Goal: Task Accomplishment & Management: Complete application form

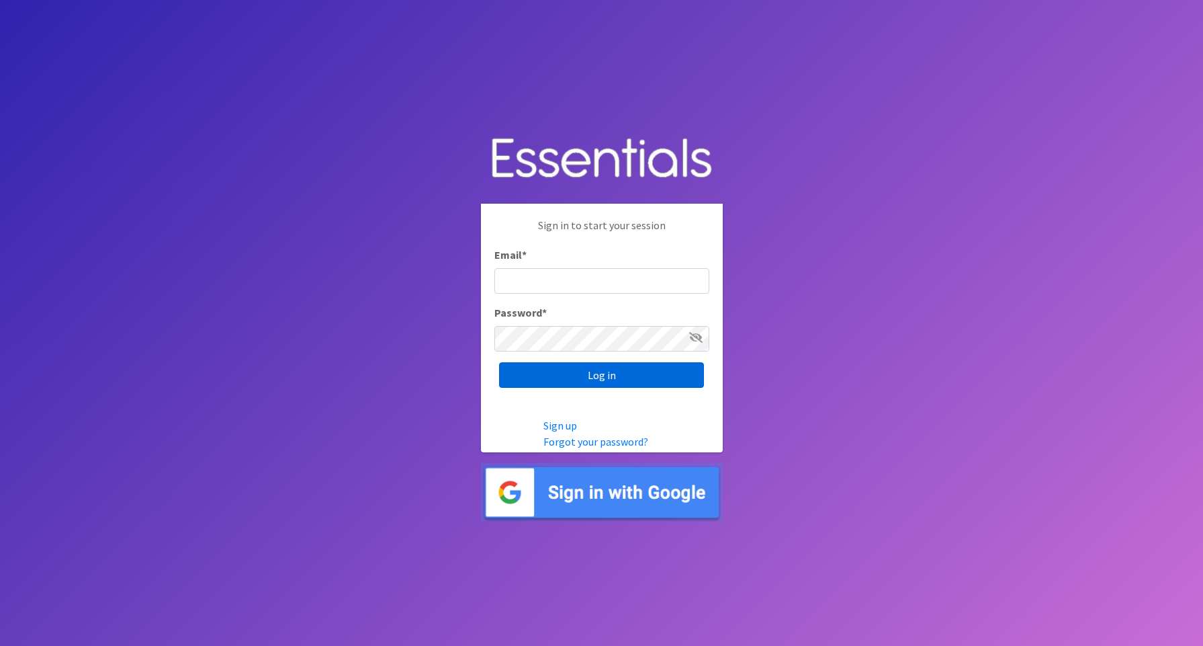
type input "shagedorn123@aol.com"
click at [549, 376] on input "Log in" at bounding box center [601, 375] width 205 height 26
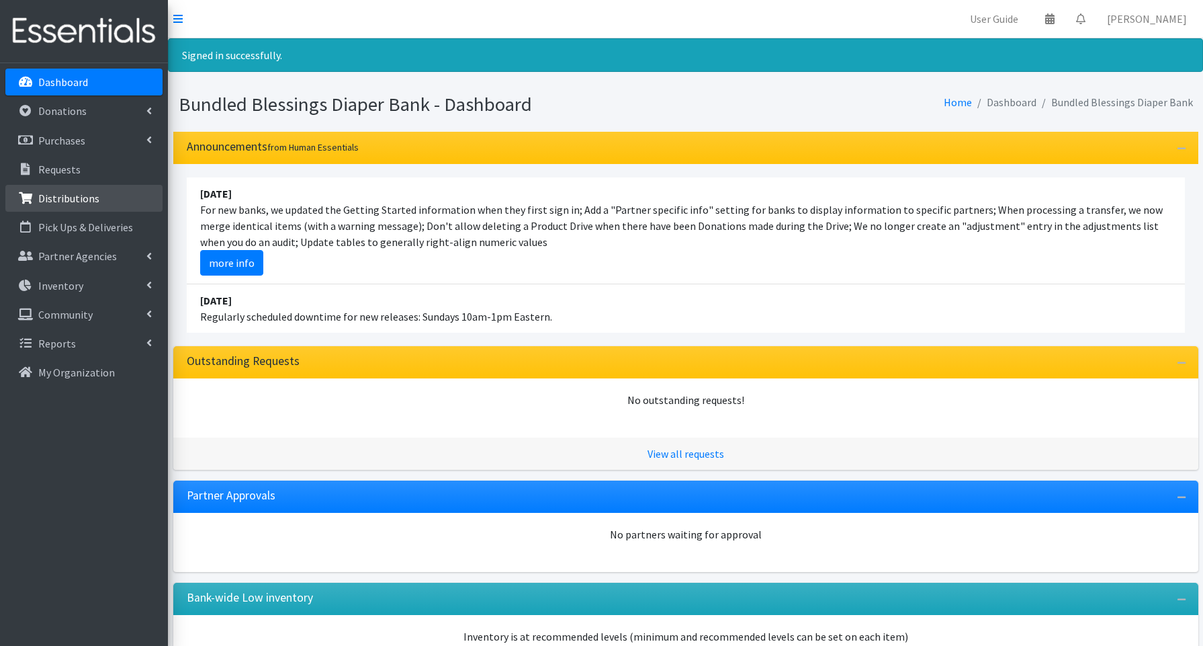
click at [58, 194] on p "Distributions" at bounding box center [68, 197] width 61 height 13
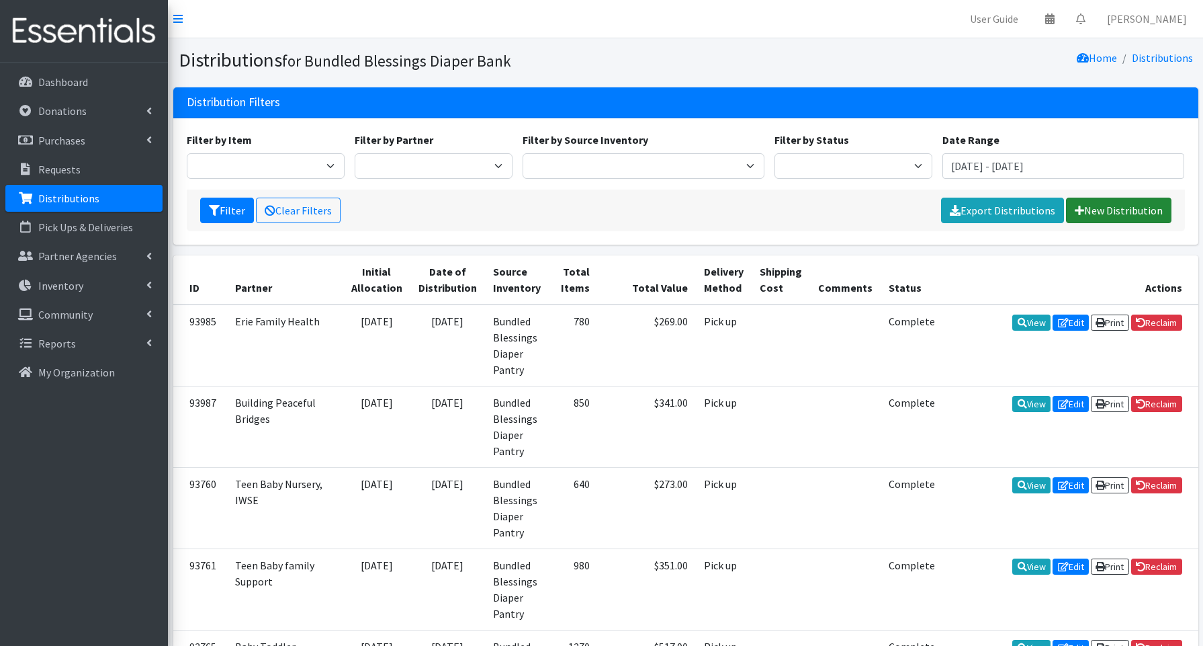
click at [1110, 212] on link "New Distribution" at bounding box center [1118, 210] width 105 height 26
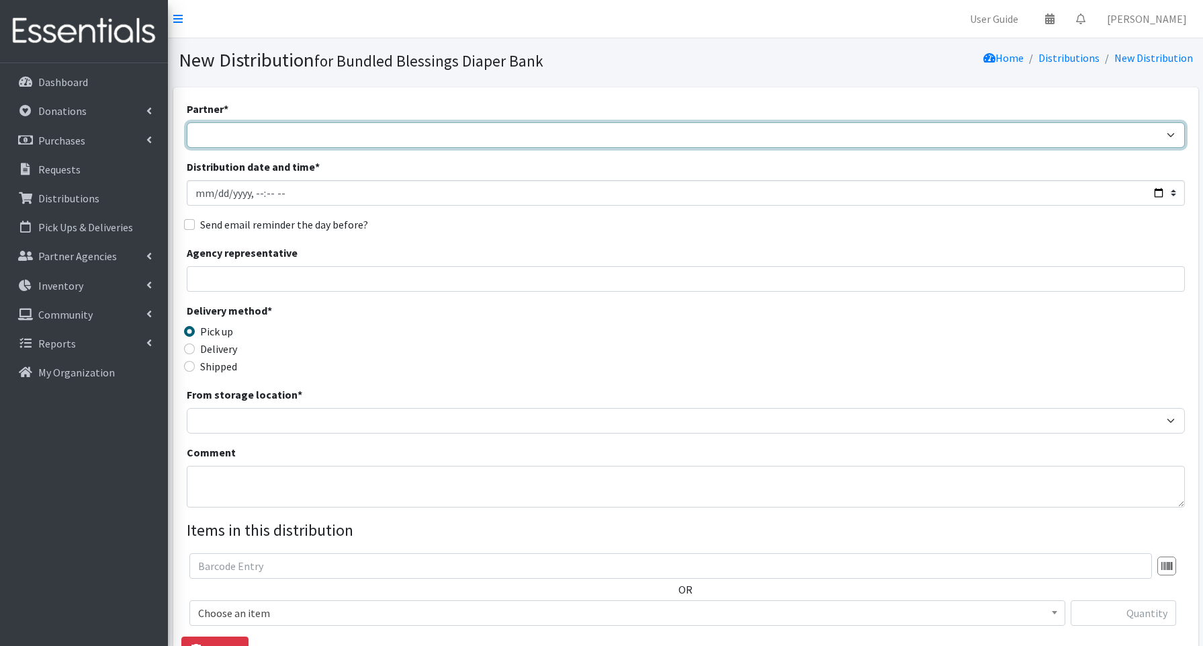
click at [243, 134] on select "Advocate Aurora Health Baby Toddler Black Residents of Evanston Building Peacef…" at bounding box center [686, 135] width 998 height 26
select select "850"
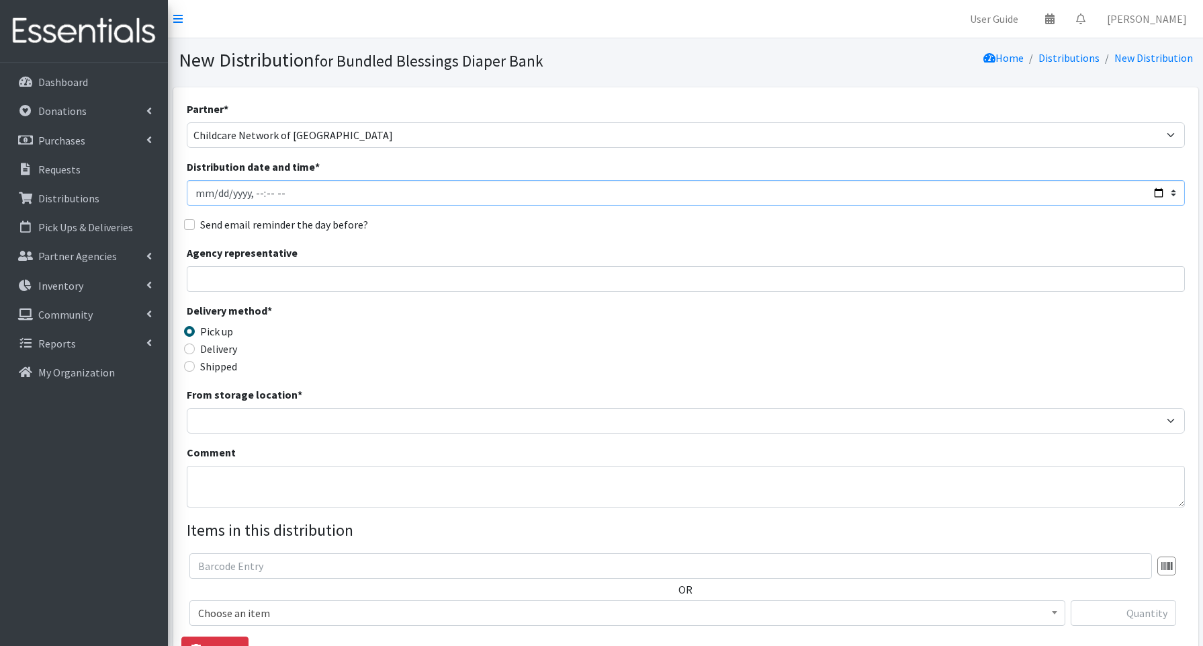
click at [1156, 190] on input "Distribution date and time *" at bounding box center [686, 193] width 998 height 26
type input "2025-08-14T13:00"
click at [490, 275] on input "Agency representative" at bounding box center [686, 279] width 998 height 26
type input "Deepa Metha"
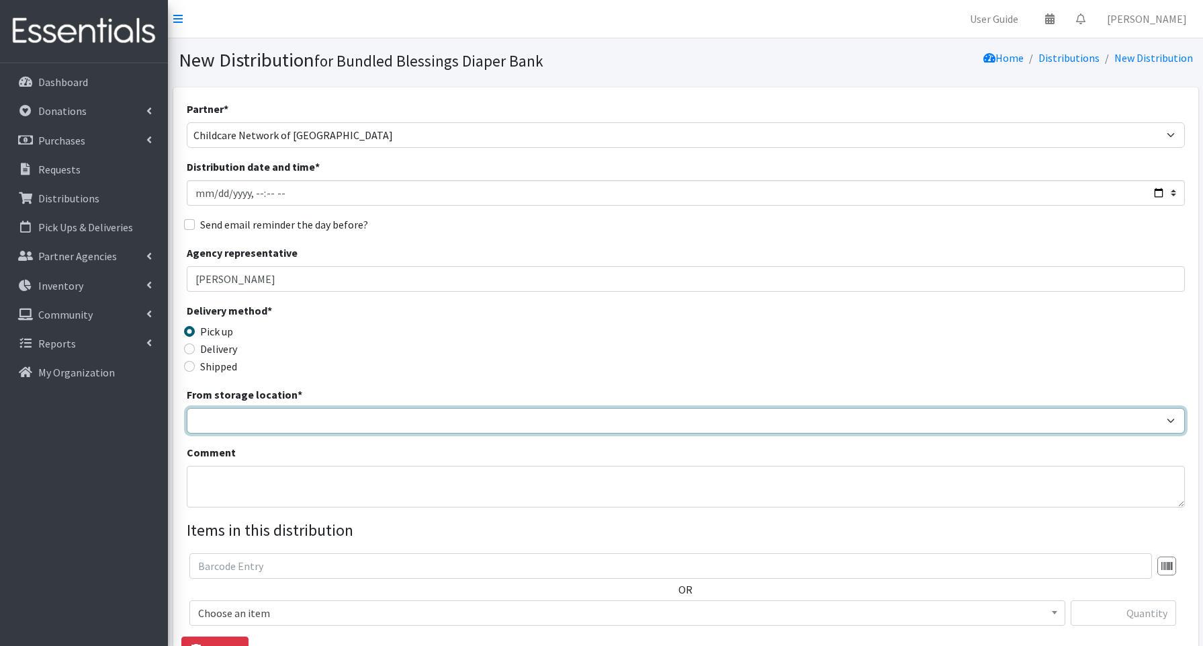
click at [226, 412] on select "Bundled Blessings Diaper Pantry" at bounding box center [686, 421] width 998 height 26
select select "79"
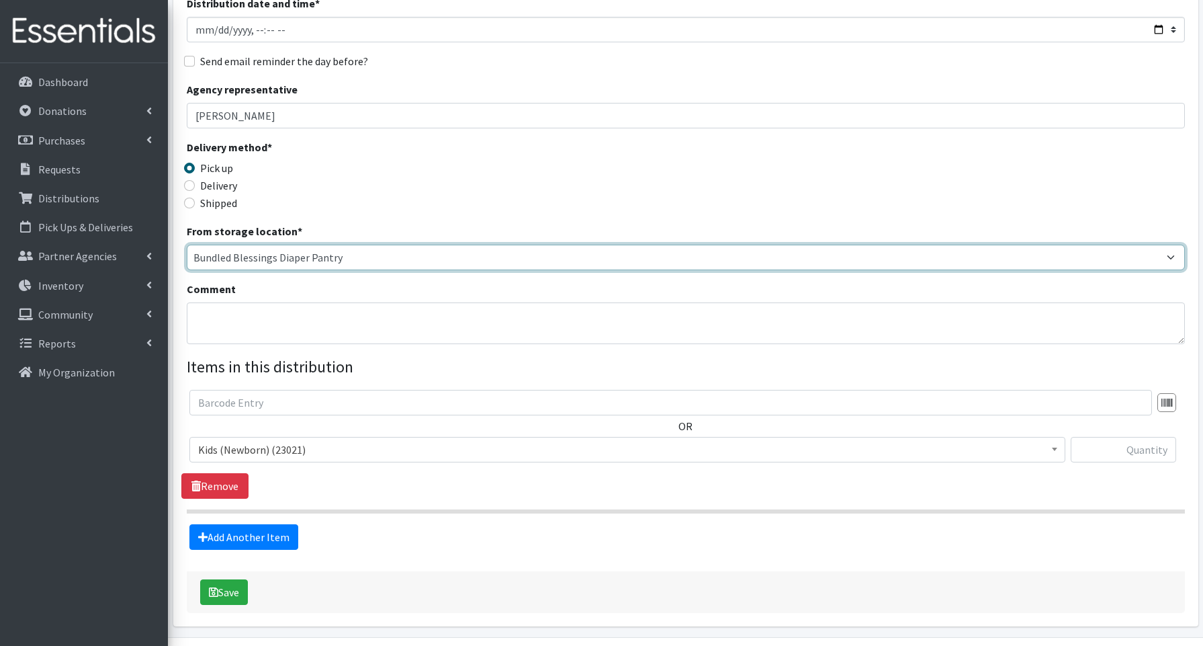
scroll to position [204, 0]
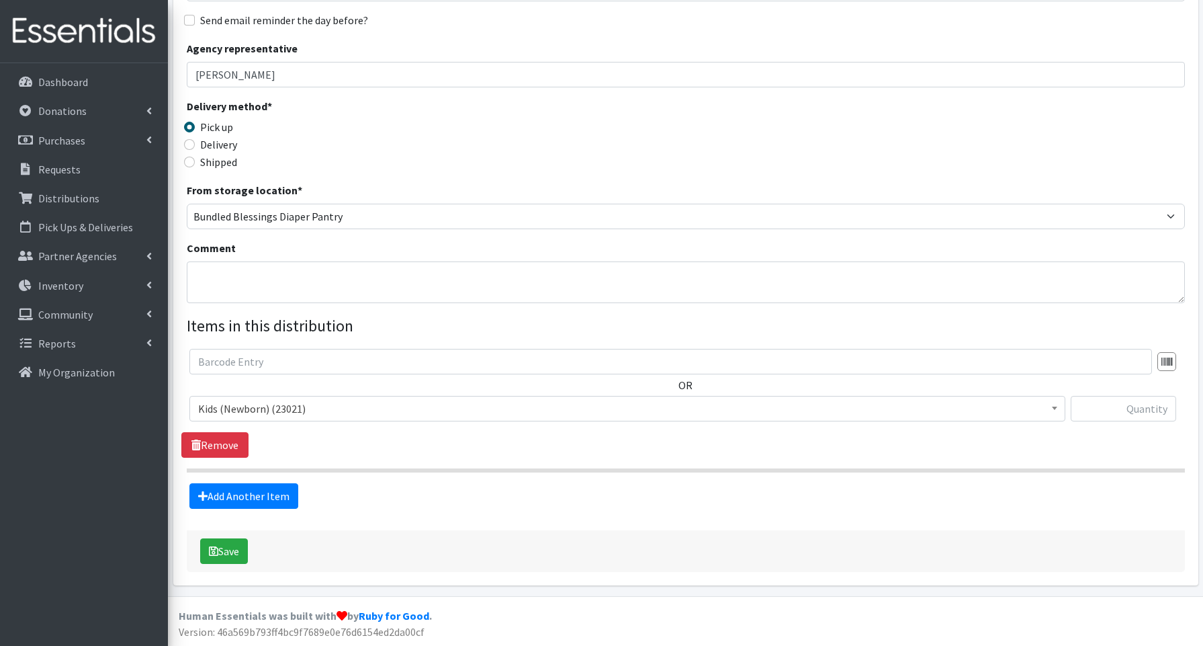
click at [242, 410] on span "Kids (Newborn) (23021)" at bounding box center [627, 408] width 858 height 19
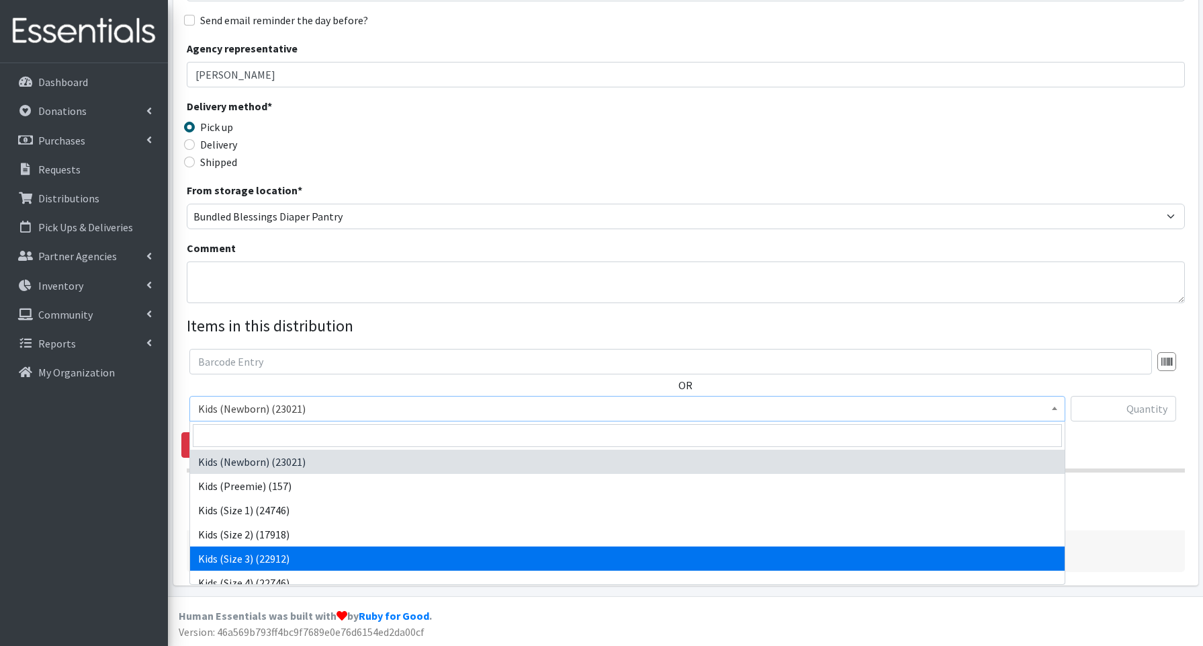
select select "3644"
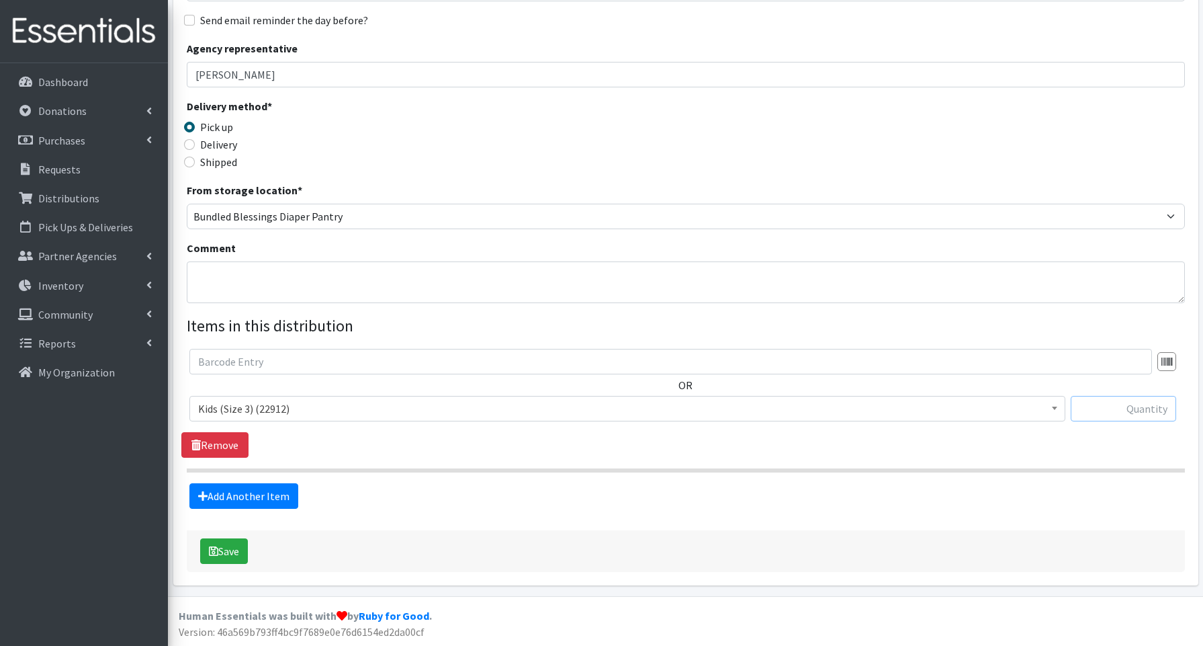
click at [1113, 410] on input "text" at bounding box center [1123, 409] width 105 height 26
type input "100"
click at [240, 490] on link "Add Another Item" at bounding box center [243, 496] width 109 height 26
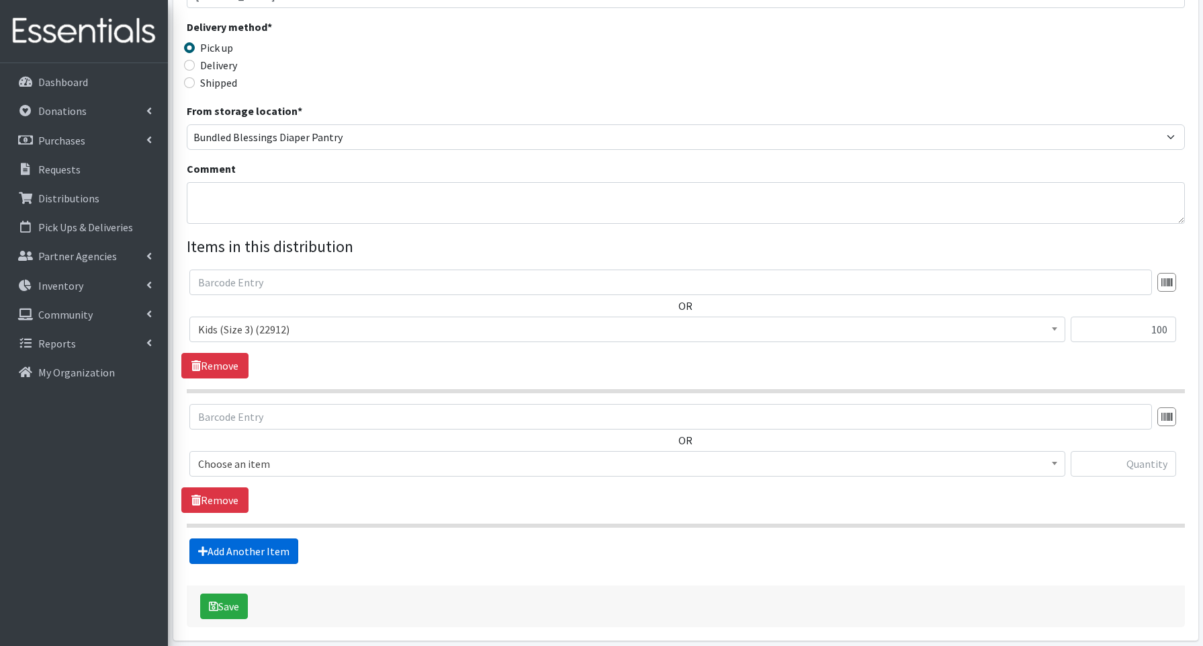
scroll to position [339, 0]
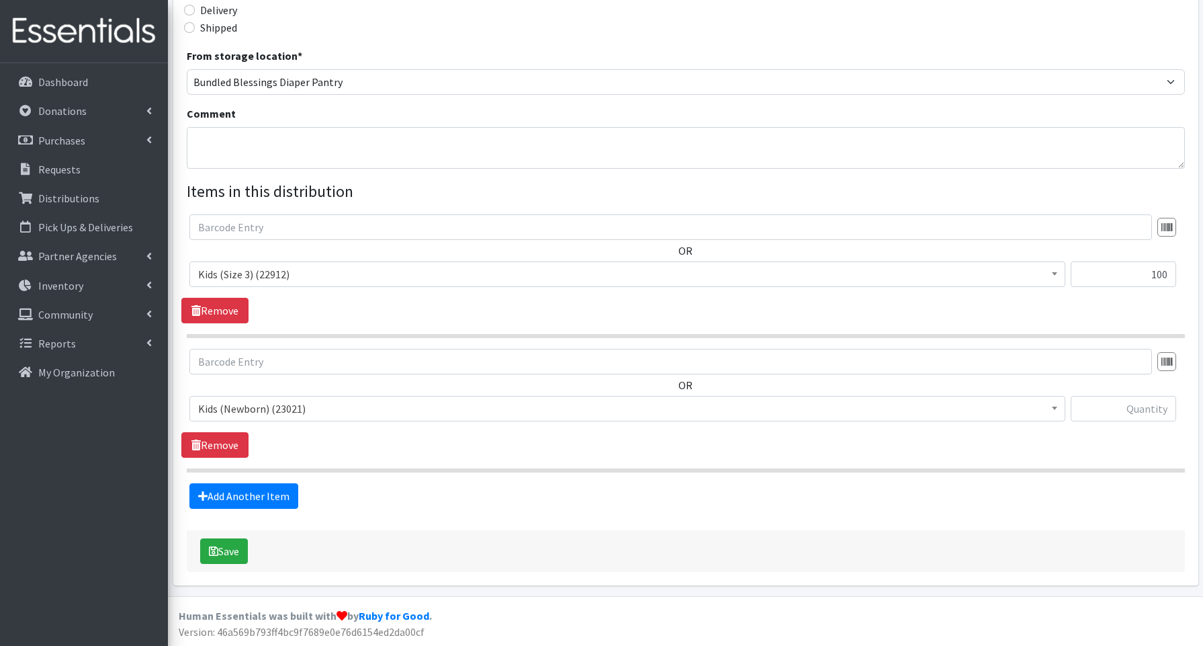
click at [235, 406] on span "Kids (Newborn) (23021)" at bounding box center [627, 408] width 858 height 19
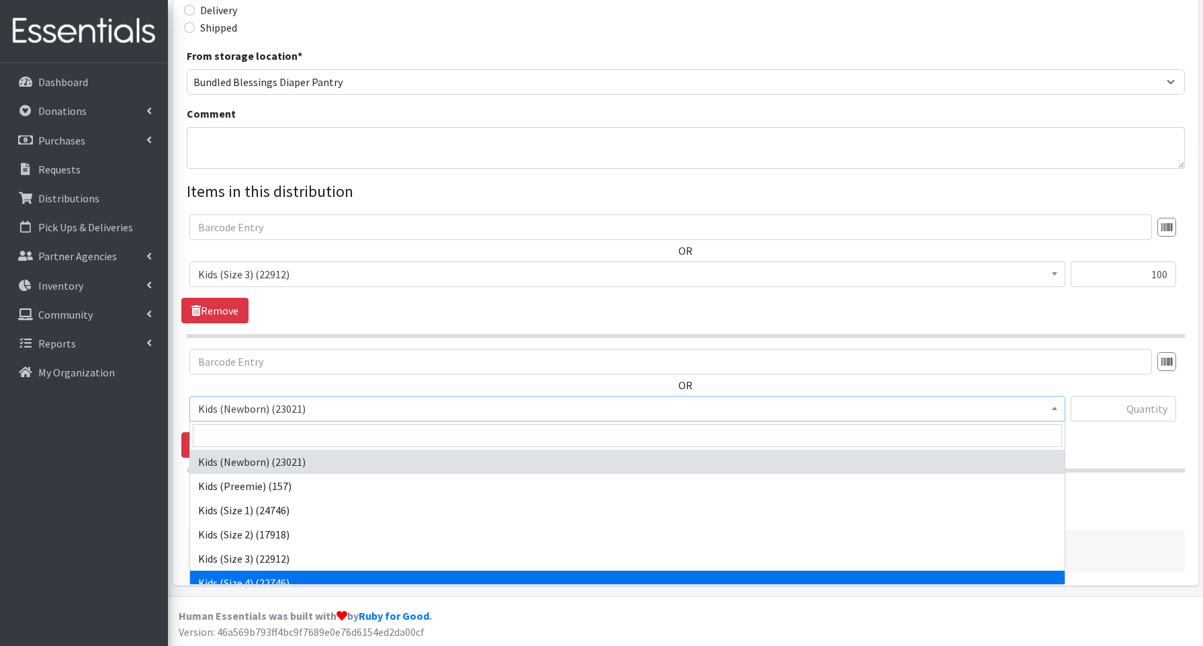
select select "3650"
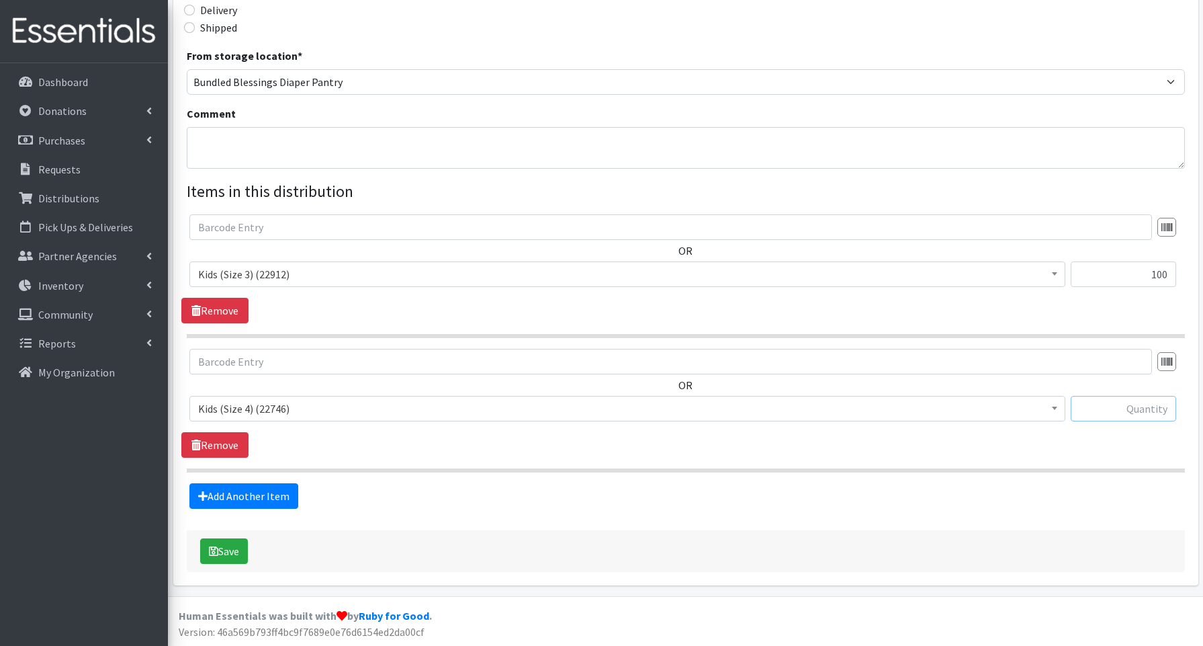
click at [1137, 409] on input "text" at bounding box center [1123, 409] width 105 height 26
type input "150"
click at [253, 490] on link "Add Another Item" at bounding box center [243, 496] width 109 height 26
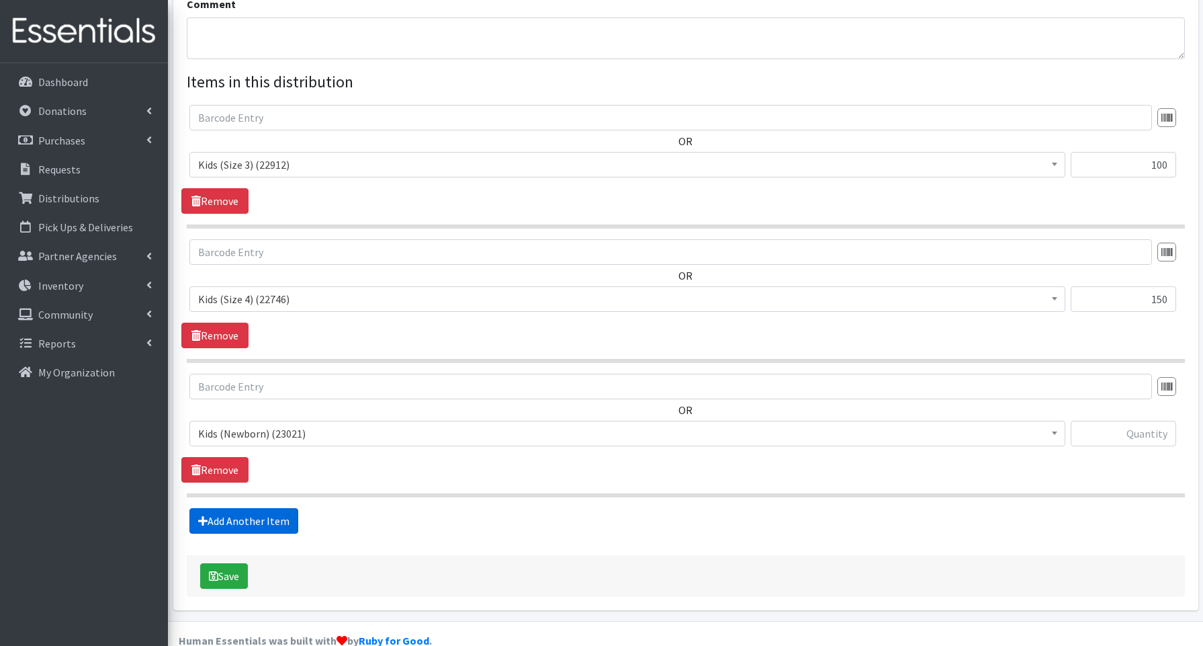
scroll to position [473, 0]
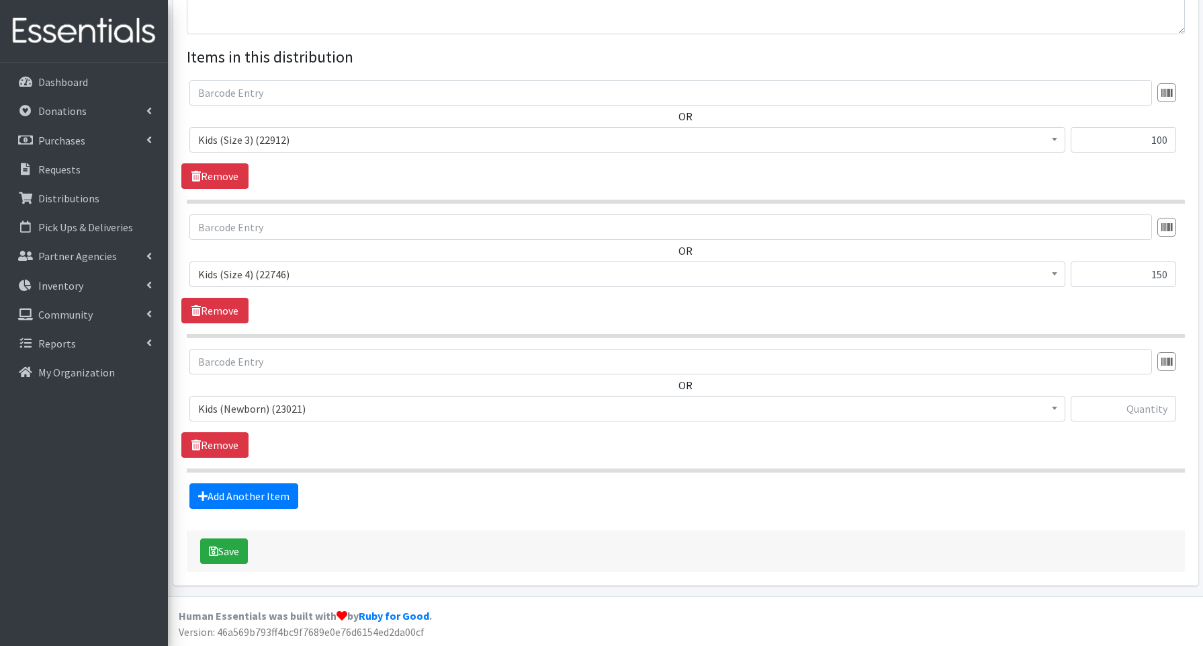
click at [214, 408] on span "Kids (Newborn) (23021)" at bounding box center [627, 408] width 858 height 19
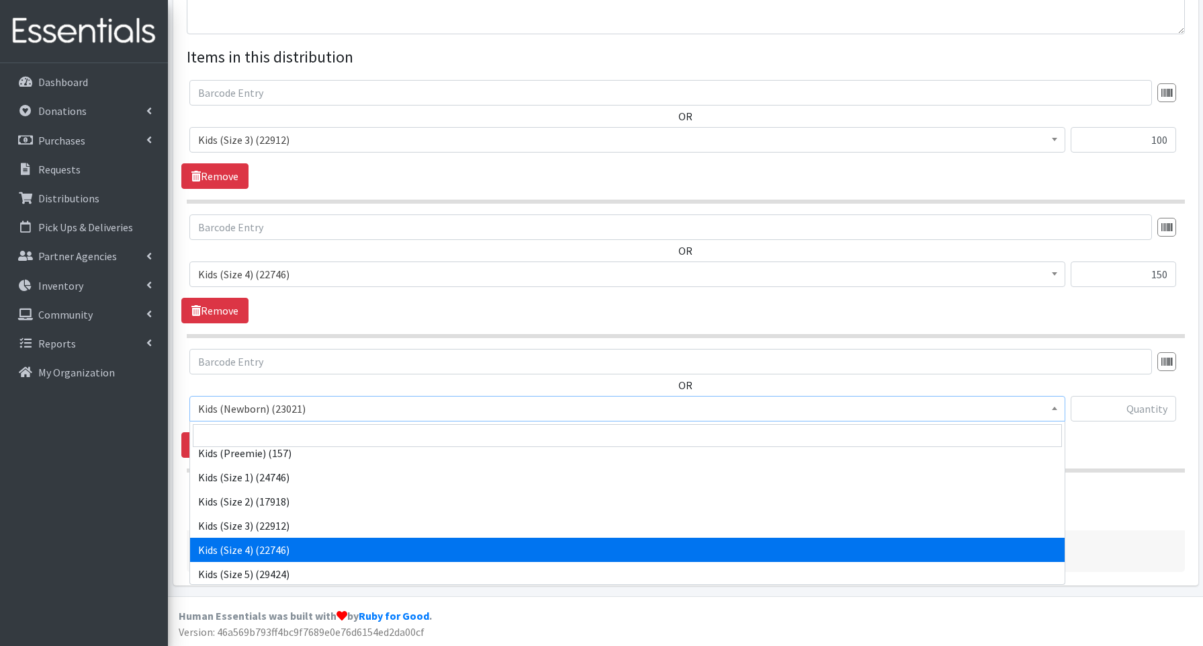
scroll to position [57, 0]
select select "3672"
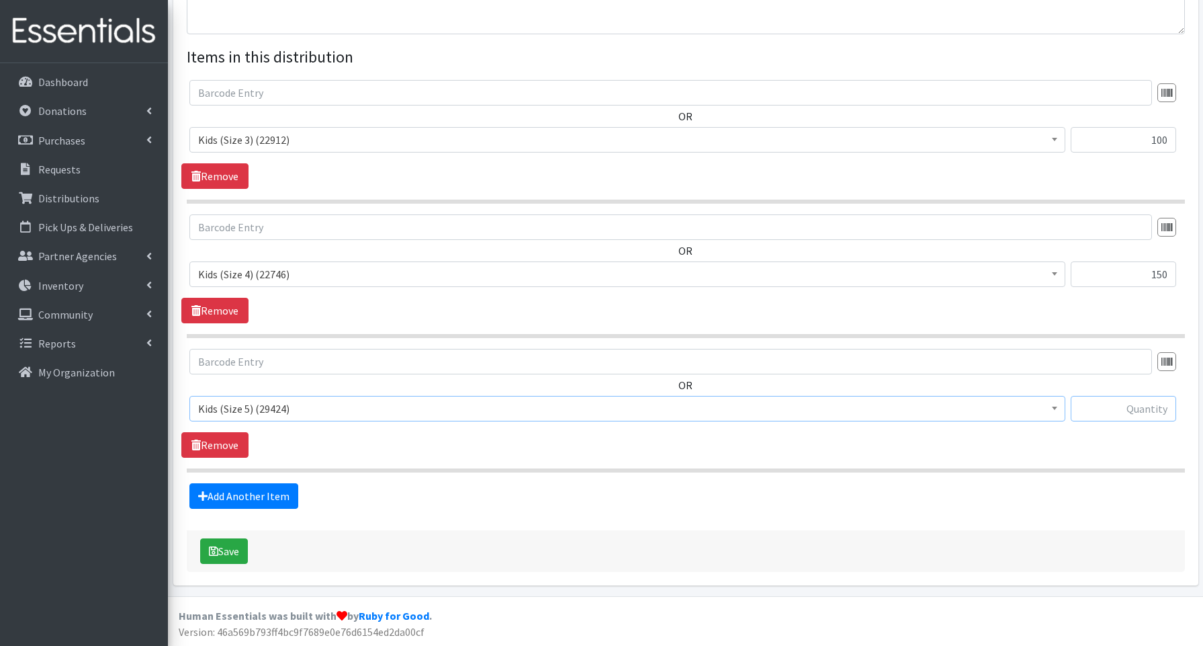
click at [1138, 404] on input "text" at bounding box center [1123, 409] width 105 height 26
type input "300"
click at [252, 491] on link "Add Another Item" at bounding box center [243, 496] width 109 height 26
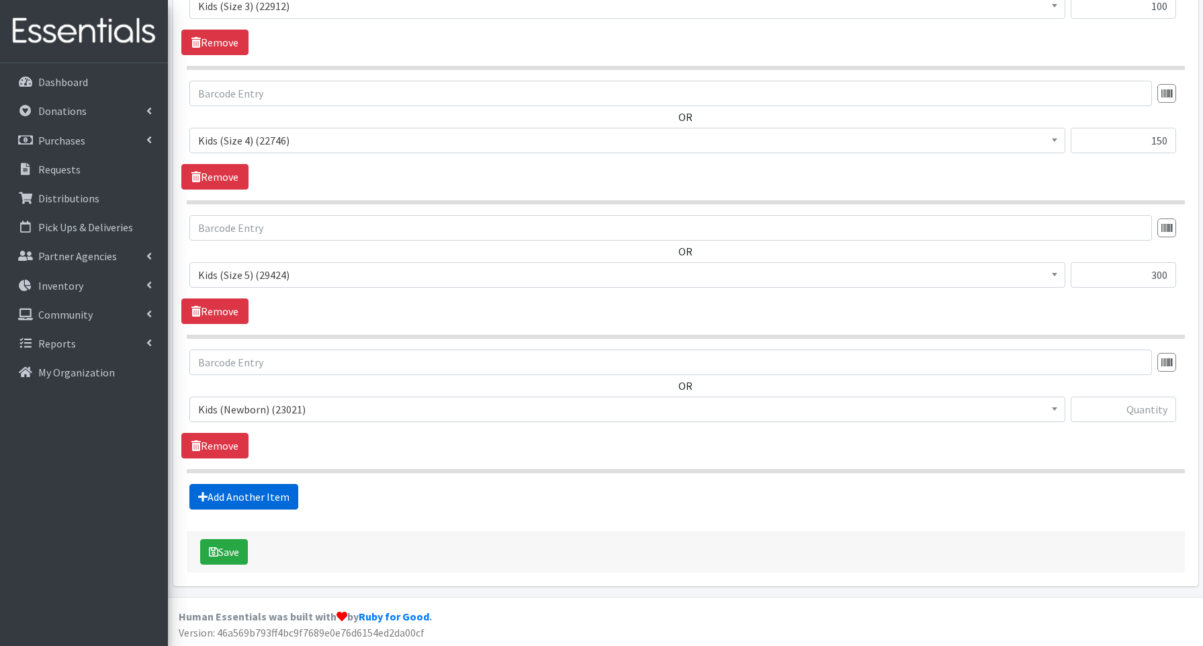
scroll to position [607, 0]
click at [228, 407] on span "Kids (Newborn) (23021)" at bounding box center [627, 408] width 858 height 19
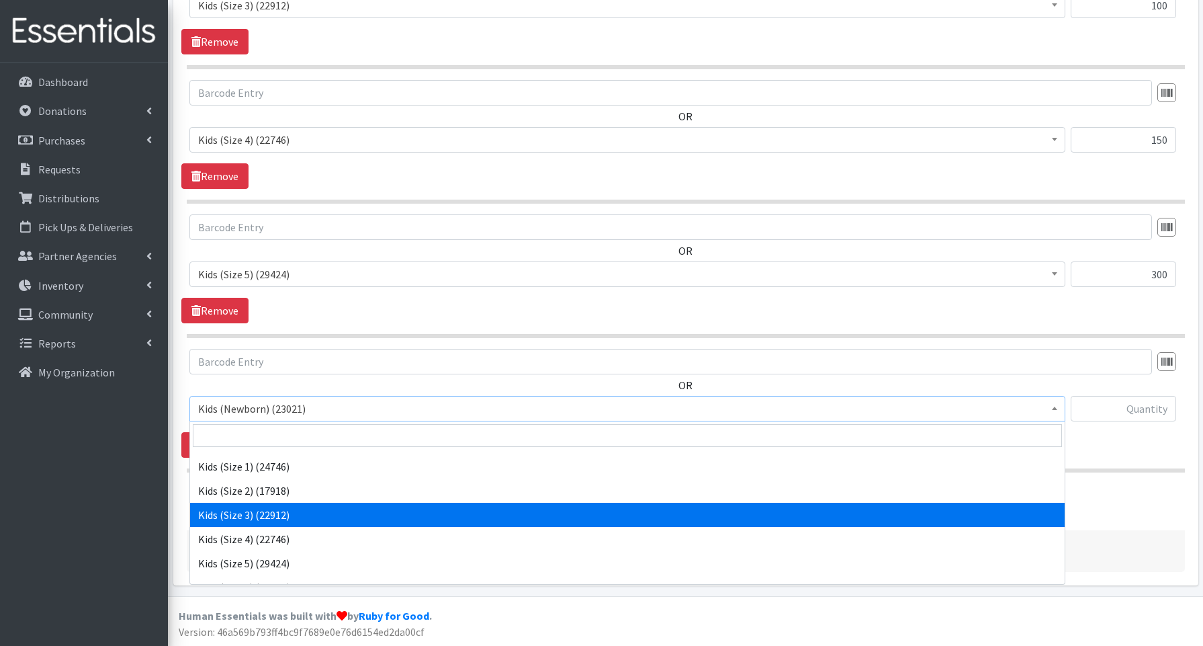
scroll to position [48, 0]
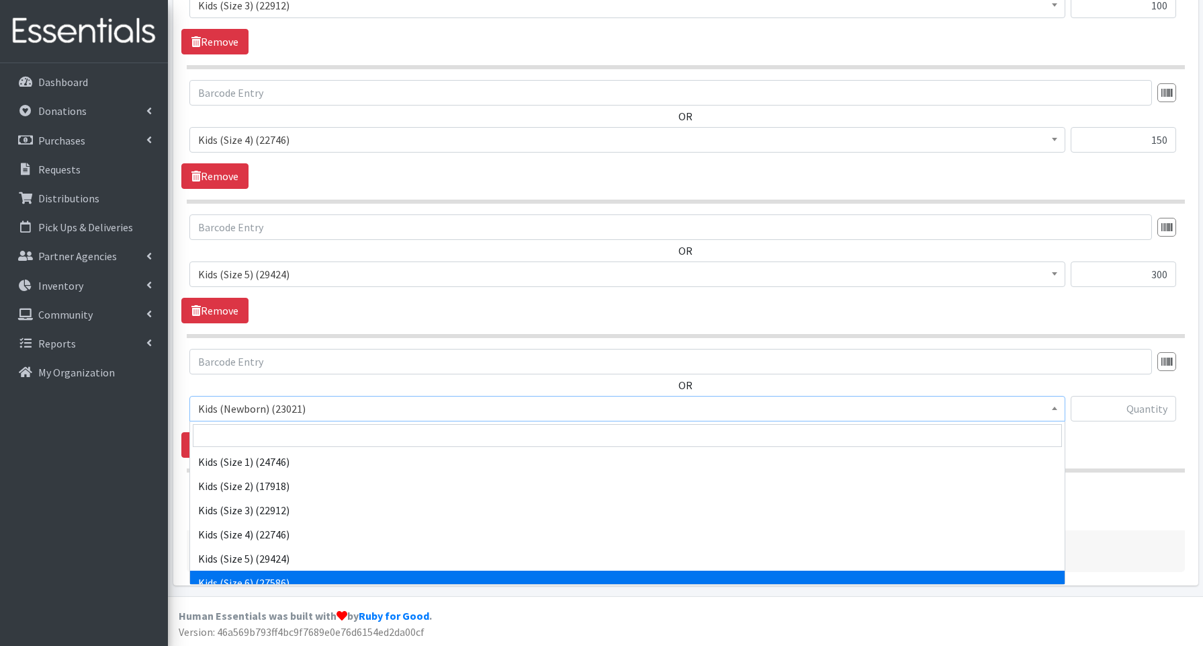
select select "3654"
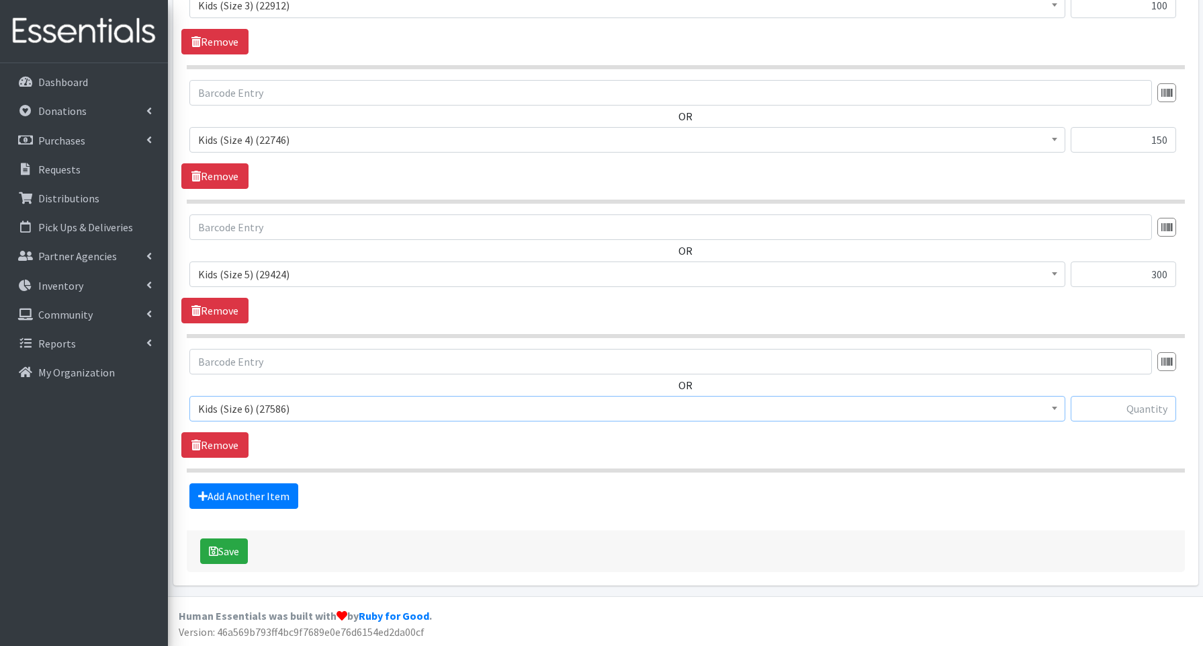
click at [1116, 408] on input "text" at bounding box center [1123, 409] width 105 height 26
type input "750"
click at [263, 494] on link "Add Another Item" at bounding box center [243, 496] width 109 height 26
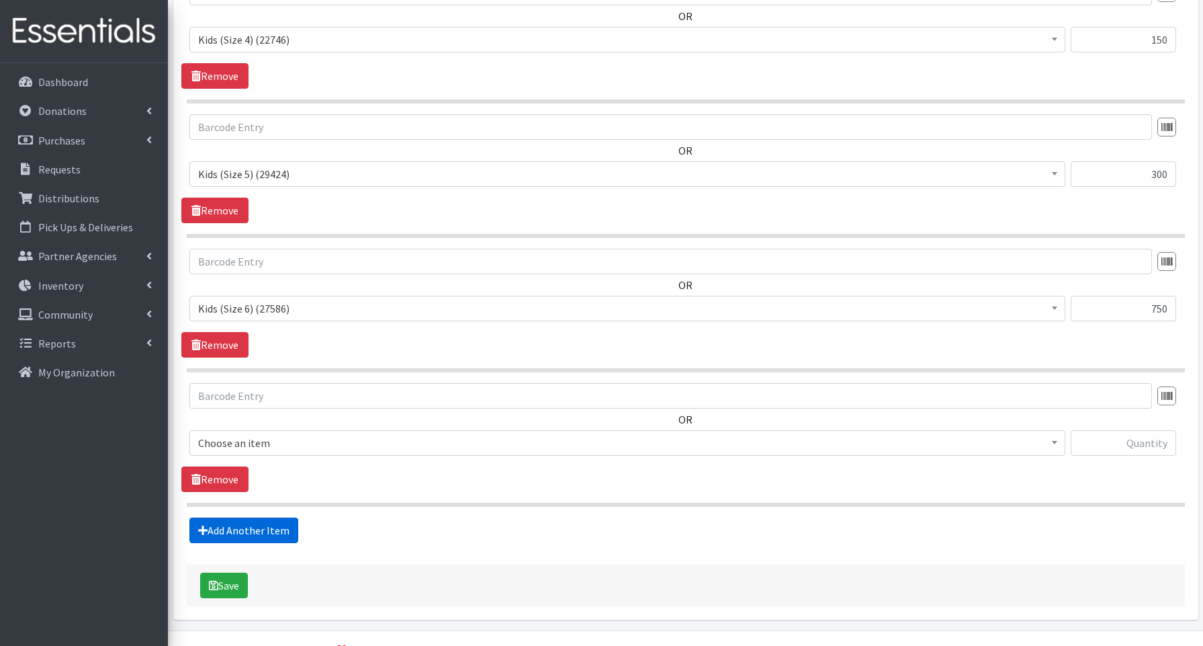
scroll to position [742, 0]
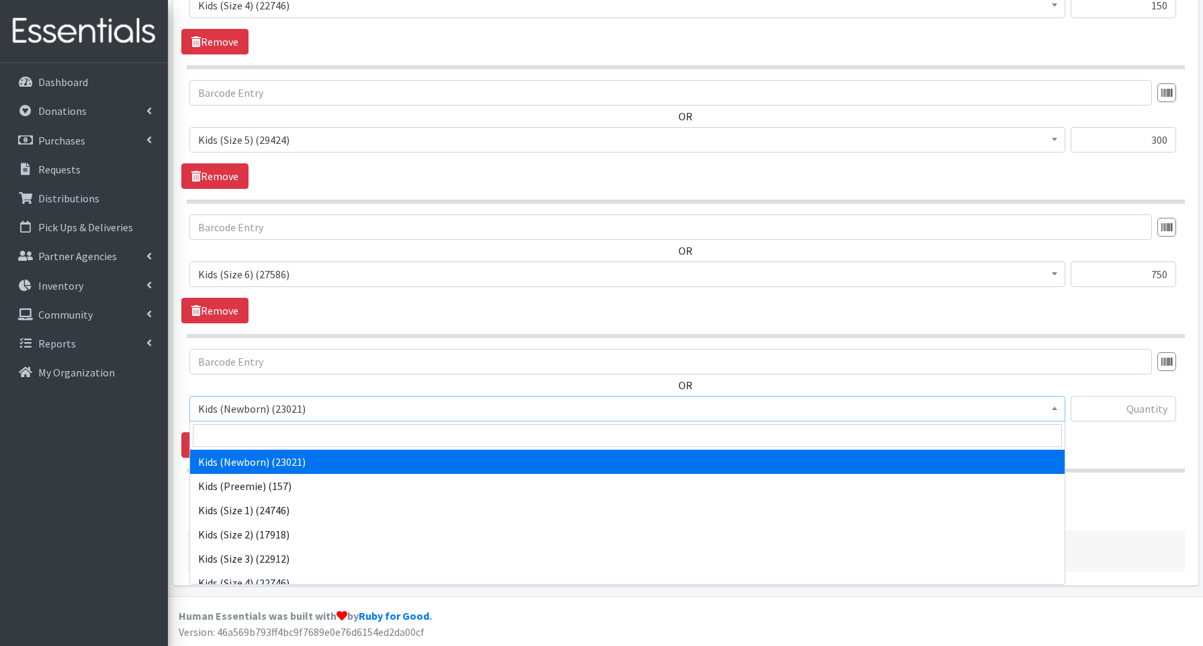
click at [228, 406] on span "Kids (Newborn) (23021)" at bounding box center [627, 408] width 858 height 19
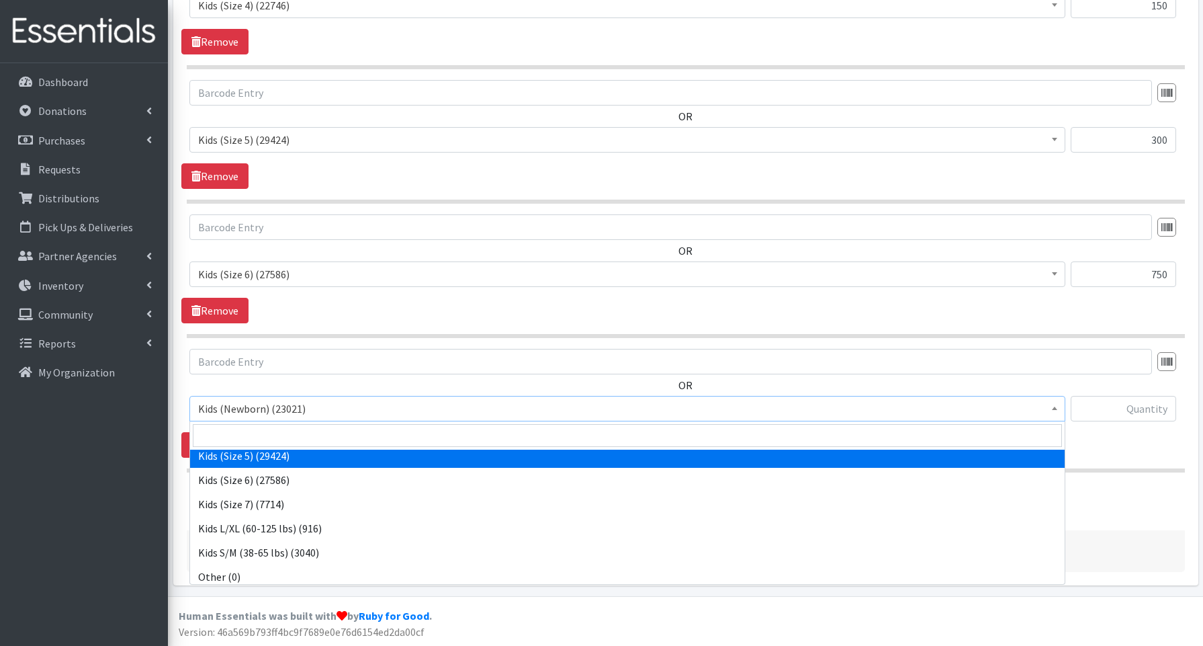
scroll to position [152, 0]
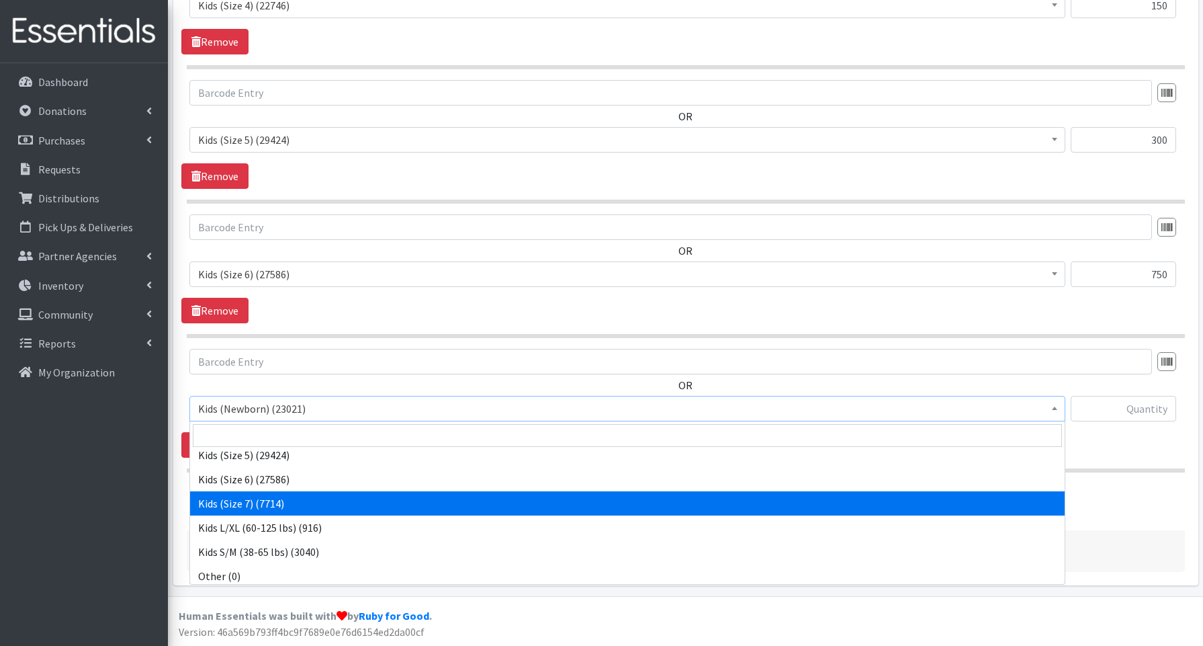
select select "3695"
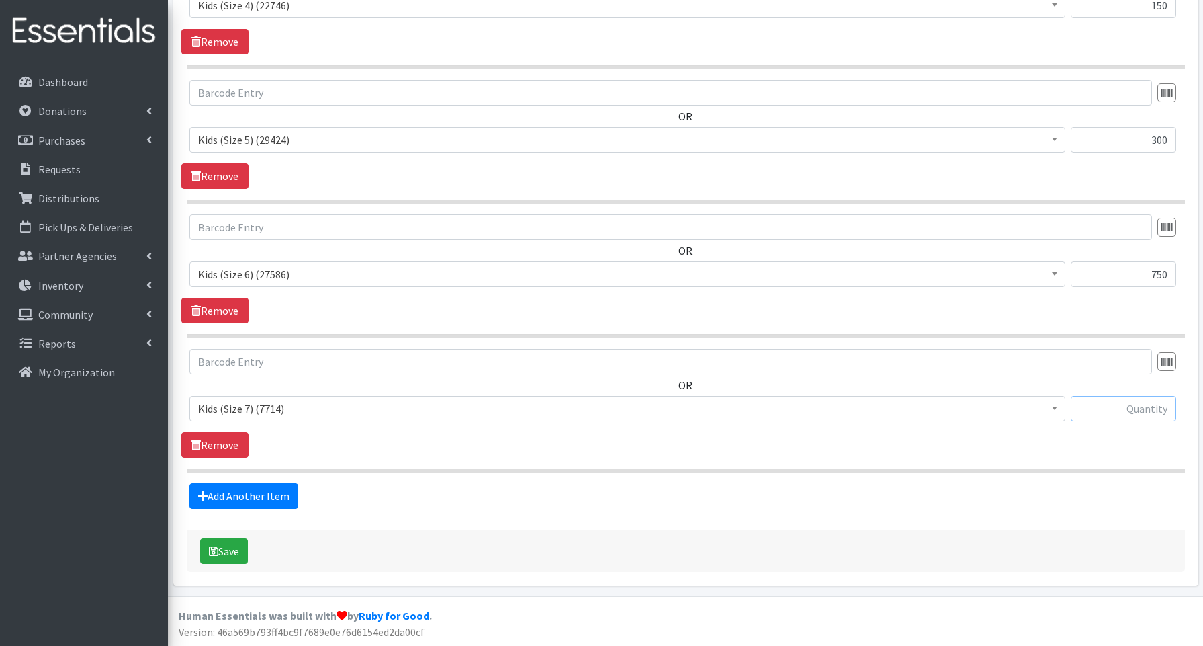
click at [1133, 405] on input "text" at bounding box center [1123, 409] width 105 height 26
type input "360"
click at [216, 490] on link "Add Another Item" at bounding box center [243, 496] width 109 height 26
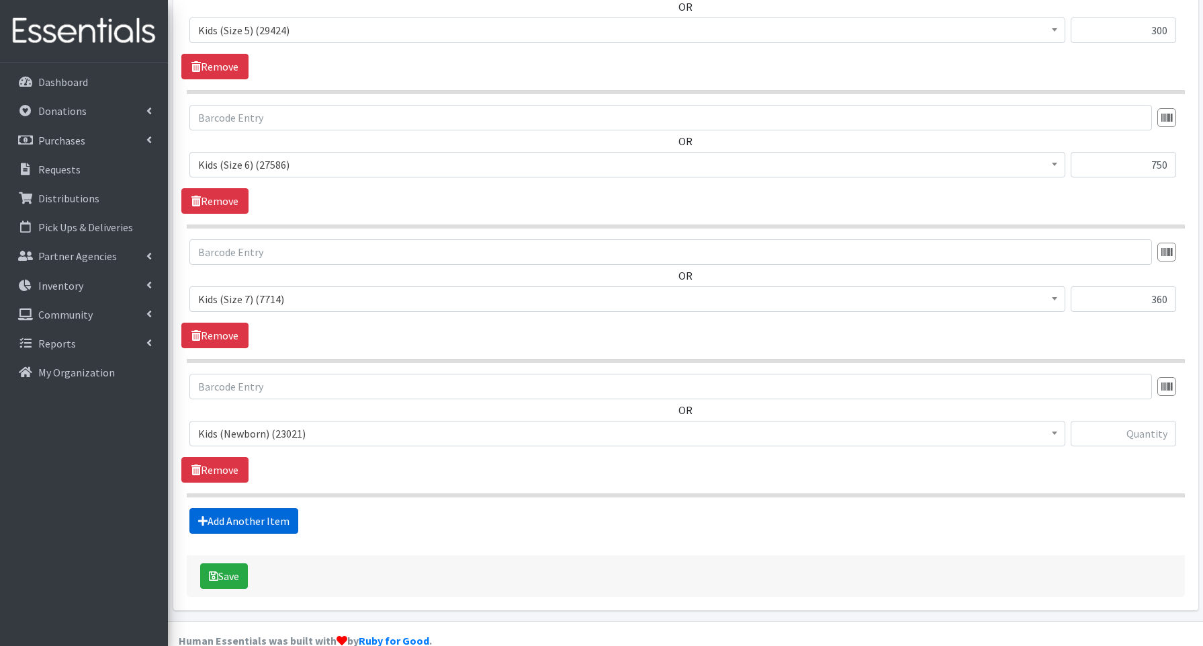
scroll to position [876, 0]
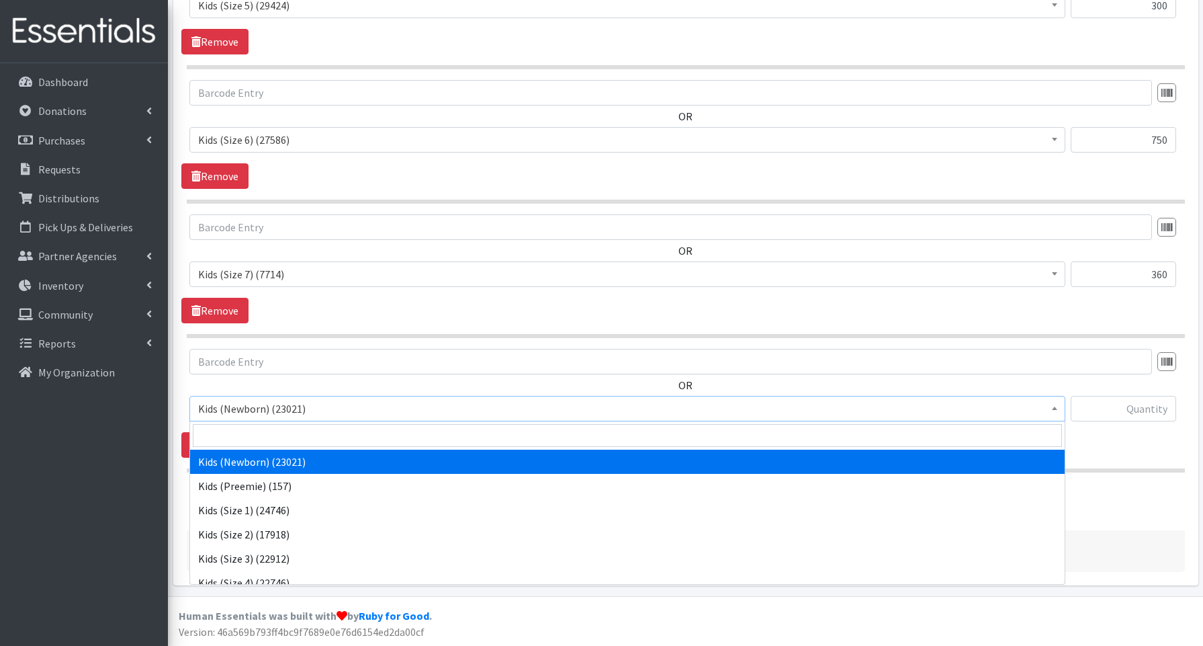
click at [240, 407] on span "Kids (Newborn) (23021)" at bounding box center [627, 408] width 858 height 19
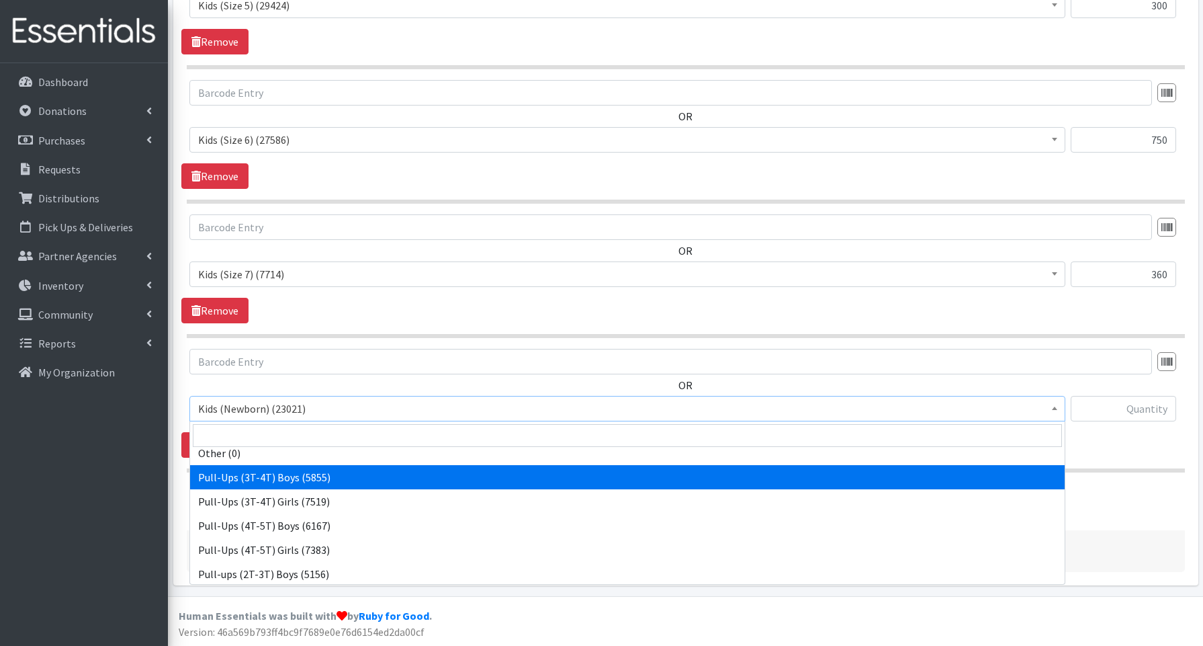
scroll to position [301, 0]
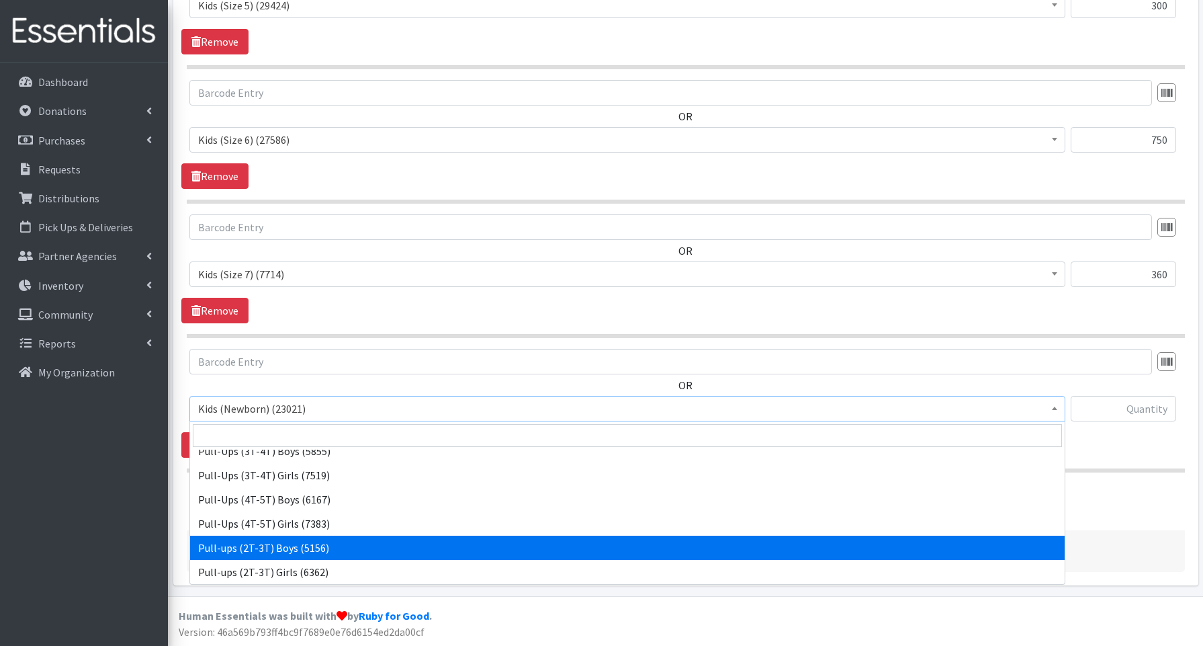
select select "3688"
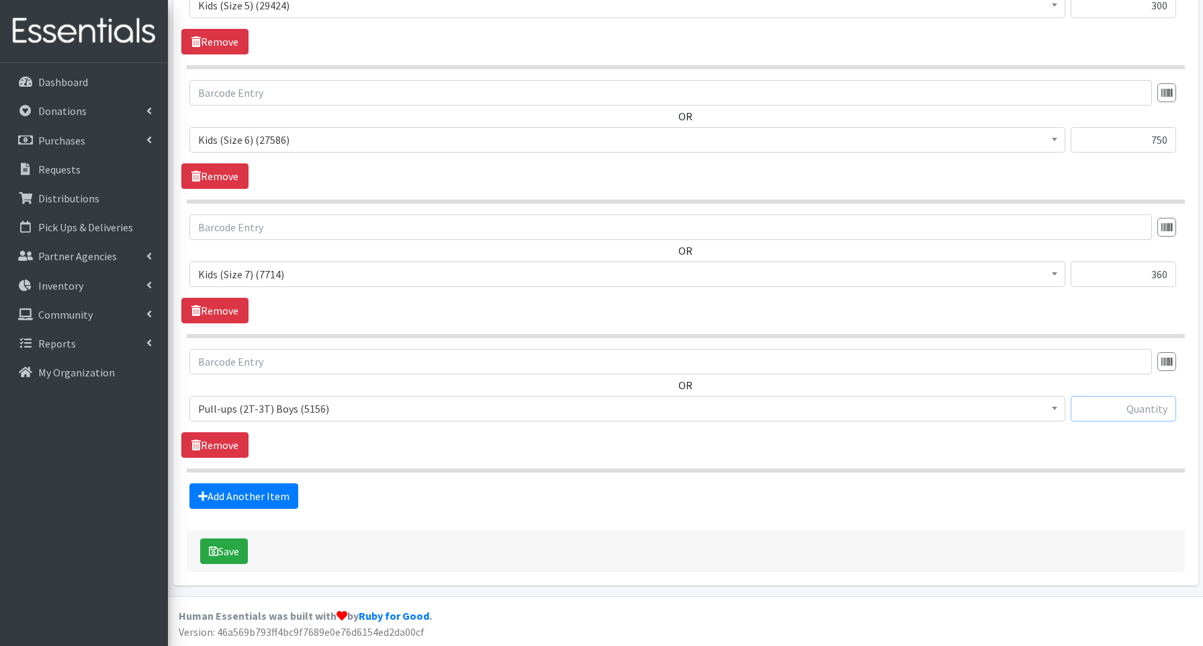
click at [1128, 409] on input "text" at bounding box center [1123, 409] width 105 height 26
type input "80"
click at [250, 488] on link "Add Another Item" at bounding box center [243, 496] width 109 height 26
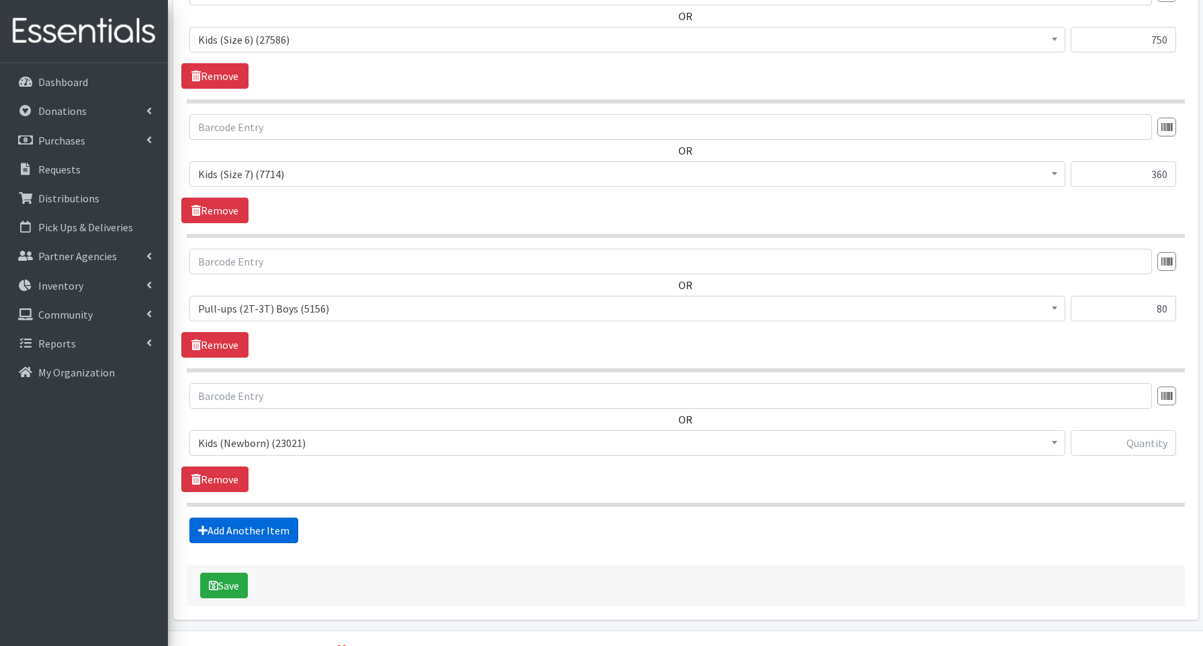
scroll to position [1010, 0]
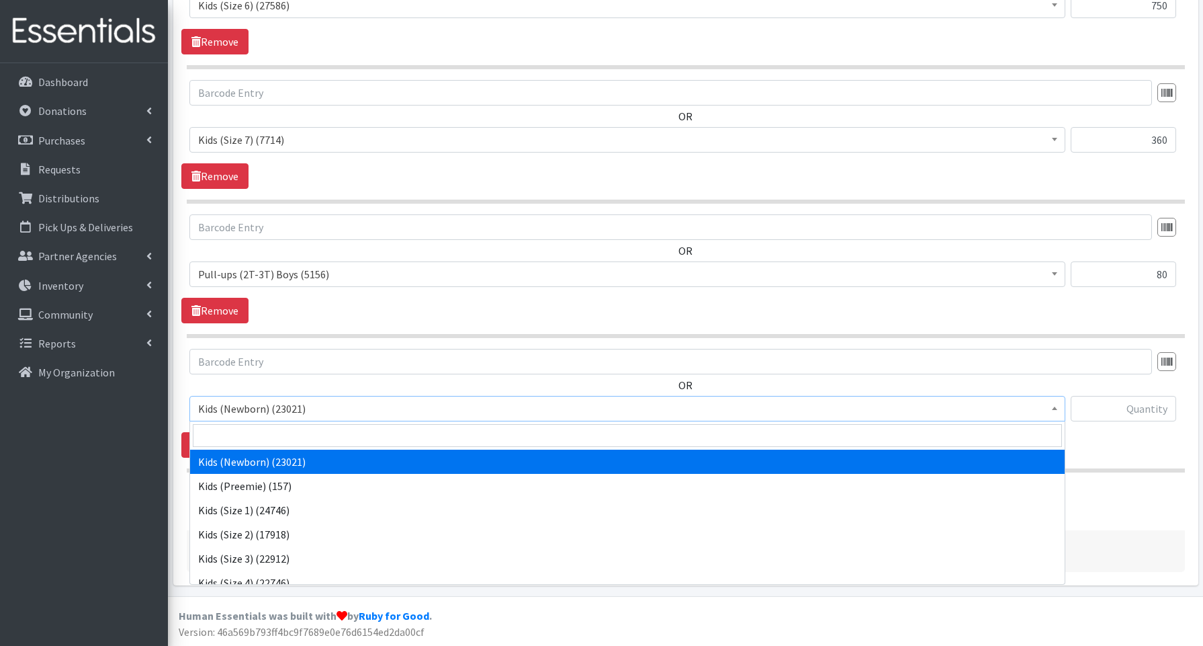
click at [253, 413] on span "Kids (Newborn) (23021)" at bounding box center [627, 408] width 858 height 19
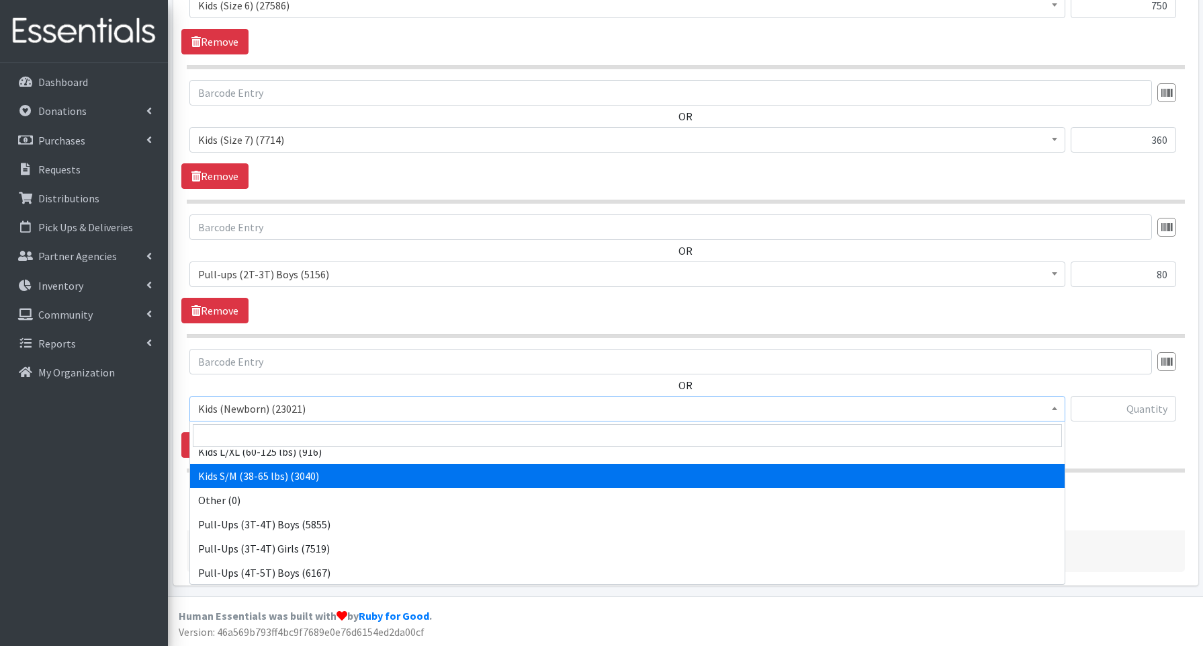
scroll to position [235, 0]
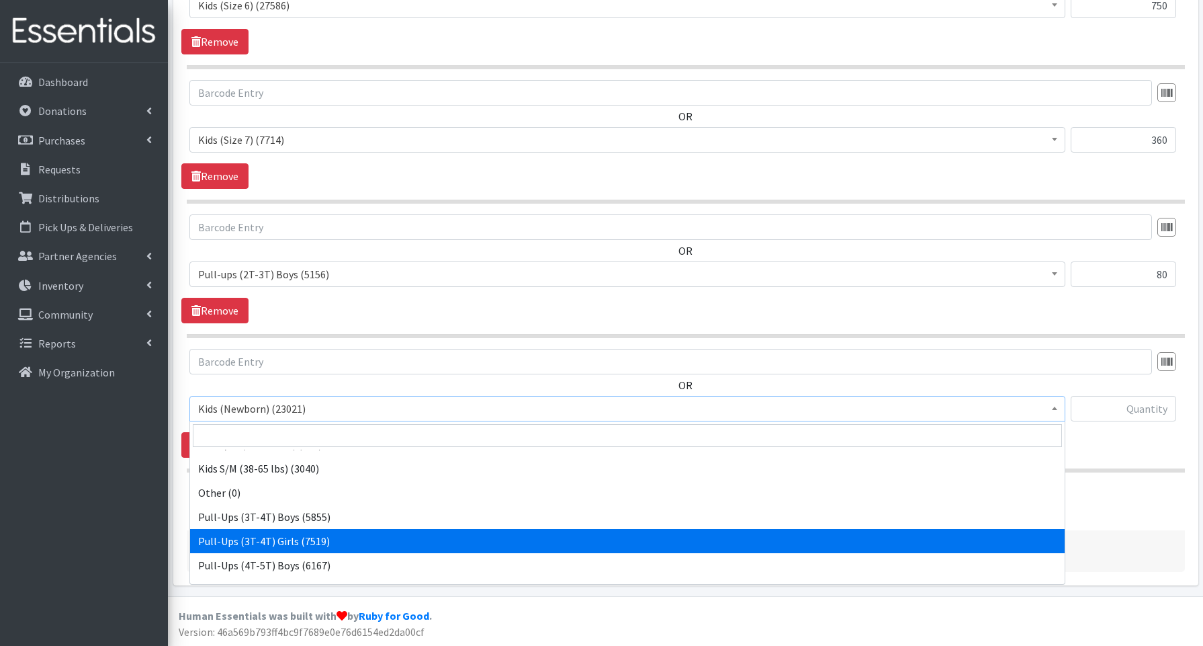
select select "3691"
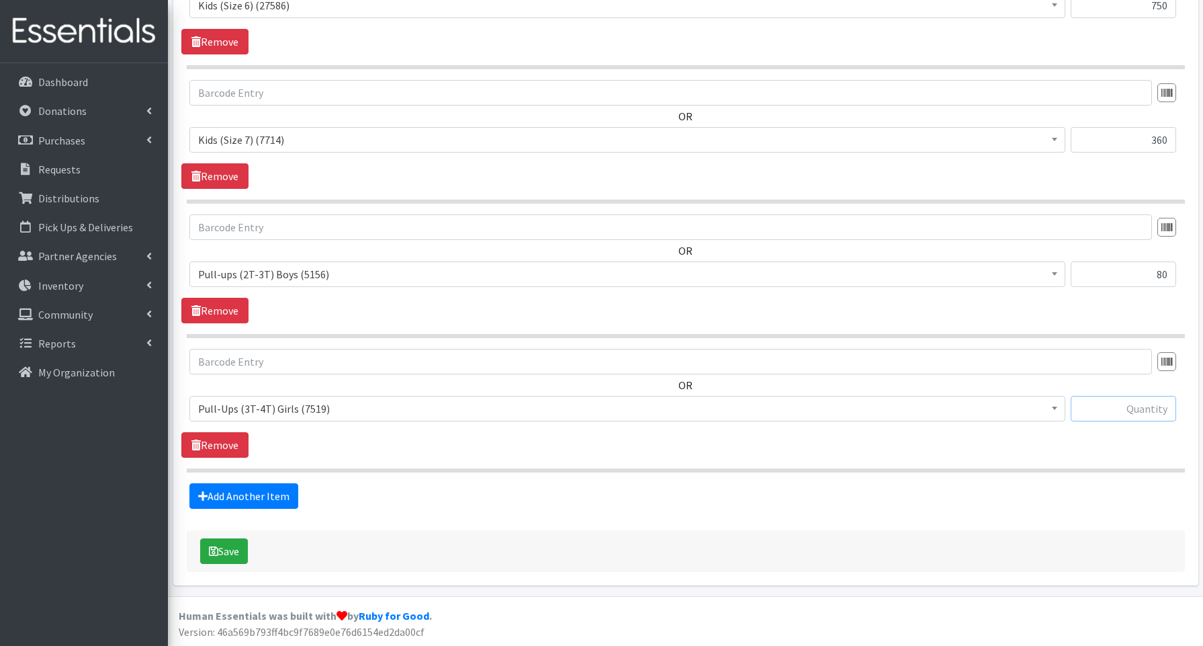
click at [1153, 408] on input "text" at bounding box center [1123, 409] width 105 height 26
type input "200"
click at [209, 498] on link "Add Another Item" at bounding box center [243, 496] width 109 height 26
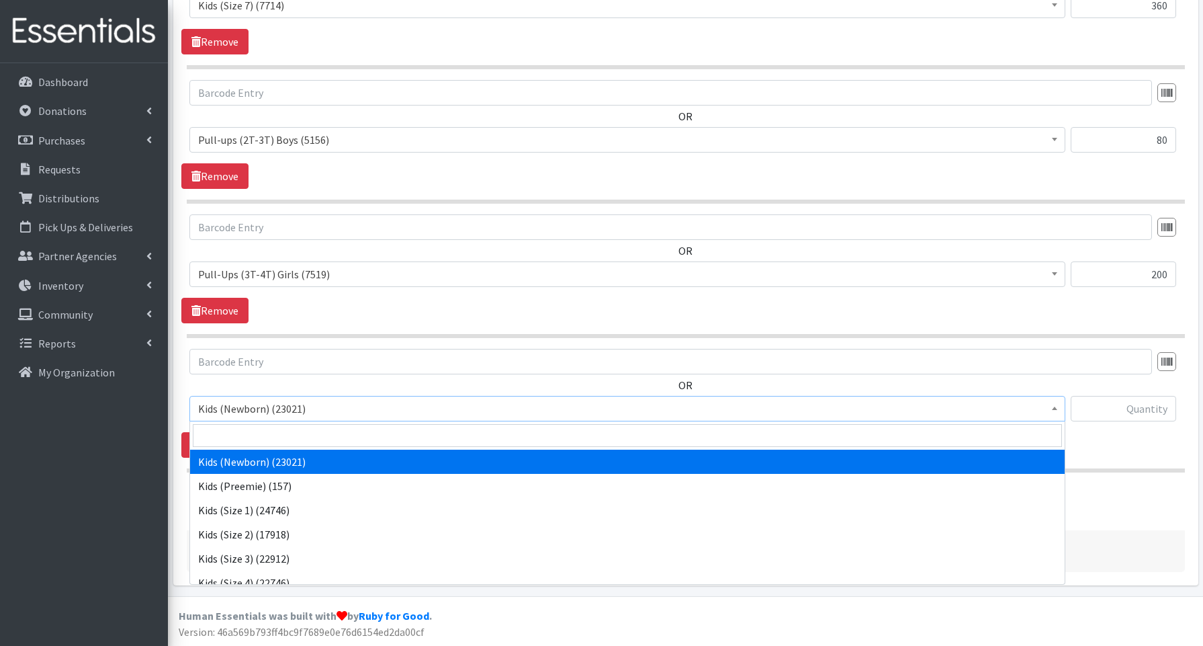
click at [236, 404] on span "Kids (Newborn) (23021)" at bounding box center [627, 408] width 858 height 19
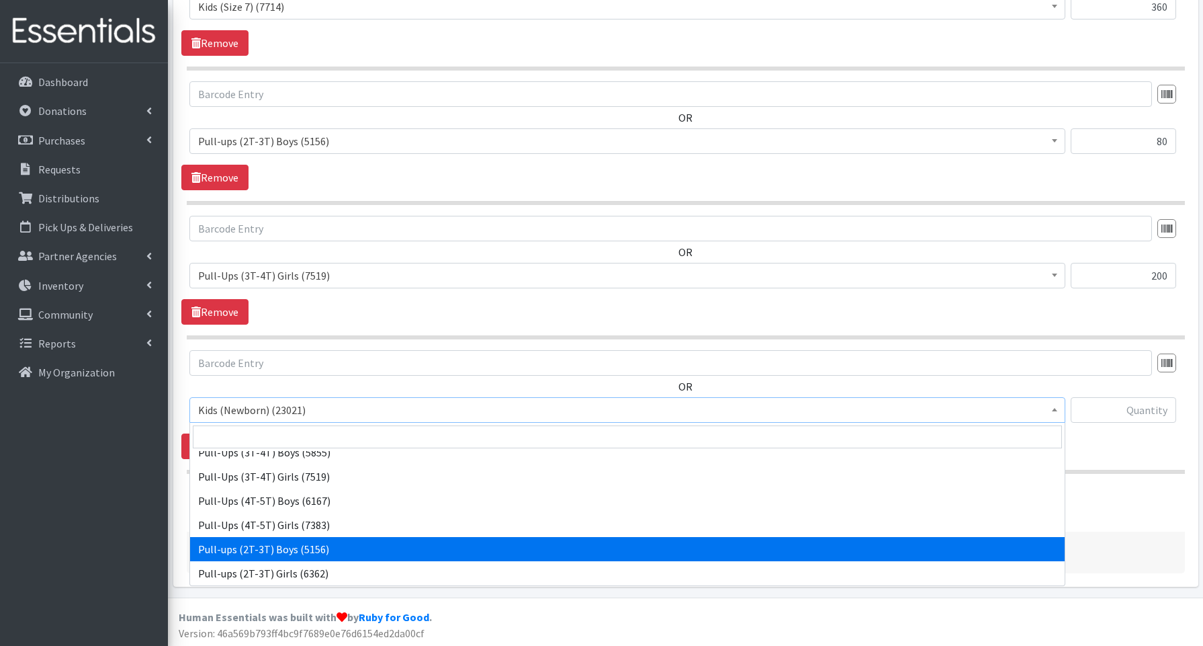
scroll to position [1145, 0]
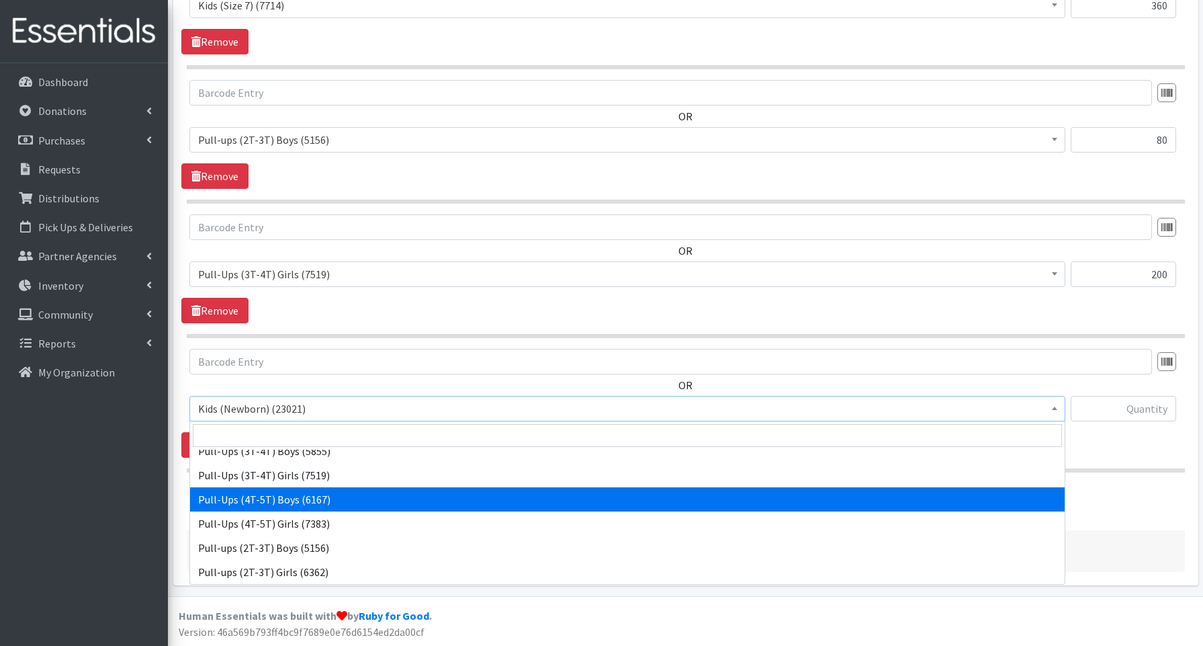
select select "3692"
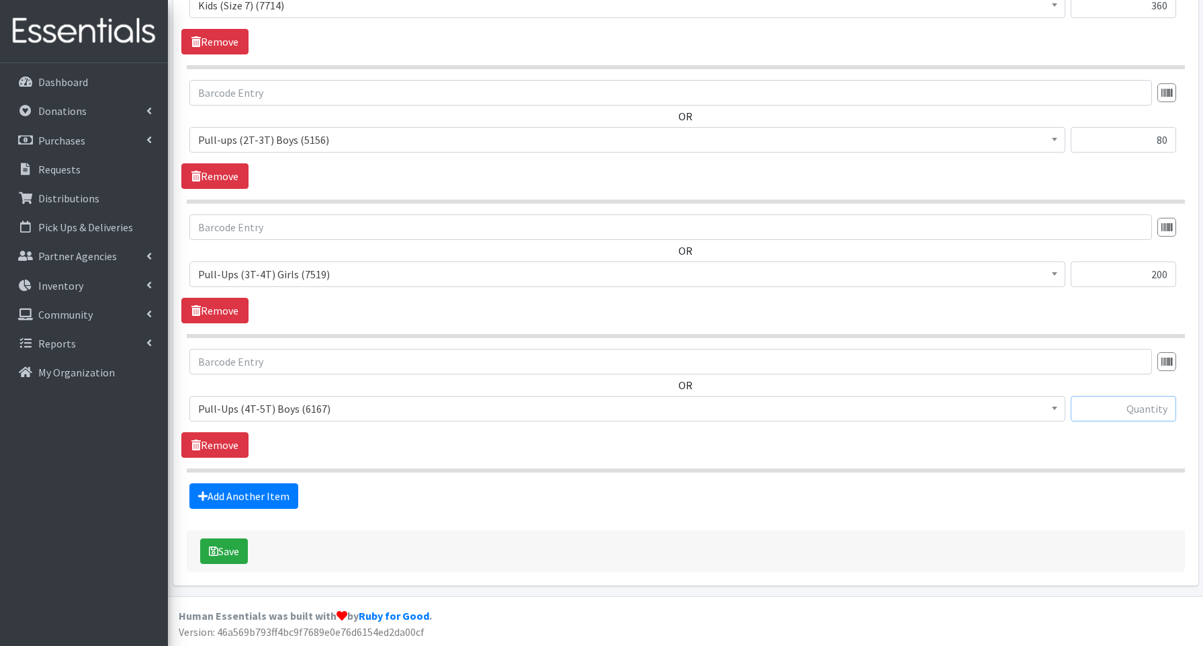
click at [1119, 412] on input "text" at bounding box center [1123, 409] width 105 height 26
type input "240"
click at [244, 494] on link "Add Another Item" at bounding box center [243, 496] width 109 height 26
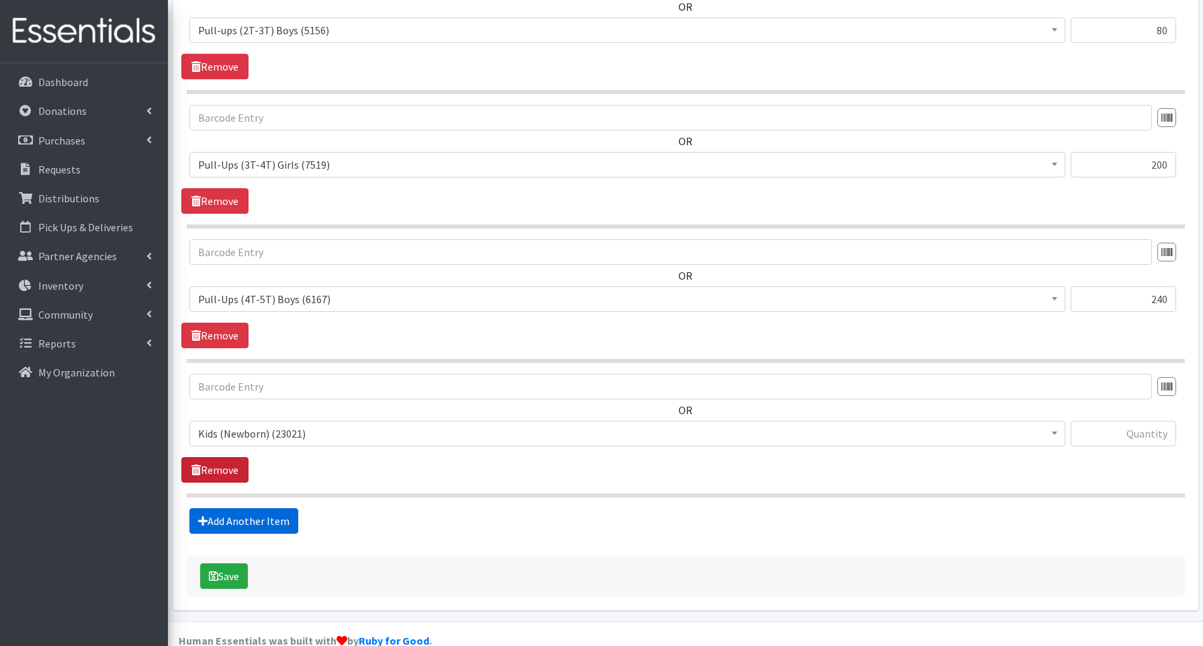
scroll to position [1279, 0]
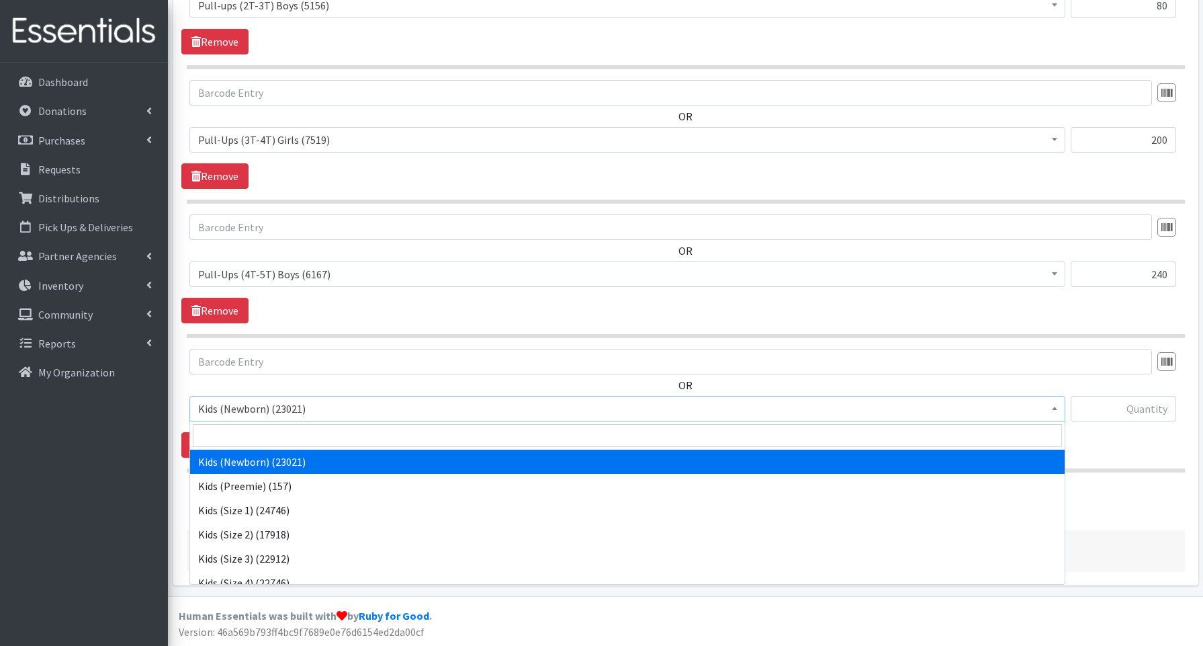
click at [241, 412] on span "Kids (Newborn) (23021)" at bounding box center [627, 408] width 858 height 19
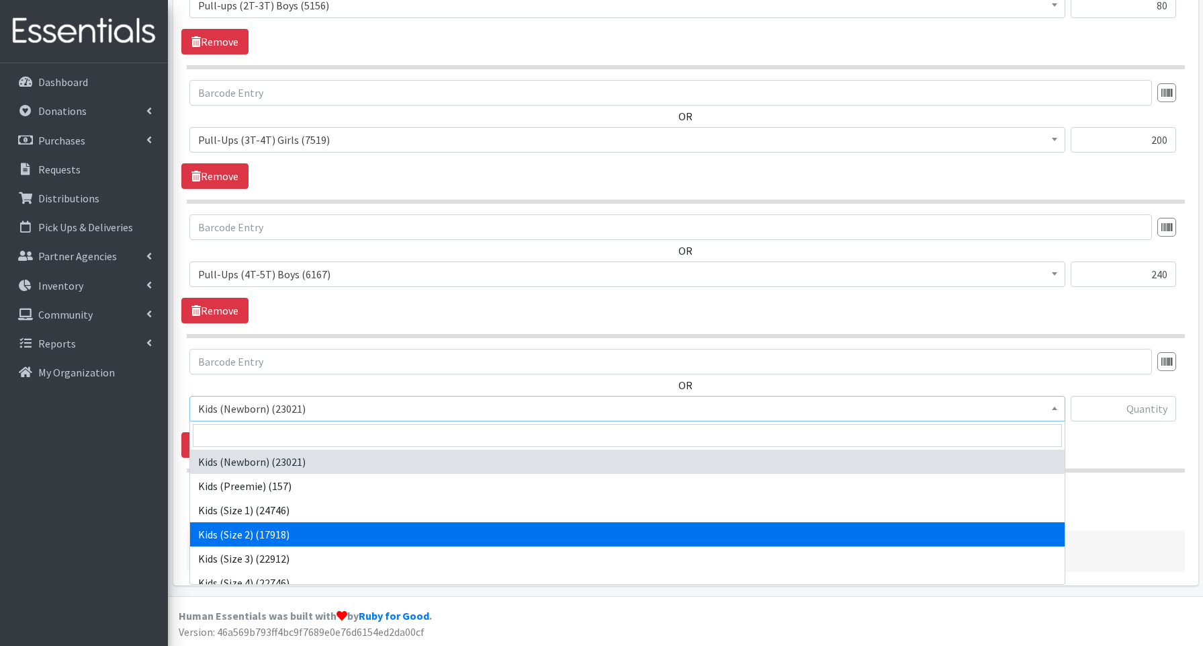
scroll to position [301, 0]
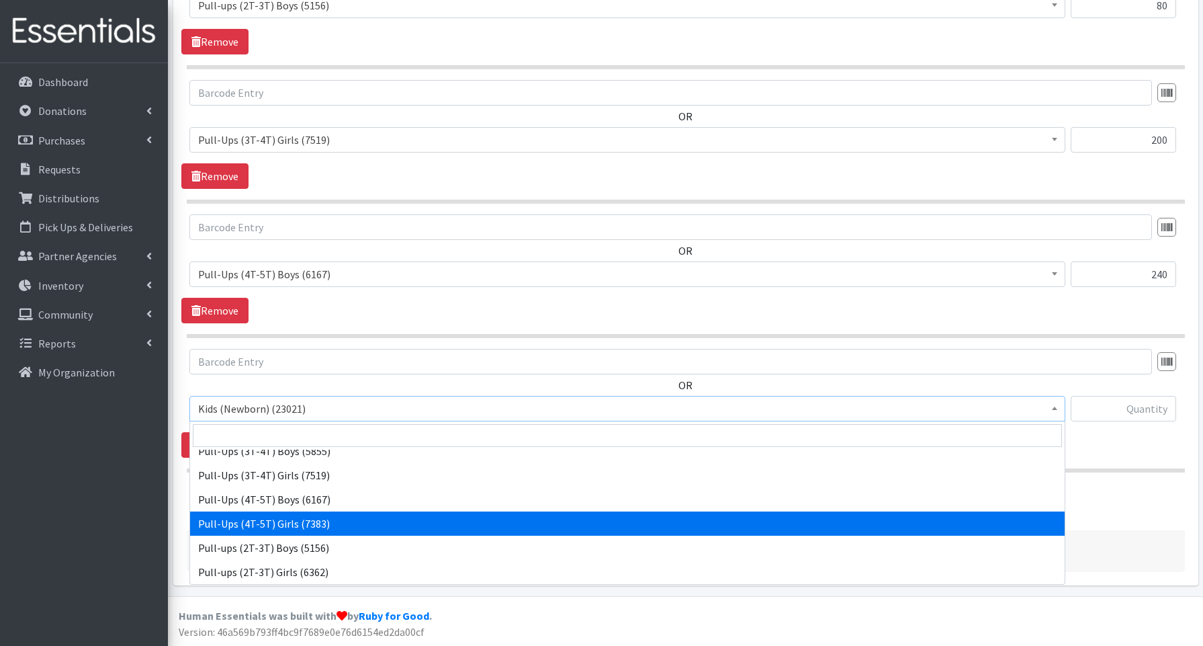
select select "3693"
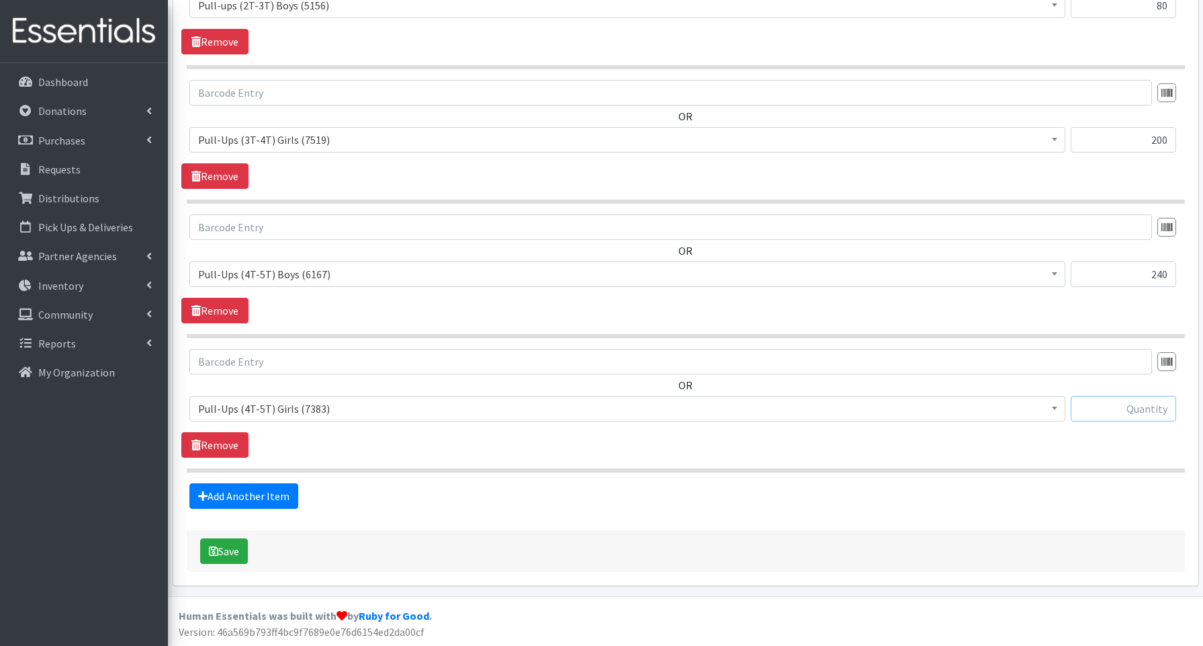
click at [1124, 410] on input "text" at bounding box center [1123, 409] width 105 height 26
type input "80"
click at [226, 547] on button "Save" at bounding box center [224, 551] width 48 height 26
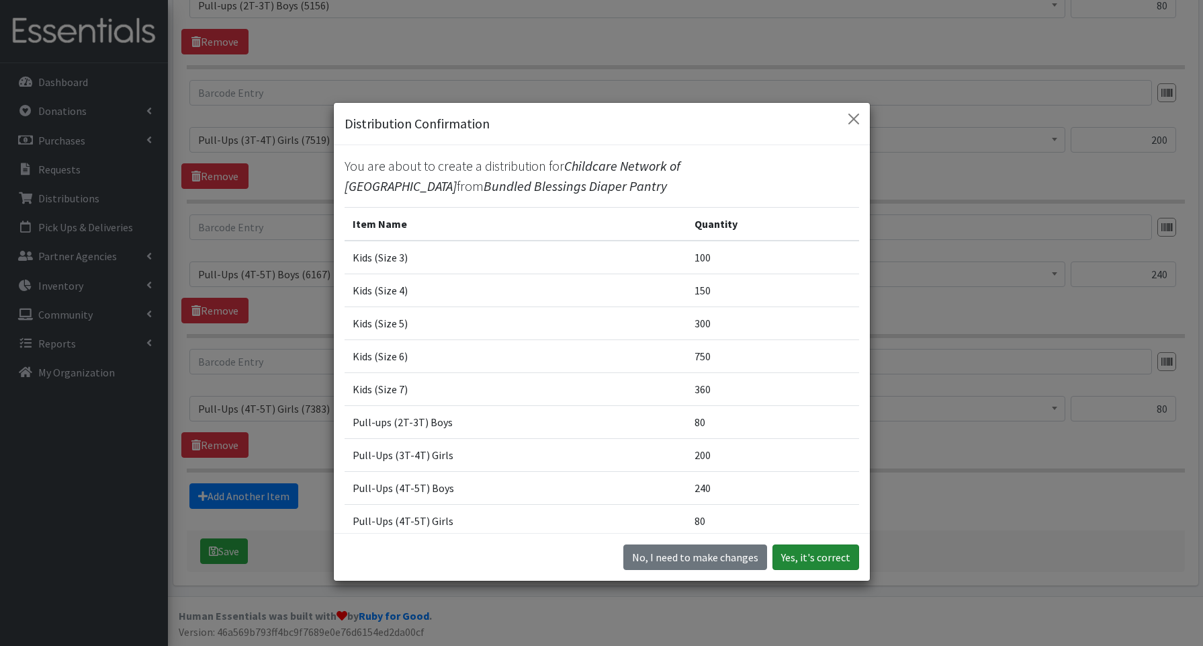
click at [809, 558] on button "Yes, it's correct" at bounding box center [815, 557] width 87 height 26
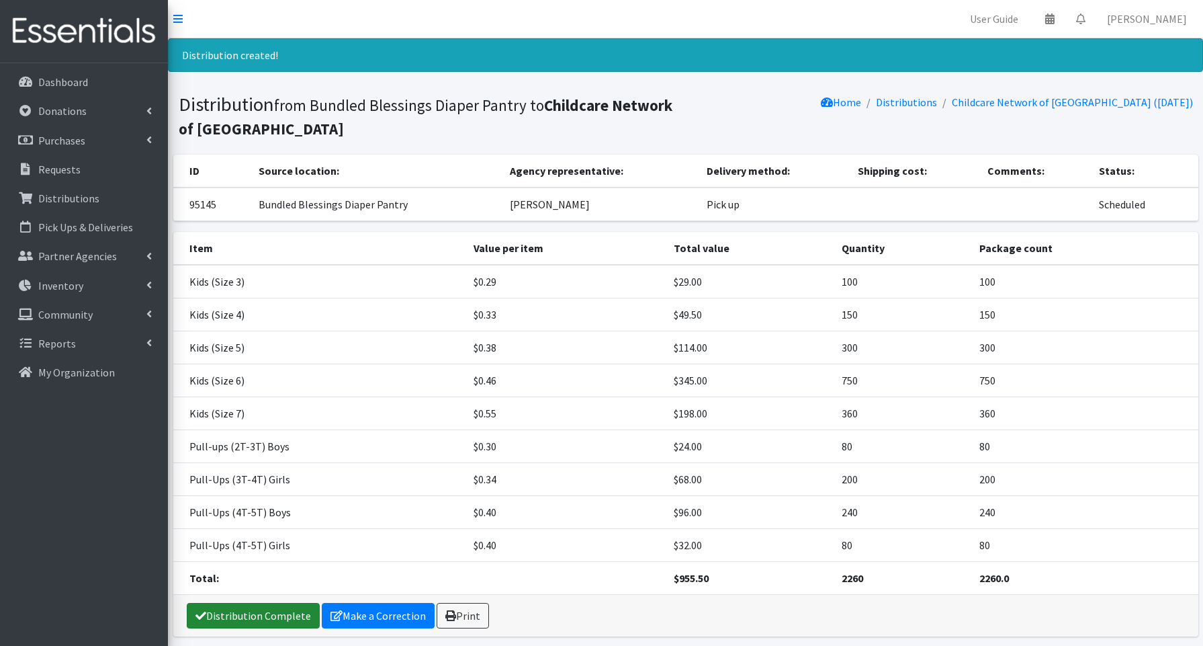
click at [250, 617] on link "Distribution Complete" at bounding box center [253, 616] width 133 height 26
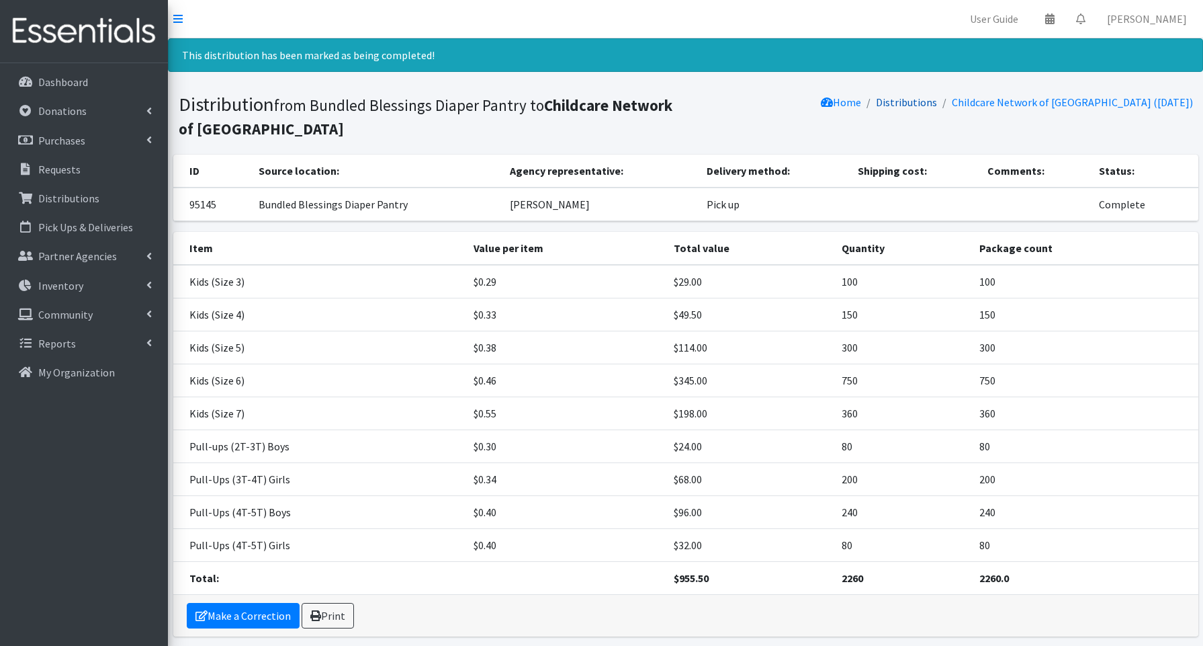
click at [937, 103] on link "Distributions" at bounding box center [906, 101] width 61 height 13
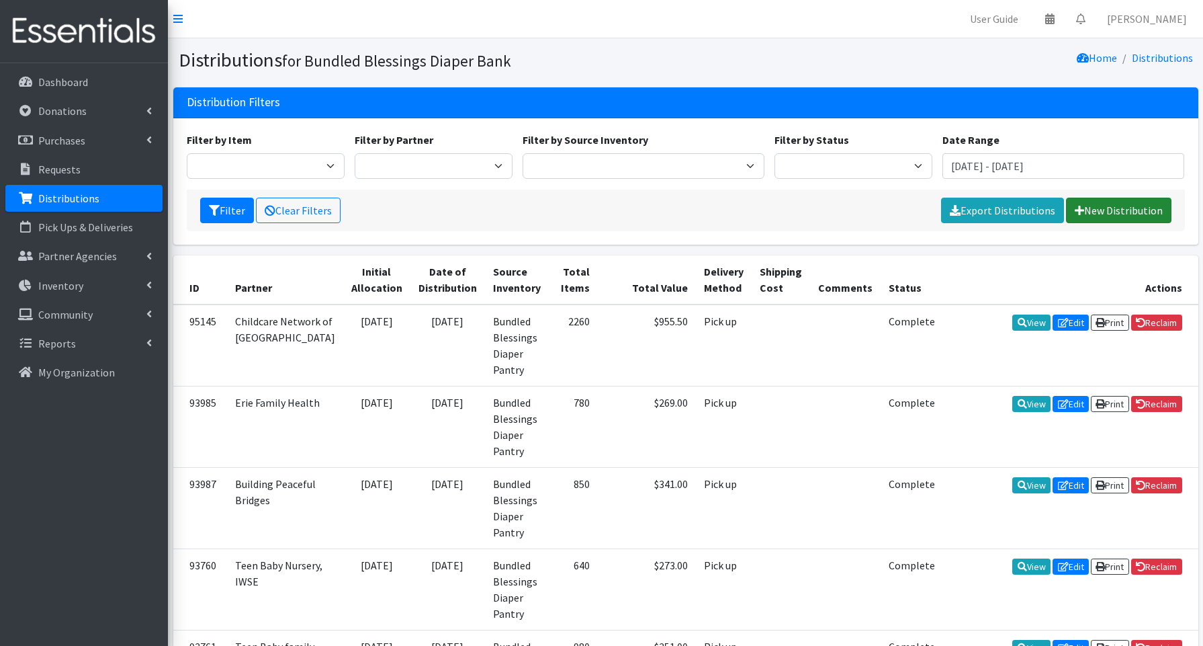
click at [1094, 206] on link "New Distribution" at bounding box center [1118, 210] width 105 height 26
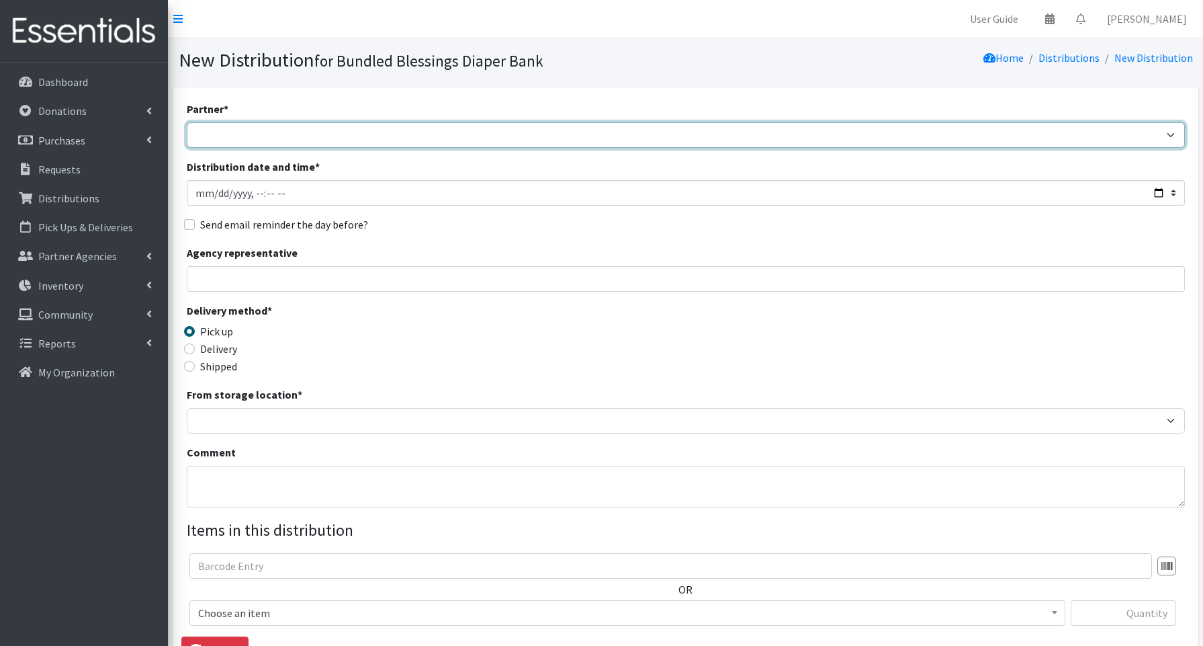
click at [245, 137] on select "Advocate Aurora Health Baby Toddler Black Residents of Evanston Building Peacef…" at bounding box center [686, 135] width 998 height 26
select select "849"
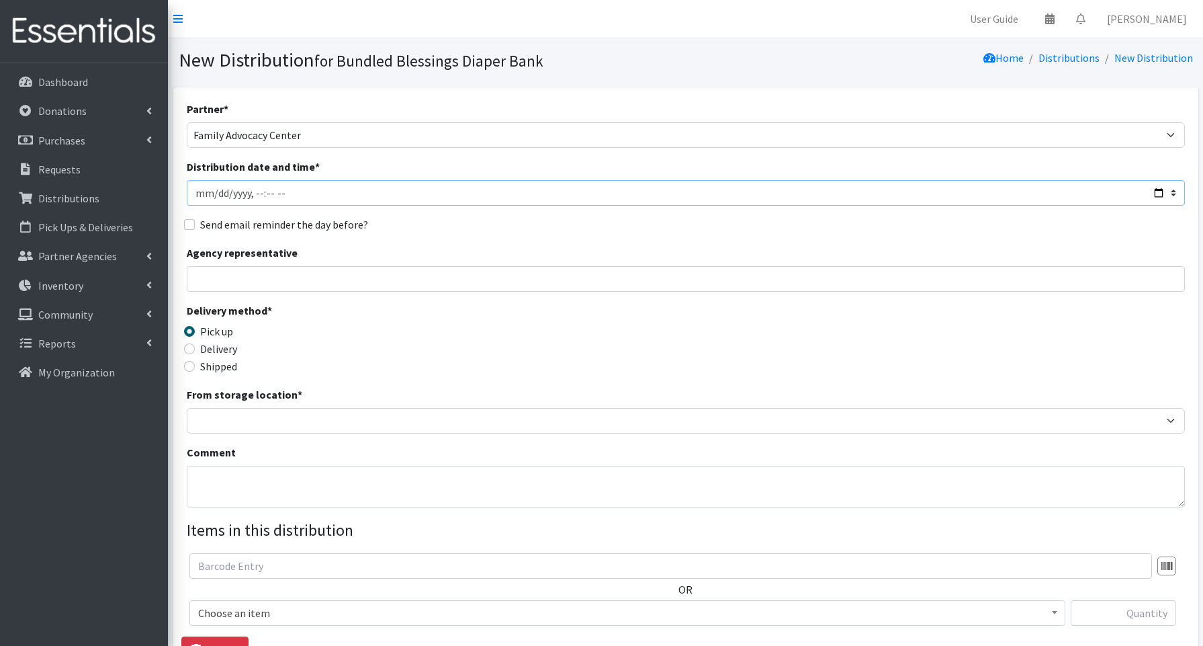
click at [1158, 193] on input "Distribution date and time *" at bounding box center [686, 193] width 998 height 26
type input "2025-08-14T12:45"
click at [494, 281] on input "Agency representative" at bounding box center [686, 279] width 998 height 26
type input "Nancy Mendoza"
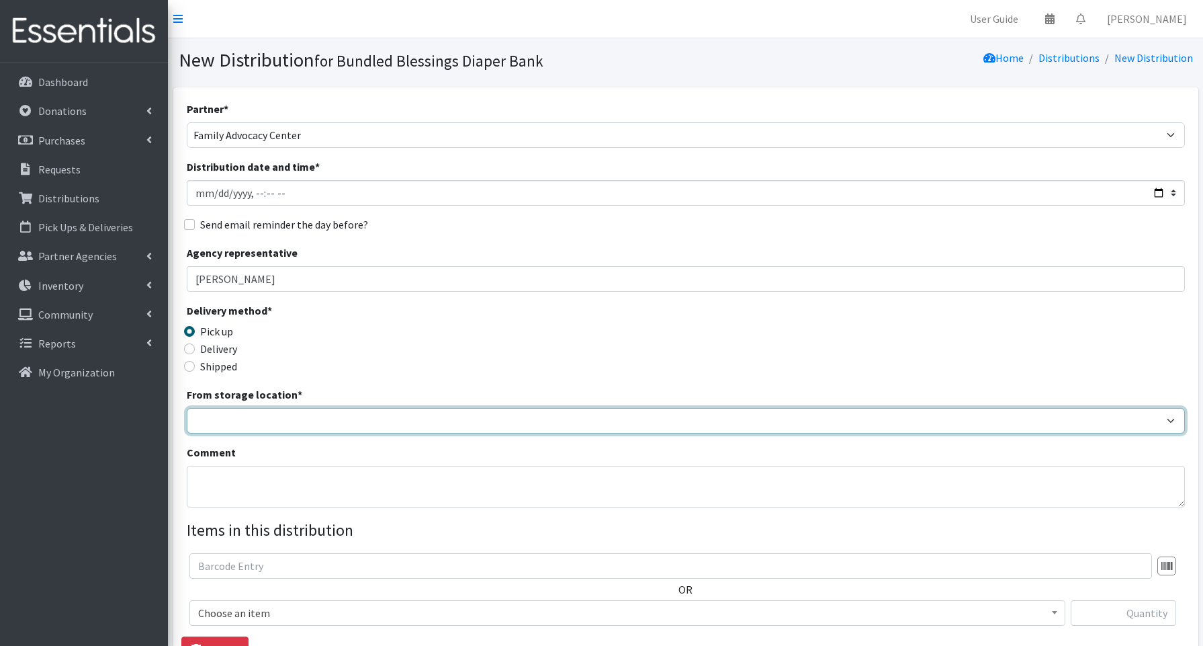
click at [241, 424] on select "Bundled Blessings Diaper Pantry" at bounding box center [686, 421] width 998 height 26
select select "79"
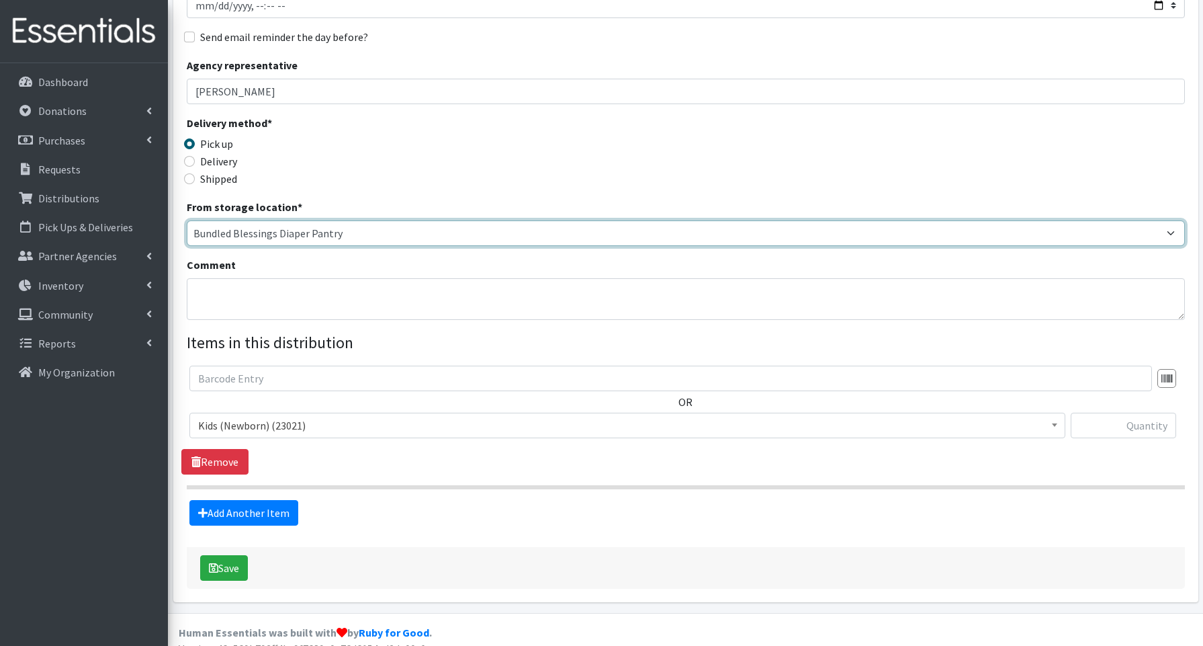
scroll to position [204, 0]
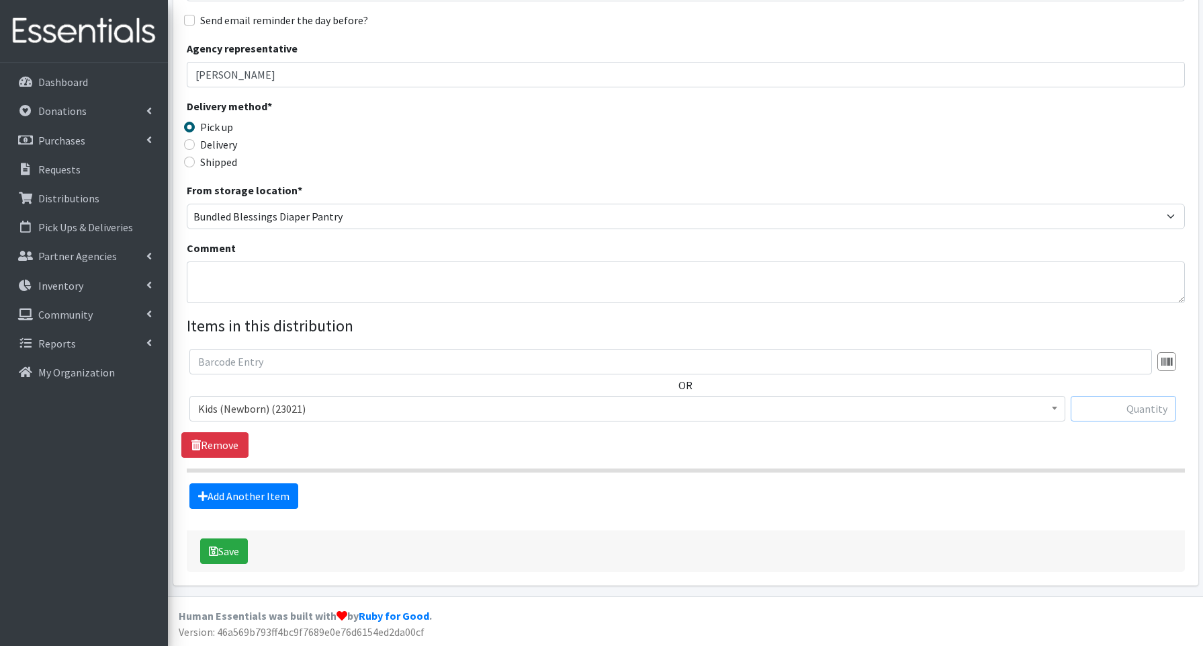
click at [1137, 408] on input "text" at bounding box center [1123, 409] width 105 height 26
type input "200"
click at [276, 489] on link "Add Another Item" at bounding box center [243, 496] width 109 height 26
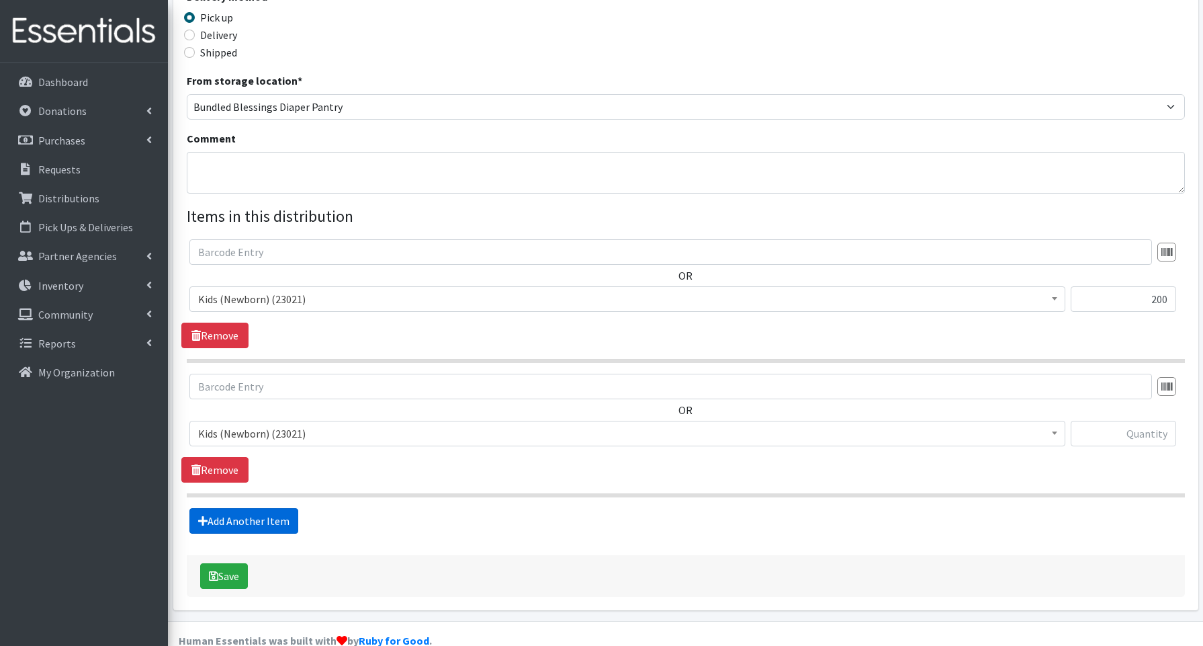
scroll to position [339, 0]
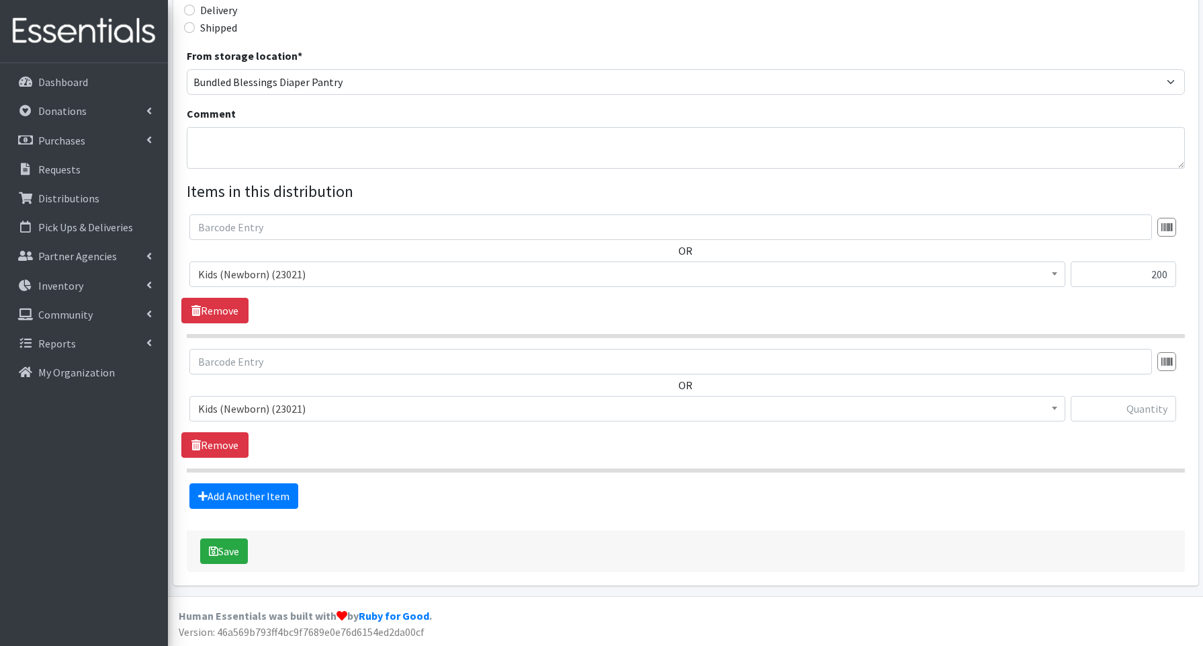
click at [252, 410] on span "Kids (Newborn) (23021)" at bounding box center [627, 408] width 858 height 19
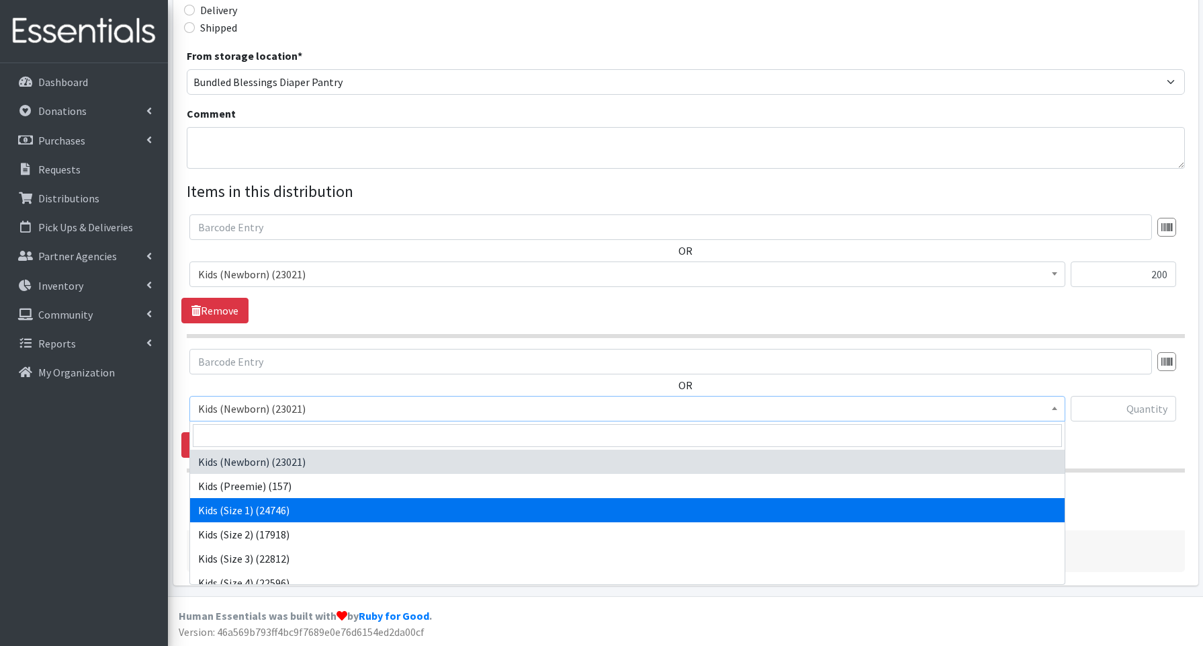
select select "3657"
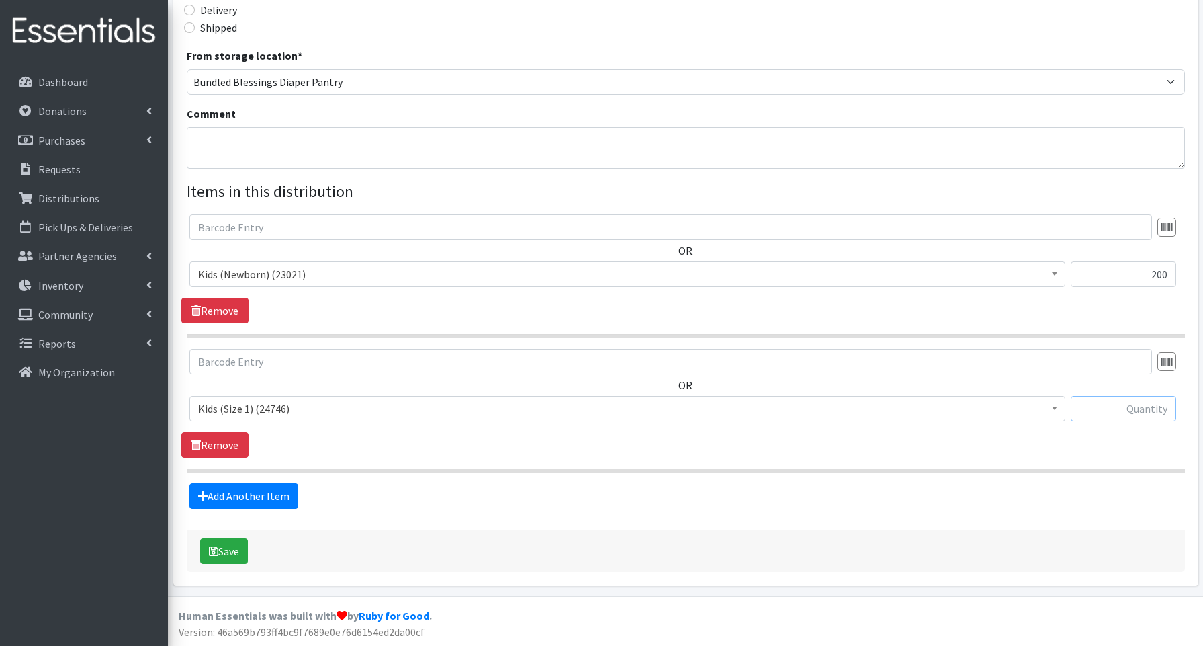
click at [1116, 410] on input "text" at bounding box center [1123, 409] width 105 height 26
type input "300"
click at [264, 488] on link "Add Another Item" at bounding box center [243, 496] width 109 height 26
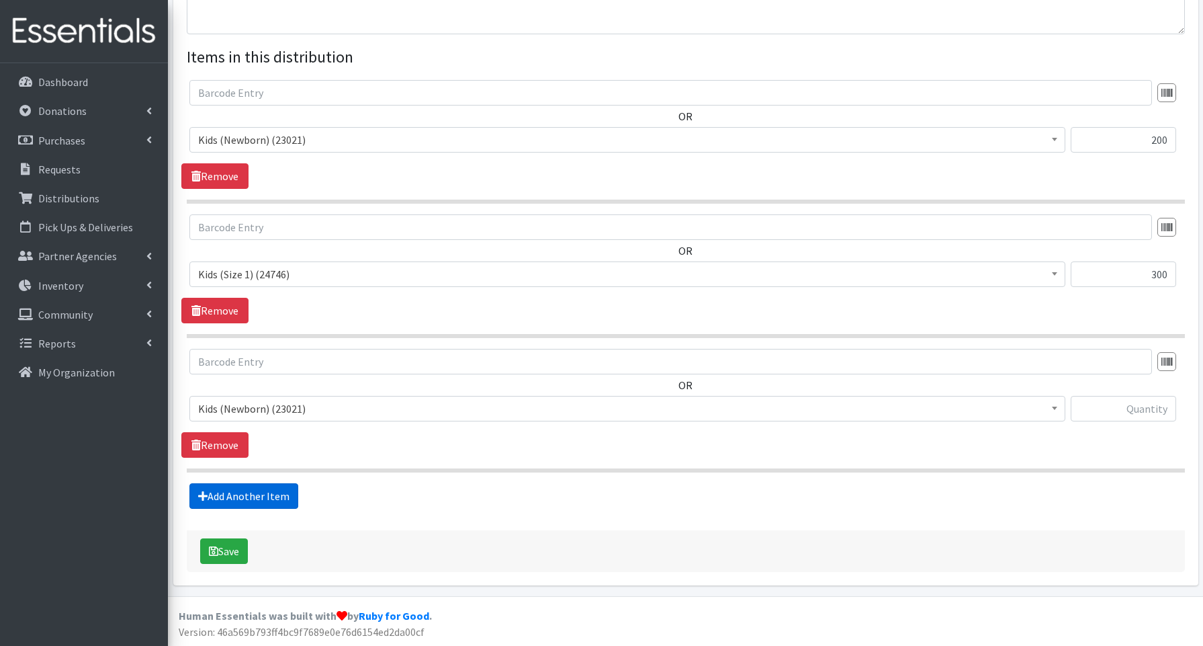
scroll to position [469, 0]
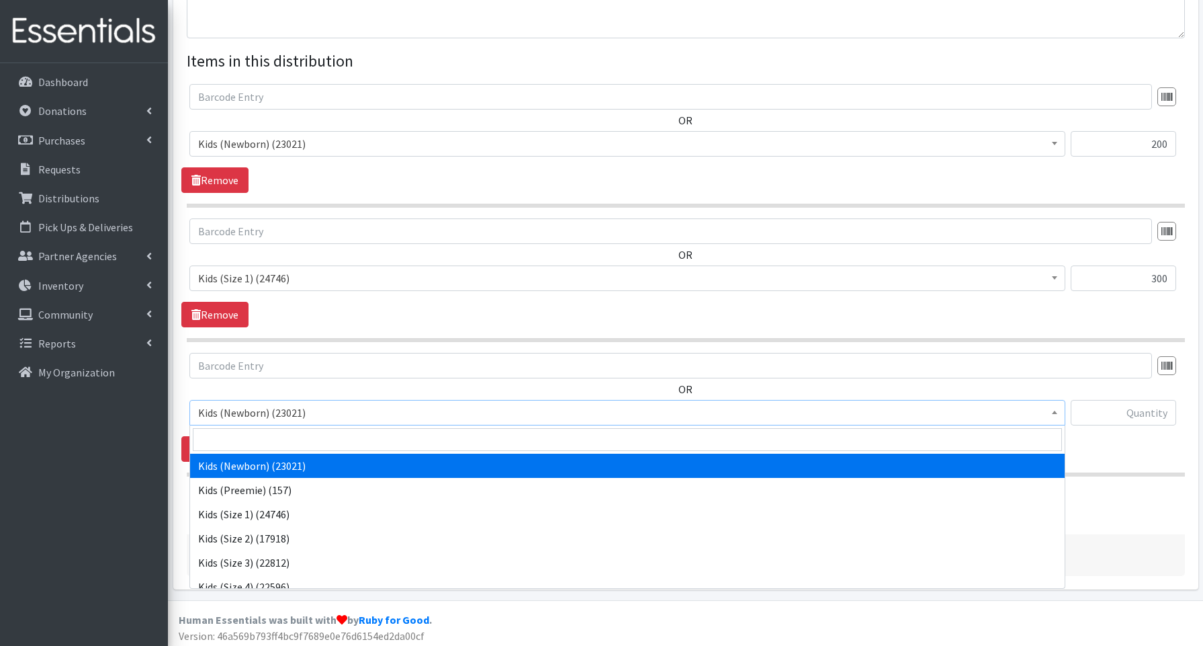
click at [241, 414] on span "Kids (Newborn) (23021)" at bounding box center [627, 412] width 858 height 19
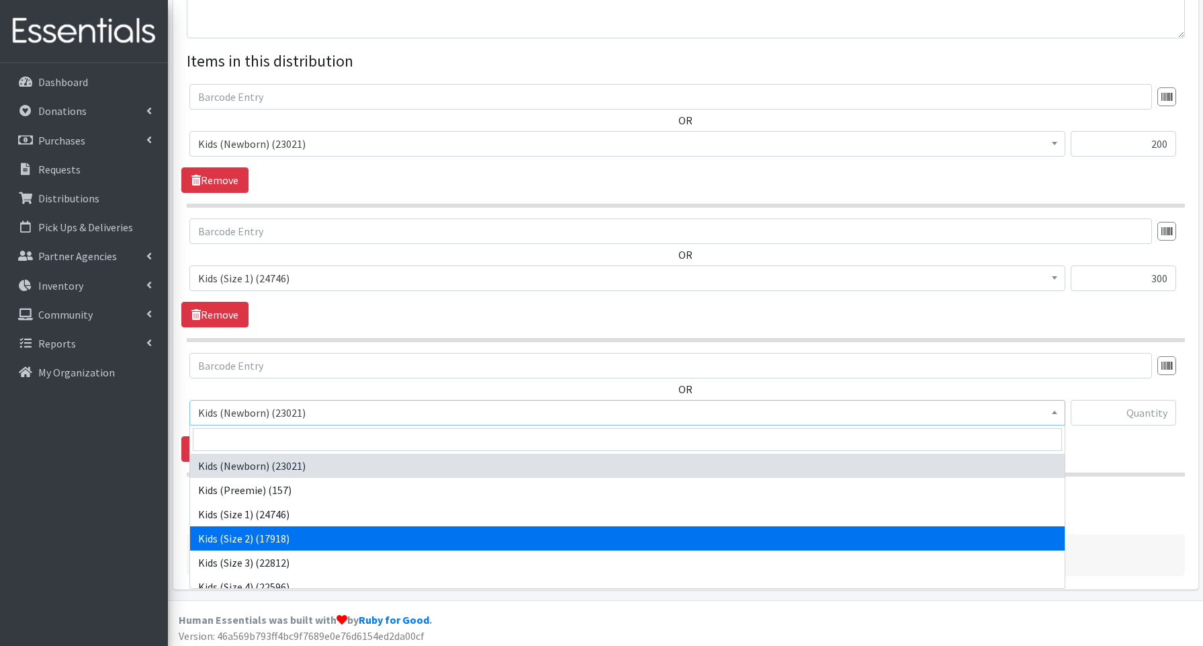
select select "3656"
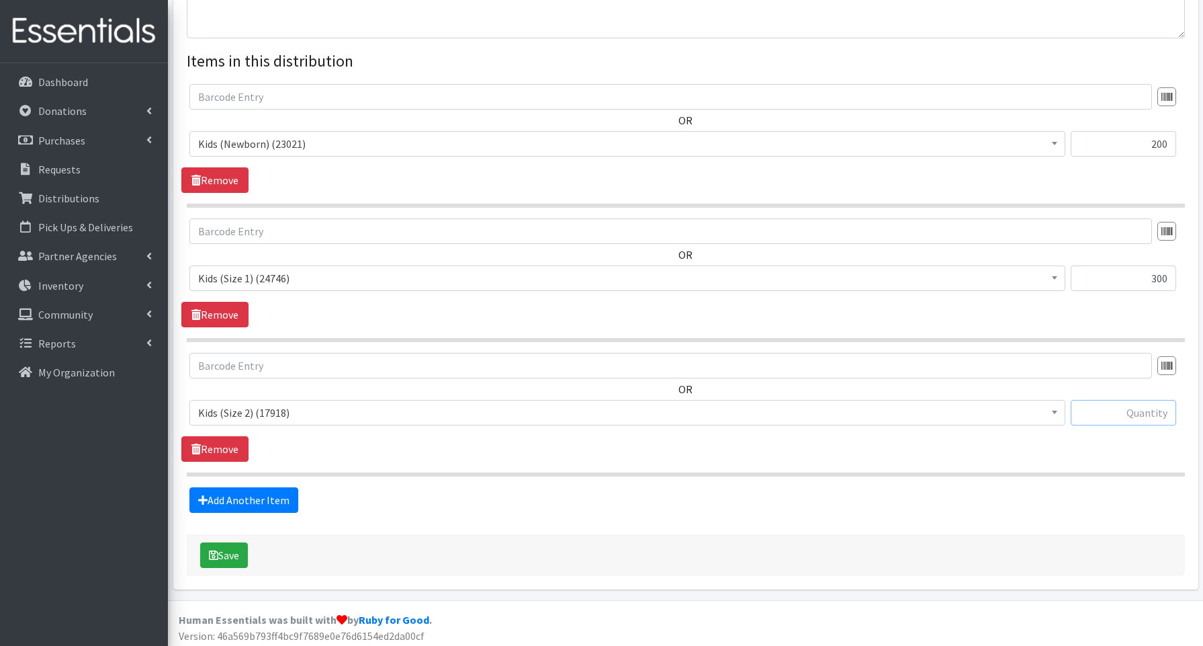
click at [1105, 413] on input "text" at bounding box center [1123, 413] width 105 height 26
type input "400"
click at [260, 497] on link "Add Another Item" at bounding box center [243, 500] width 109 height 26
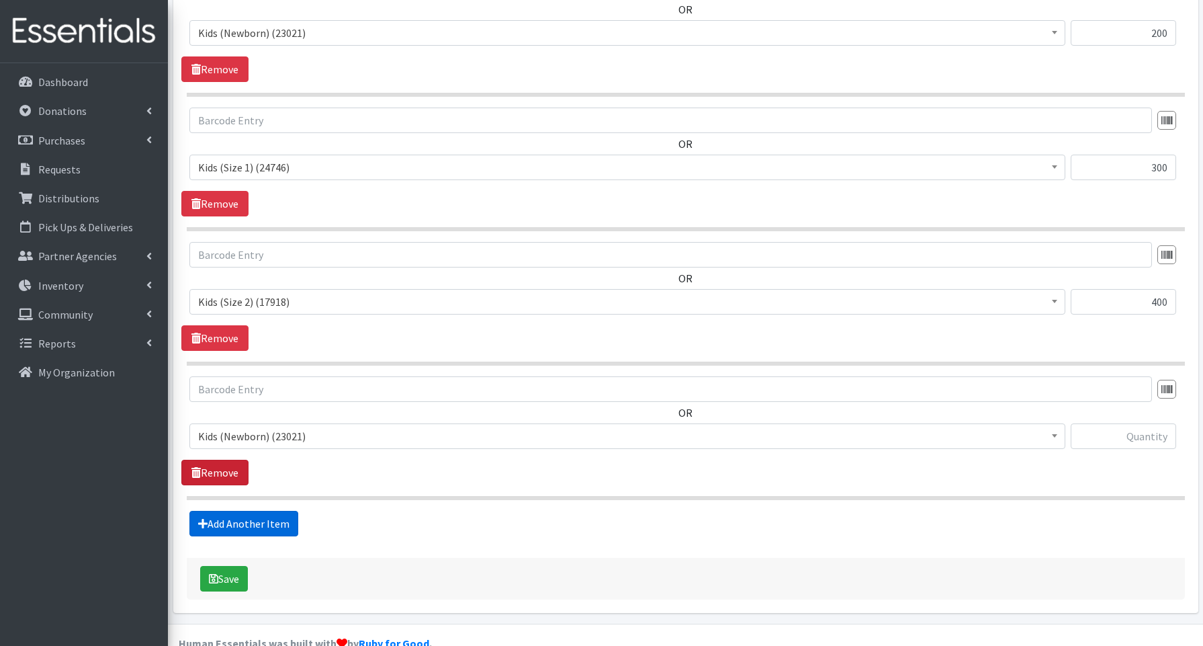
scroll to position [607, 0]
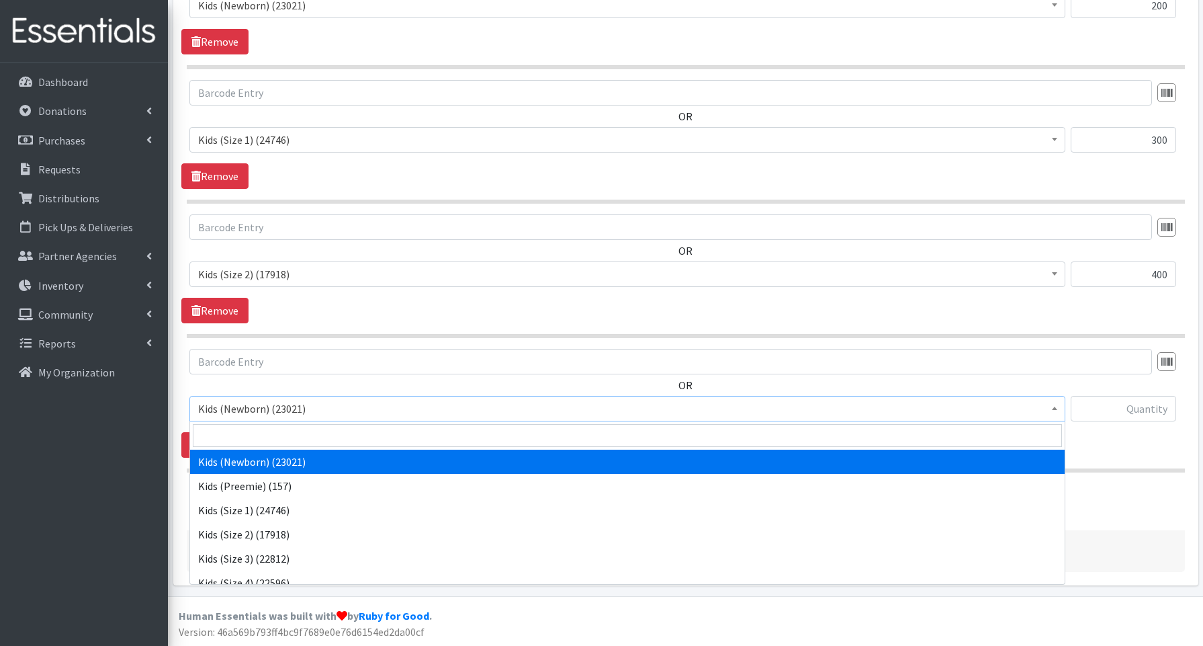
click at [240, 407] on span "Kids (Newborn) (23021)" at bounding box center [627, 408] width 858 height 19
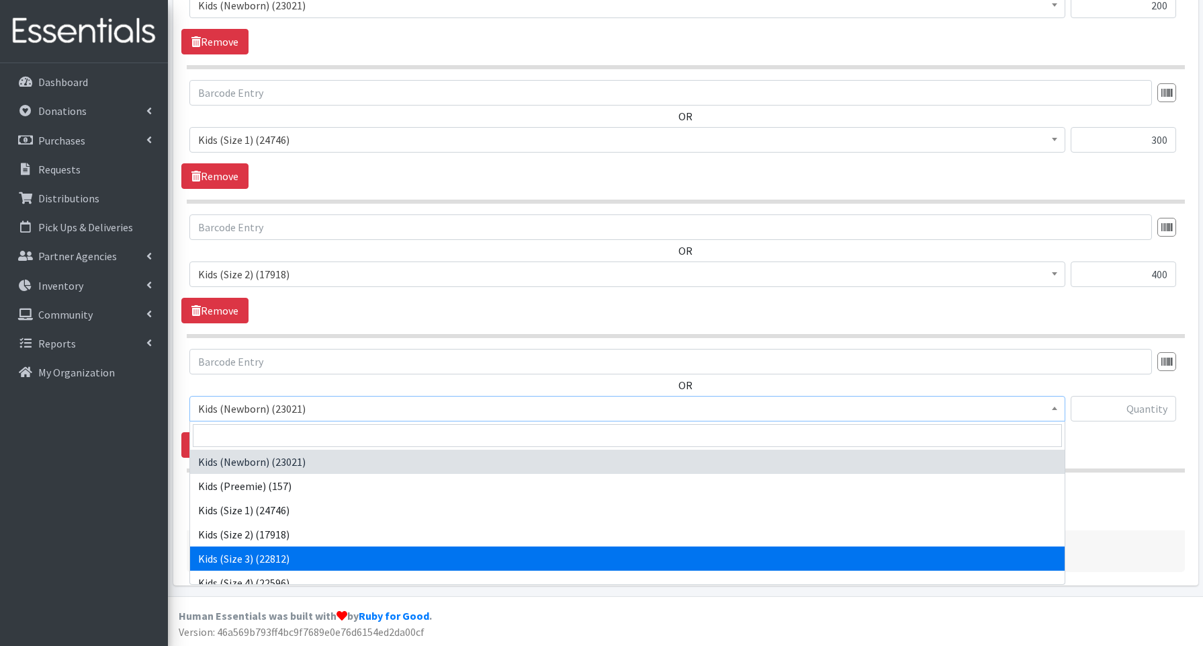
select select "3644"
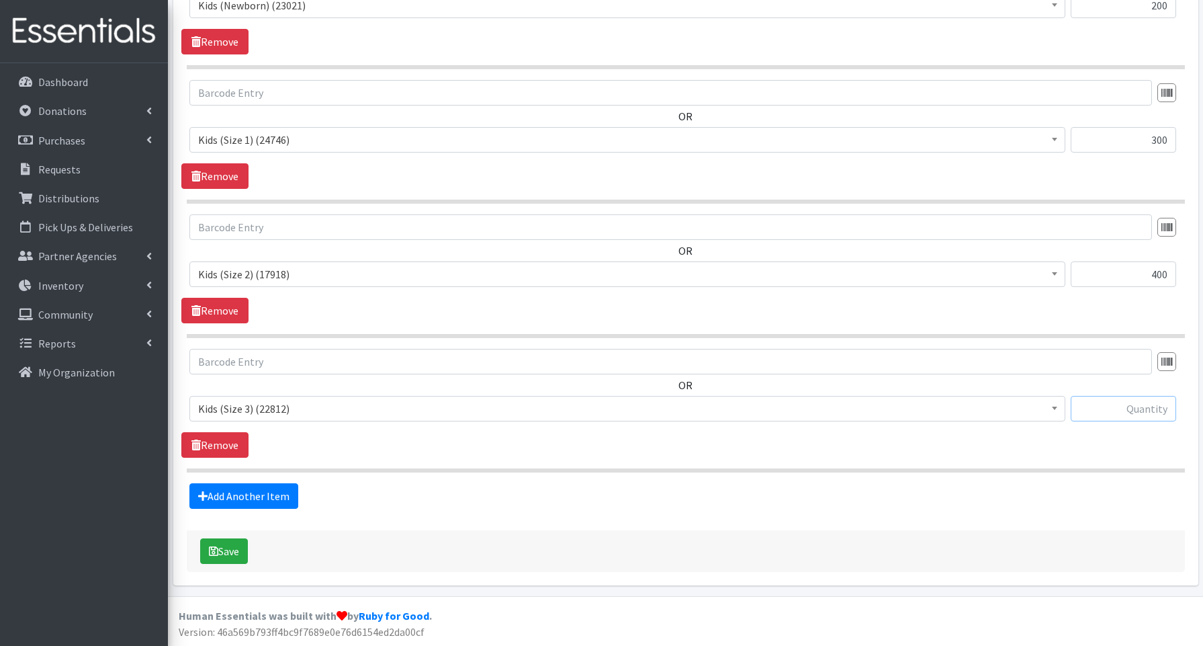
click at [1093, 405] on input "text" at bounding box center [1123, 409] width 105 height 26
type input "400"
click at [1156, 276] on input "400" at bounding box center [1123, 274] width 105 height 26
drag, startPoint x: 1151, startPoint y: 271, endPoint x: 1173, endPoint y: 269, distance: 21.5
click at [1173, 269] on input "400" at bounding box center [1123, 274] width 105 height 26
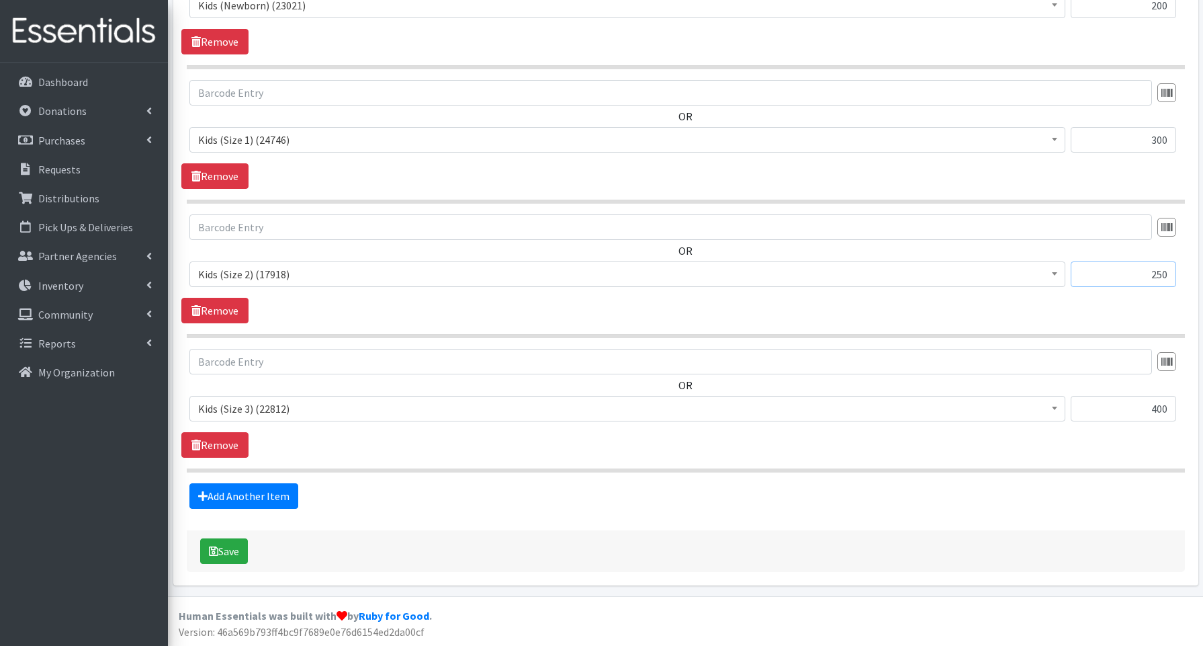
type input "250"
click at [1160, 410] on input "400" at bounding box center [1123, 409] width 105 height 26
drag, startPoint x: 1151, startPoint y: 403, endPoint x: 1163, endPoint y: 402, distance: 11.4
click at [1163, 402] on input "400" at bounding box center [1123, 409] width 105 height 26
type input "850"
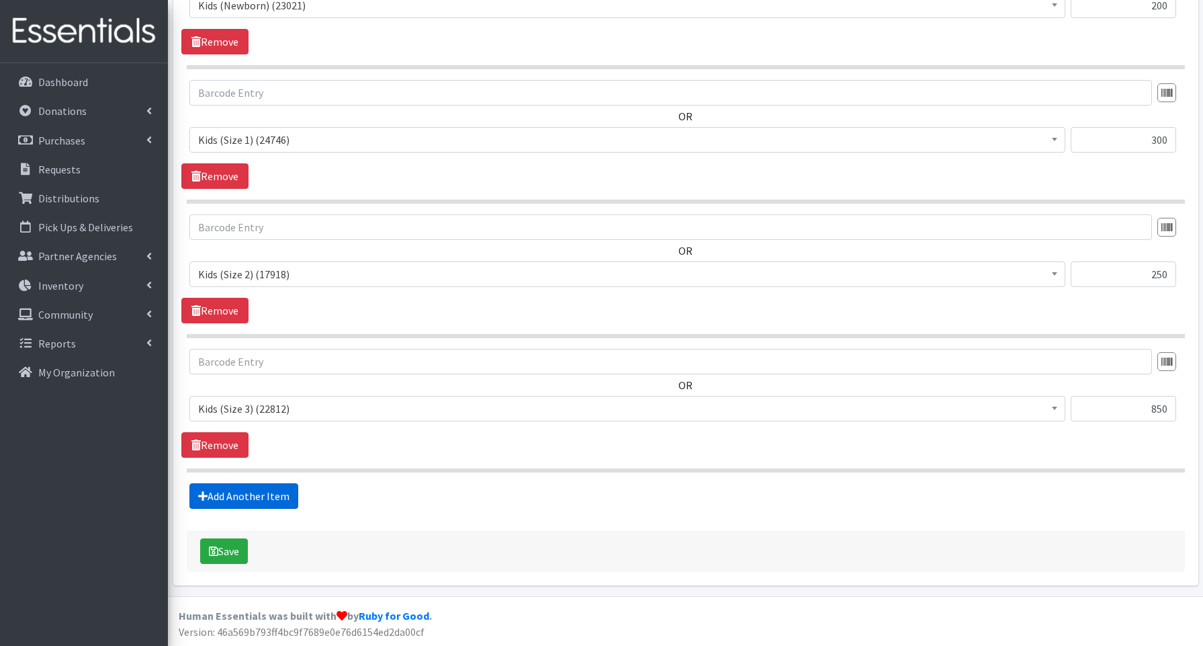
click at [272, 496] on link "Add Another Item" at bounding box center [243, 496] width 109 height 26
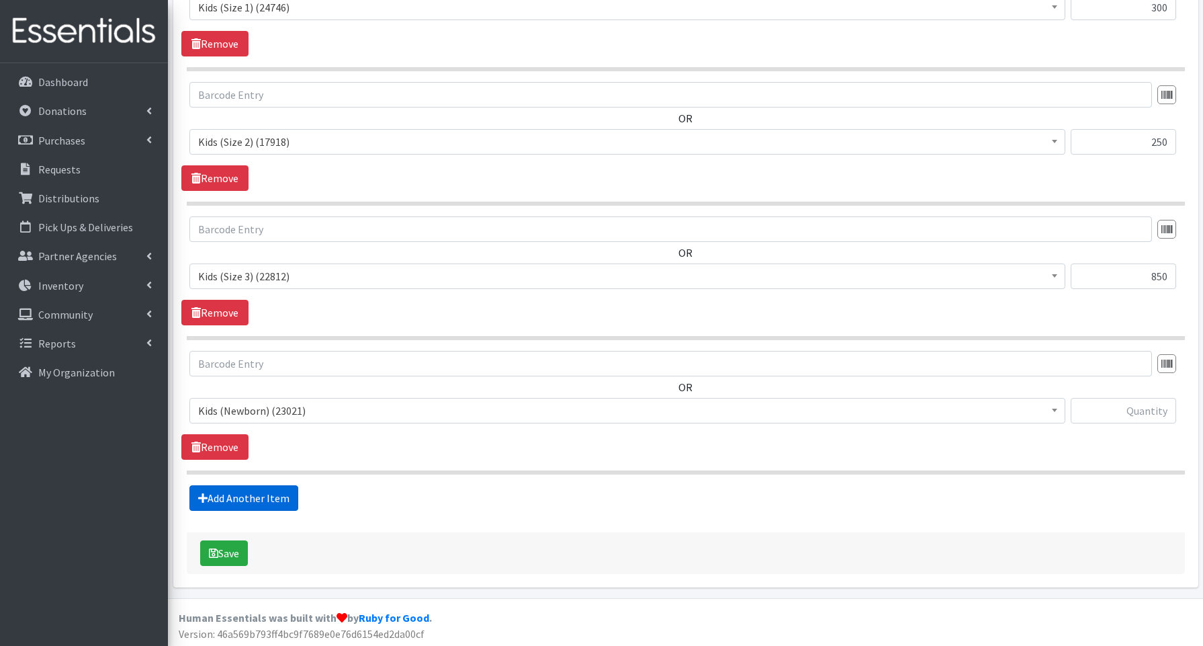
scroll to position [742, 0]
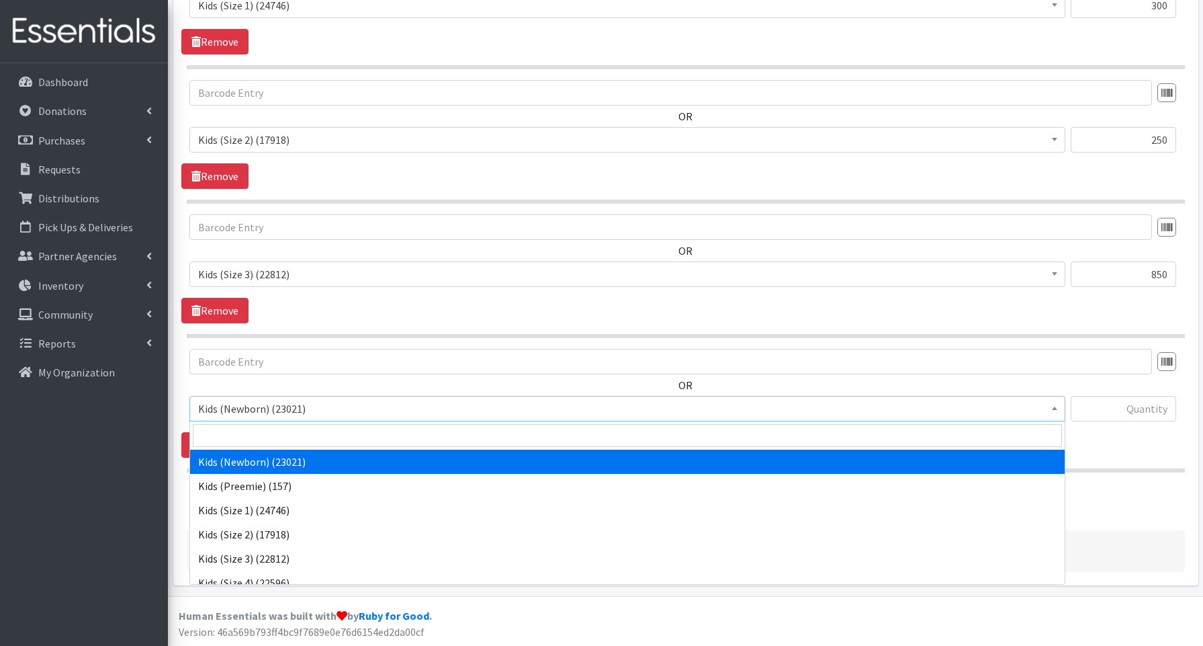
click at [240, 412] on span "Kids (Newborn) (23021)" at bounding box center [627, 408] width 858 height 19
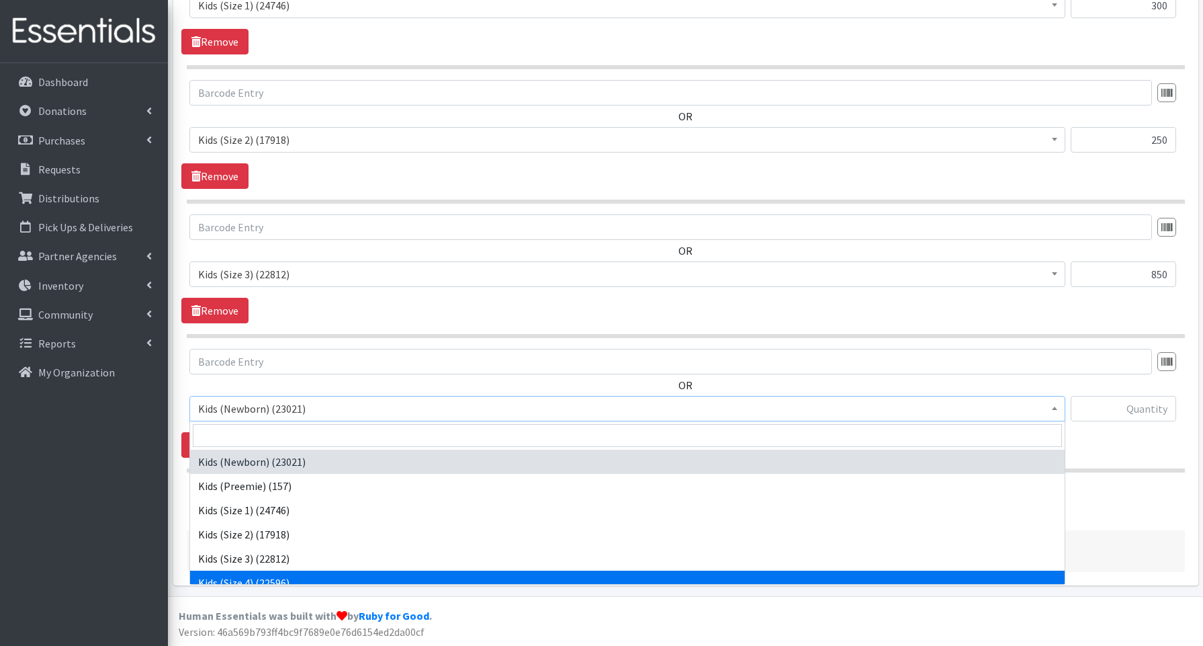
select select "3650"
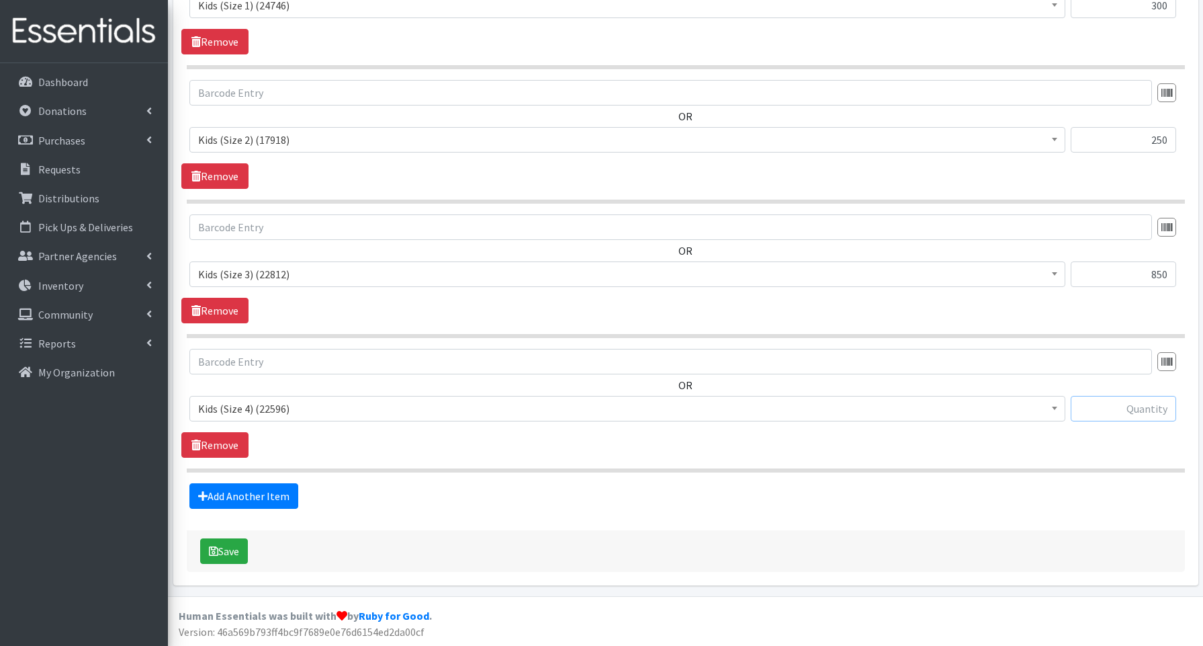
click at [1094, 406] on input "text" at bounding box center [1123, 409] width 105 height 26
type input "1000"
click at [212, 490] on link "Add Another Item" at bounding box center [243, 496] width 109 height 26
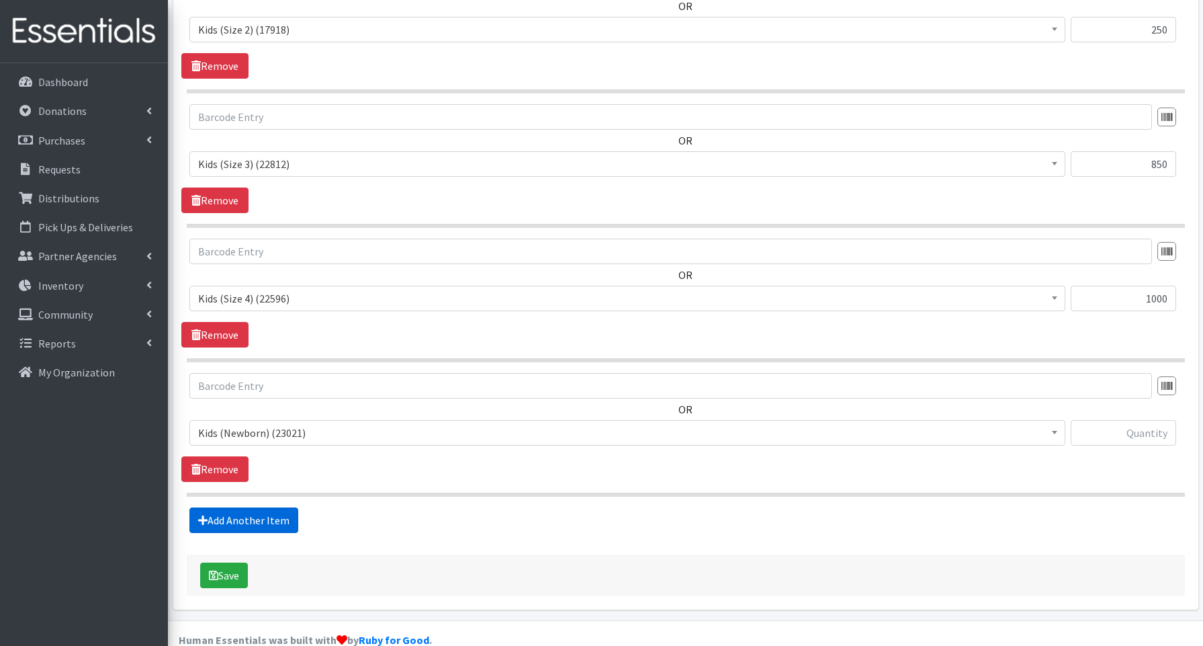
scroll to position [876, 0]
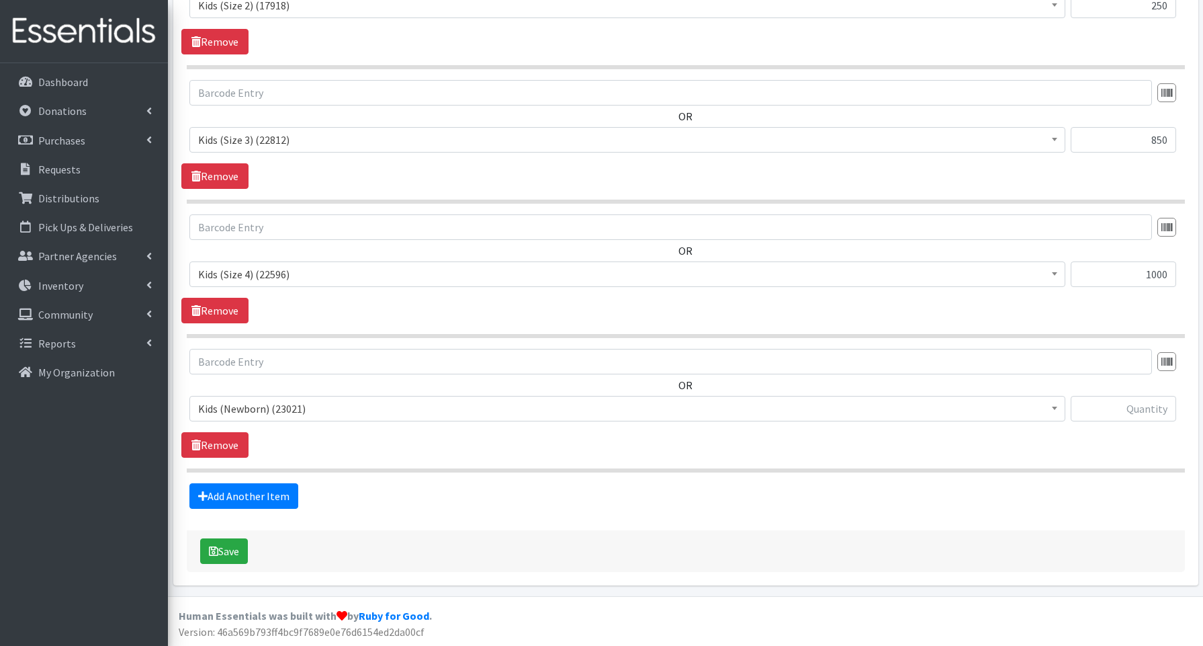
click at [216, 414] on span "Kids (Newborn) (23021)" at bounding box center [627, 408] width 858 height 19
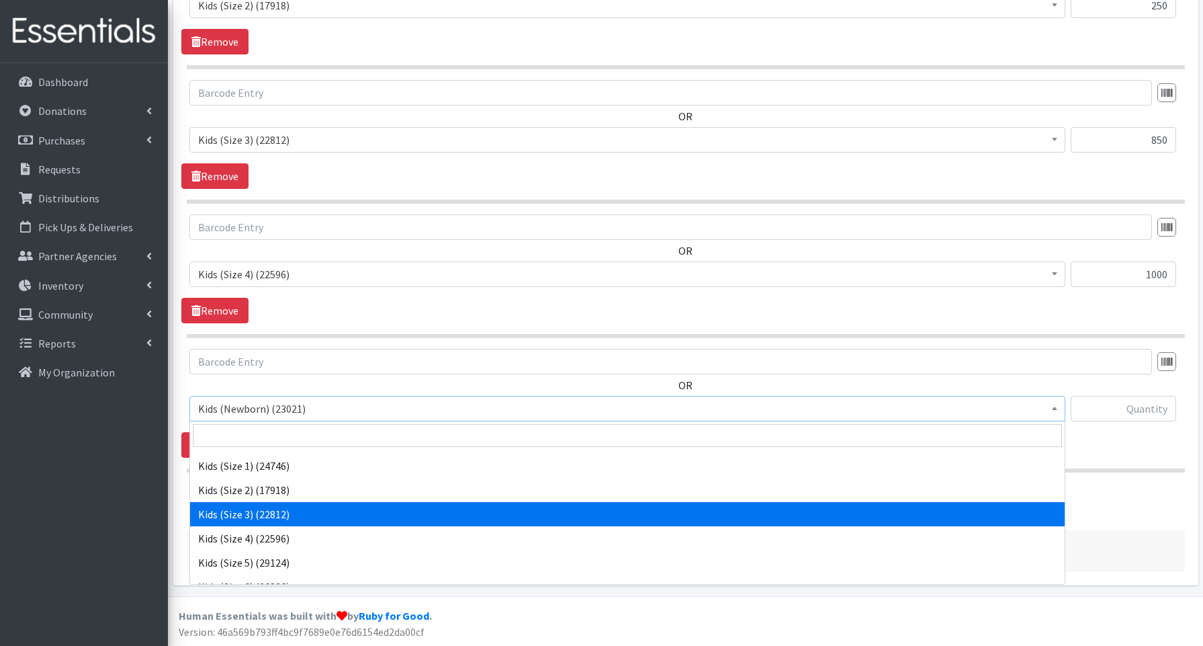
scroll to position [47, 0]
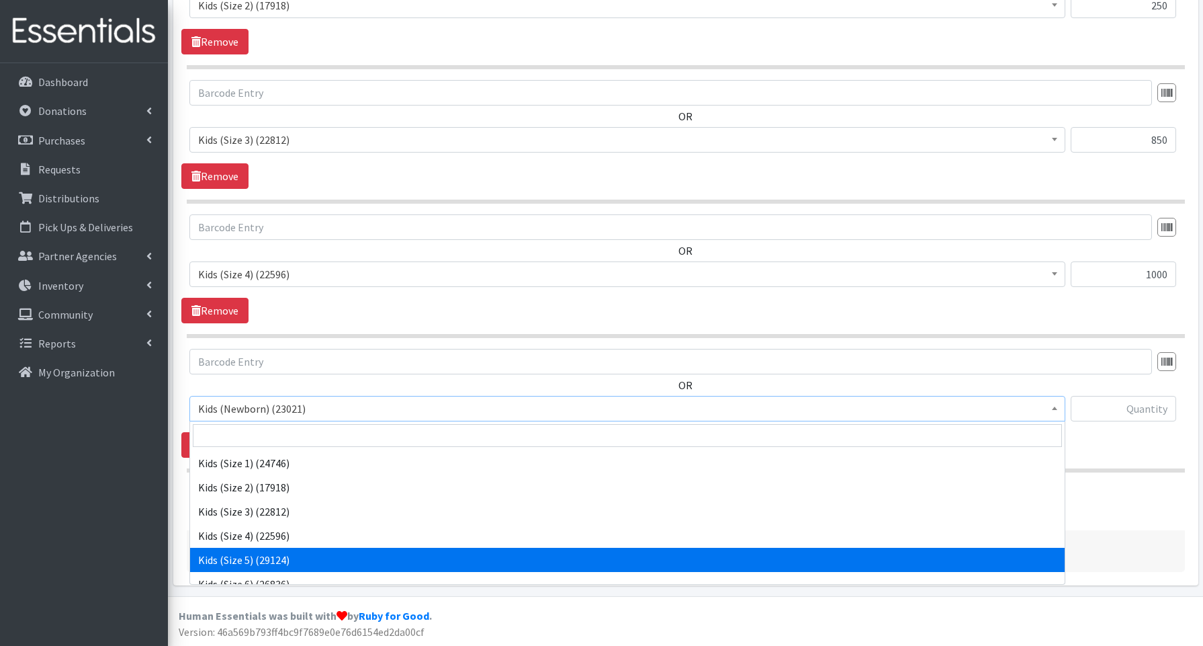
select select "3672"
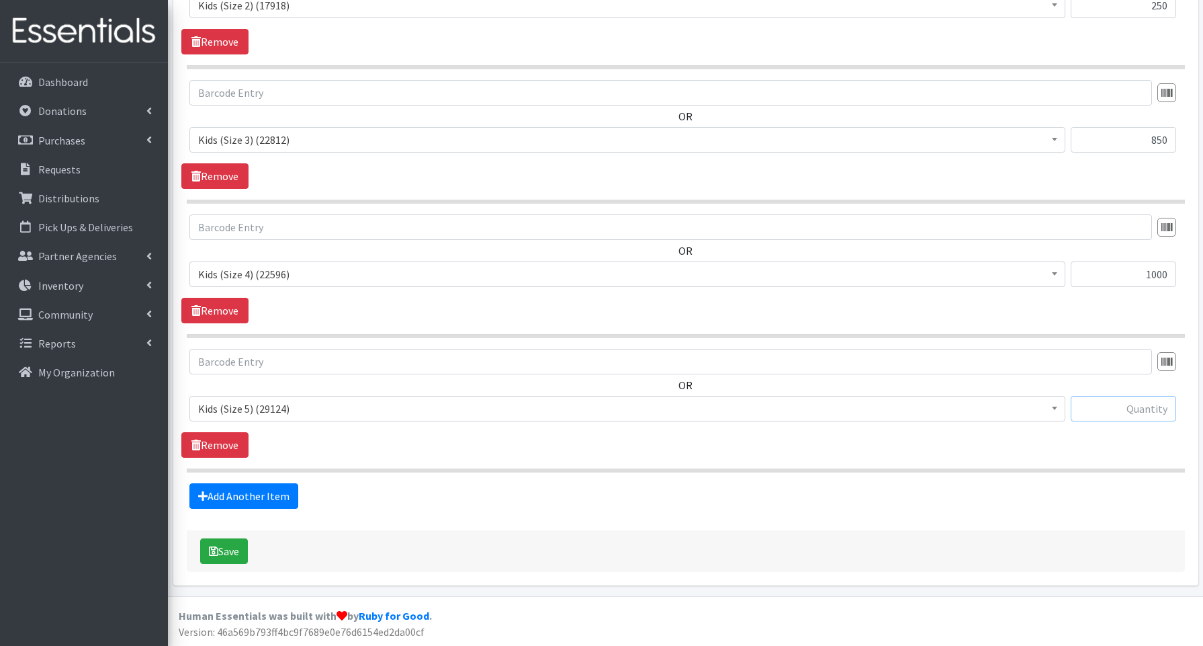
click at [1133, 408] on input "text" at bounding box center [1123, 409] width 105 height 26
type input "1250"
click at [271, 496] on link "Add Another Item" at bounding box center [243, 496] width 109 height 26
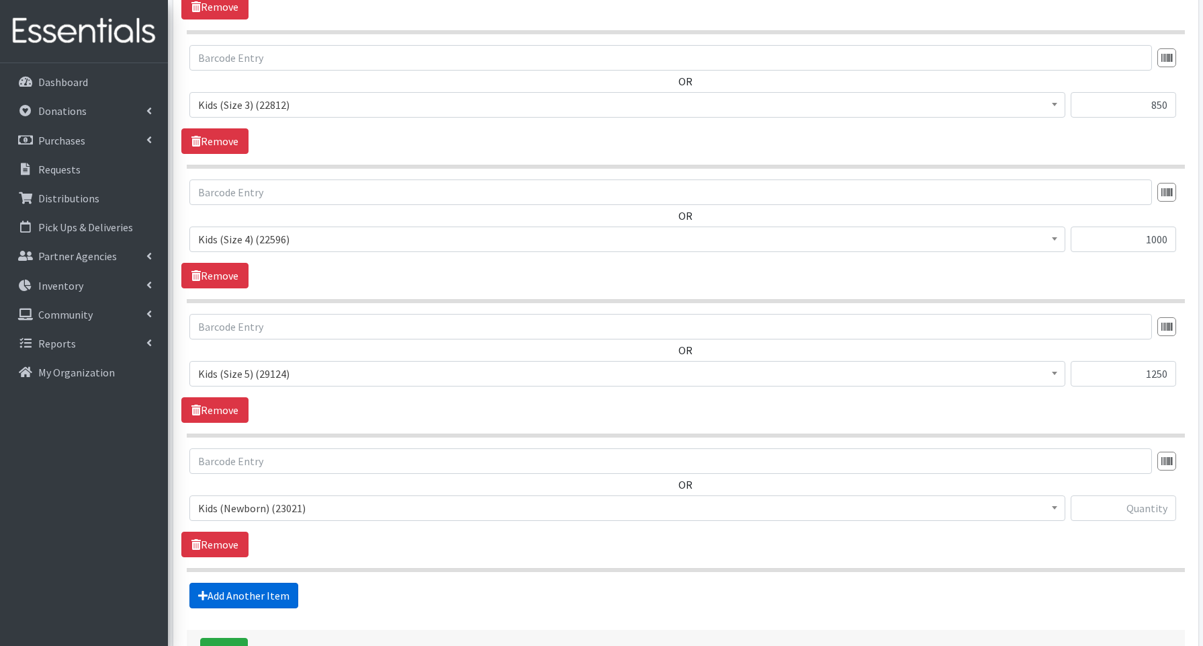
scroll to position [1010, 0]
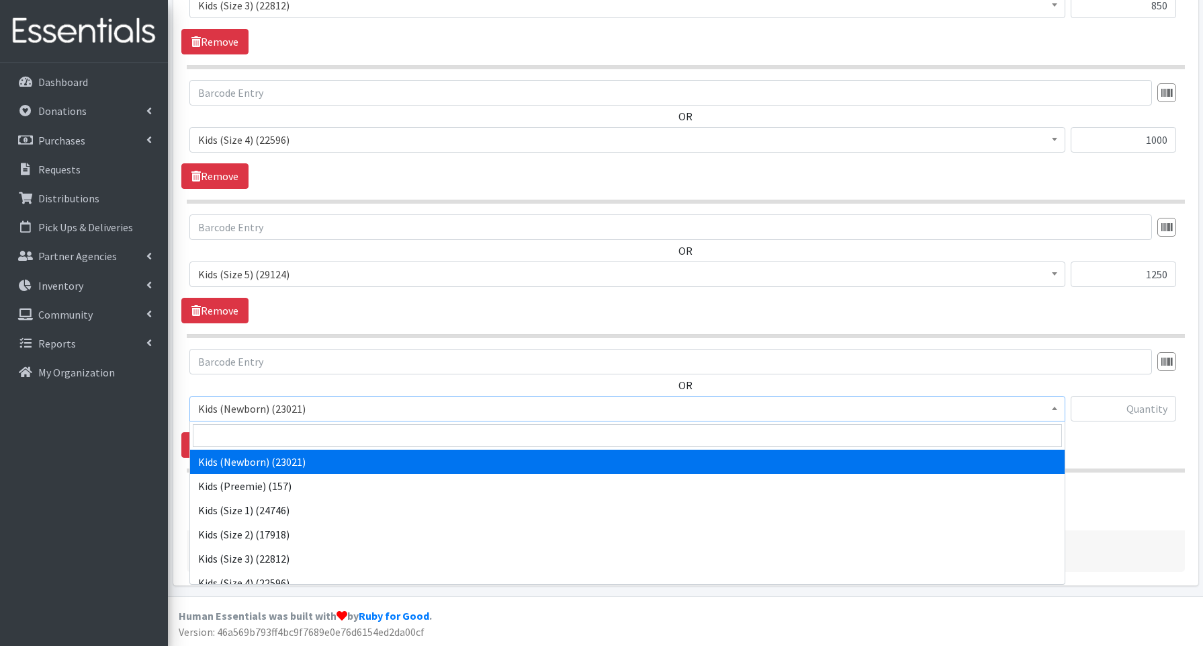
click at [245, 408] on span "Kids (Newborn) (23021)" at bounding box center [627, 408] width 858 height 19
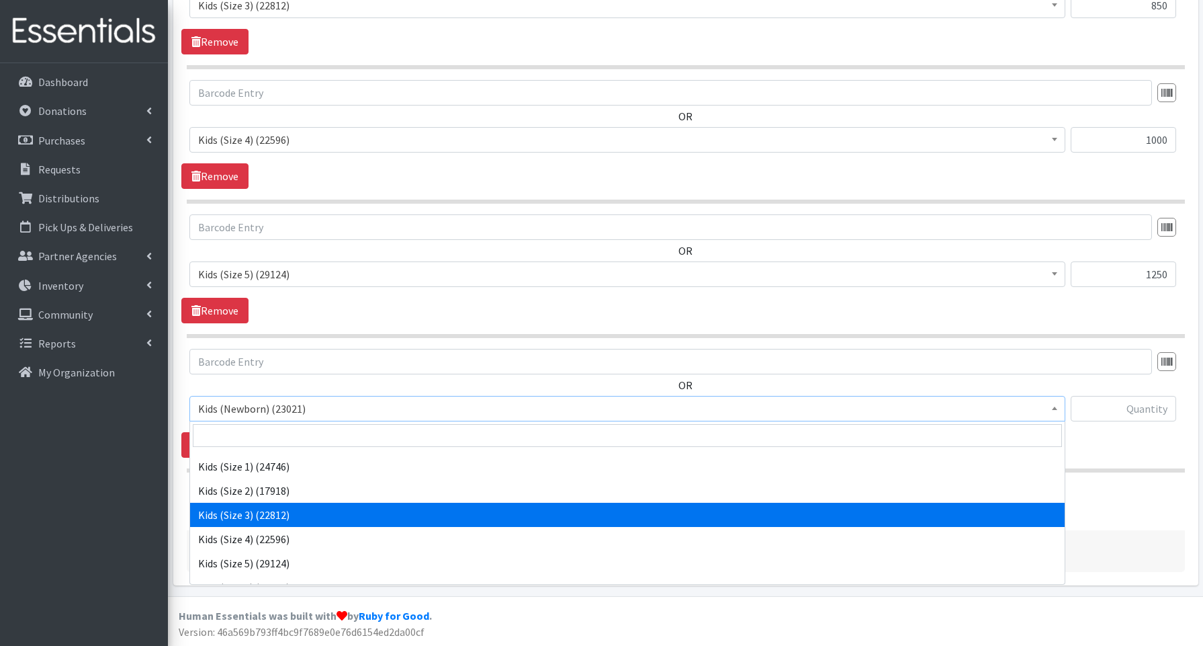
scroll to position [69, 0]
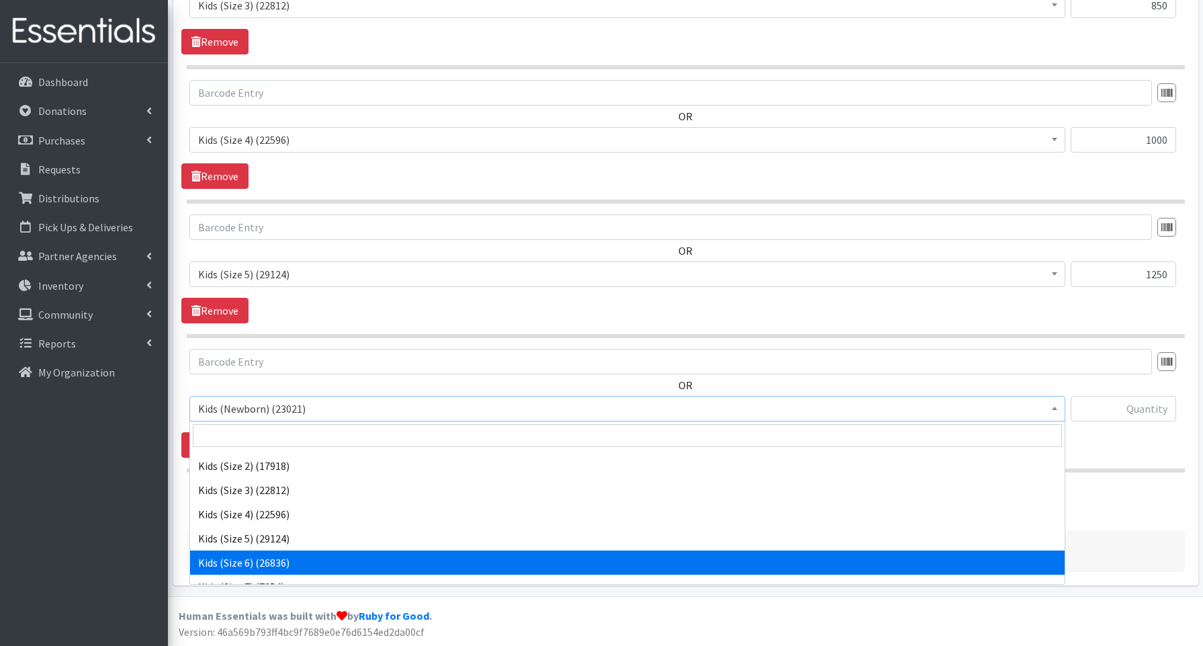
select select "3654"
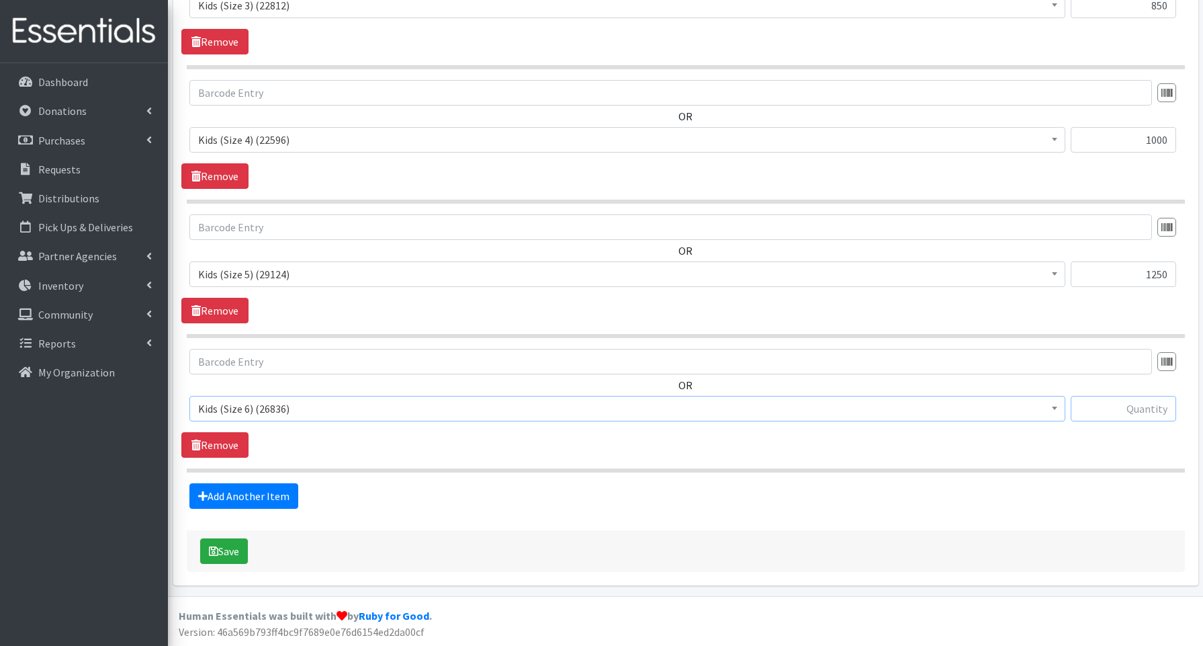
click at [1143, 413] on input "text" at bounding box center [1123, 409] width 105 height 26
type input "1750"
click at [269, 500] on link "Add Another Item" at bounding box center [243, 496] width 109 height 26
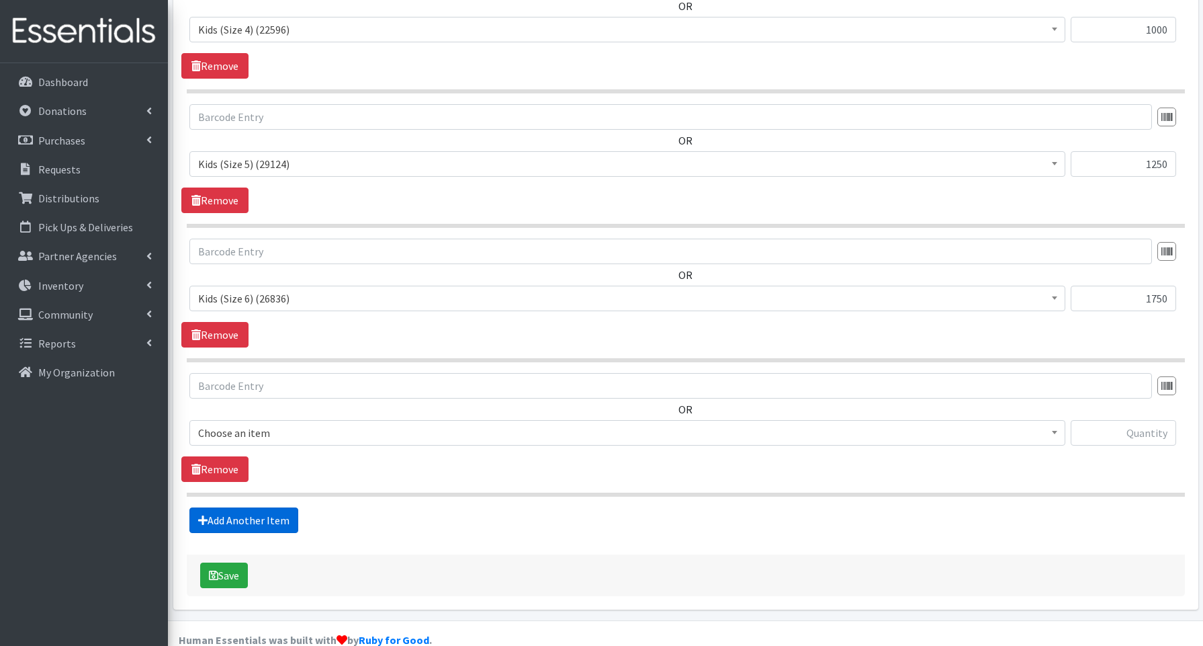
scroll to position [1145, 0]
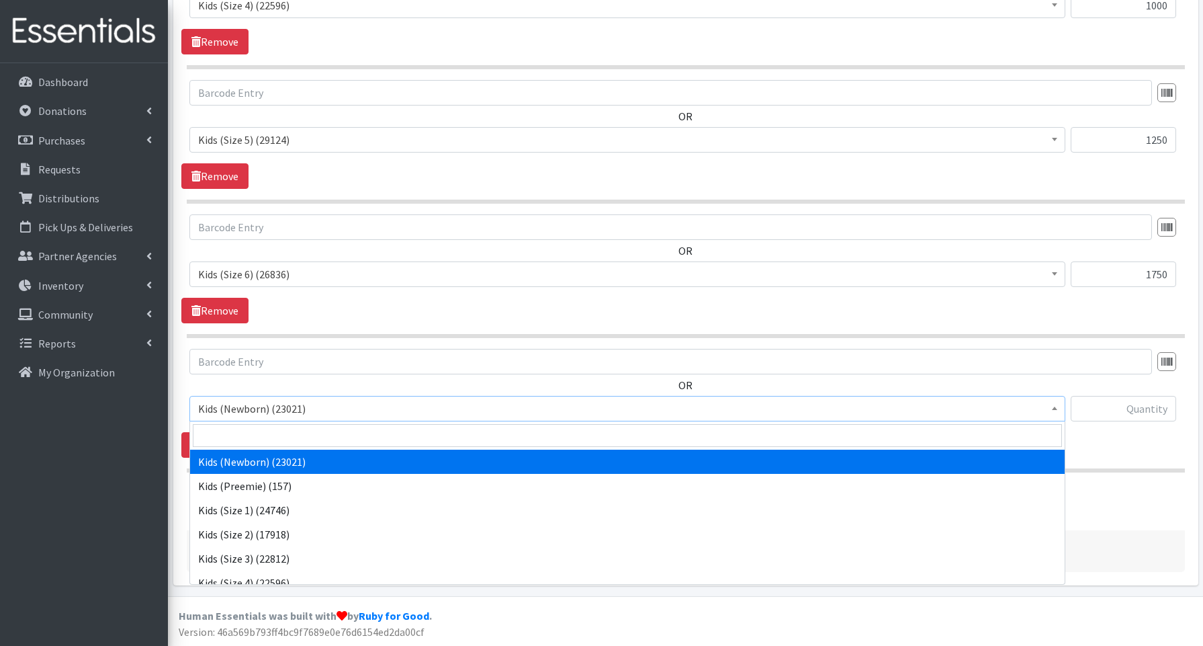
click at [253, 410] on span "Kids (Newborn) (23021)" at bounding box center [627, 408] width 858 height 19
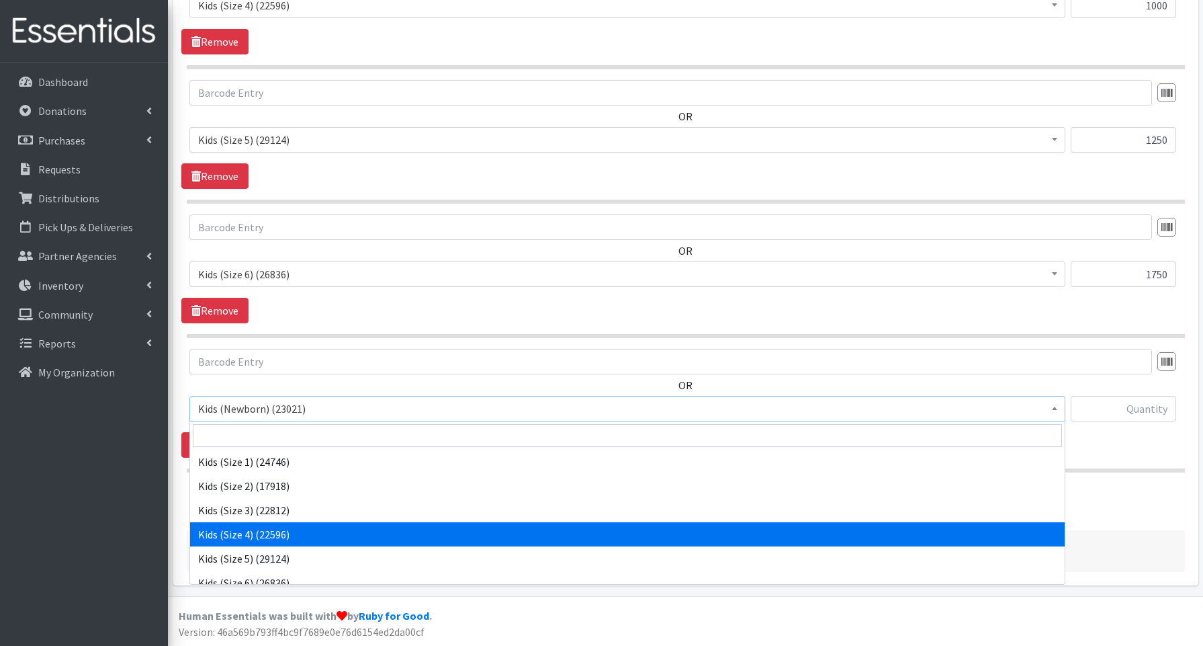
scroll to position [83, 0]
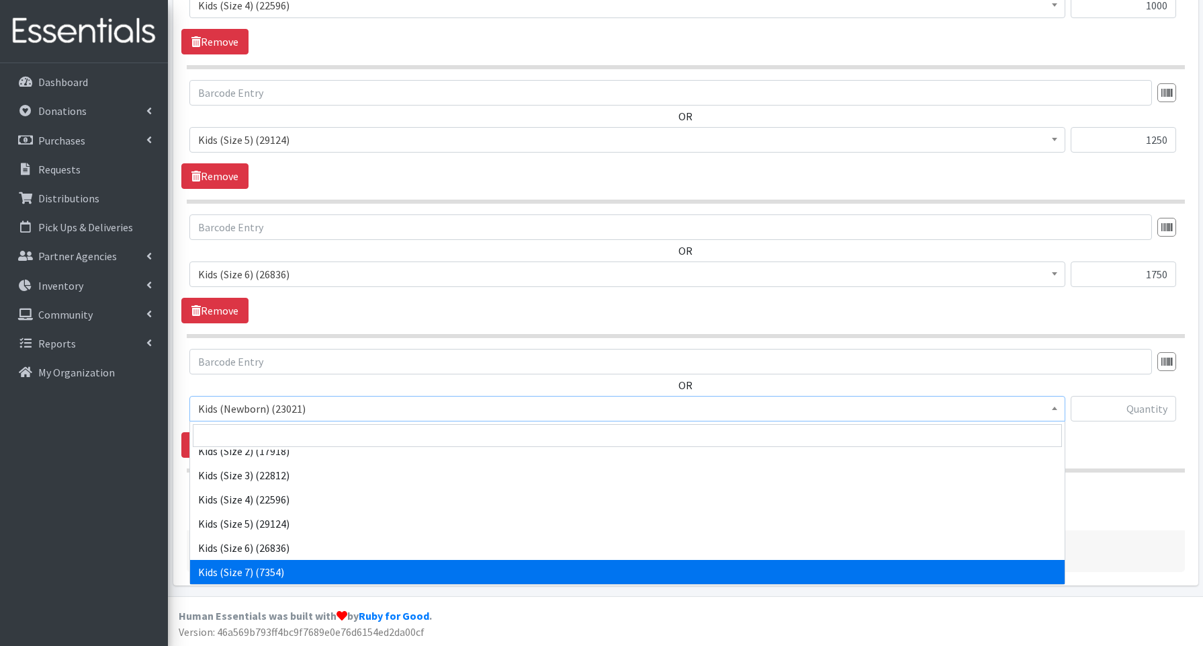
select select "3695"
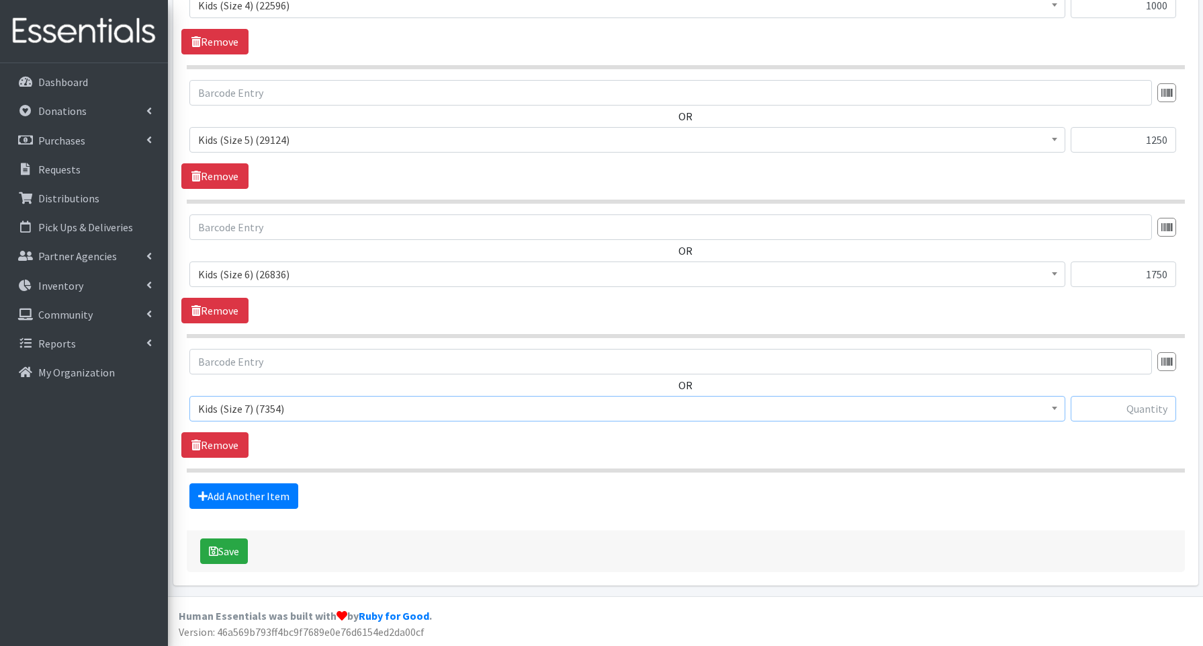
click at [1125, 408] on input "text" at bounding box center [1123, 409] width 105 height 26
type input "600"
click at [260, 492] on link "Add Another Item" at bounding box center [243, 496] width 109 height 26
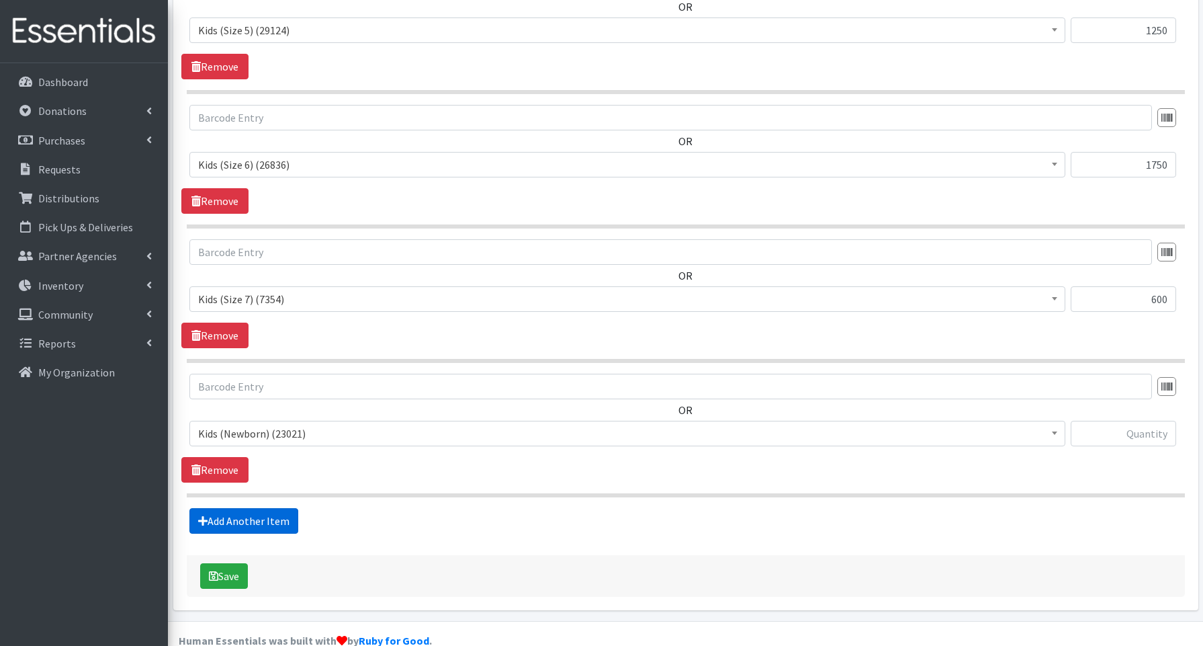
scroll to position [1279, 0]
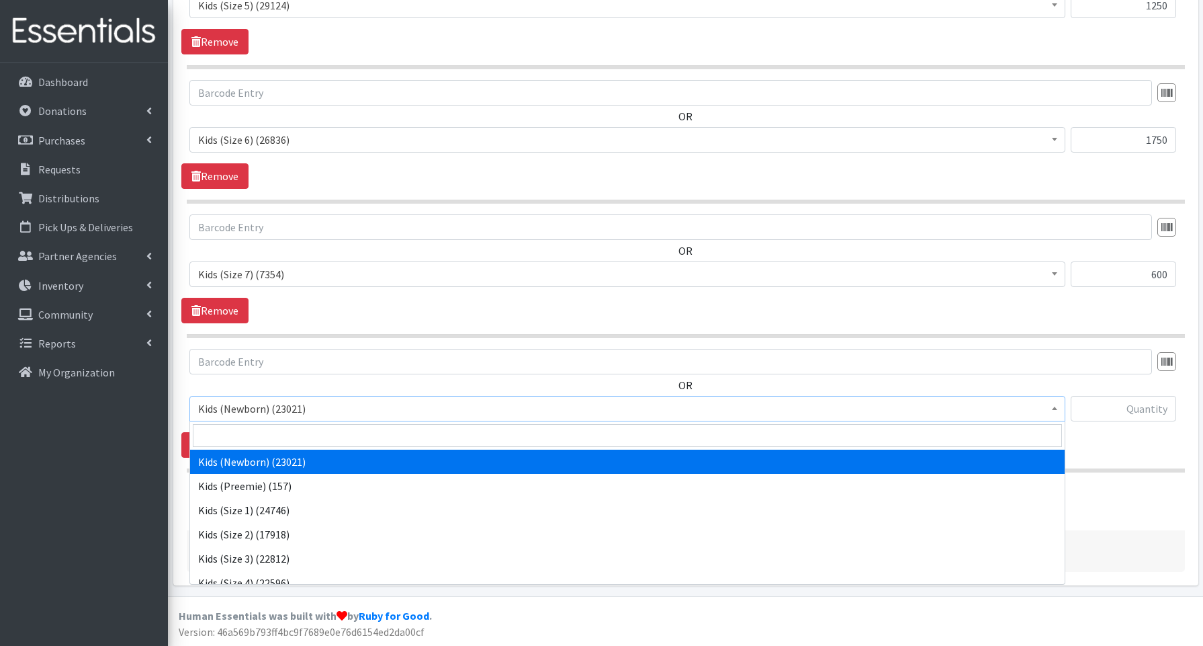
click at [250, 408] on span "Kids (Newborn) (23021)" at bounding box center [627, 408] width 858 height 19
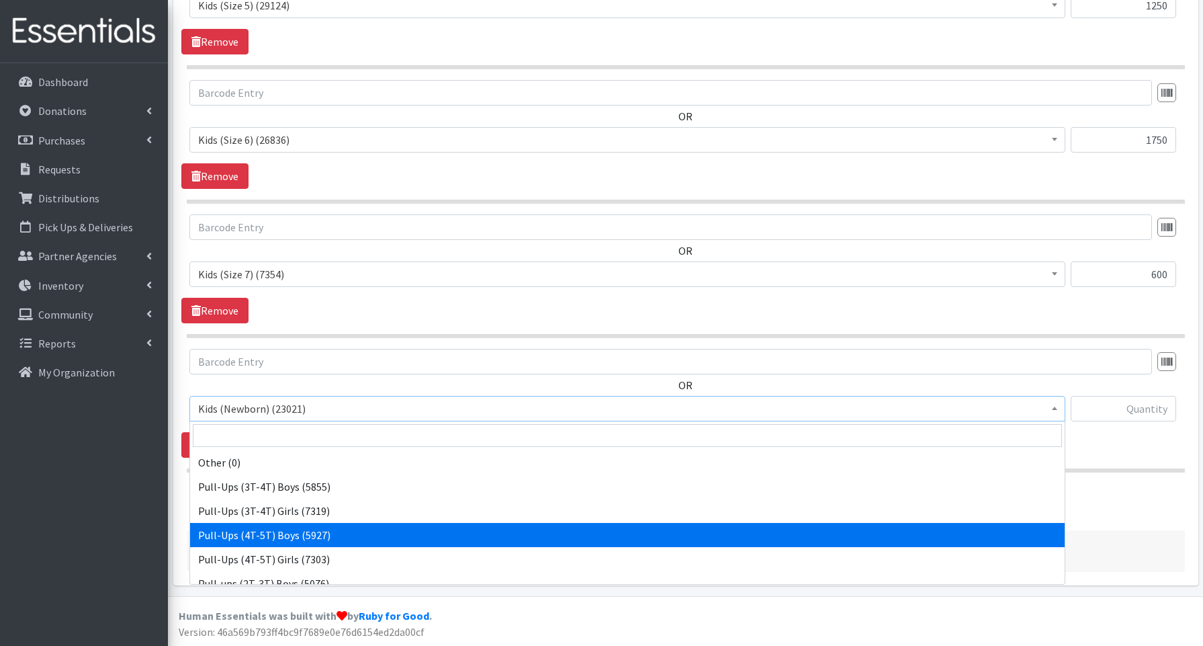
scroll to position [301, 0]
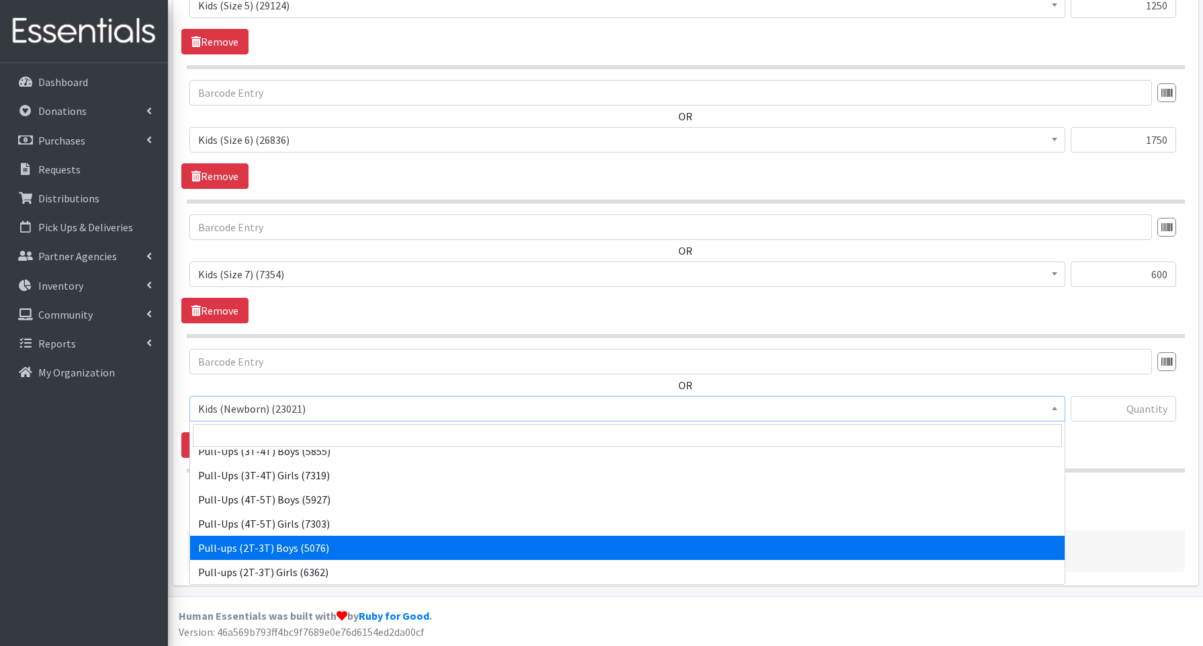
select select "3688"
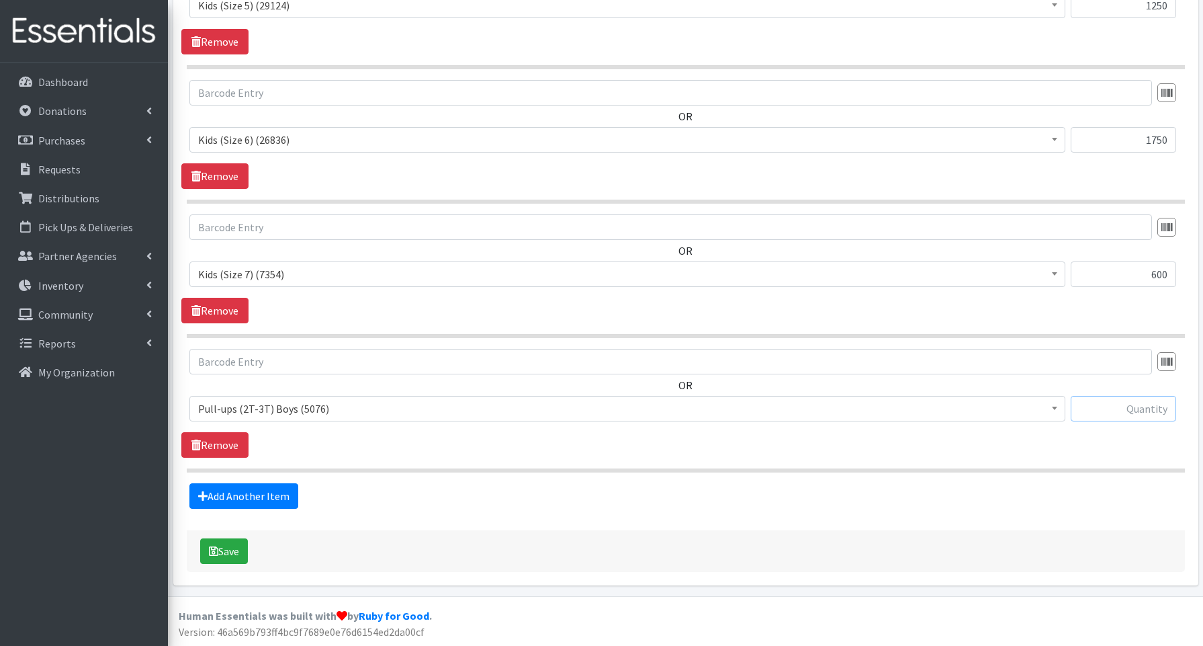
click at [1126, 407] on input "text" at bounding box center [1123, 409] width 105 height 26
type input "80"
click at [264, 494] on link "Add Another Item" at bounding box center [243, 496] width 109 height 26
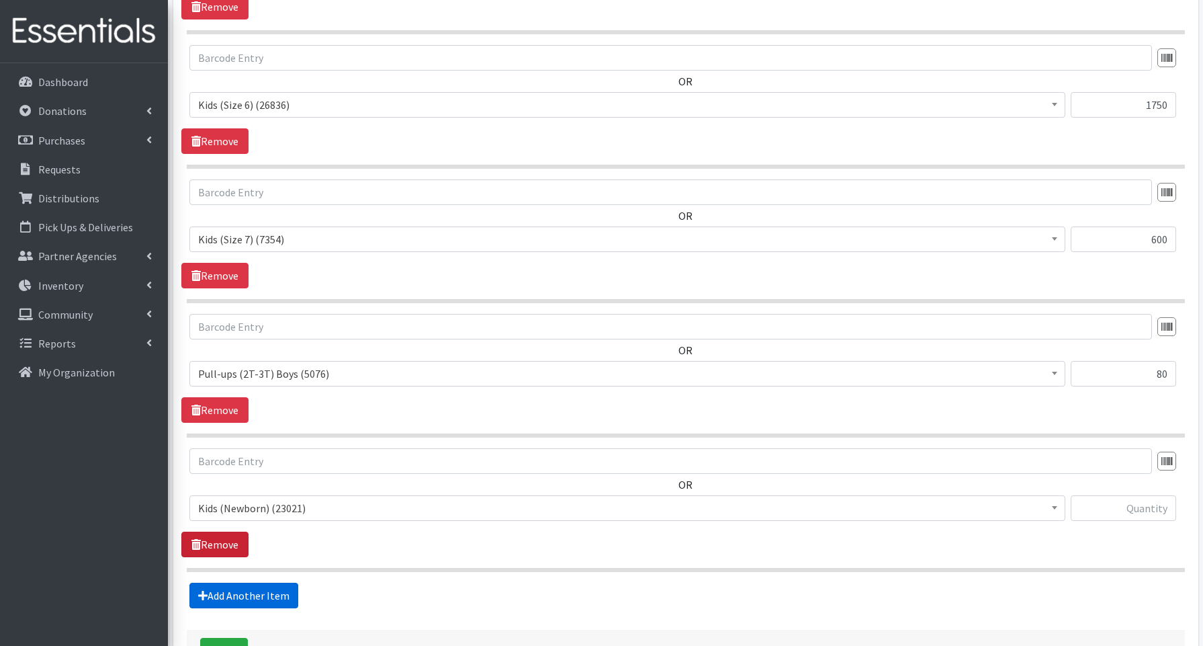
scroll to position [1413, 0]
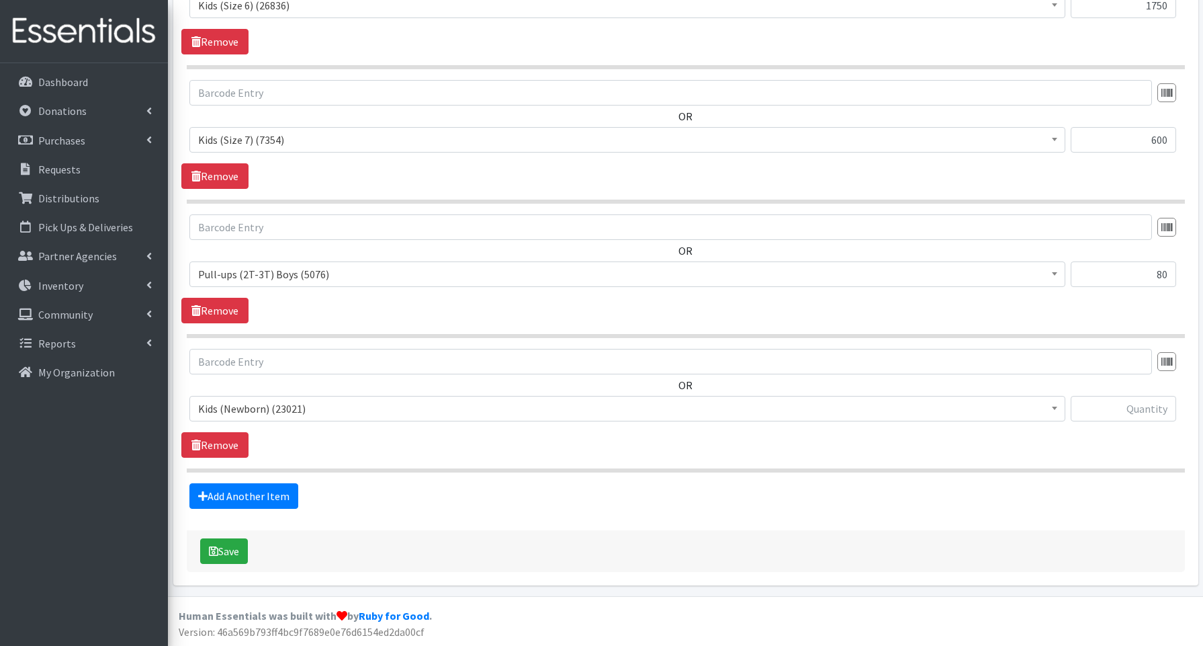
click at [236, 412] on span "Kids (Newborn) (23021)" at bounding box center [627, 408] width 858 height 19
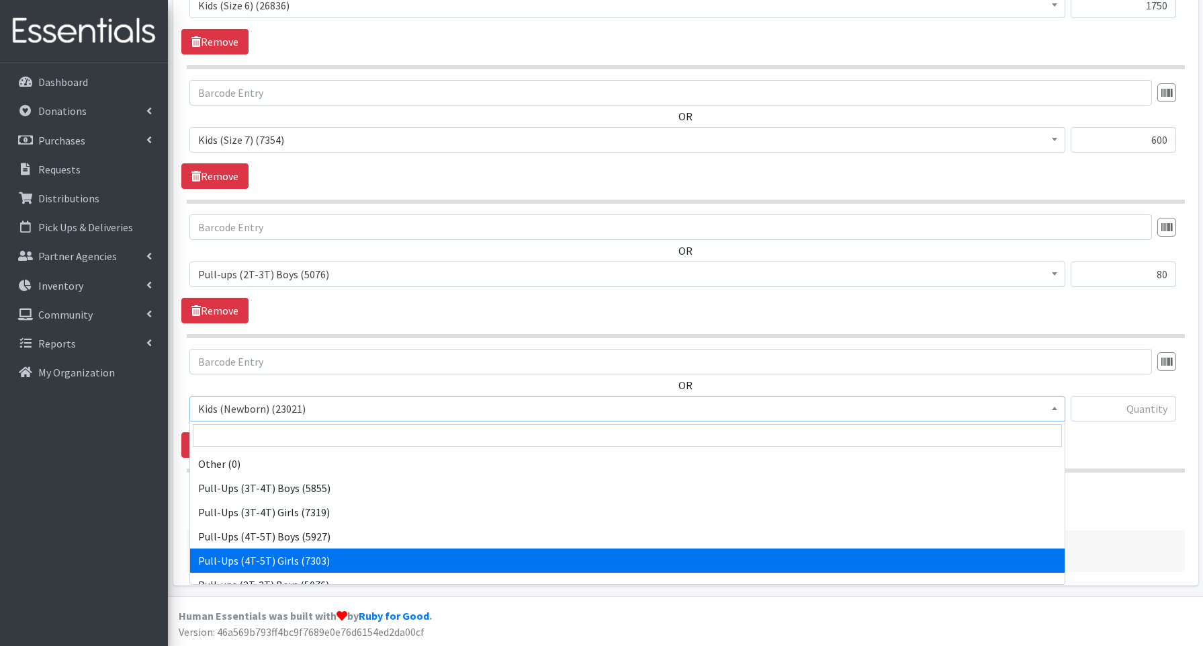
scroll to position [301, 0]
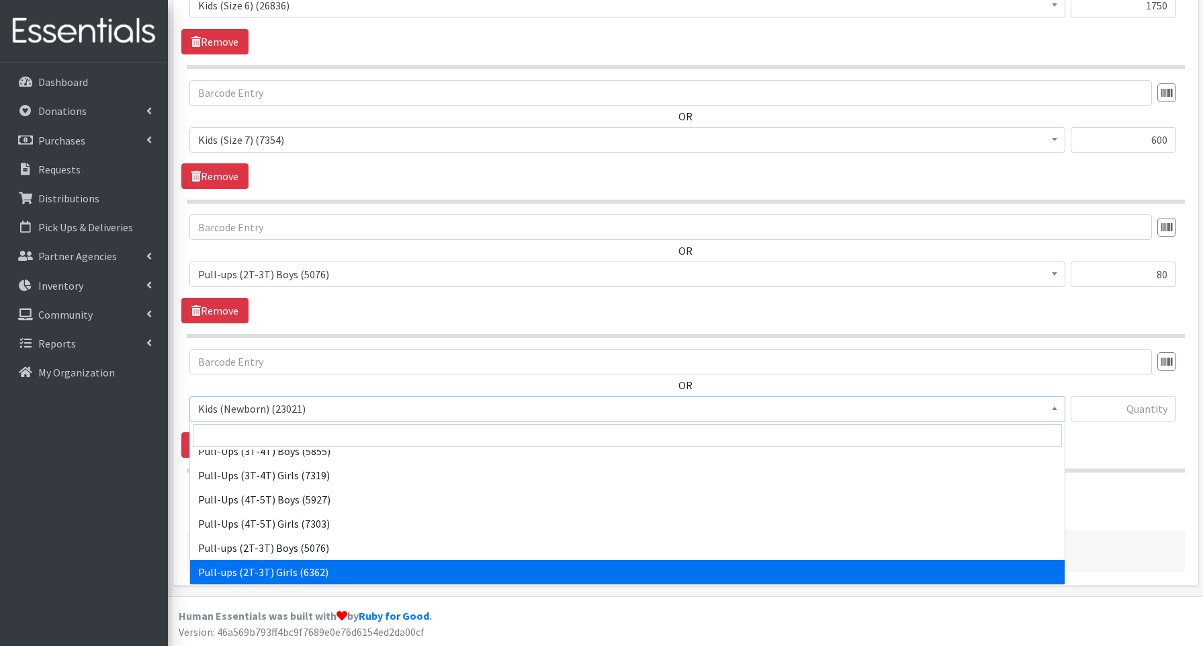
select select "3689"
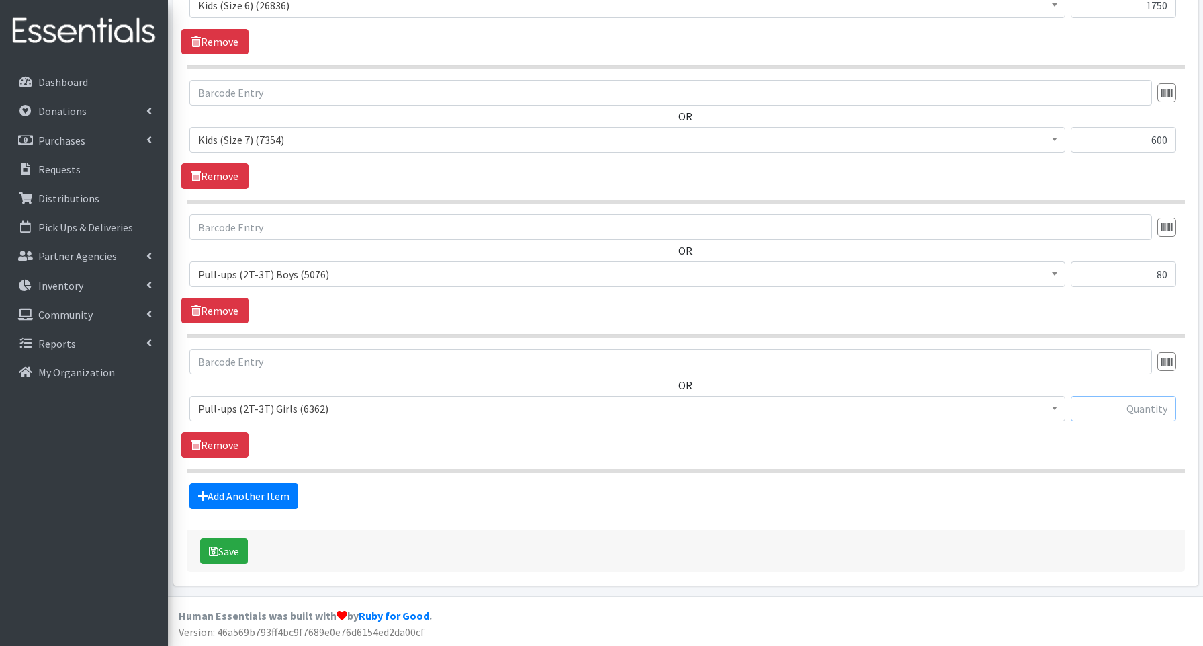
click at [1137, 404] on input "text" at bounding box center [1123, 409] width 105 height 26
type input "40"
click at [231, 493] on link "Add Another Item" at bounding box center [243, 496] width 109 height 26
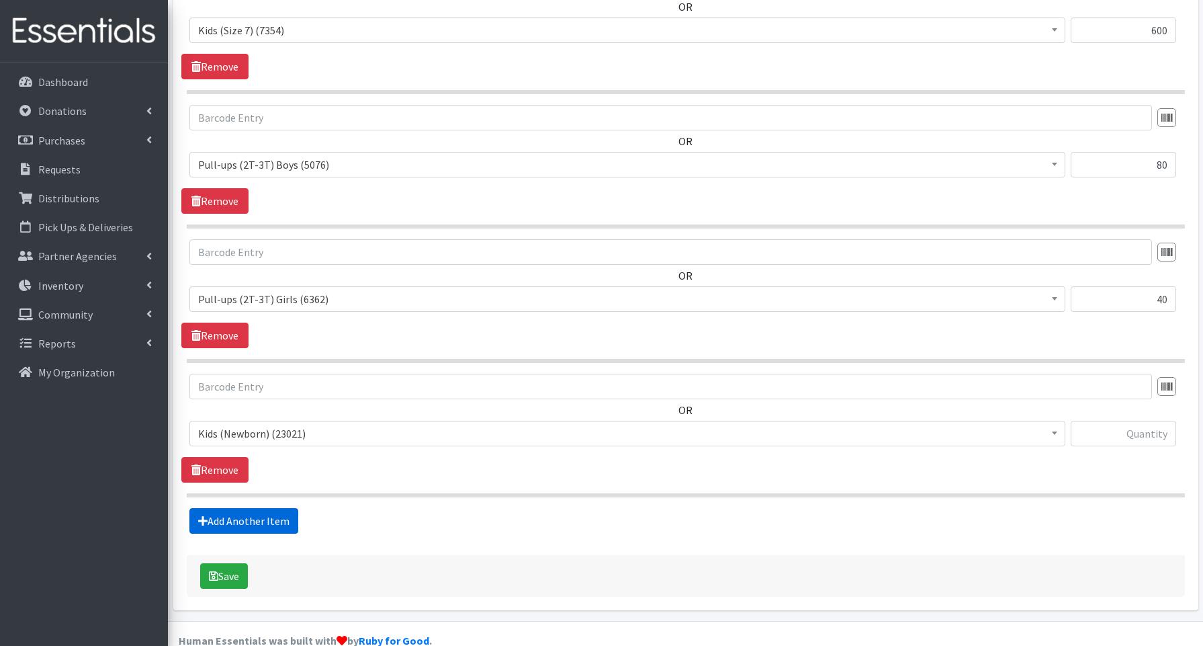
scroll to position [1548, 0]
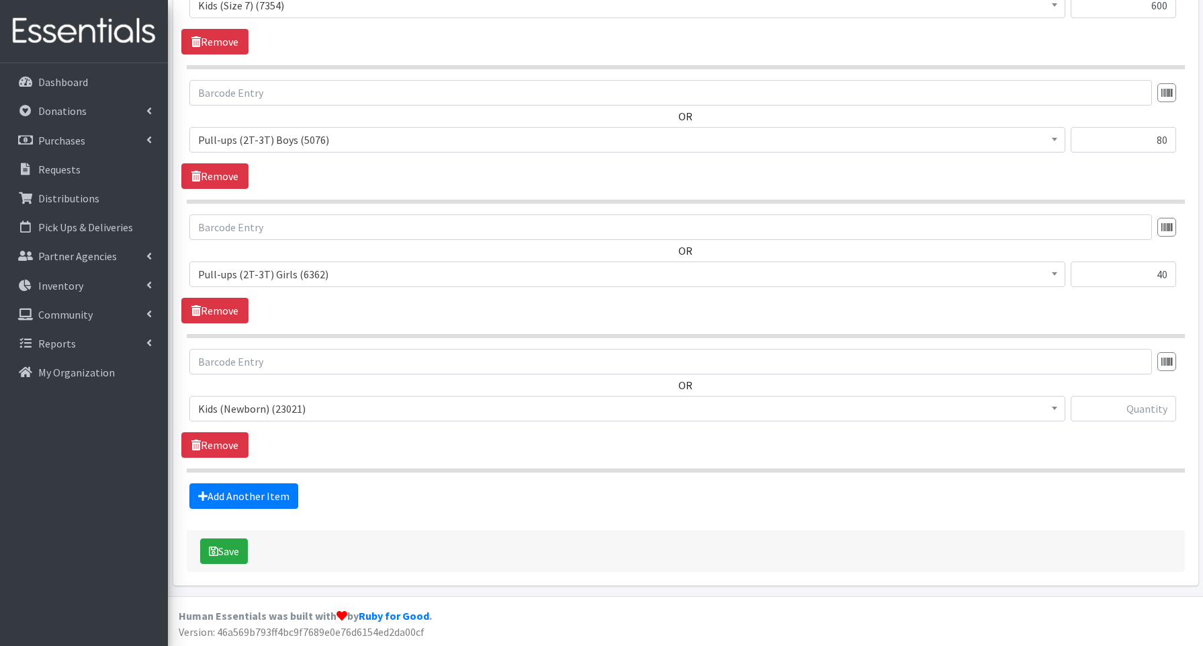
click at [242, 412] on span "Kids (Newborn) (23021)" at bounding box center [627, 408] width 858 height 19
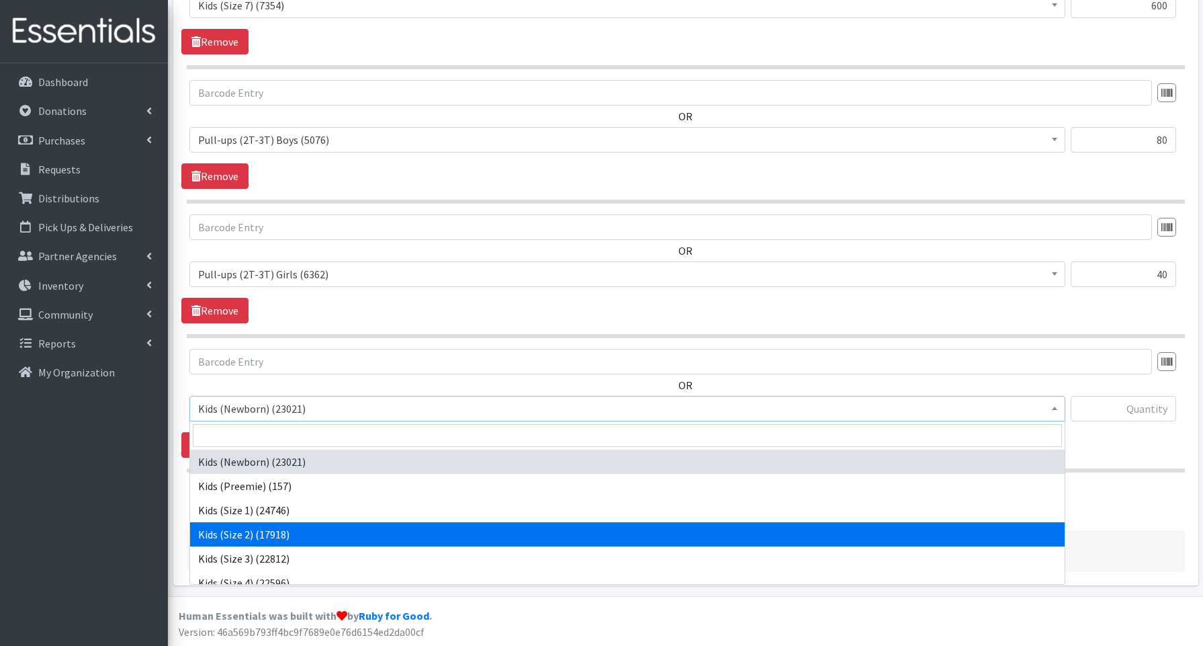
scroll to position [301, 0]
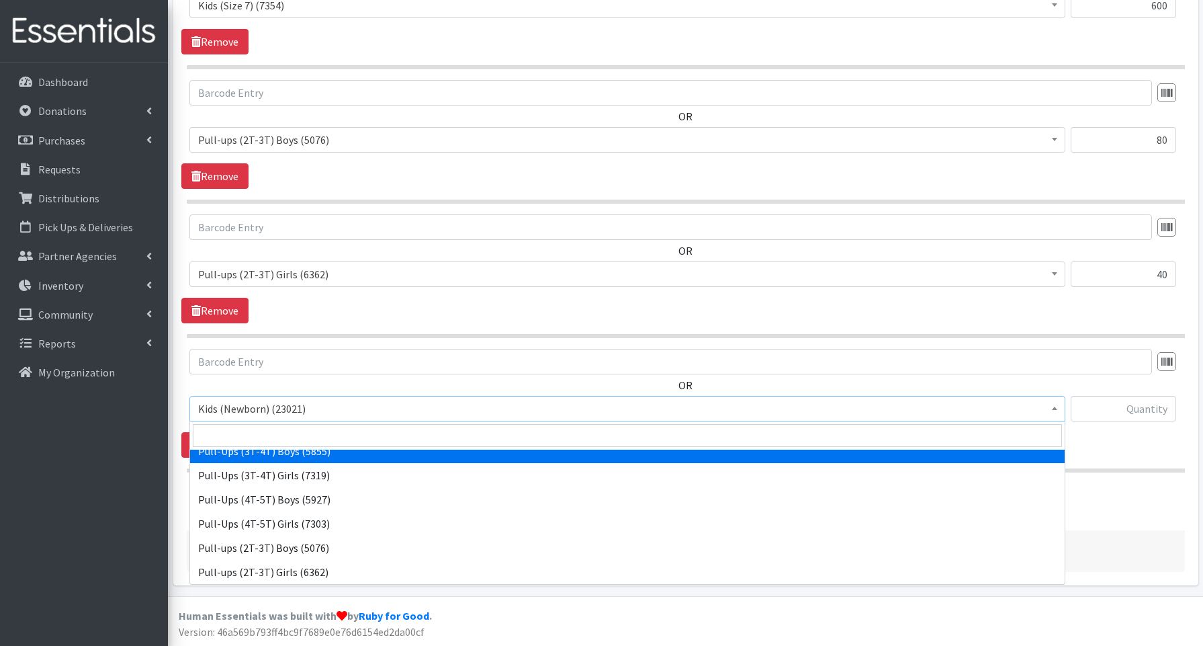
select select "3690"
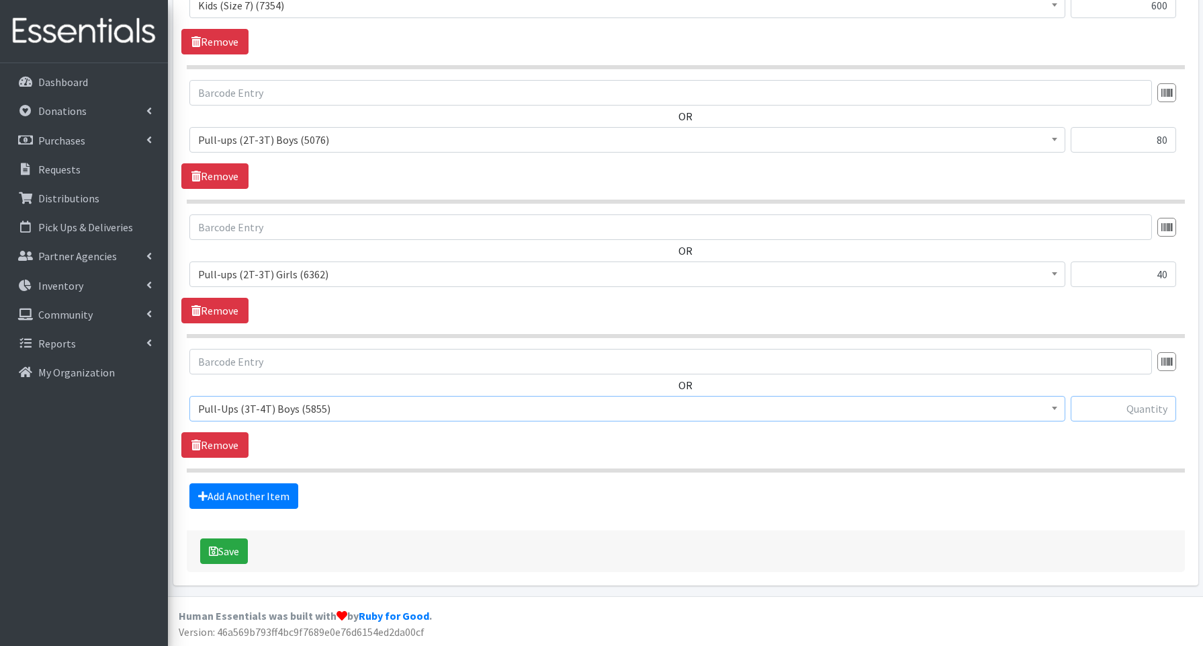
click at [1133, 408] on input "text" at bounding box center [1123, 409] width 105 height 26
type input "160"
click at [228, 494] on link "Add Another Item" at bounding box center [243, 496] width 109 height 26
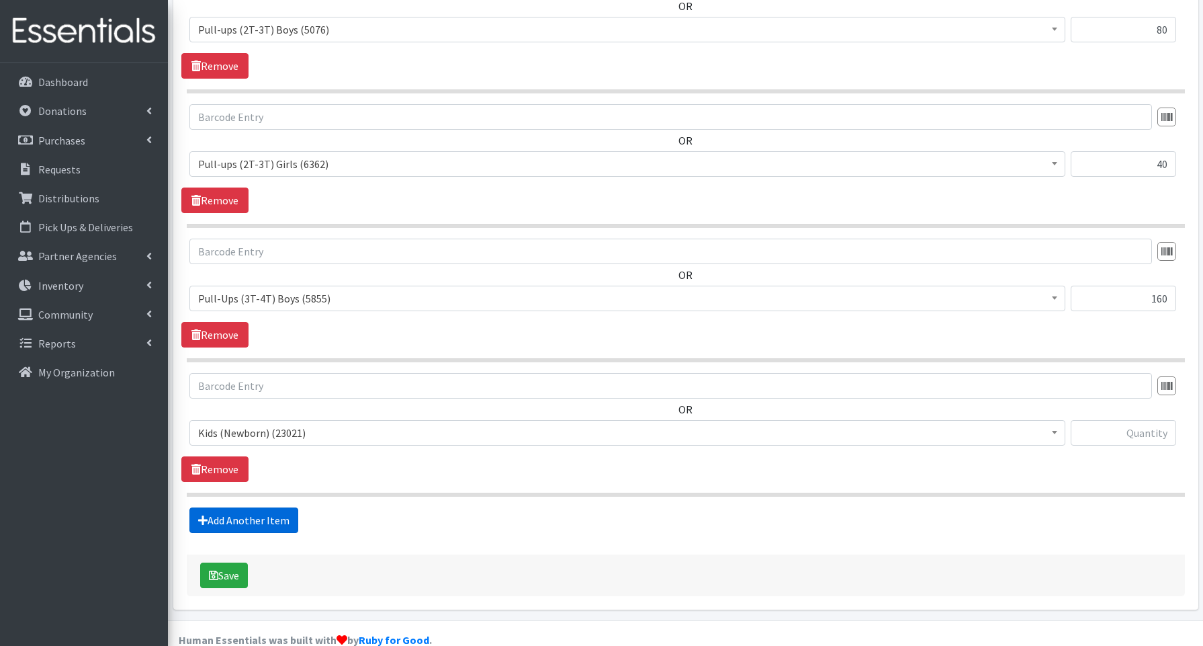
scroll to position [1682, 0]
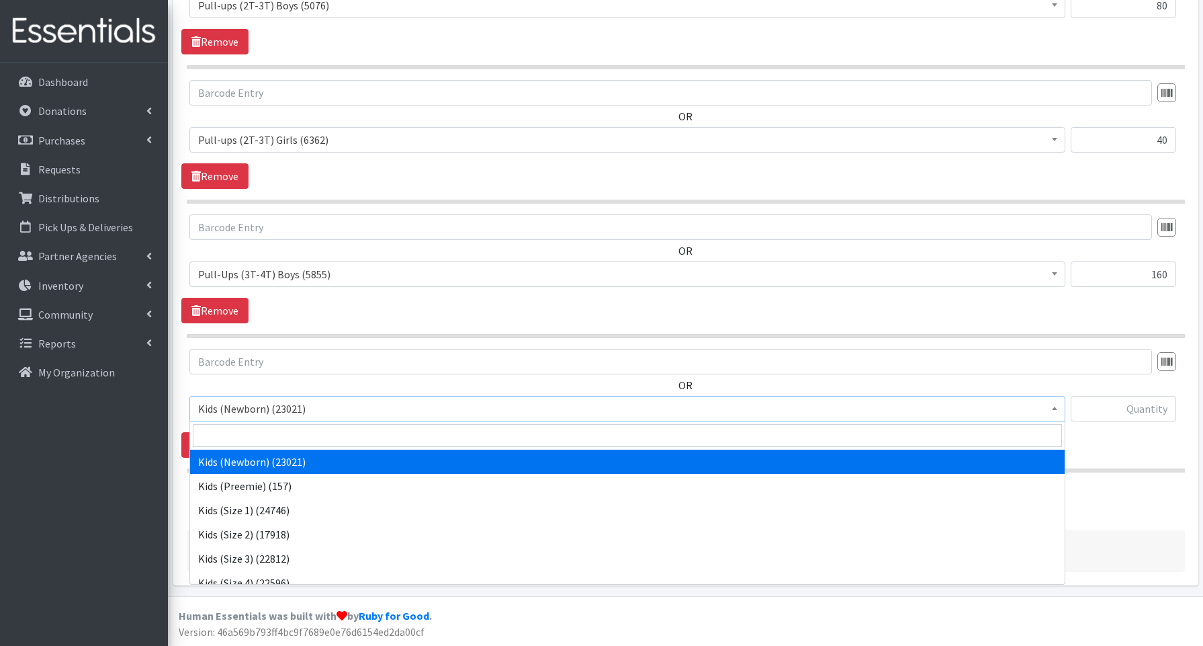
click at [268, 406] on span "Kids (Newborn) (23021)" at bounding box center [627, 408] width 858 height 19
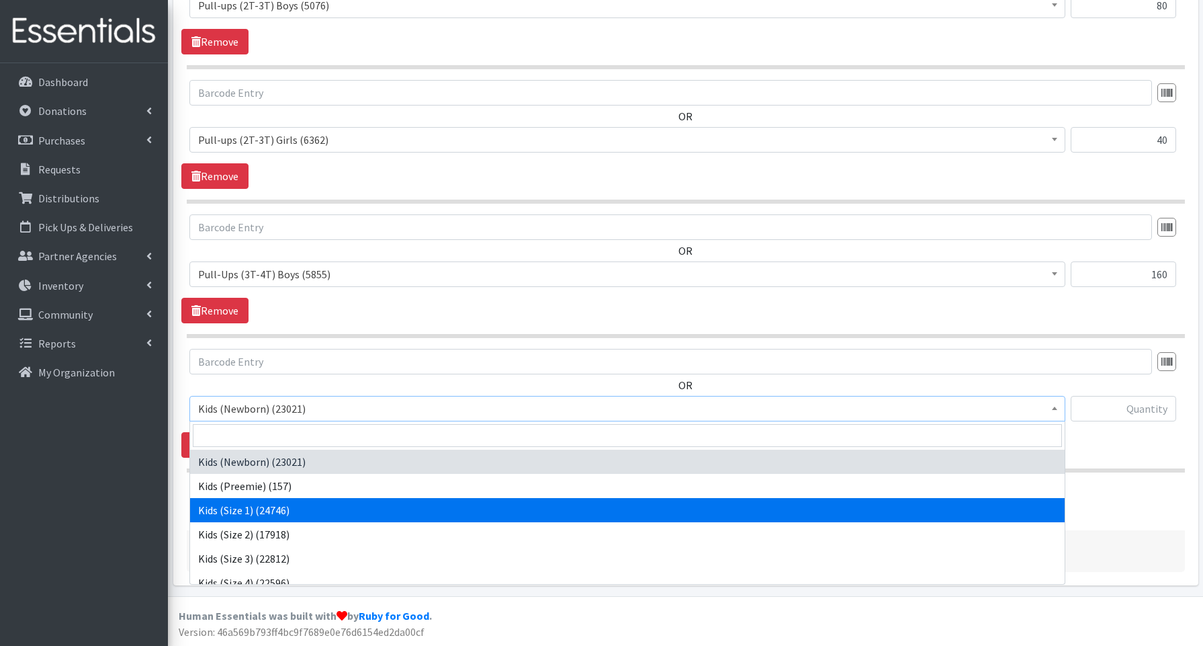
scroll to position [301, 0]
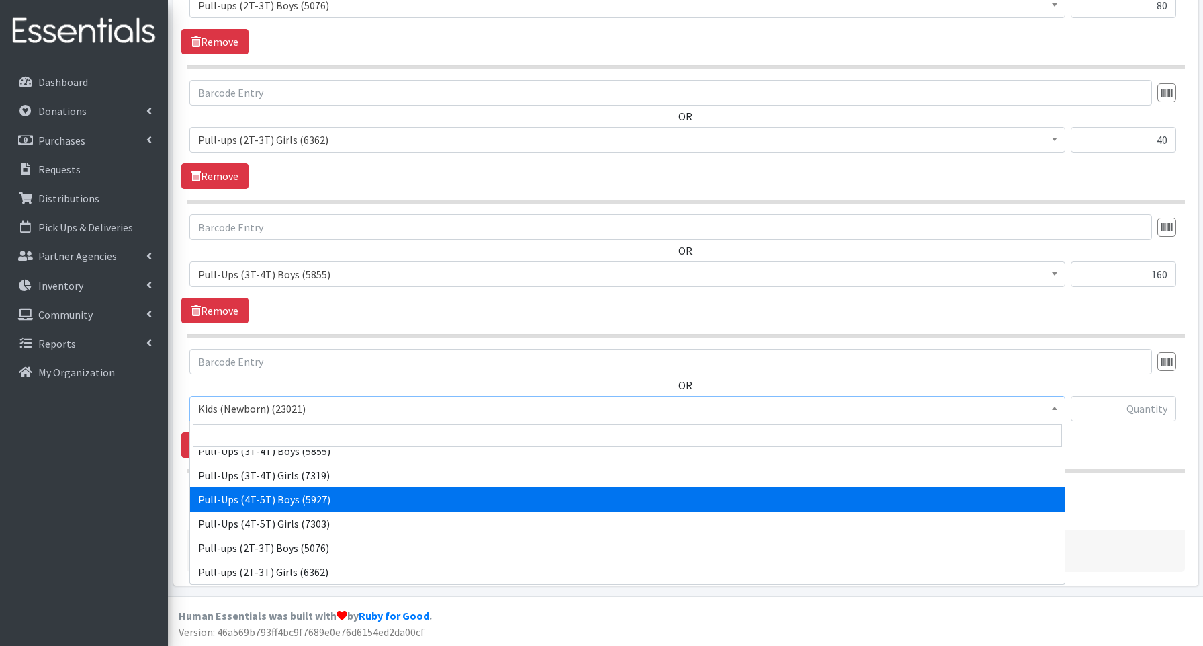
select select "3692"
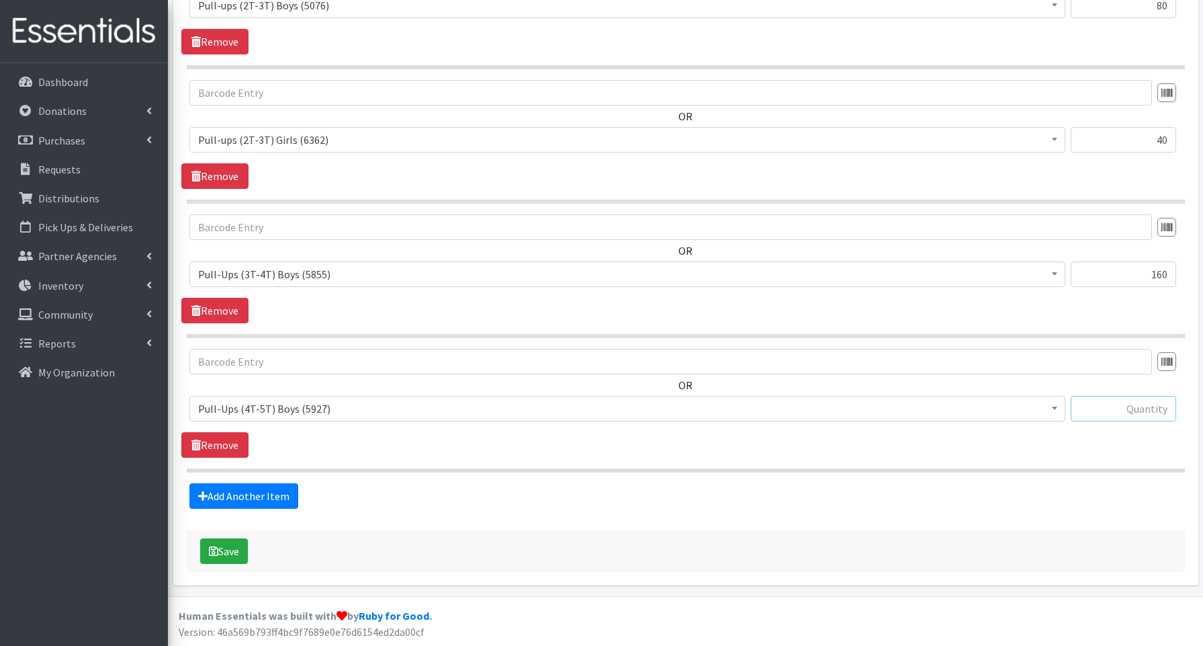
click at [1113, 413] on input "text" at bounding box center [1123, 409] width 105 height 26
type input "160"
click at [277, 493] on link "Add Another Item" at bounding box center [243, 496] width 109 height 26
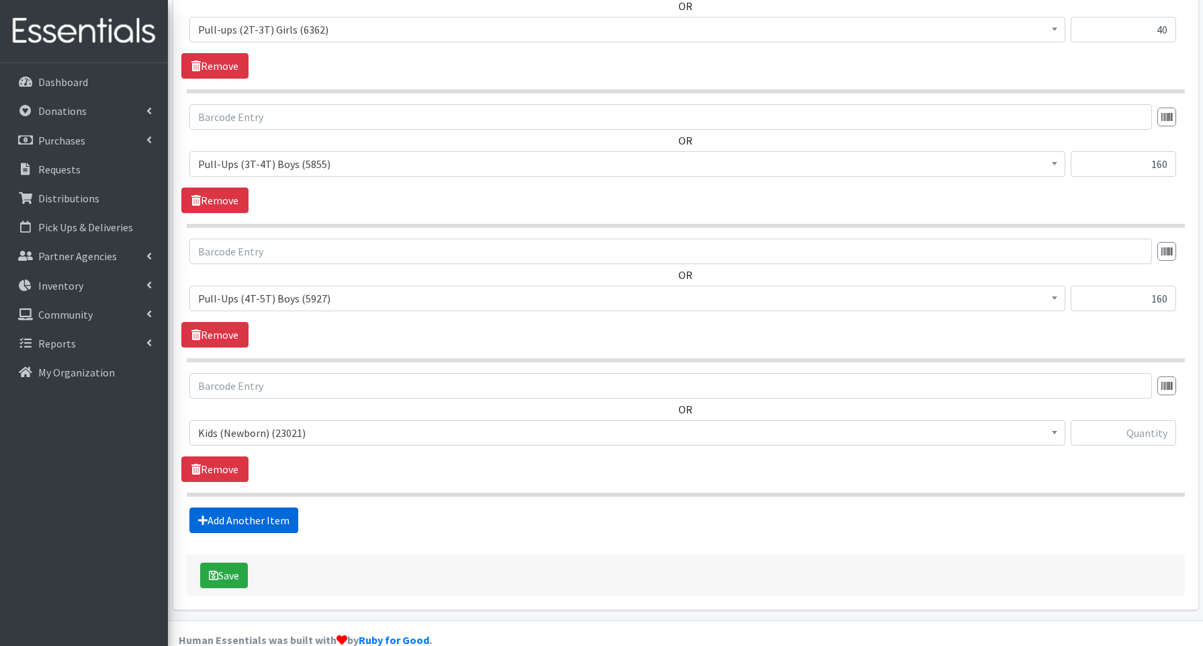
scroll to position [1816, 0]
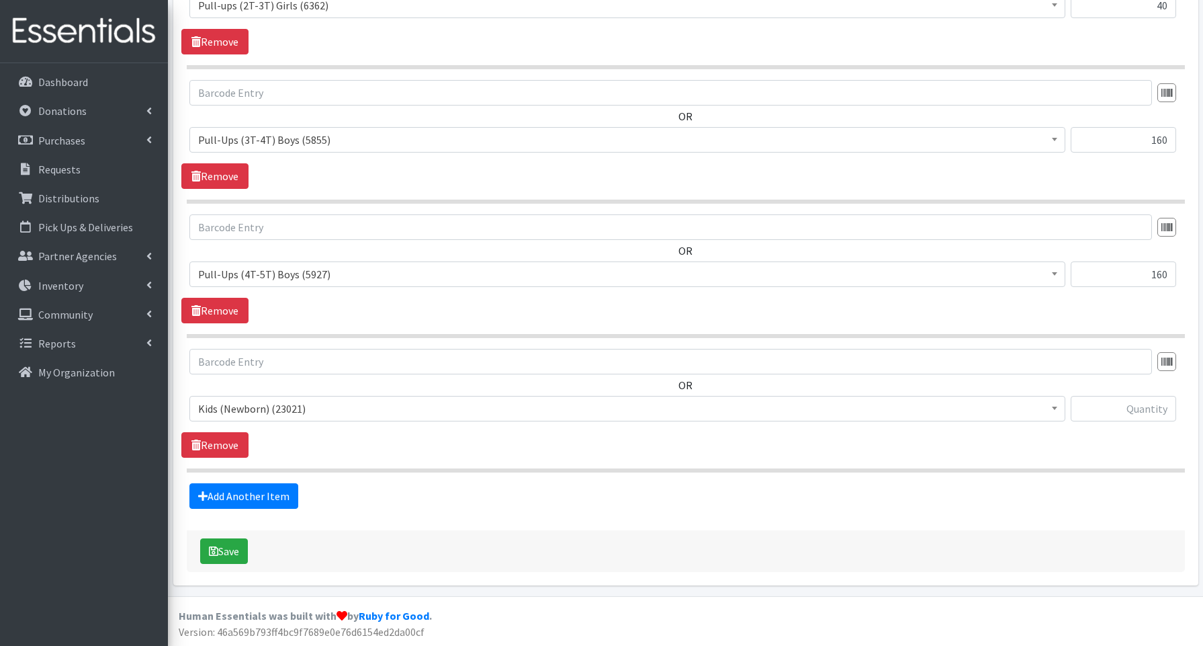
click at [260, 410] on span "Kids (Newborn) (23021)" at bounding box center [627, 408] width 858 height 19
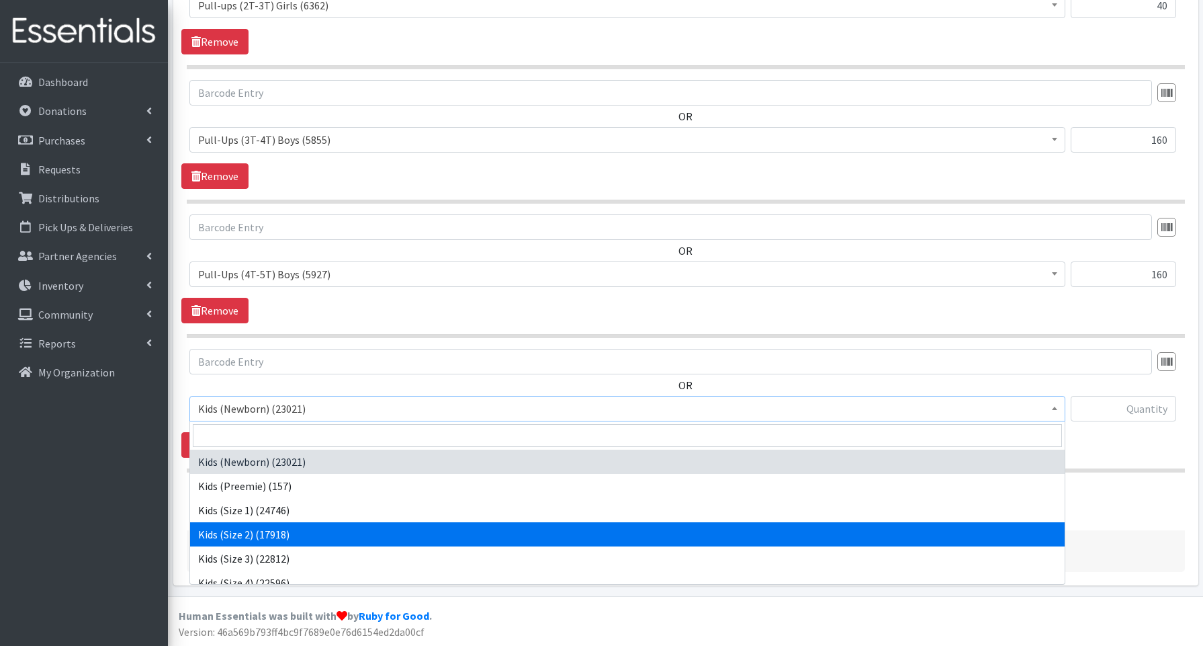
scroll to position [301, 0]
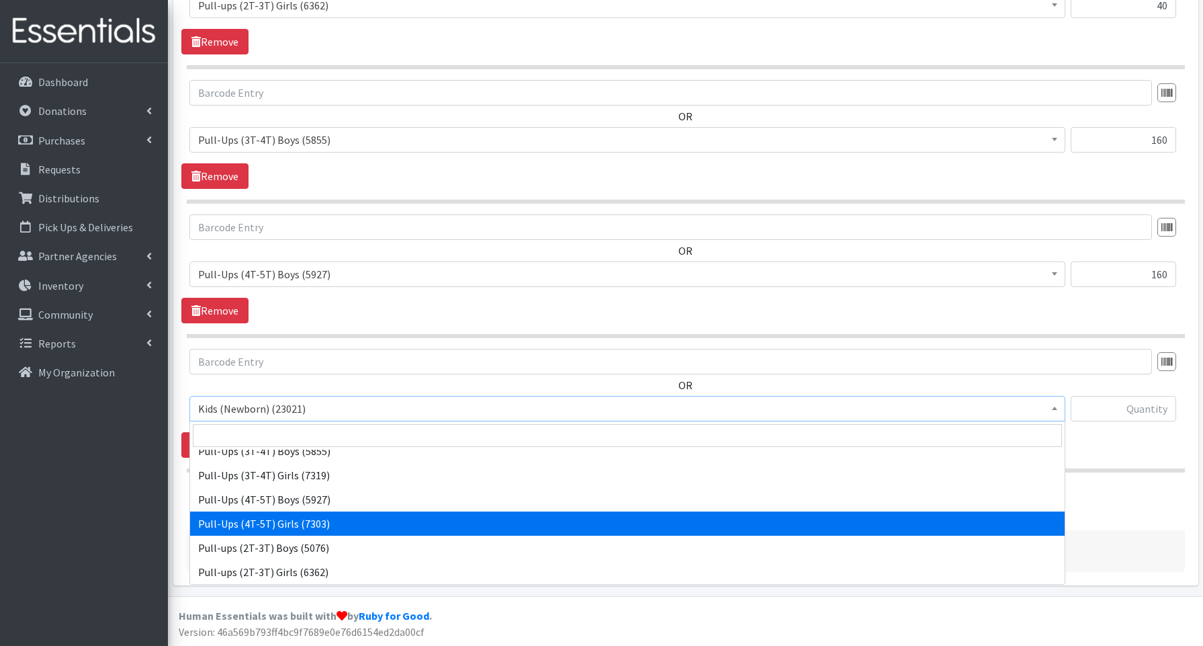
select select "3693"
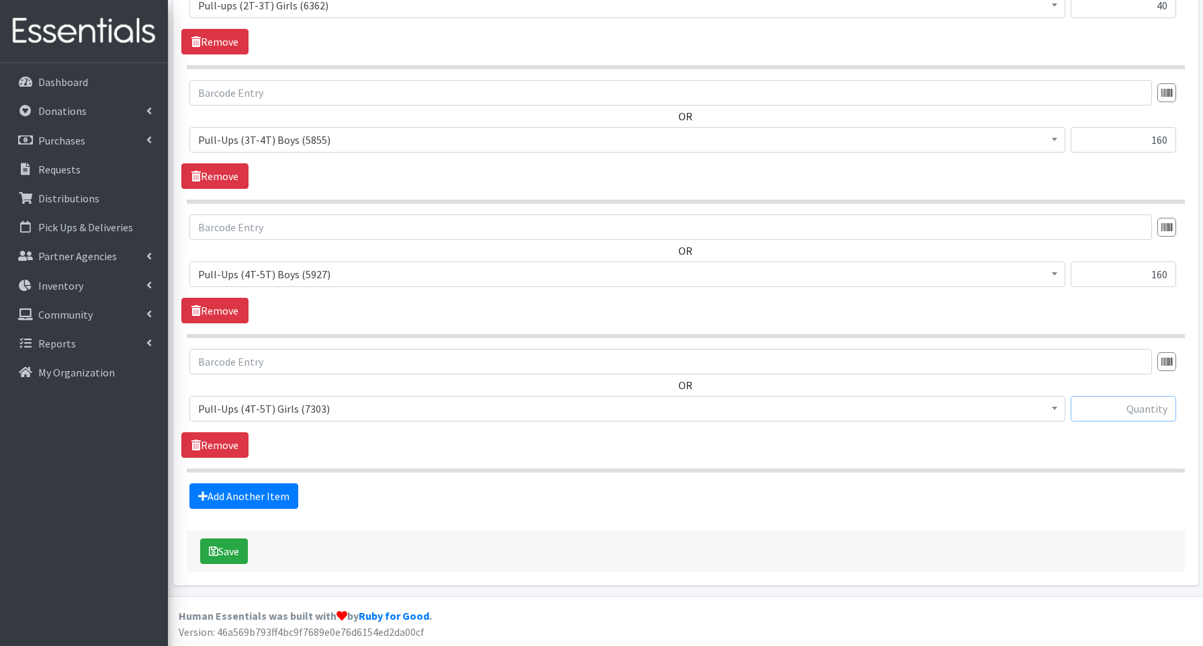
click at [1098, 403] on input "text" at bounding box center [1123, 409] width 105 height 26
type input "80"
click at [233, 555] on button "Save" at bounding box center [224, 551] width 48 height 26
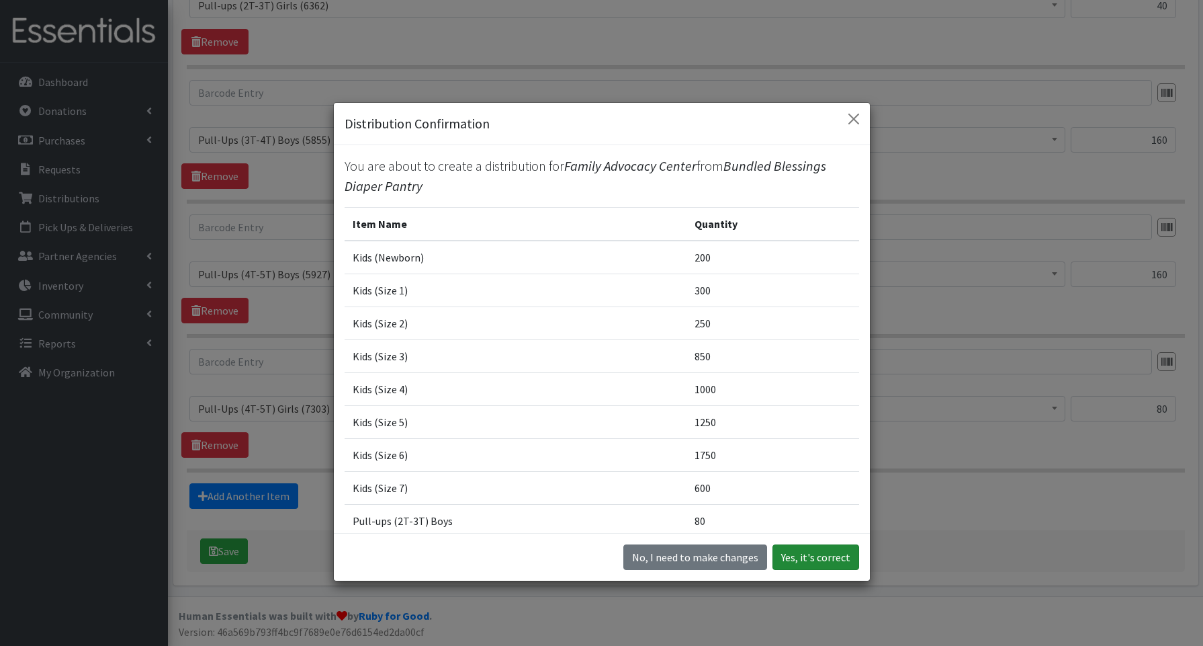
click at [834, 557] on button "Yes, it's correct" at bounding box center [815, 557] width 87 height 26
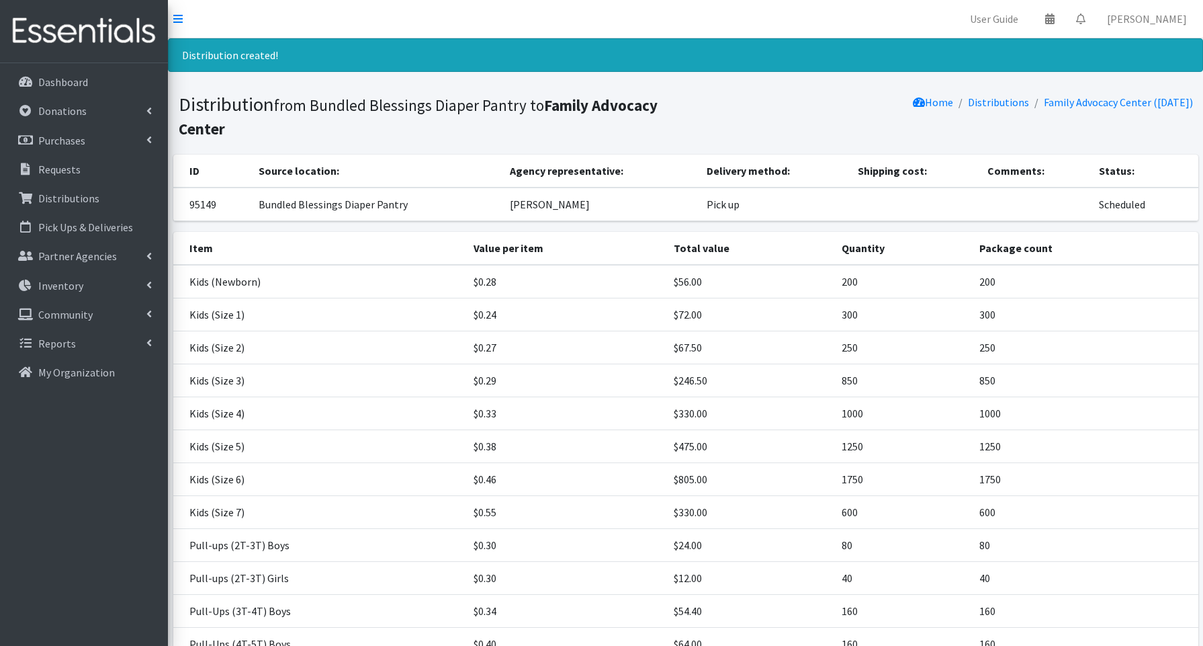
scroll to position [183, 0]
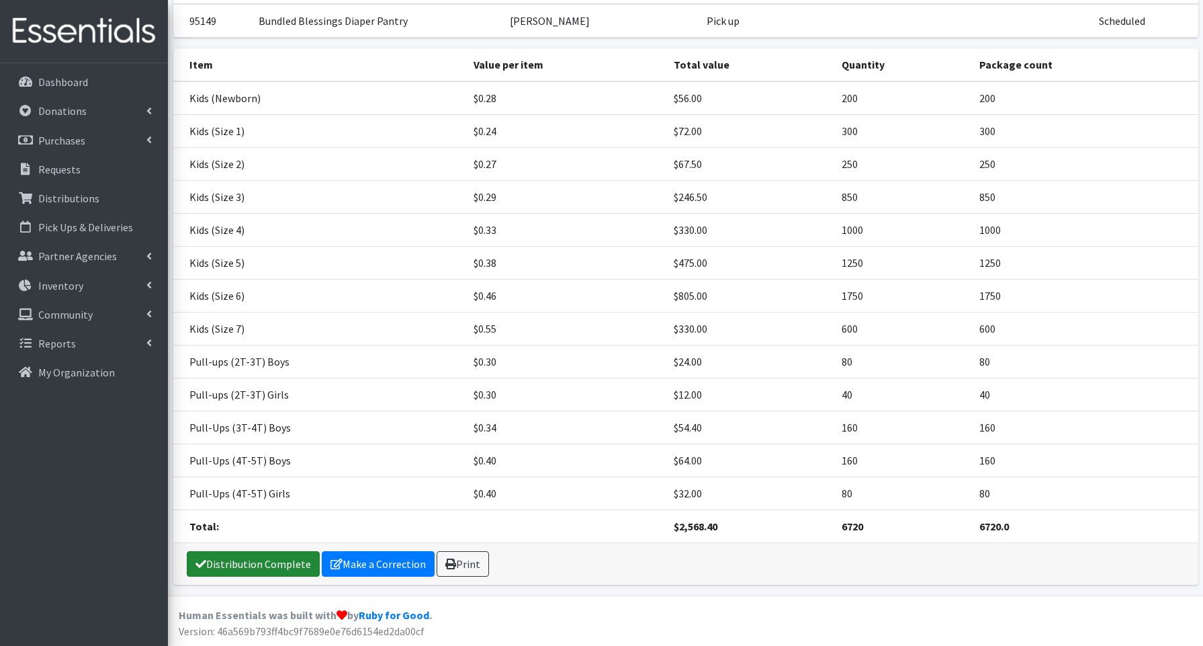
click at [234, 560] on link "Distribution Complete" at bounding box center [253, 564] width 133 height 26
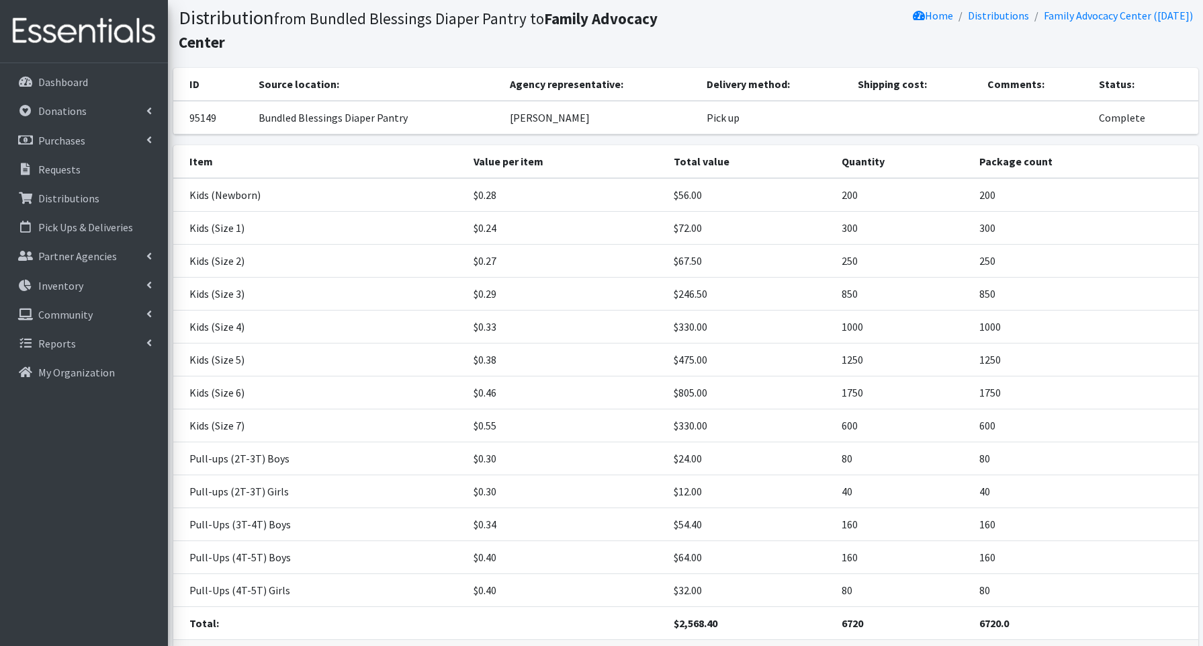
scroll to position [0, 0]
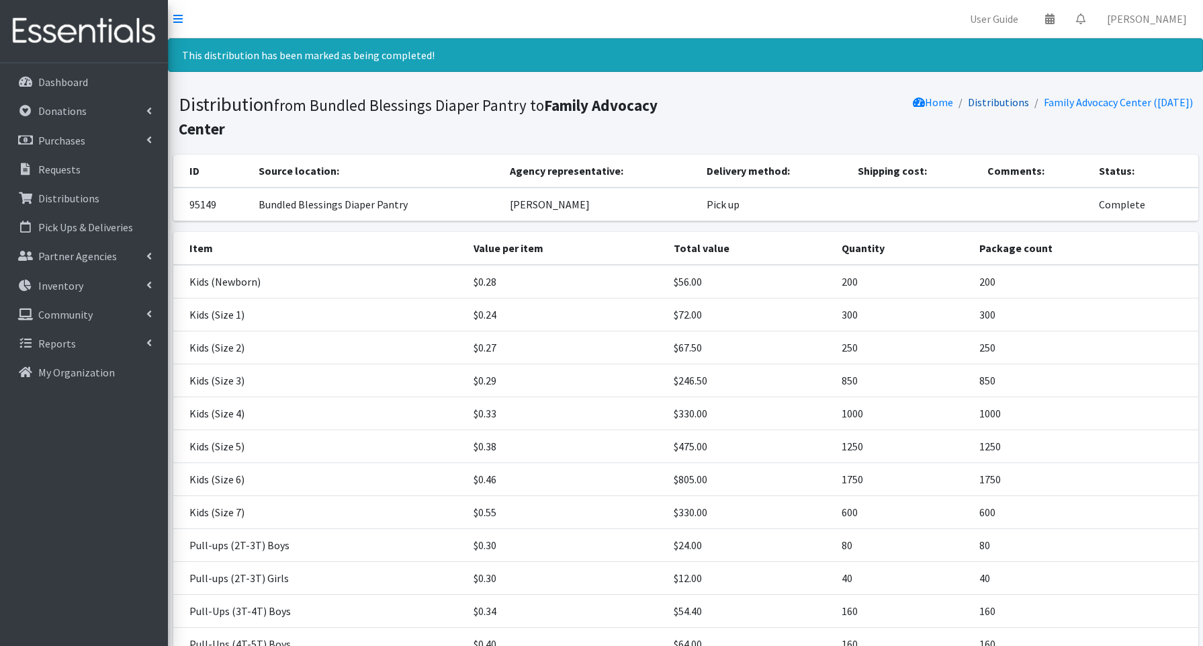
click at [984, 102] on link "Distributions" at bounding box center [998, 101] width 61 height 13
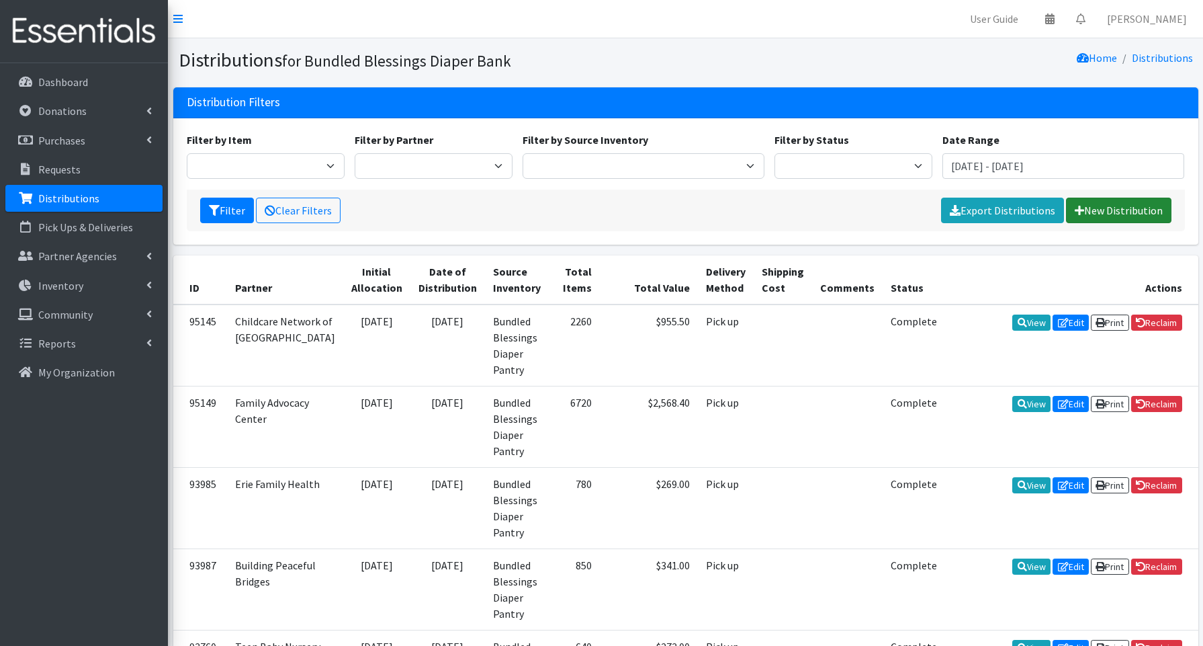
click at [1127, 213] on link "New Distribution" at bounding box center [1118, 210] width 105 height 26
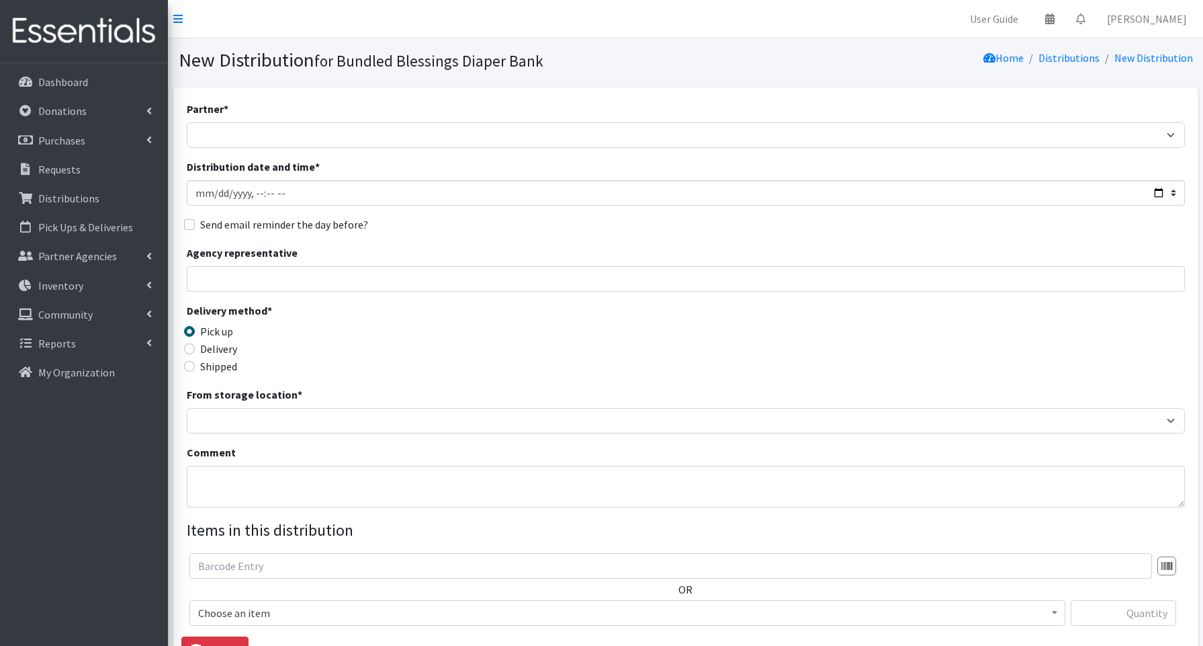
click at [231, 147] on div "Partner * Advocate Aurora Health Baby Toddler Black Residents of [GEOGRAPHIC_DA…" at bounding box center [686, 407] width 998 height 612
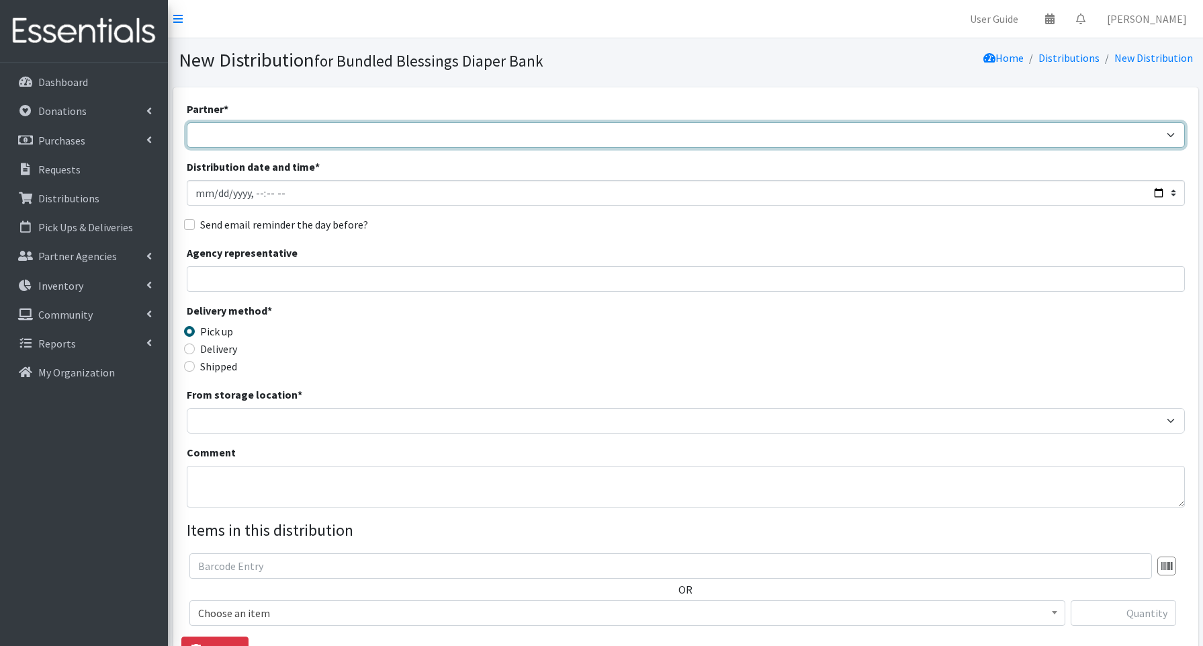
click at [238, 132] on select "Advocate Aurora Health Baby Toddler Black Residents of [GEOGRAPHIC_DATA] Peacef…" at bounding box center [686, 135] width 998 height 26
select select "854"
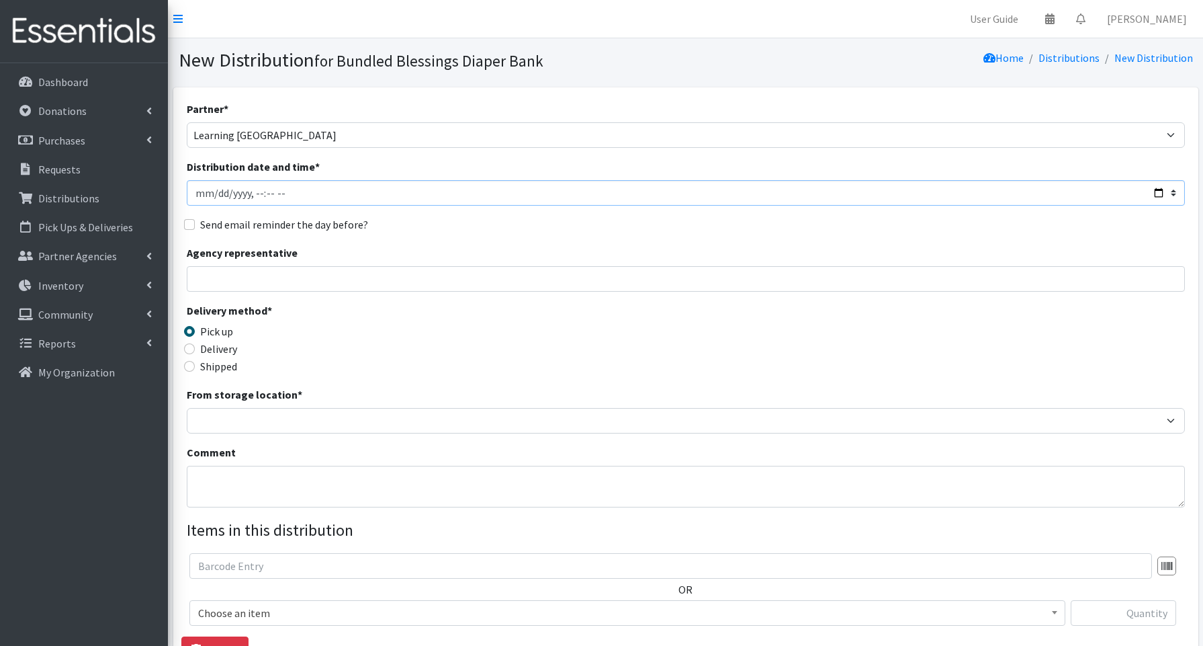
click at [1157, 191] on input "Distribution date and time *" at bounding box center [686, 193] width 998 height 26
type input "[DATE]T13:00"
click at [476, 268] on input "Agency representative" at bounding box center [686, 279] width 998 height 26
type input "[PERSON_NAME]"
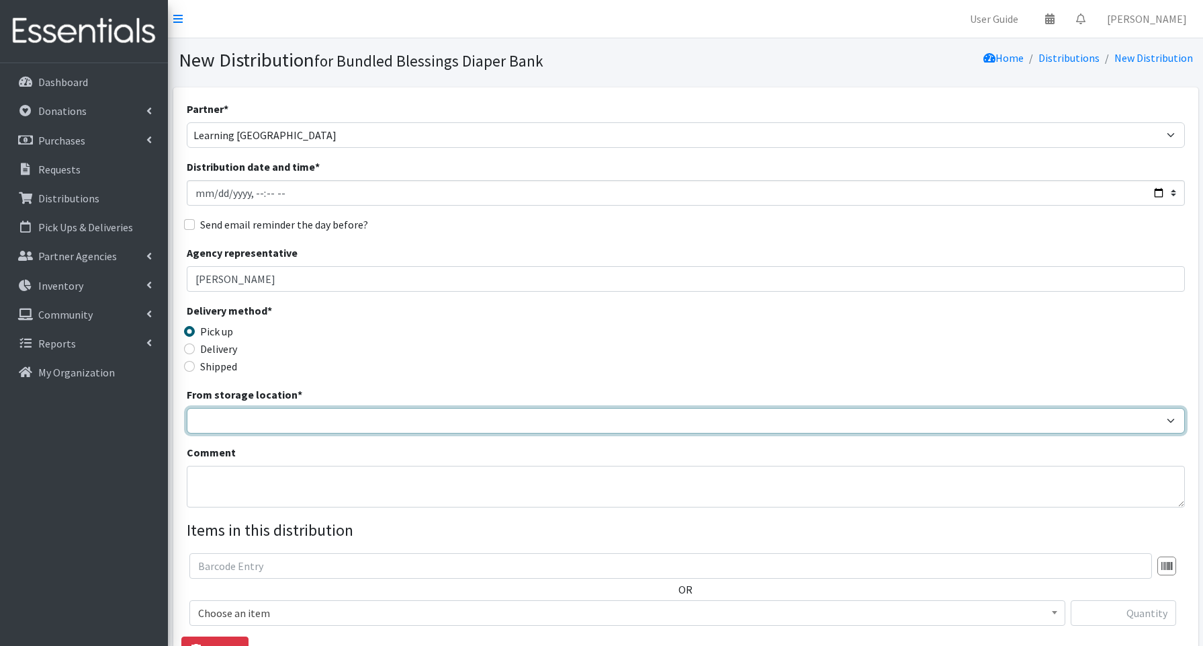
click at [249, 424] on select "Bundled Blessings Diaper Pantry" at bounding box center [686, 421] width 998 height 26
select select "79"
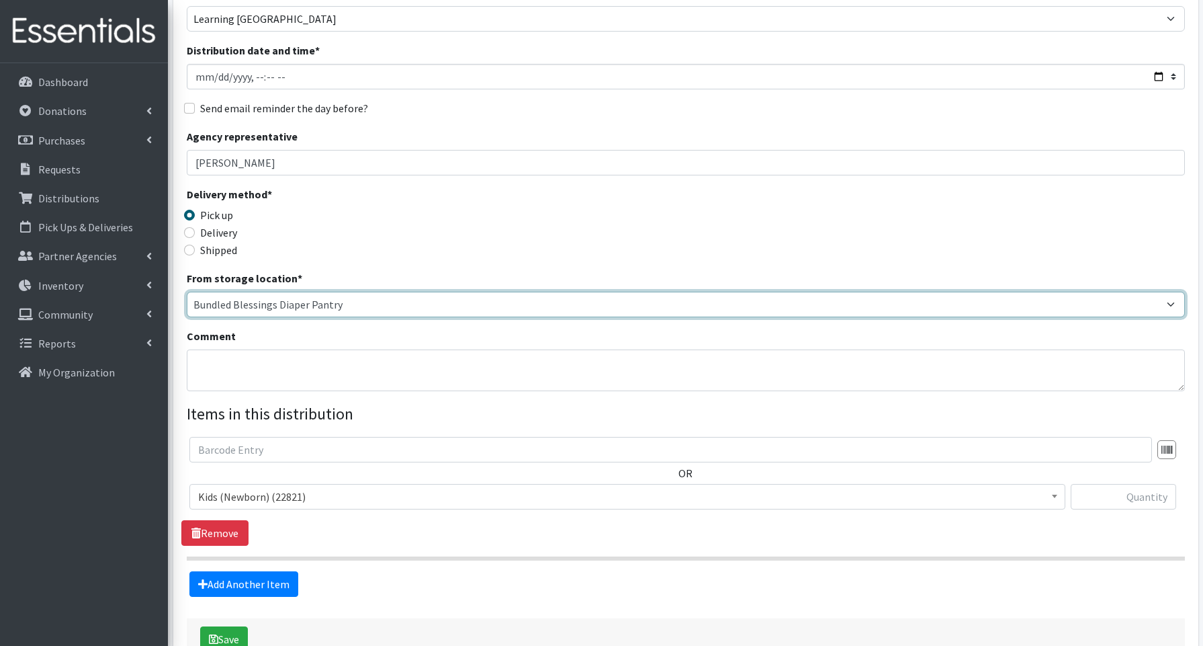
scroll to position [204, 0]
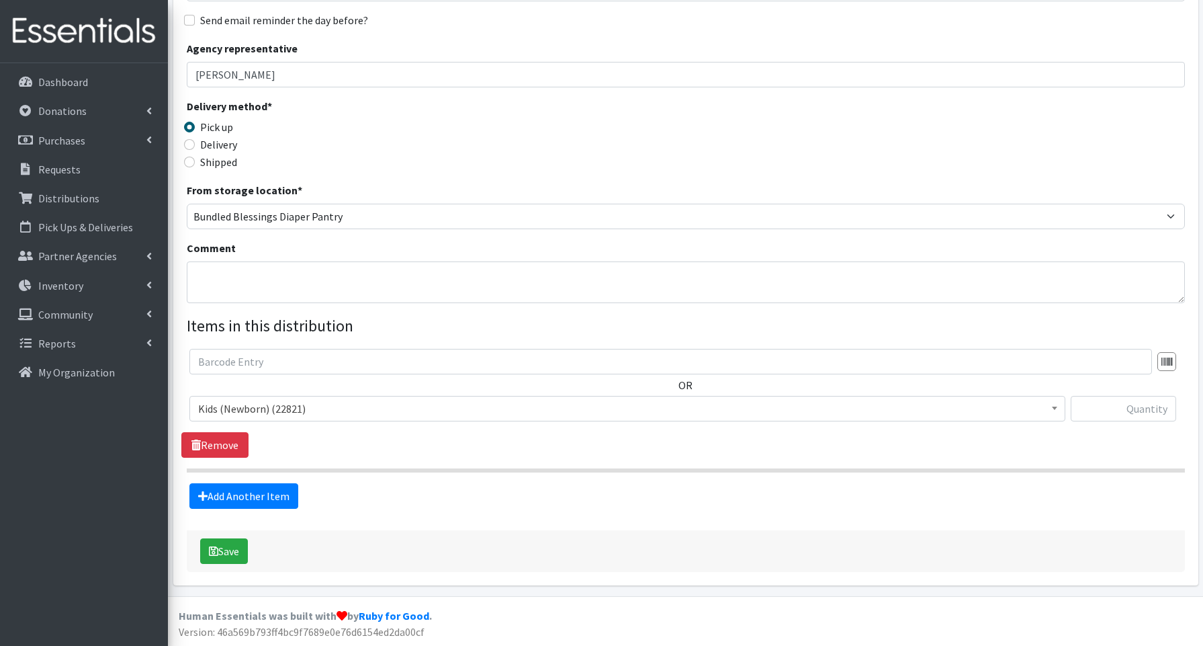
click at [267, 408] on span "Kids (Newborn) (22821)" at bounding box center [627, 408] width 858 height 19
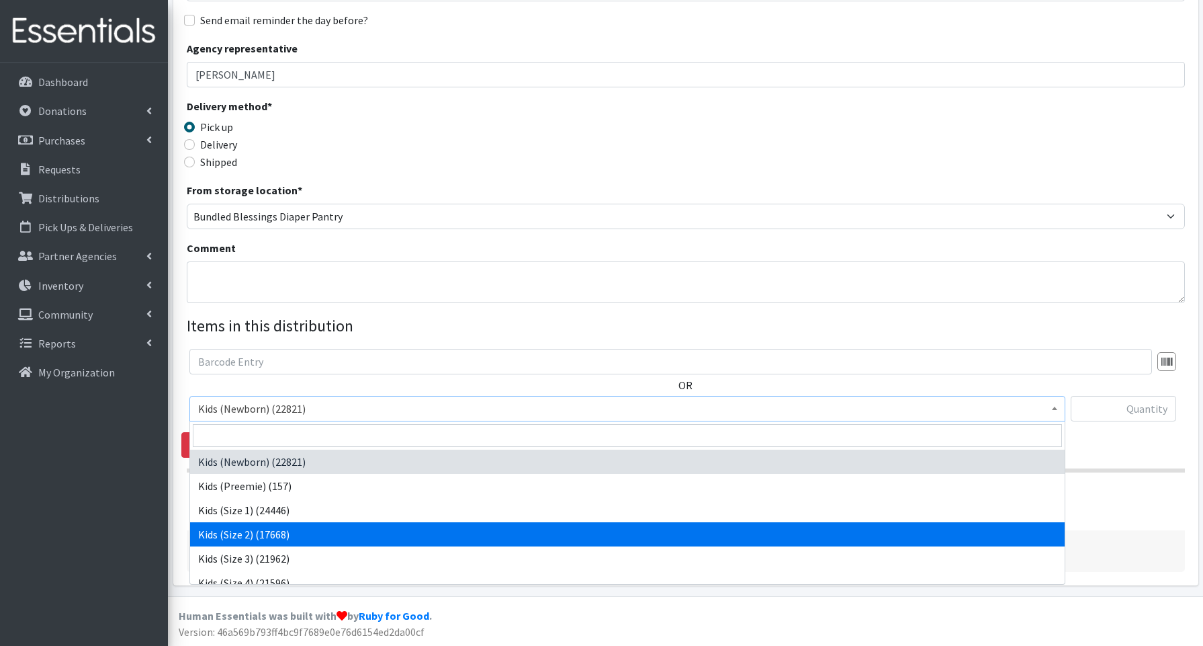
select select "3656"
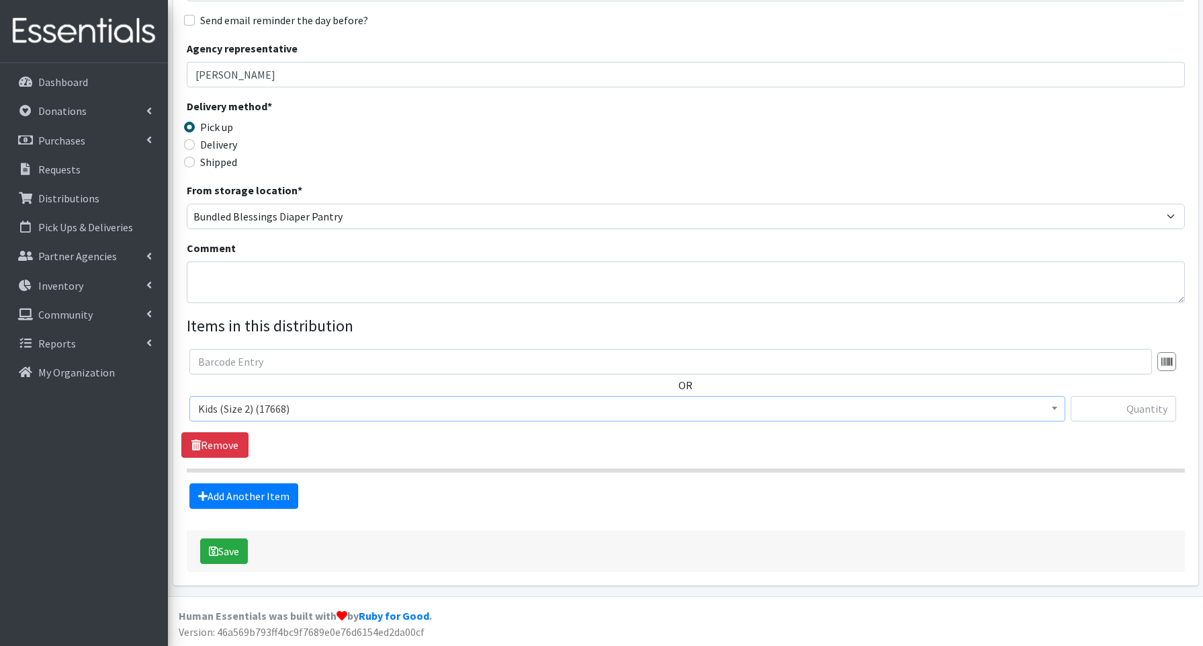
scroll to position [195, 0]
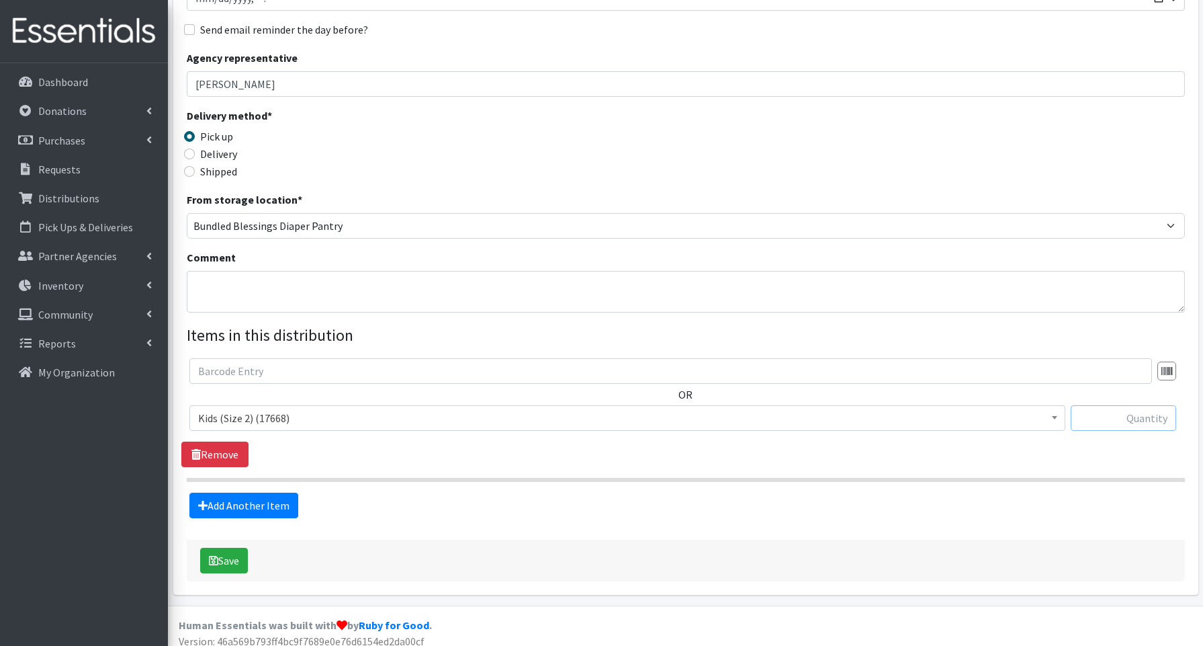
click at [1135, 421] on input "text" at bounding box center [1123, 418] width 105 height 26
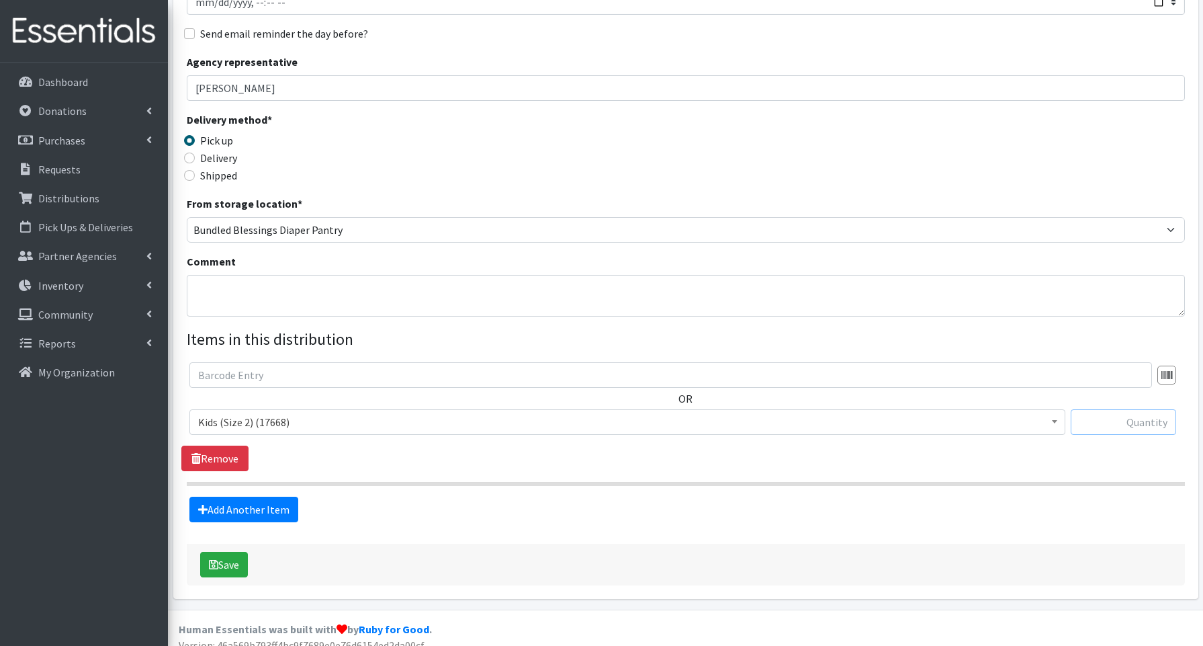
scroll to position [189, 0]
type input "50"
click at [263, 511] on link "Add Another Item" at bounding box center [243, 511] width 109 height 26
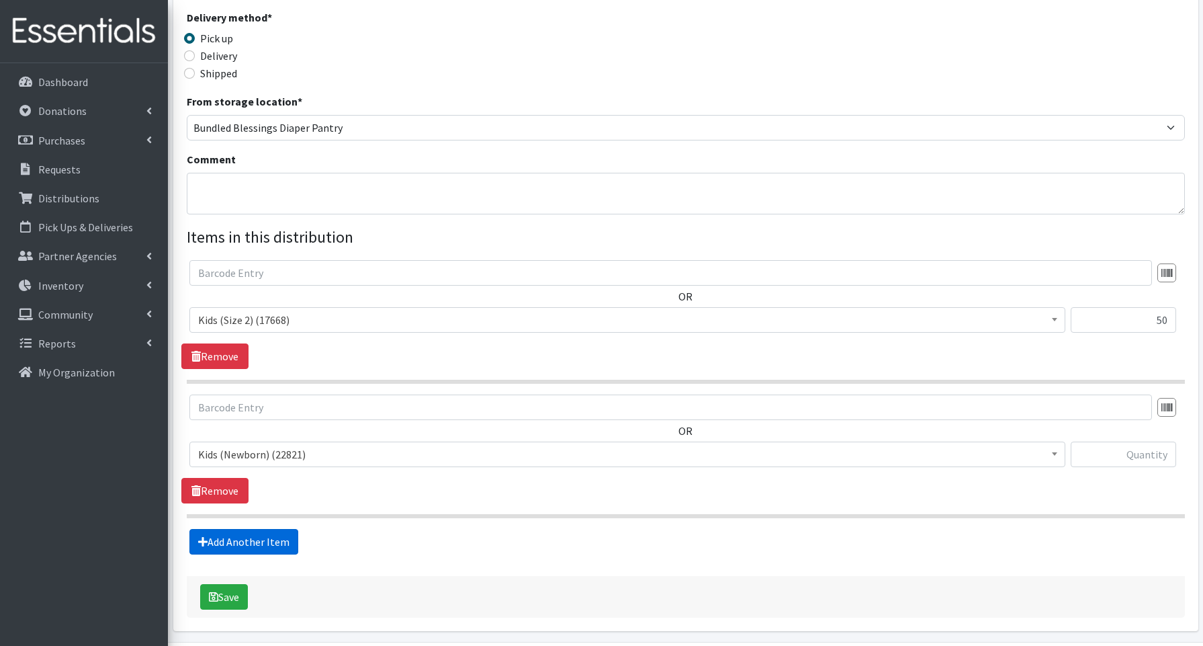
scroll to position [339, 0]
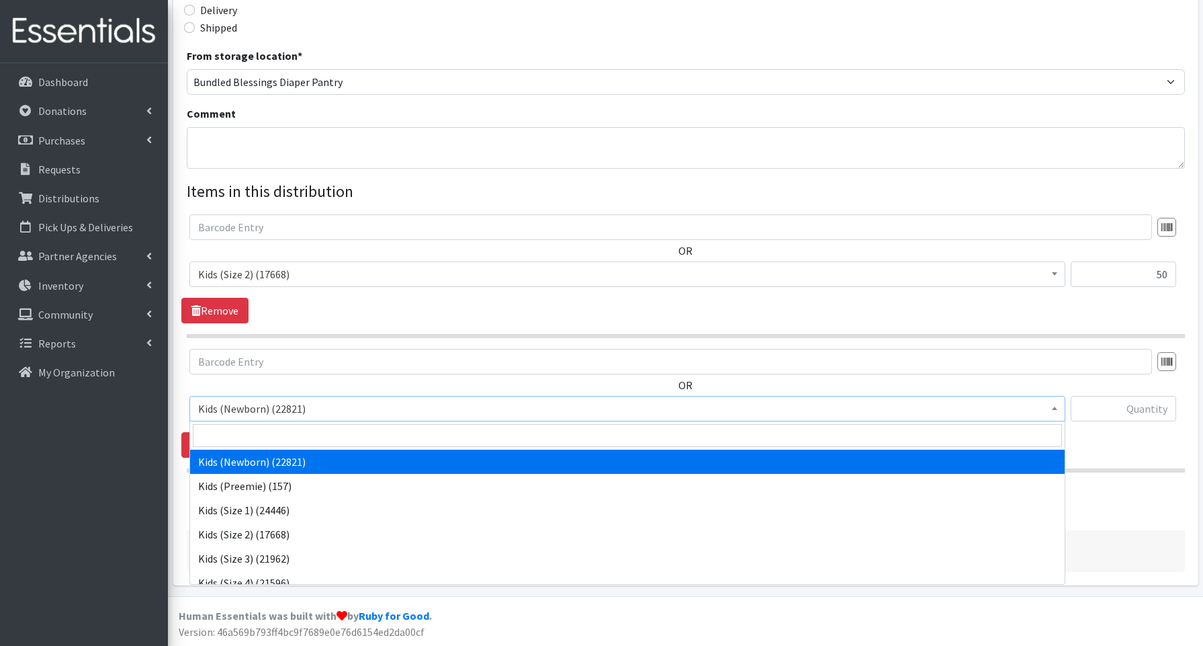
click at [213, 410] on span "Kids (Newborn) (22821)" at bounding box center [627, 408] width 858 height 19
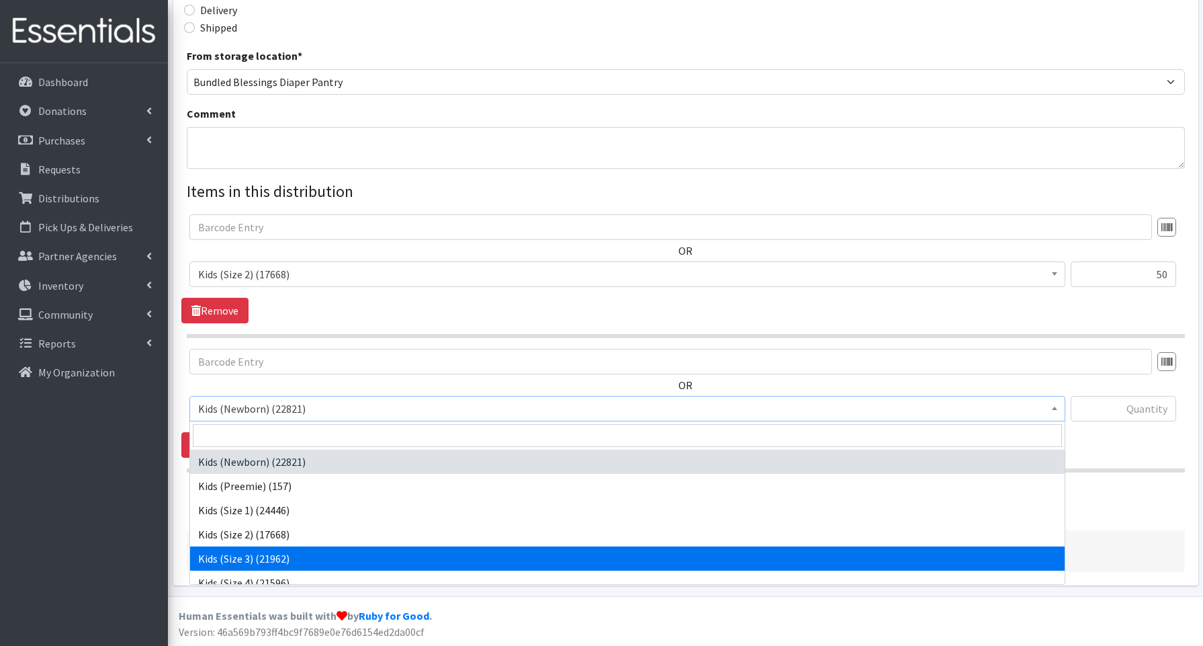
select select "3644"
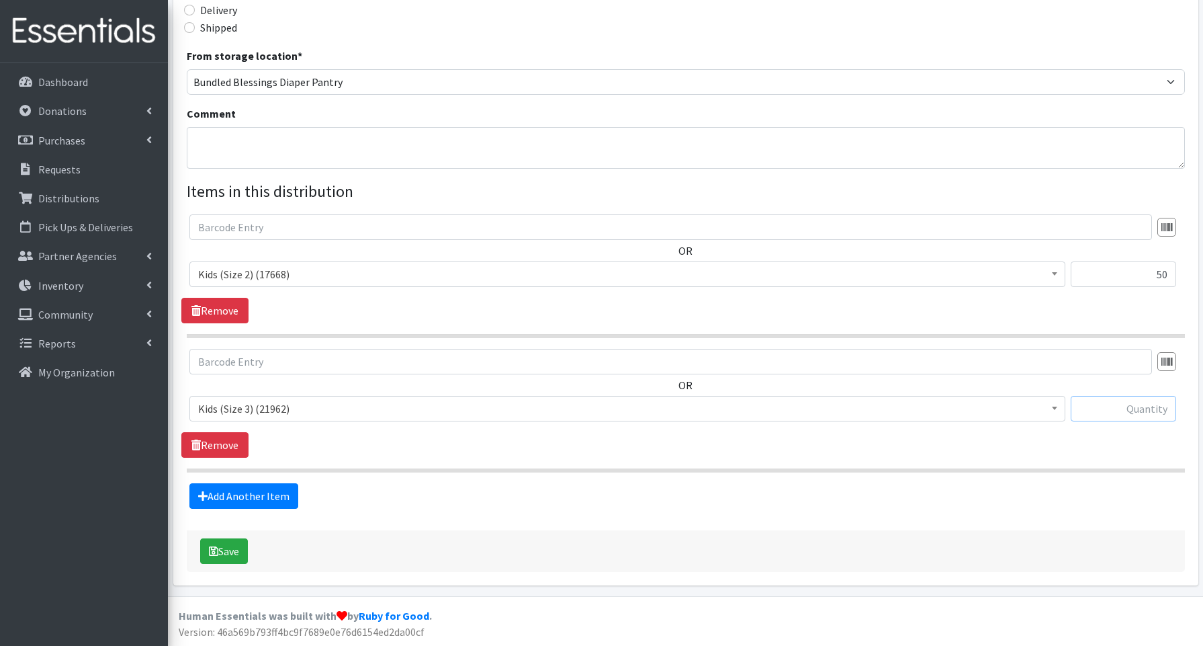
click at [1147, 414] on input "text" at bounding box center [1123, 409] width 105 height 26
type input "50"
click at [261, 491] on link "Add Another Item" at bounding box center [243, 496] width 109 height 26
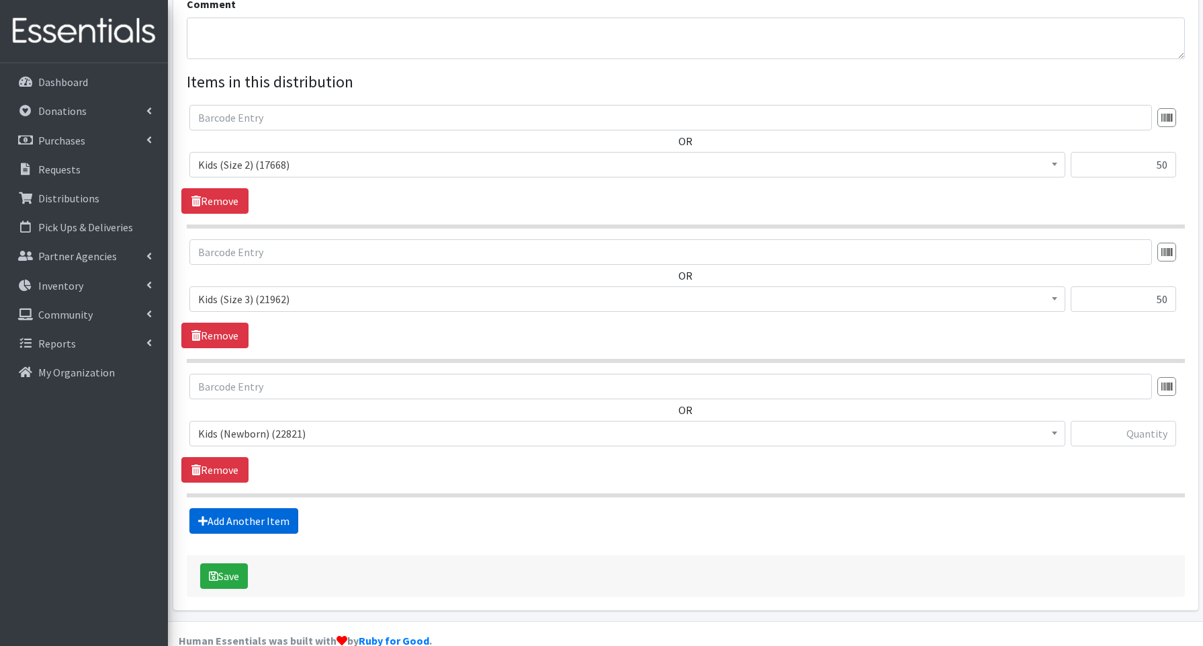
scroll to position [473, 0]
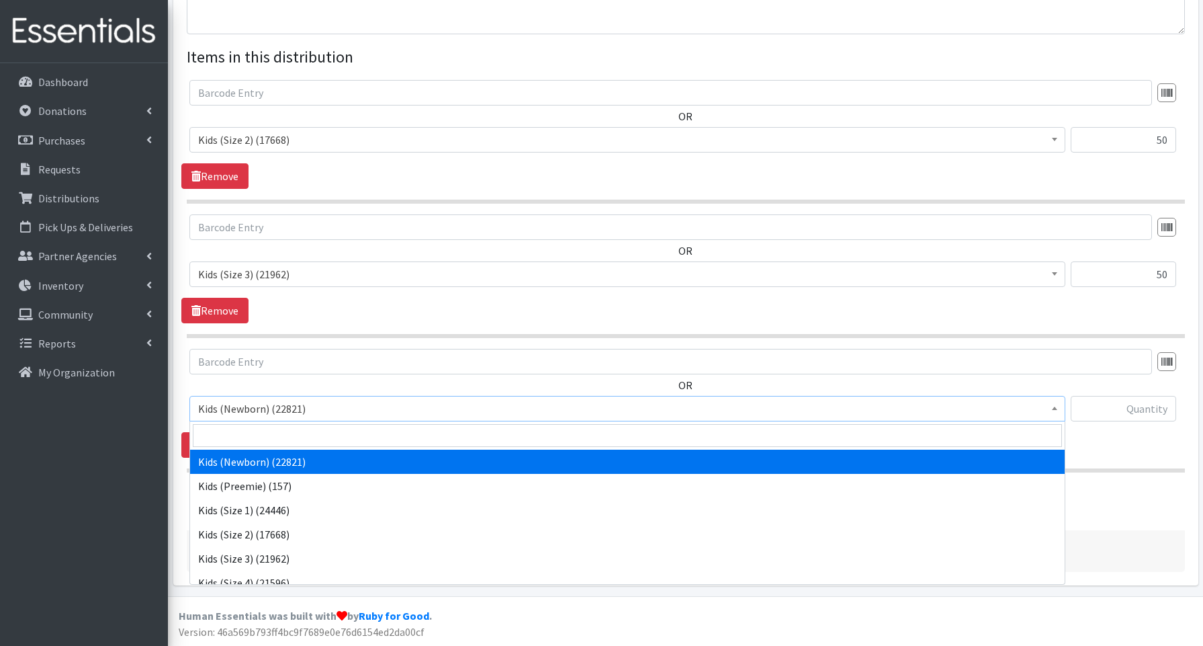
click at [242, 412] on span "Kids (Newborn) (22821)" at bounding box center [627, 408] width 858 height 19
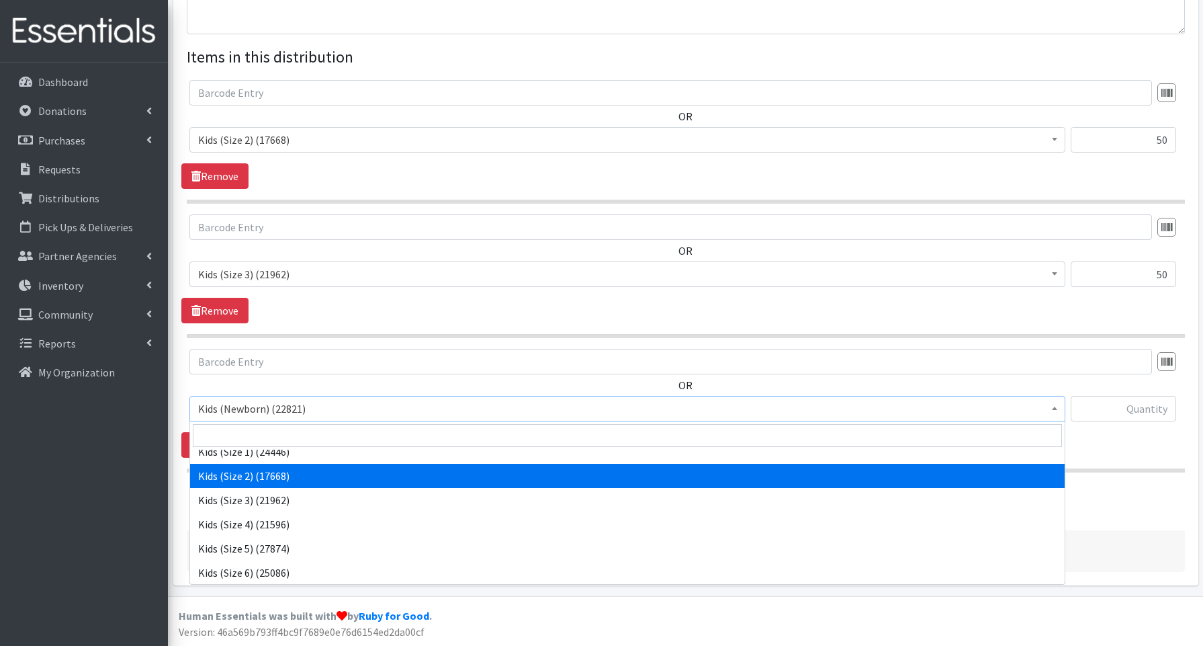
scroll to position [60, 0]
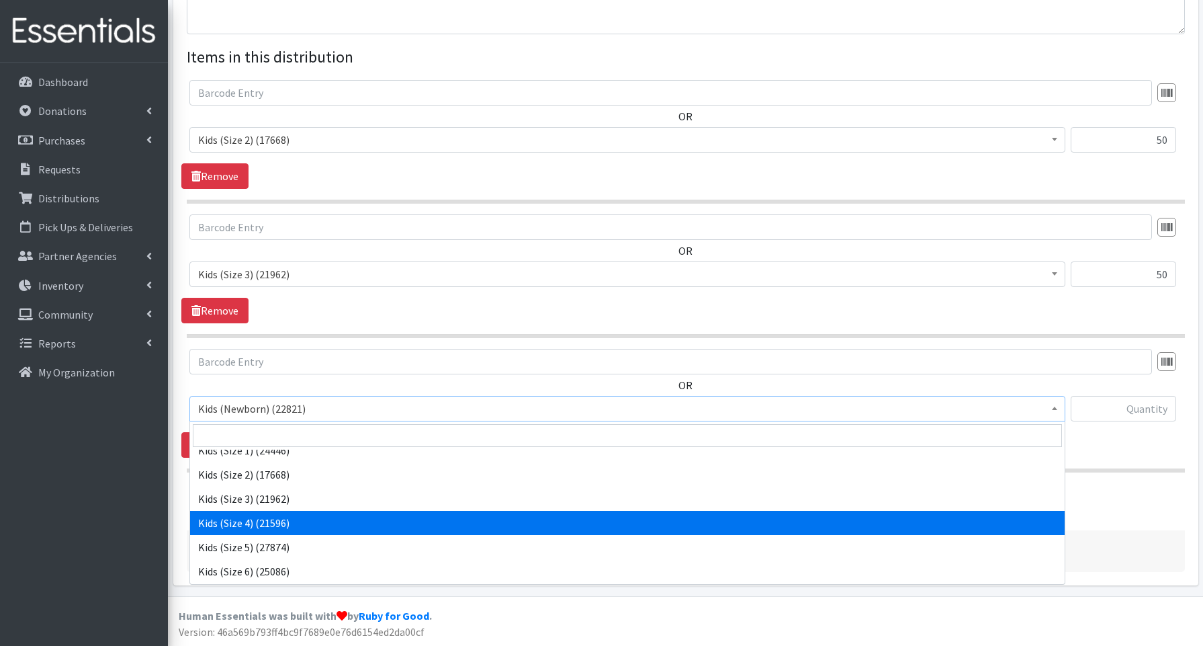
select select "3650"
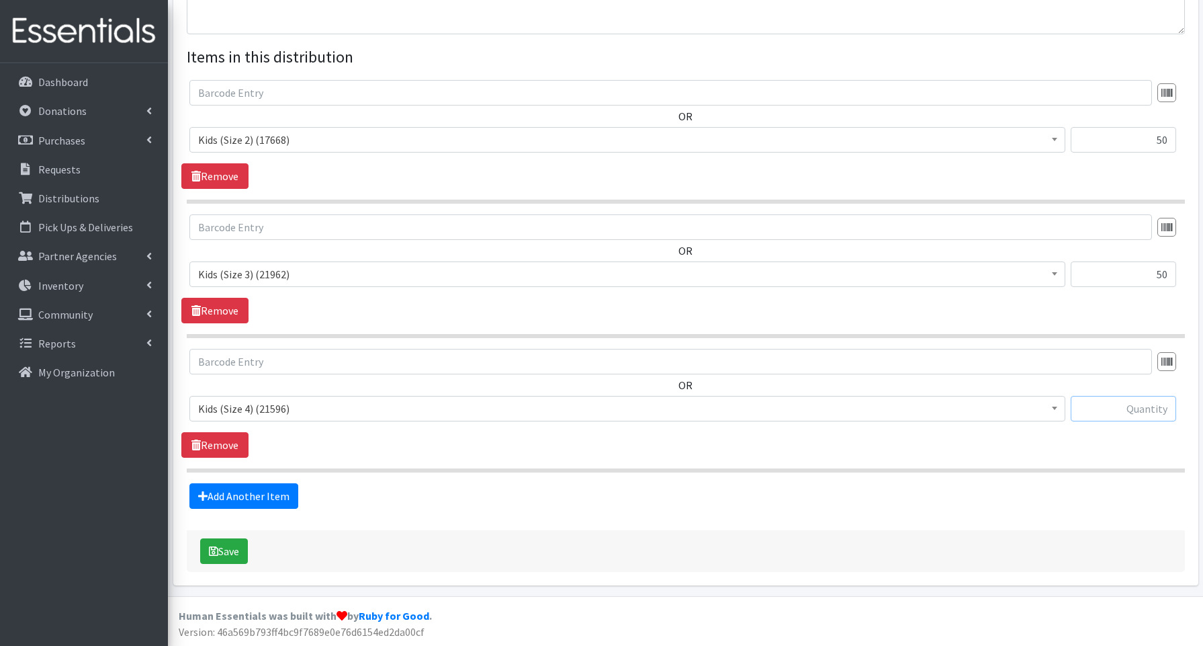
click at [1125, 402] on input "text" at bounding box center [1123, 409] width 105 height 26
type input "50"
click at [265, 494] on link "Add Another Item" at bounding box center [243, 496] width 109 height 26
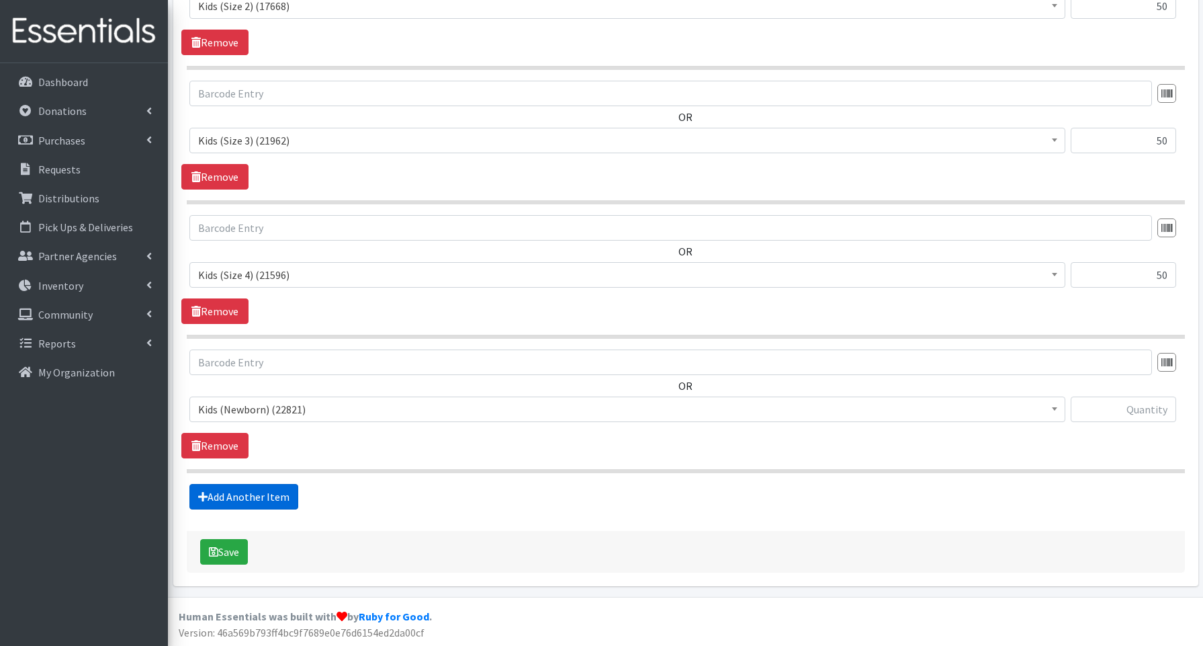
scroll to position [607, 0]
click at [247, 405] on span "Kids (Newborn) (22821)" at bounding box center [627, 408] width 858 height 19
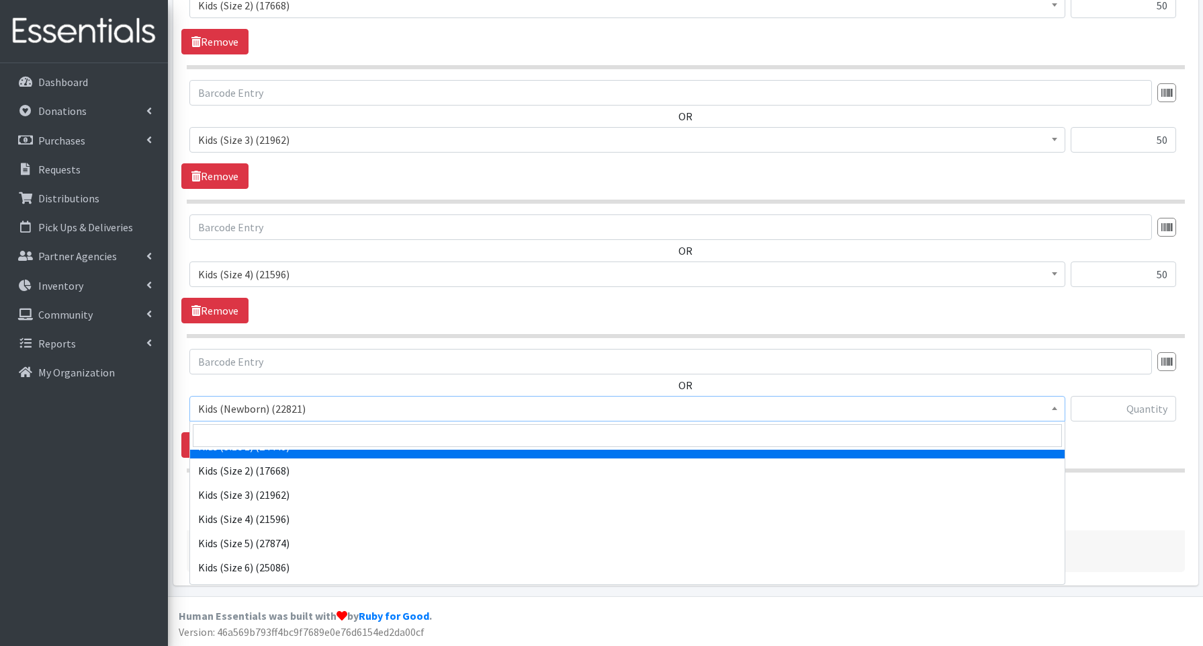
scroll to position [70, 0]
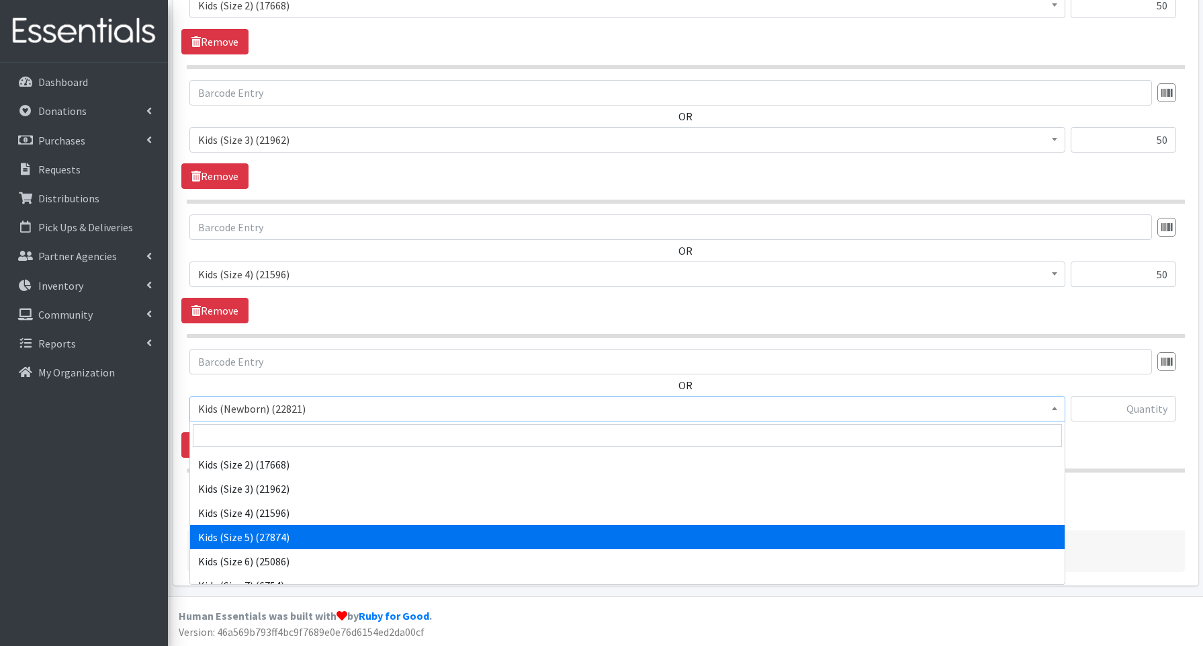
select select "3672"
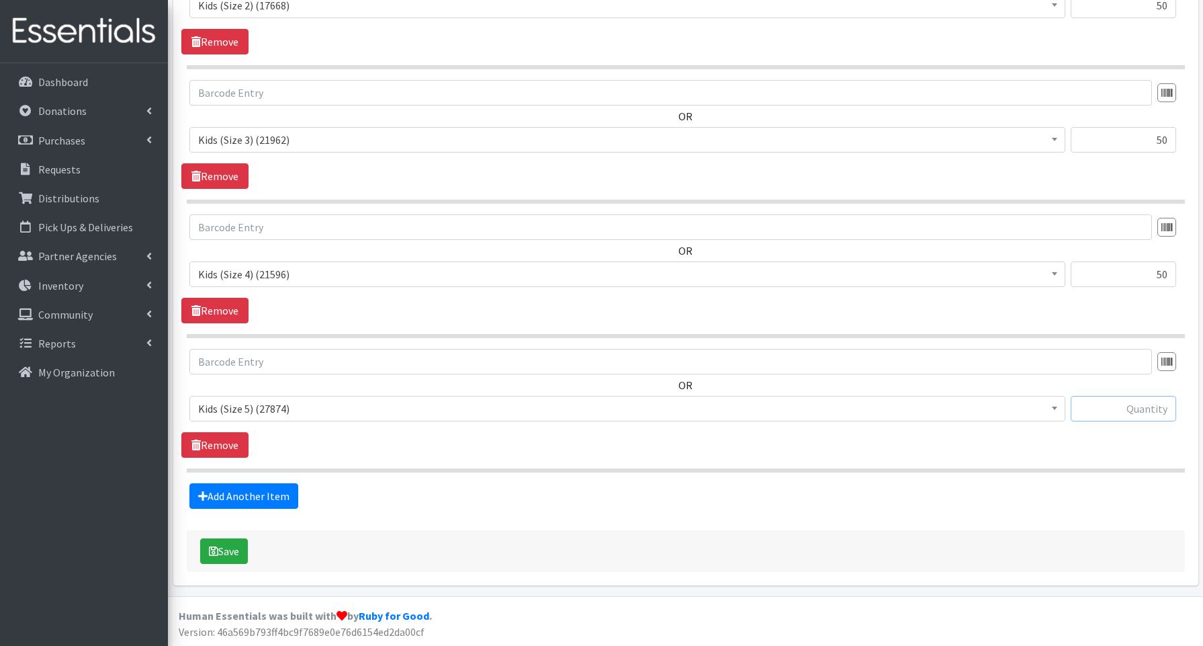
click at [1132, 410] on input "text" at bounding box center [1123, 409] width 105 height 26
type input "200"
click at [240, 493] on link "Add Another Item" at bounding box center [243, 496] width 109 height 26
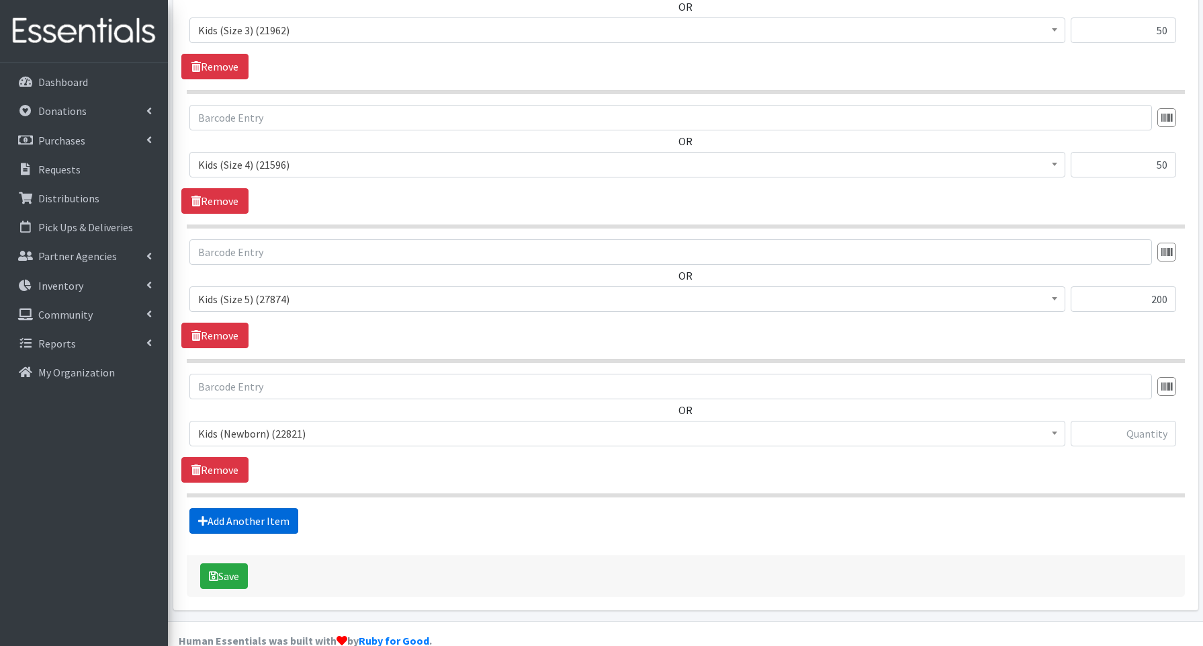
scroll to position [742, 0]
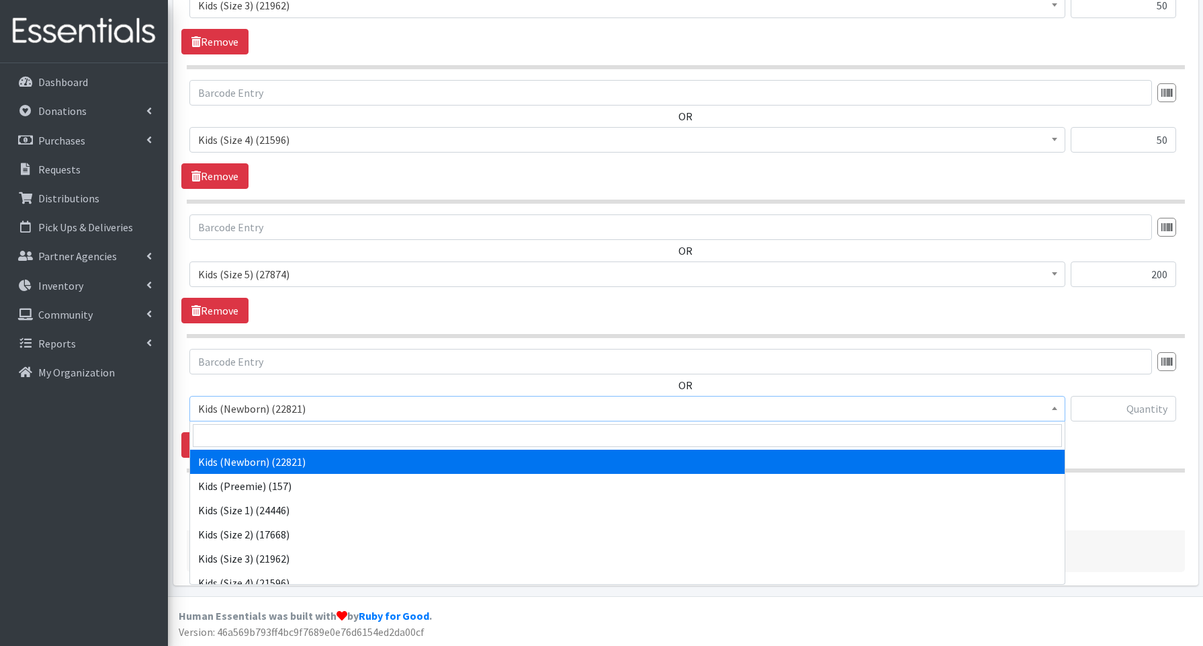
click at [245, 408] on span "Kids (Newborn) (22821)" at bounding box center [627, 408] width 858 height 19
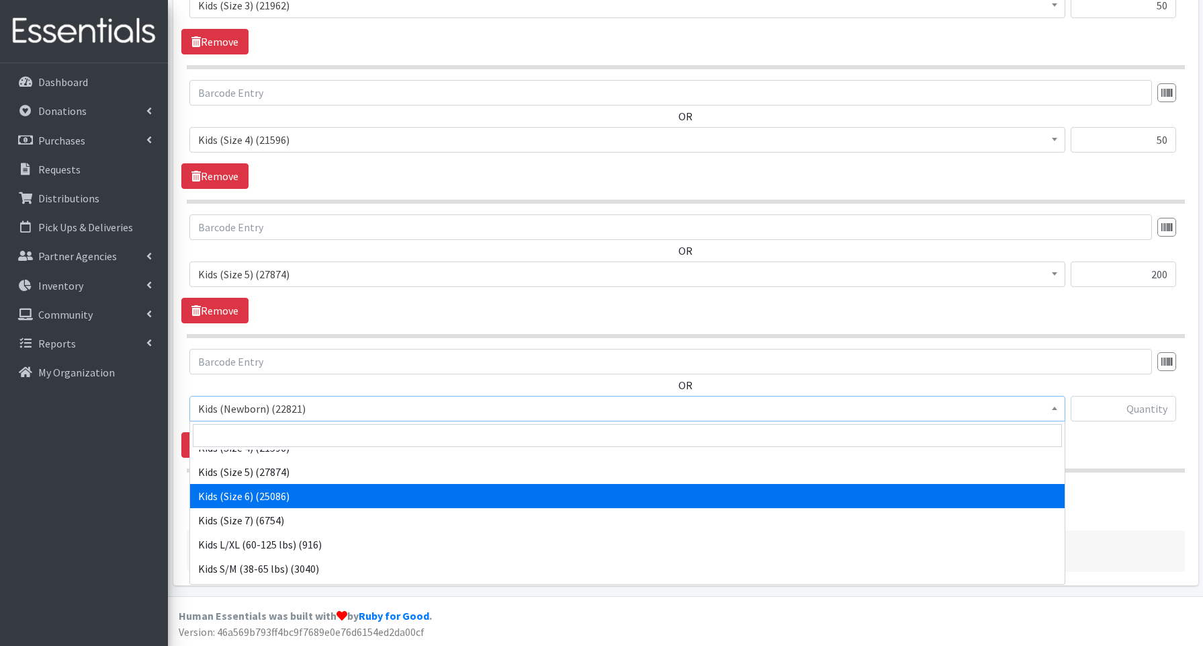
scroll to position [134, 0]
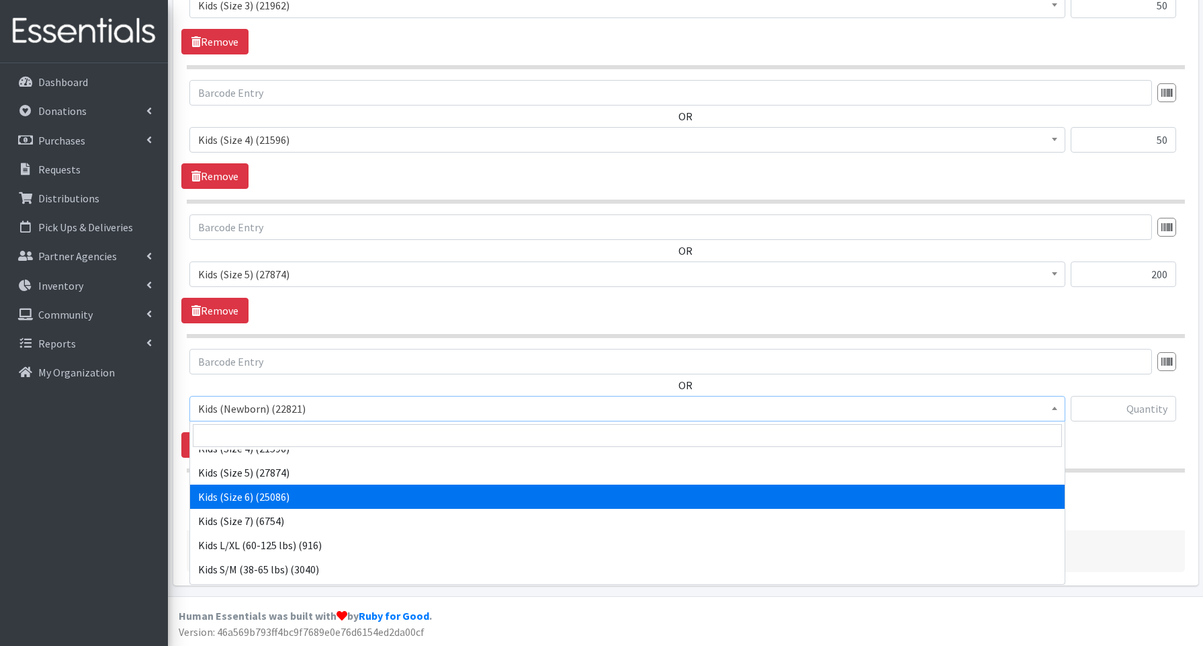
select select "3654"
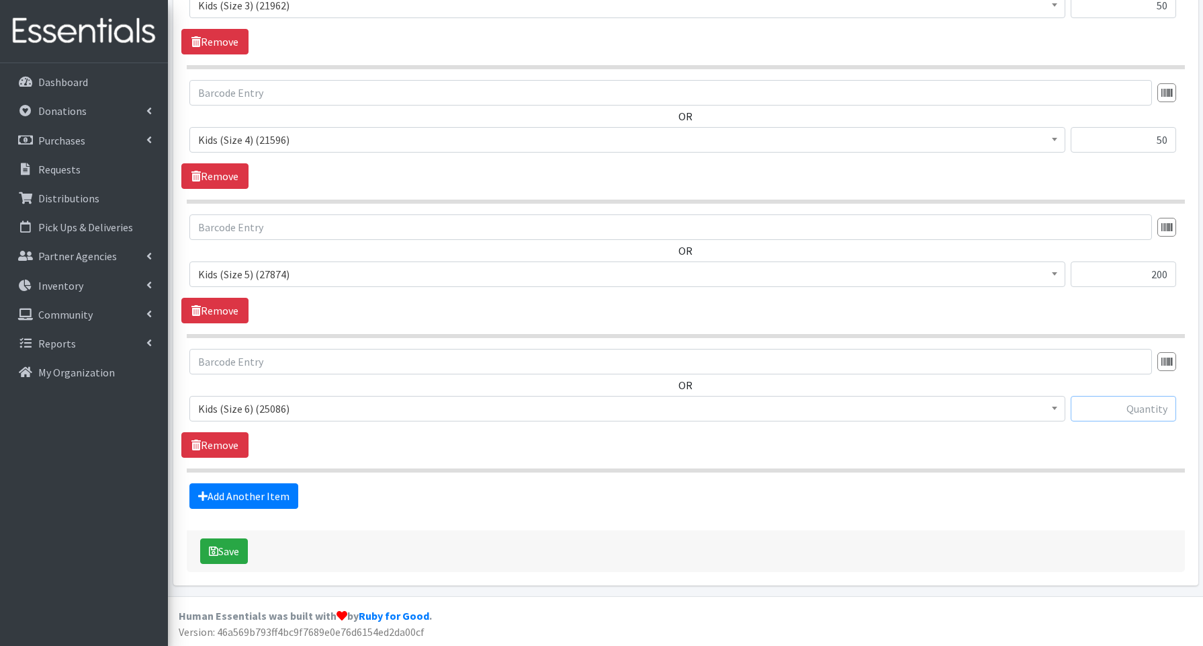
click at [1165, 409] on input "text" at bounding box center [1123, 409] width 105 height 26
type input "150"
click at [271, 495] on link "Add Another Item" at bounding box center [243, 496] width 109 height 26
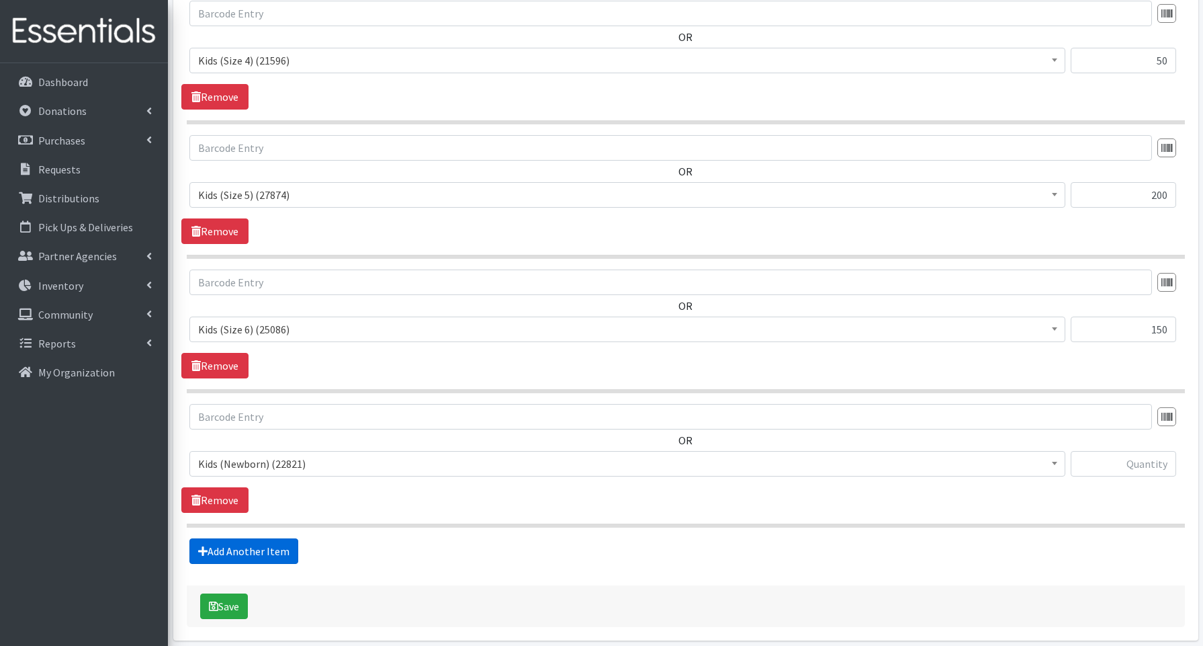
scroll to position [876, 0]
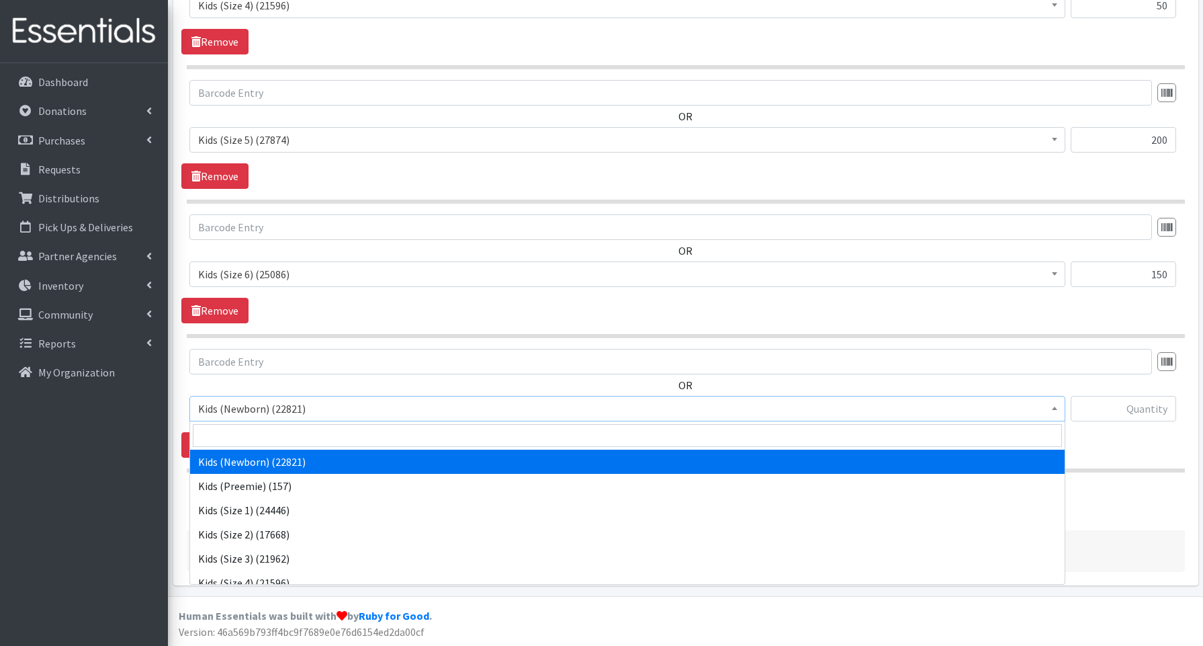
click at [261, 408] on span "Kids (Newborn) (22821)" at bounding box center [627, 408] width 858 height 19
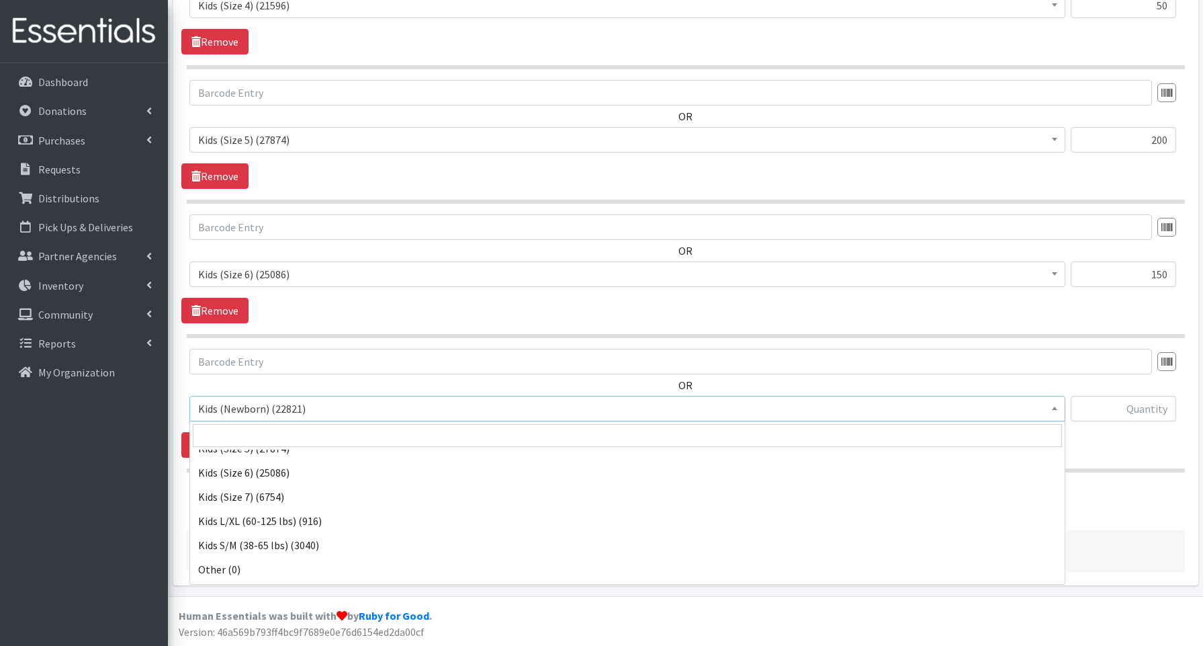
scroll to position [154, 0]
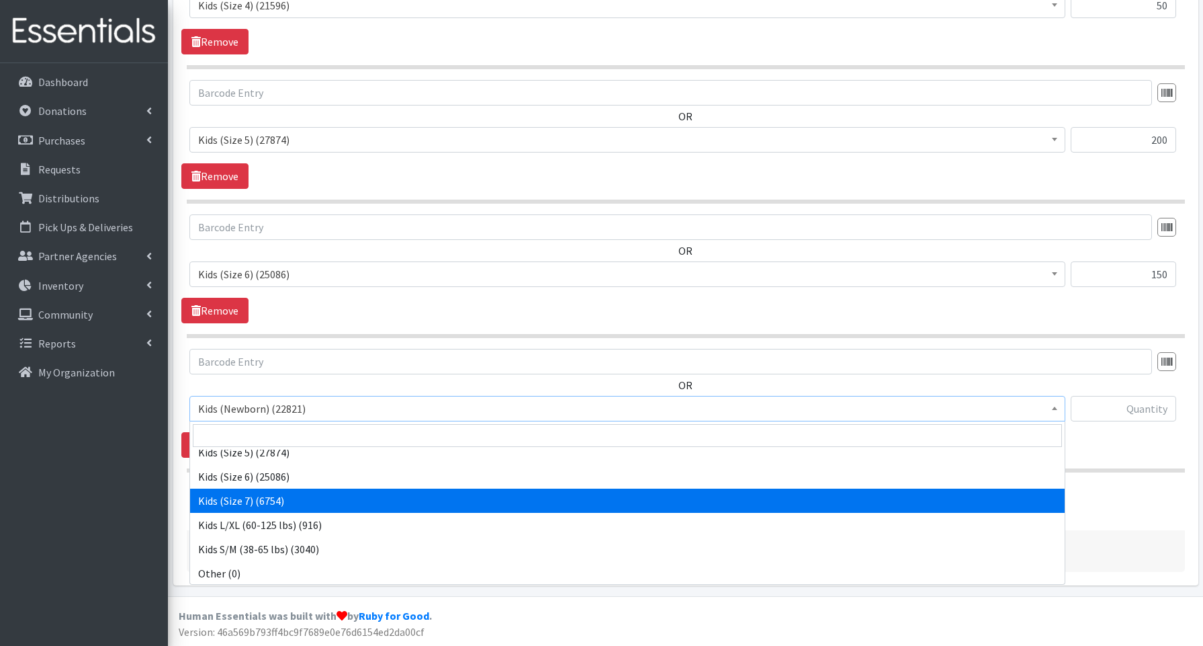
select select "3695"
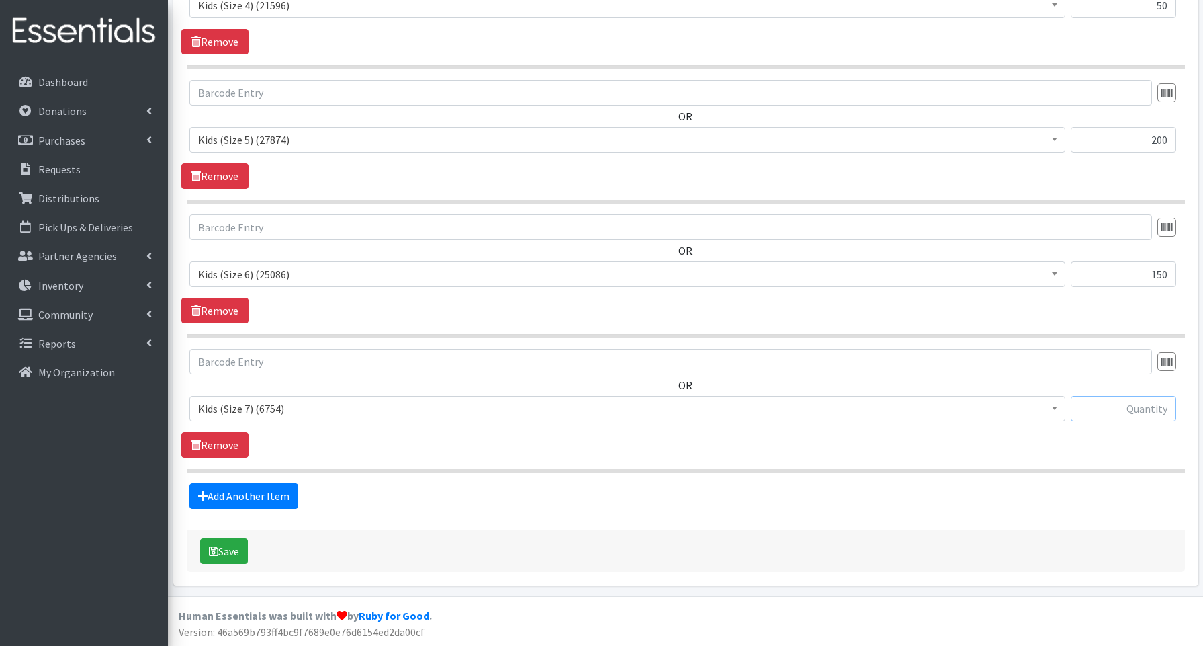
click at [1106, 404] on input "text" at bounding box center [1123, 409] width 105 height 26
type input "40"
click at [255, 495] on link "Add Another Item" at bounding box center [243, 496] width 109 height 26
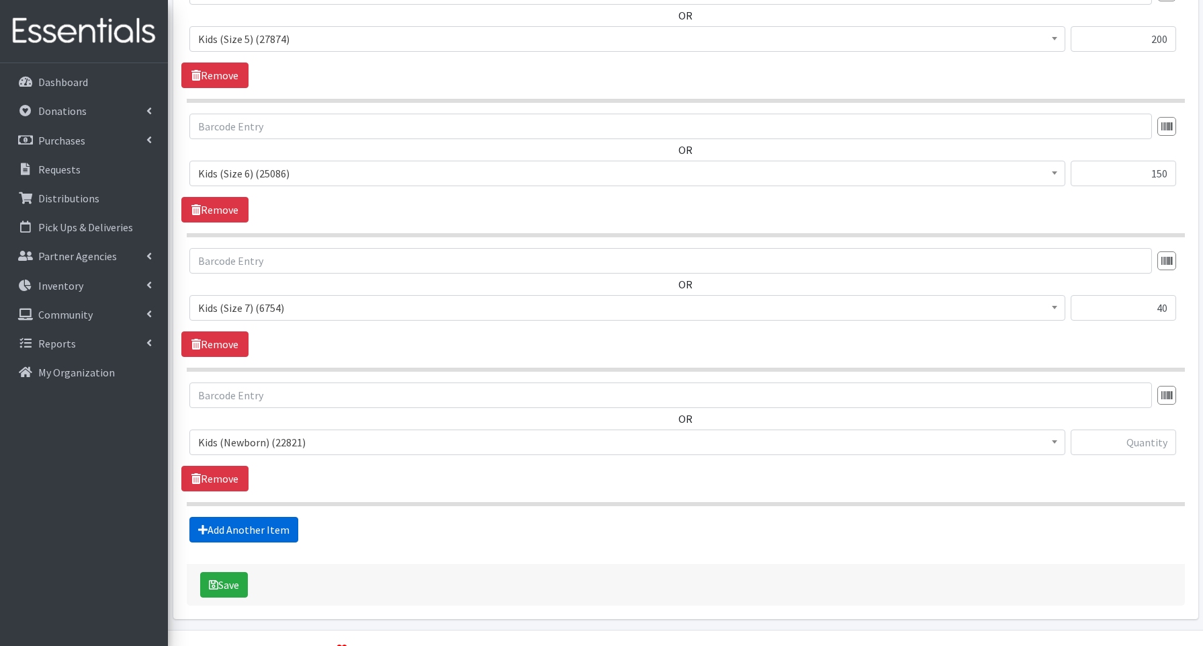
scroll to position [1010, 0]
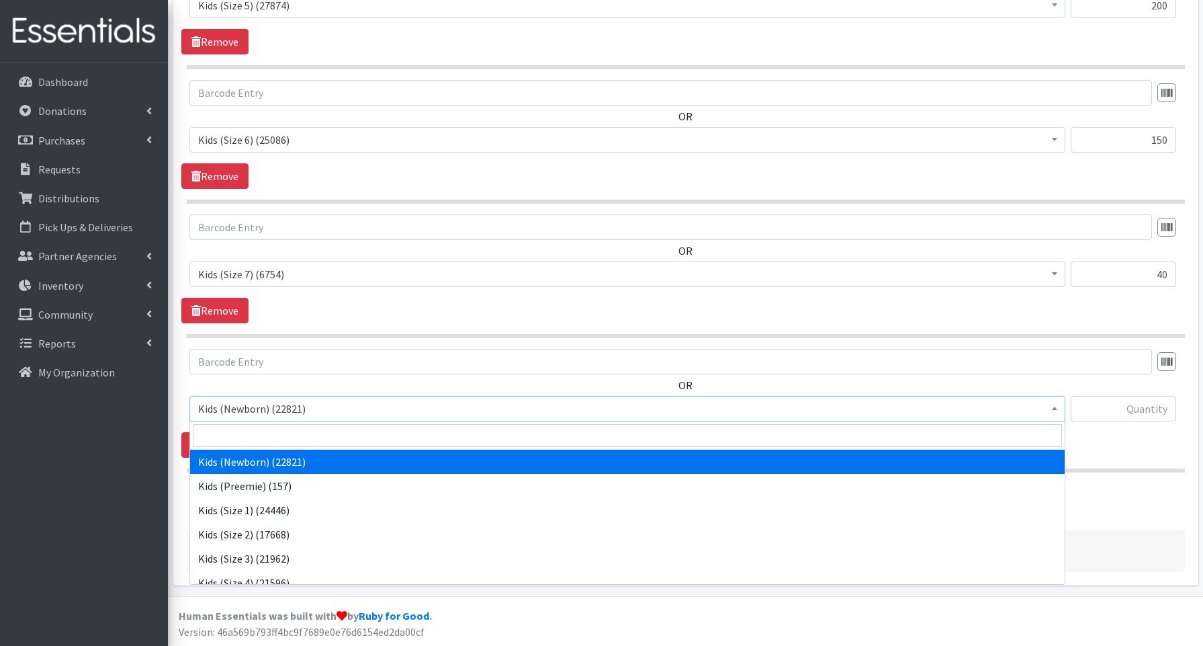
click at [224, 404] on span "Kids (Newborn) (22821)" at bounding box center [627, 408] width 858 height 19
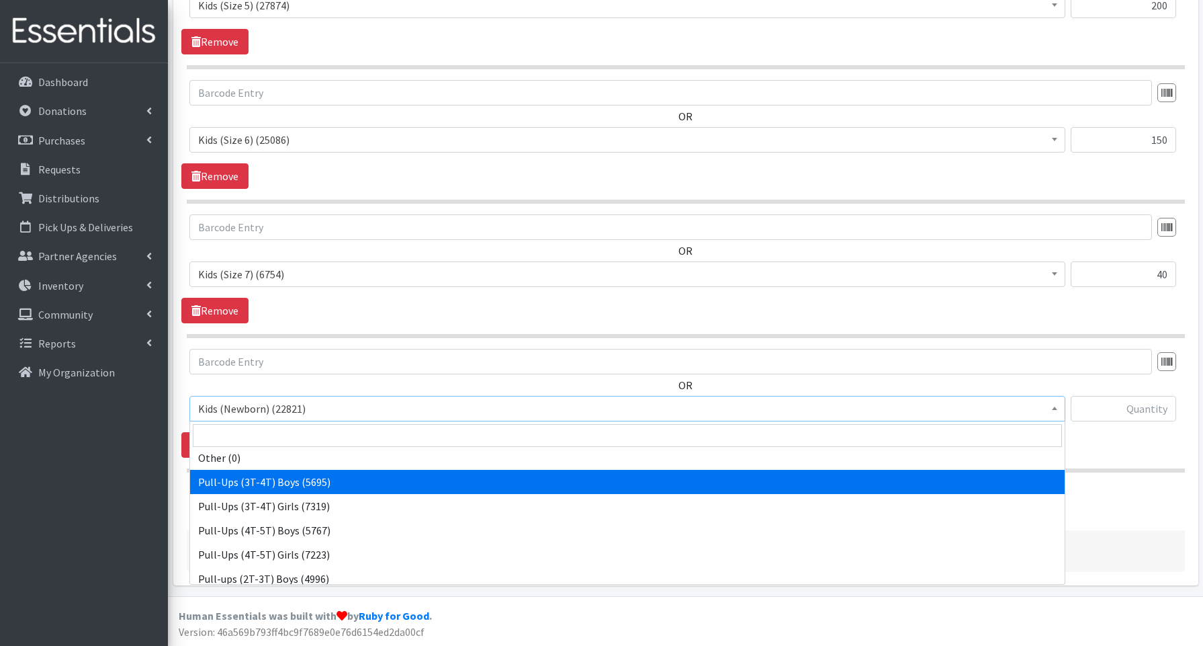
scroll to position [269, 0]
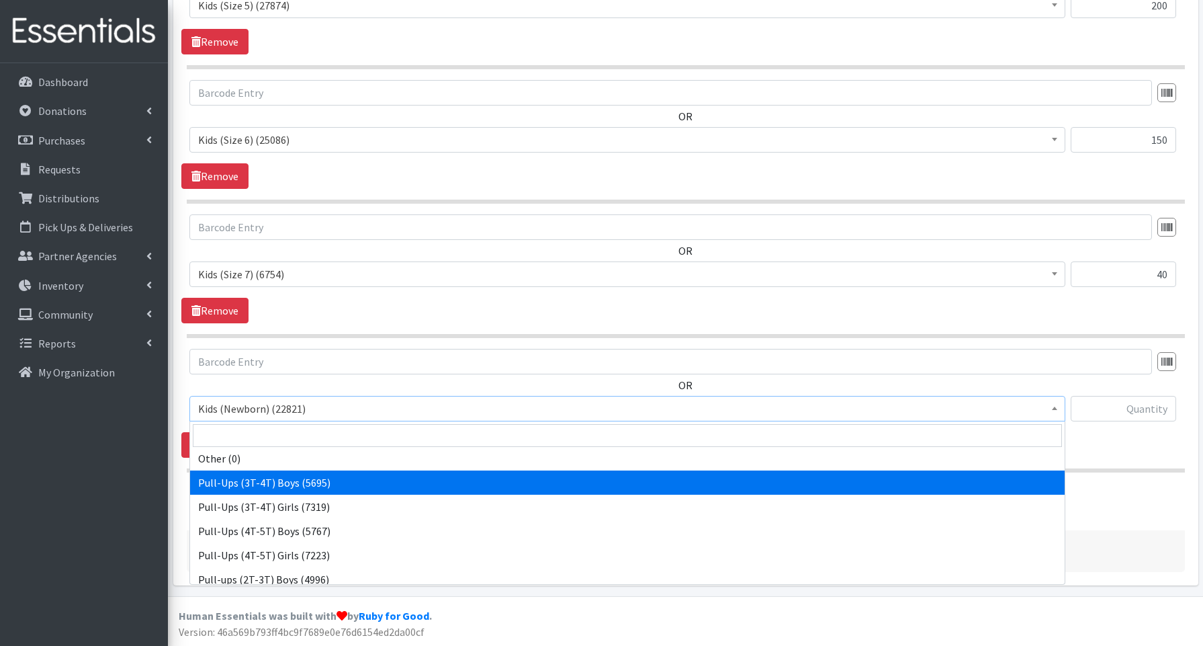
select select "3690"
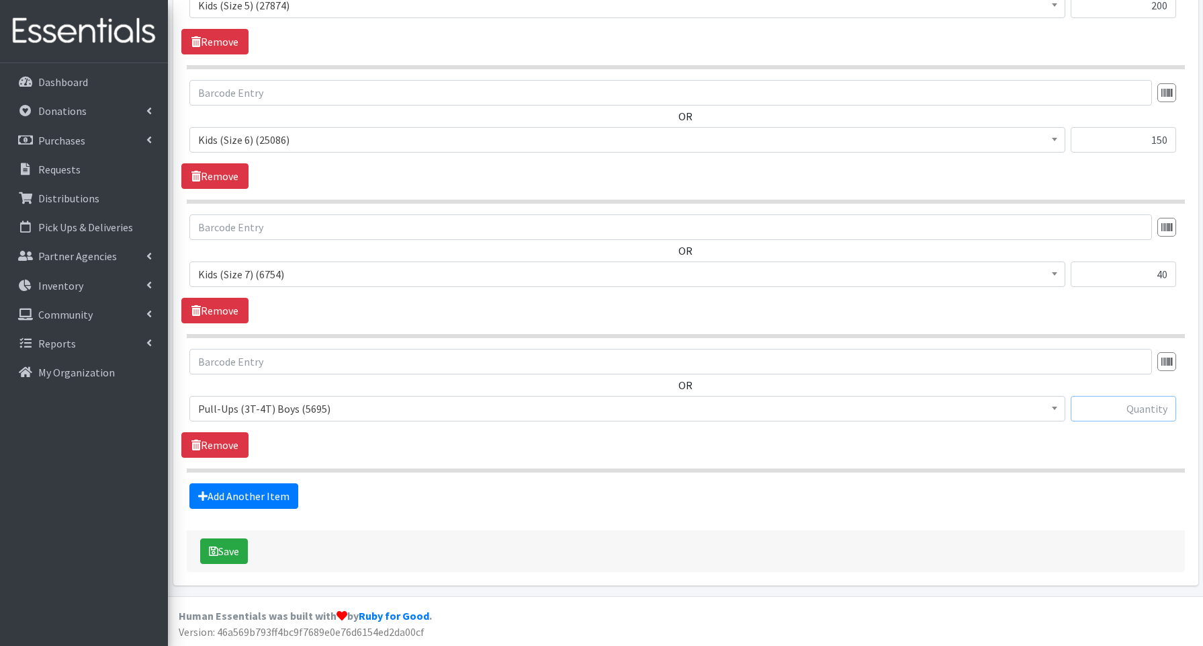
click at [1126, 405] on input "text" at bounding box center [1123, 409] width 105 height 26
type input "40"
click at [226, 499] on link "Add Another Item" at bounding box center [243, 496] width 109 height 26
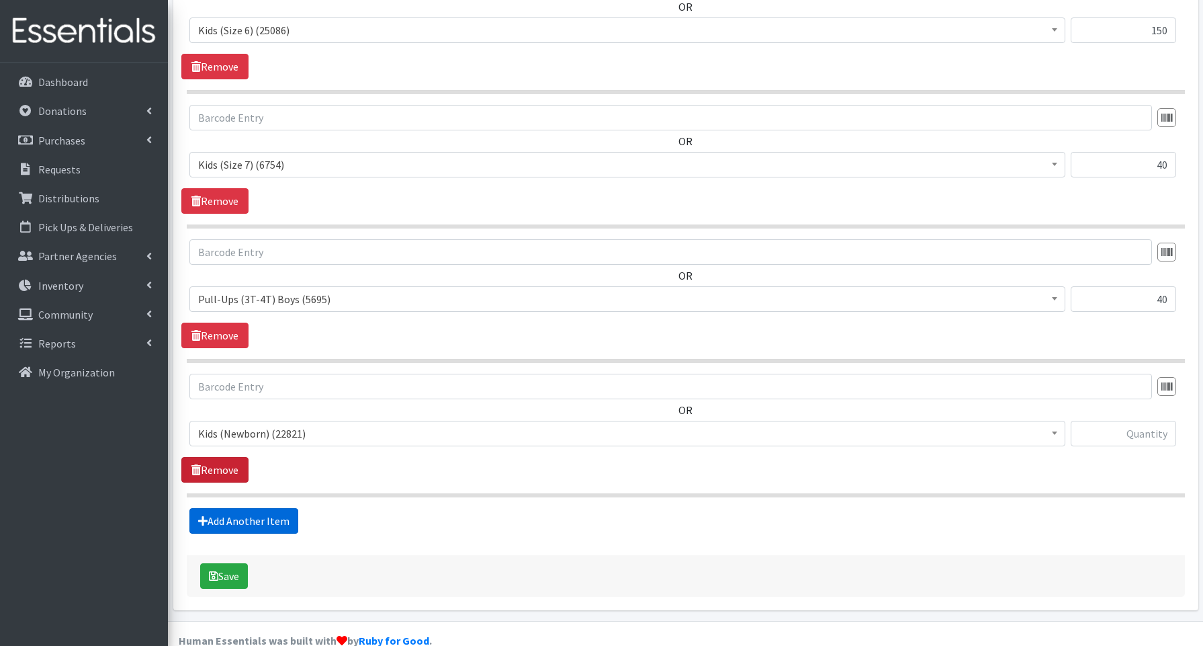
scroll to position [1145, 0]
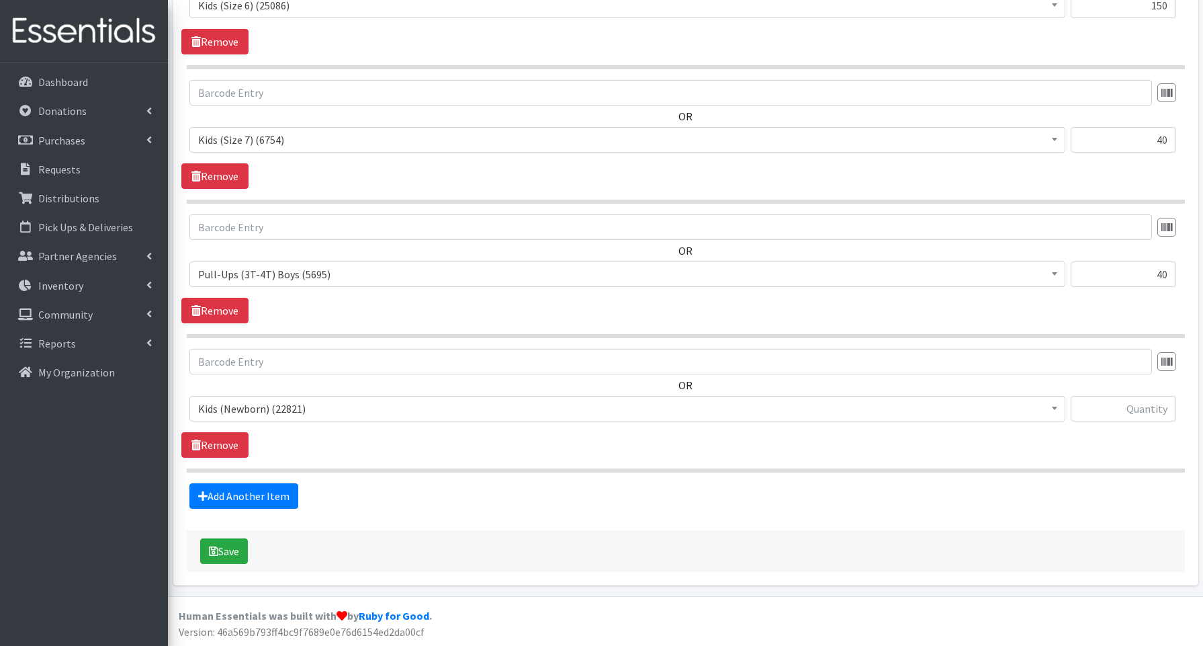
click at [221, 411] on span "Kids (Newborn) (22821)" at bounding box center [627, 408] width 858 height 19
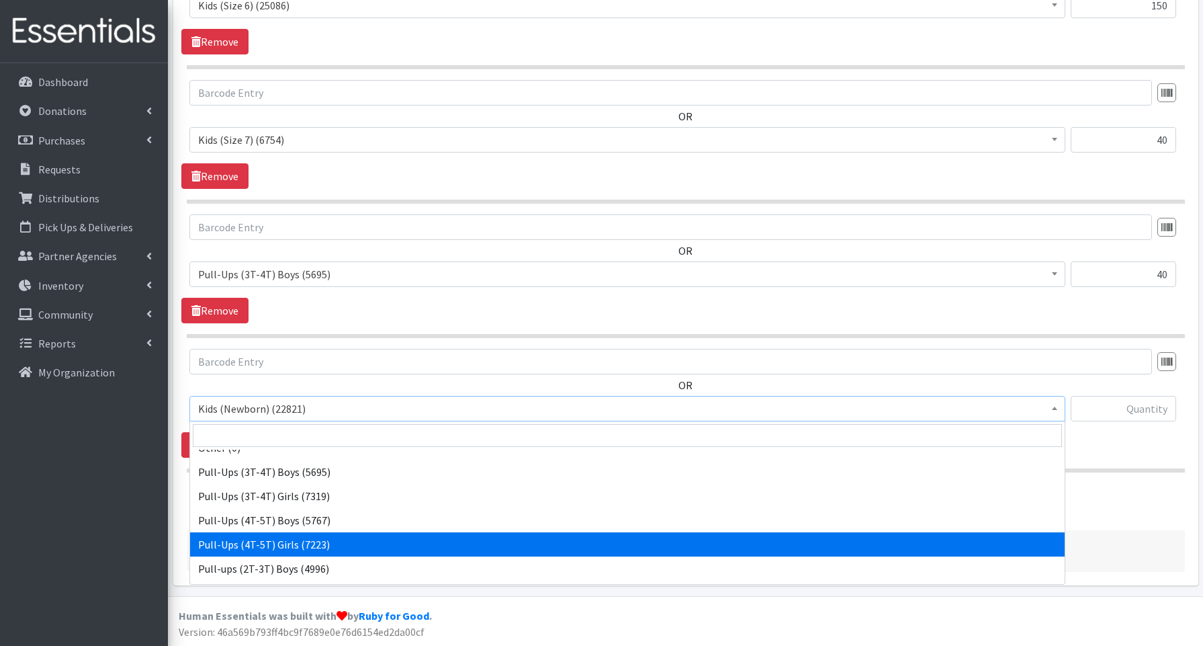
scroll to position [279, 0]
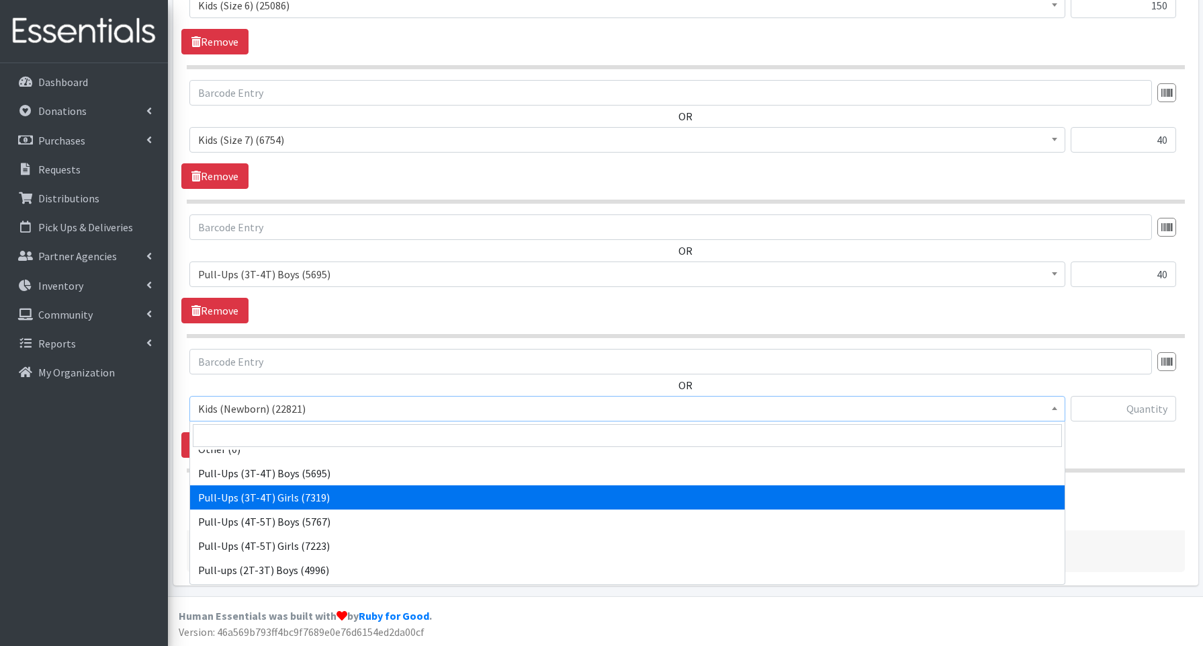
select select "3691"
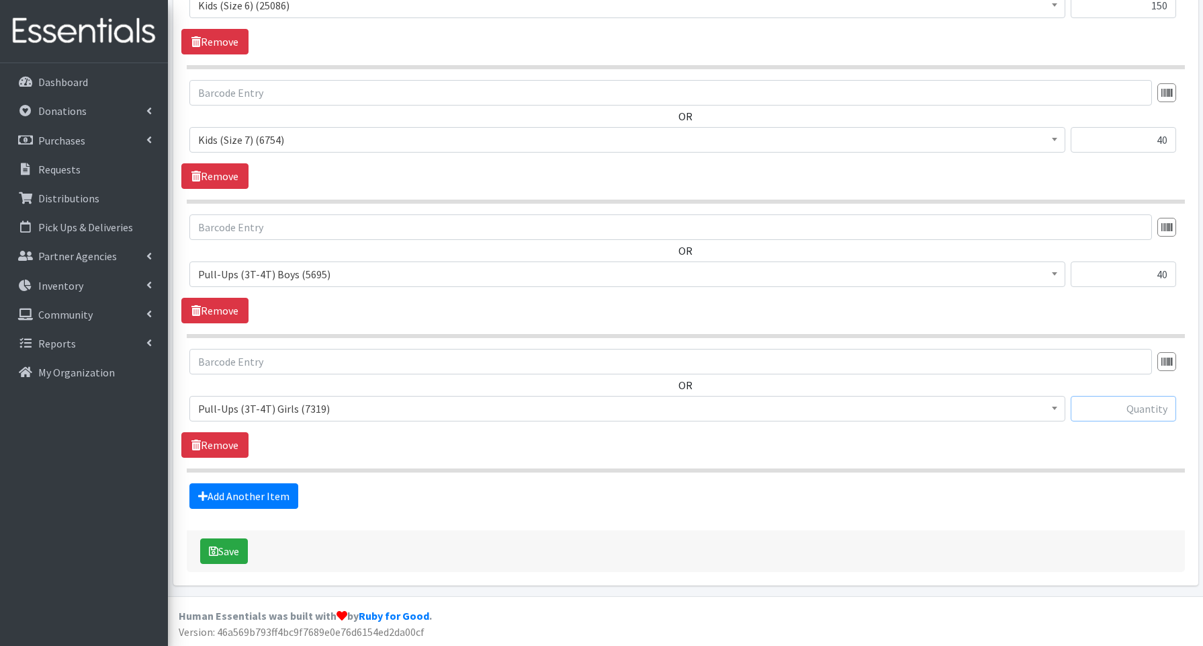
click at [1134, 416] on input "text" at bounding box center [1123, 409] width 105 height 26
type input "40"
click at [248, 494] on link "Add Another Item" at bounding box center [243, 496] width 109 height 26
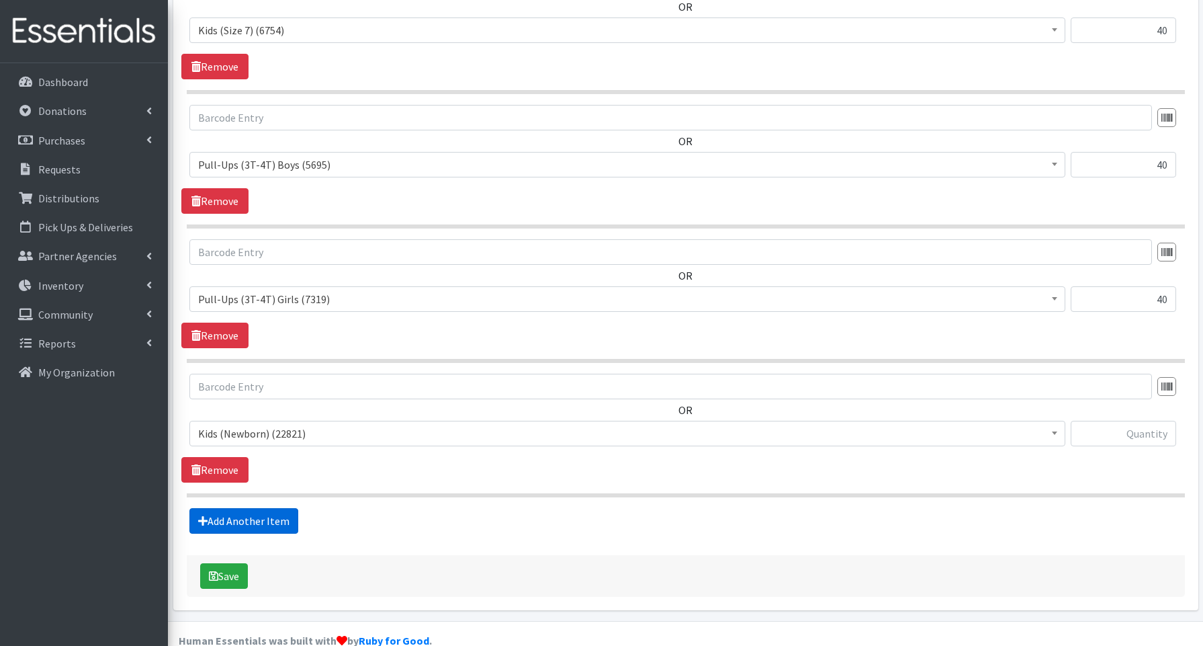
scroll to position [1279, 0]
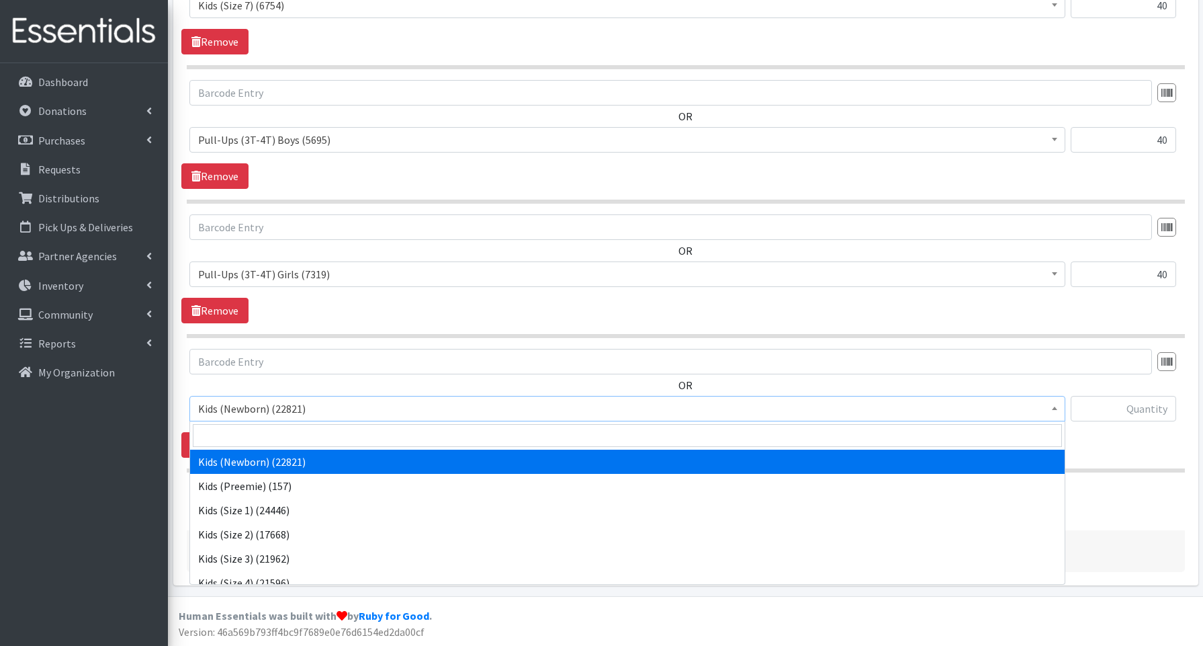
click at [240, 413] on span "Kids (Newborn) (22821)" at bounding box center [627, 408] width 858 height 19
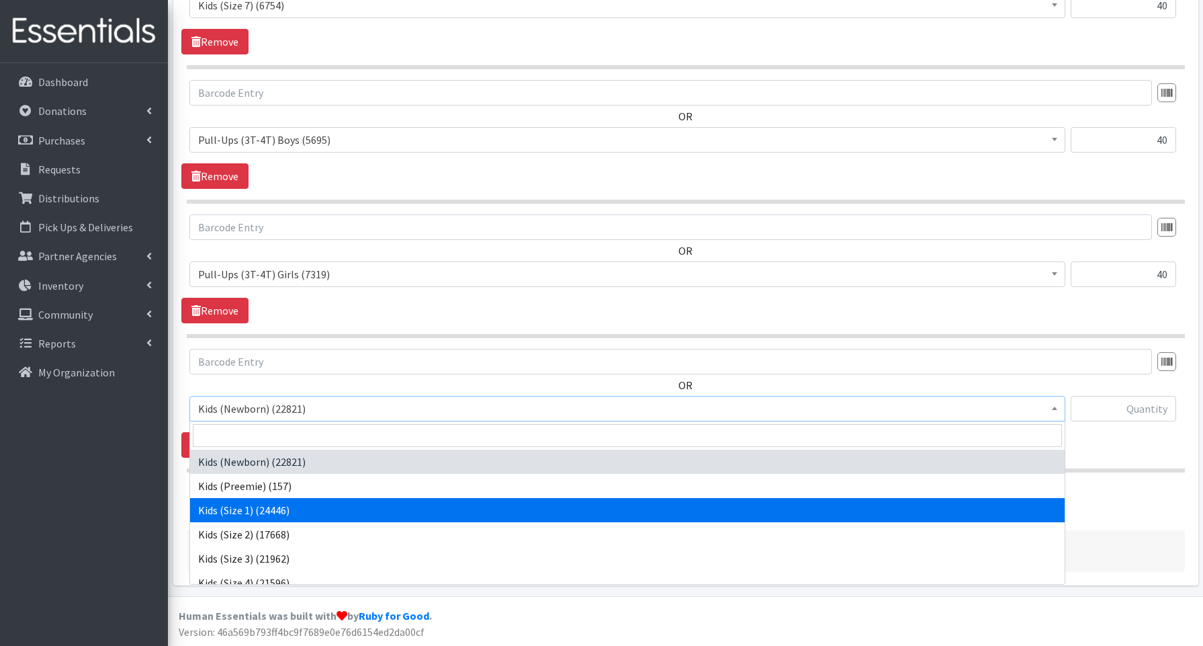
scroll to position [301, 0]
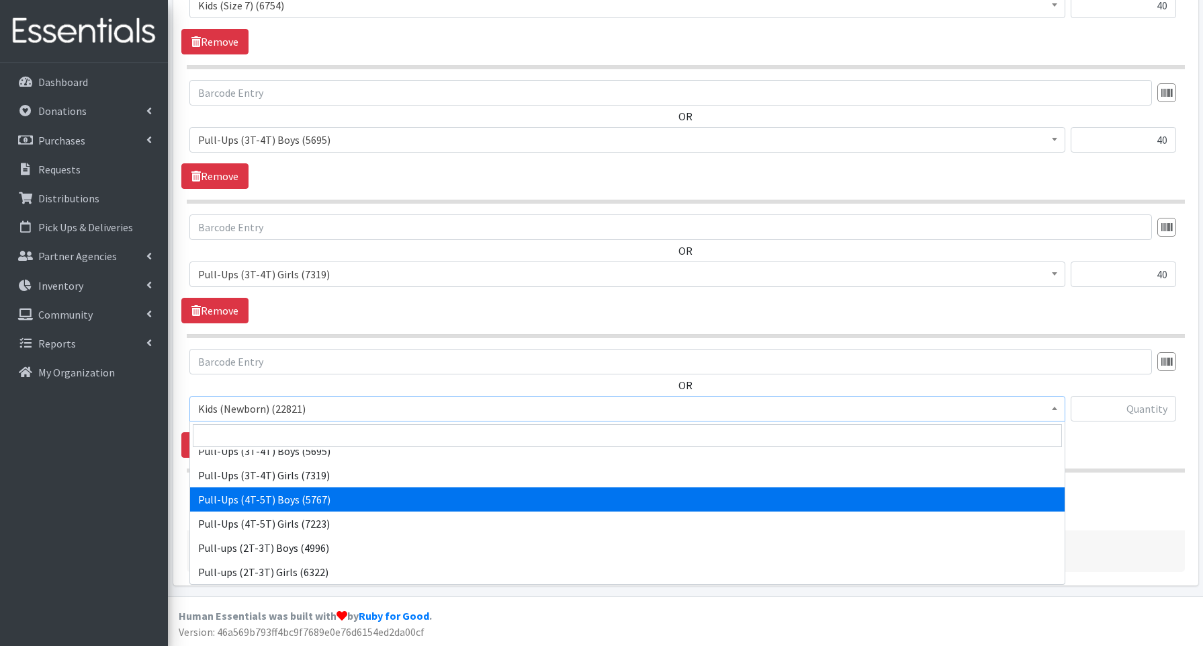
select select "3692"
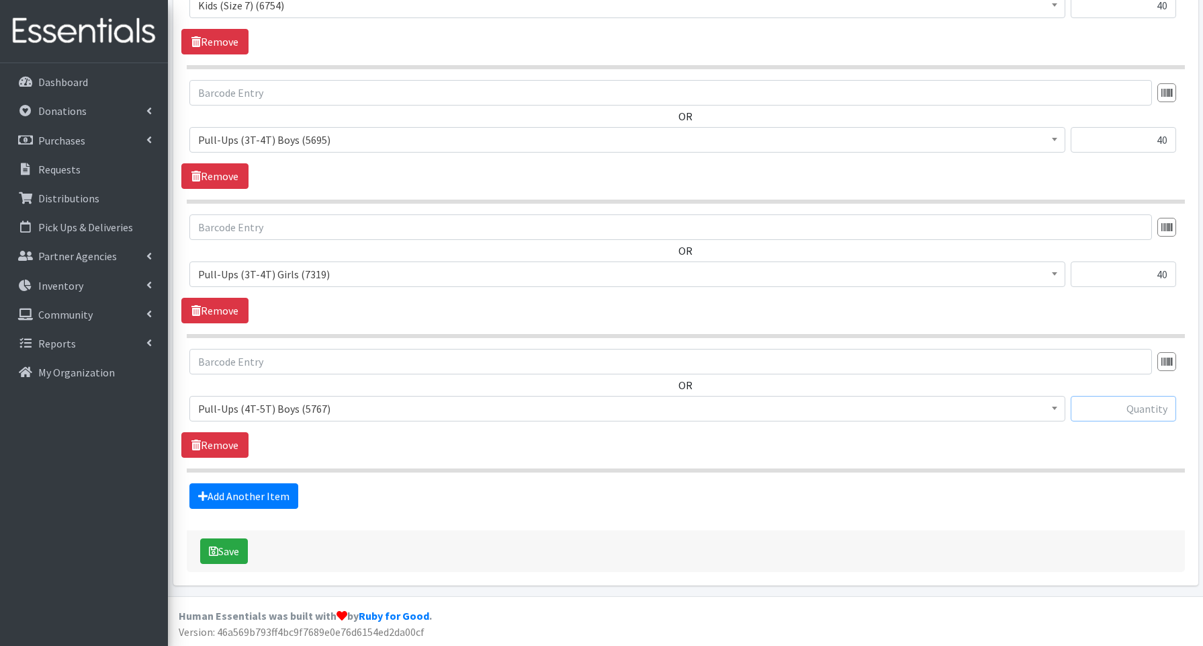
click at [1090, 406] on input "text" at bounding box center [1123, 409] width 105 height 26
type input "80"
click at [221, 492] on link "Add Another Item" at bounding box center [243, 496] width 109 height 26
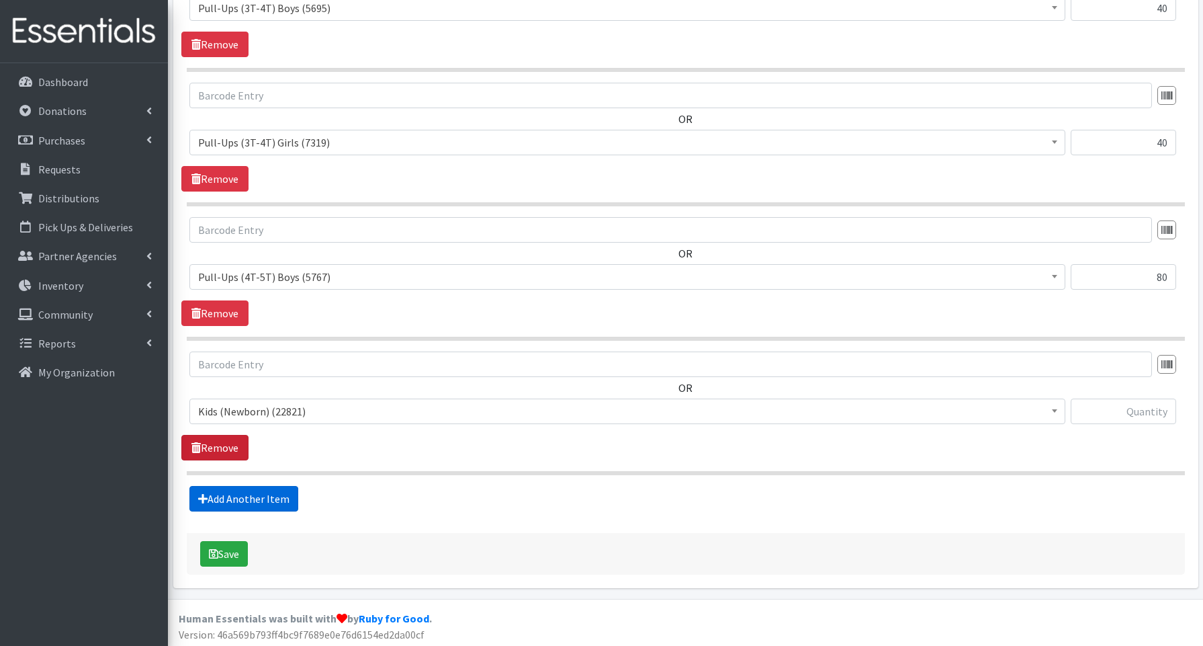
scroll to position [1413, 0]
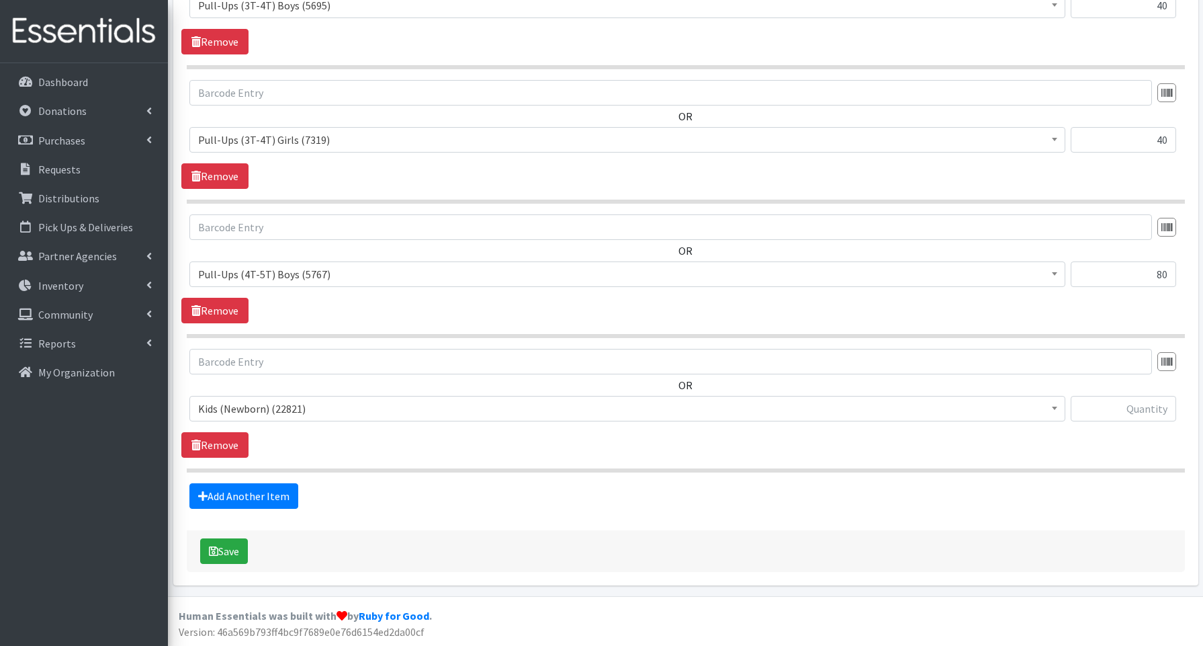
click at [232, 407] on span "Kids (Newborn) (22821)" at bounding box center [627, 408] width 858 height 19
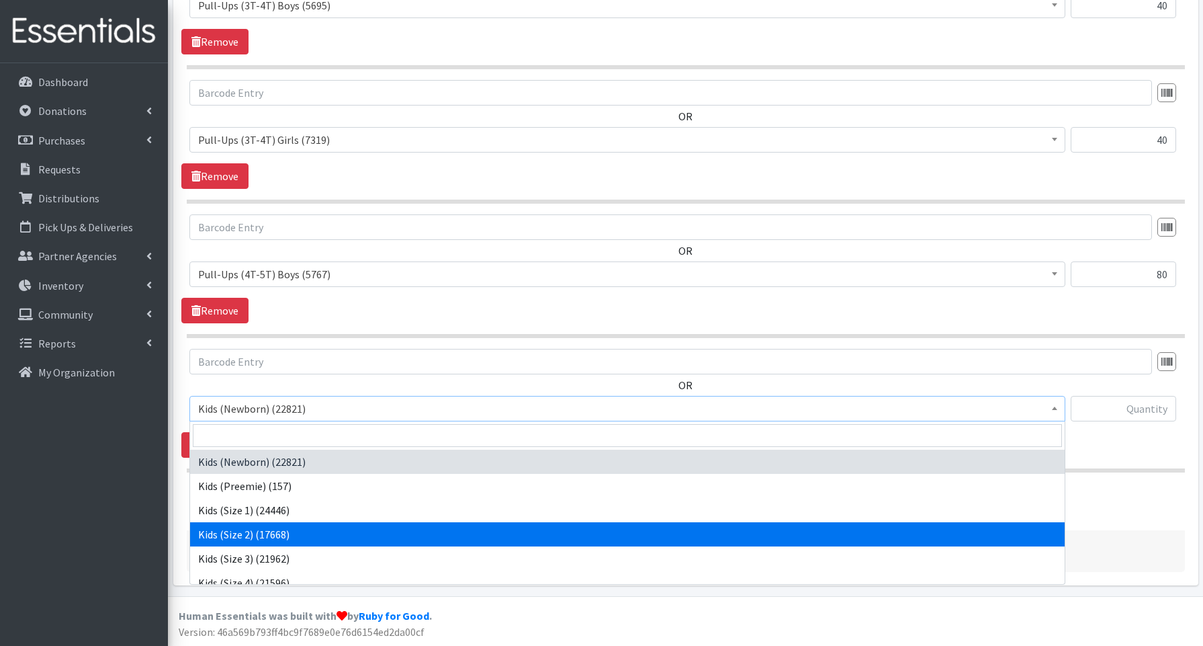
scroll to position [301, 0]
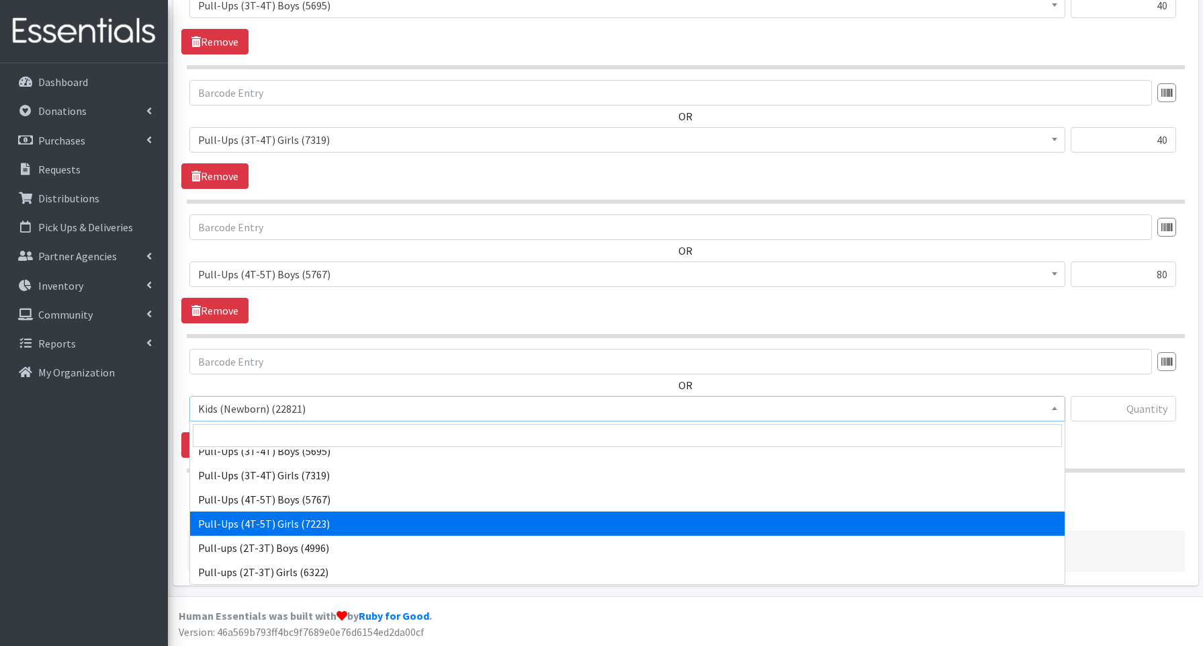
select select "3693"
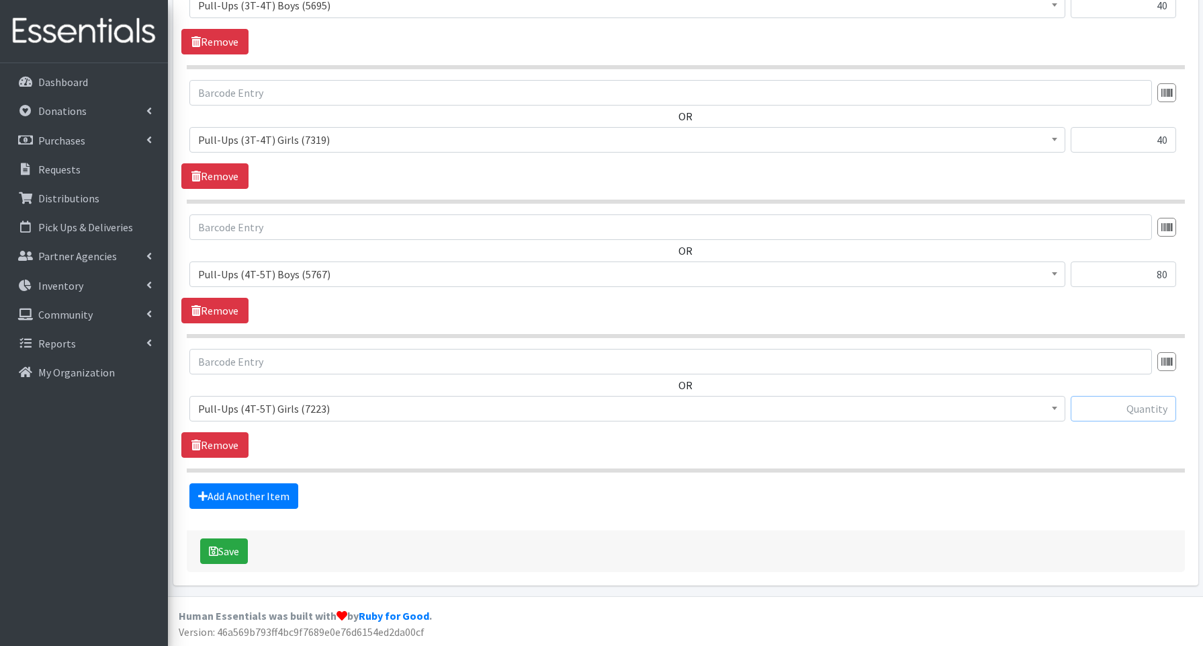
click at [1092, 408] on input "text" at bounding box center [1123, 409] width 105 height 26
type input "80"
click at [239, 550] on button "Save" at bounding box center [224, 551] width 48 height 26
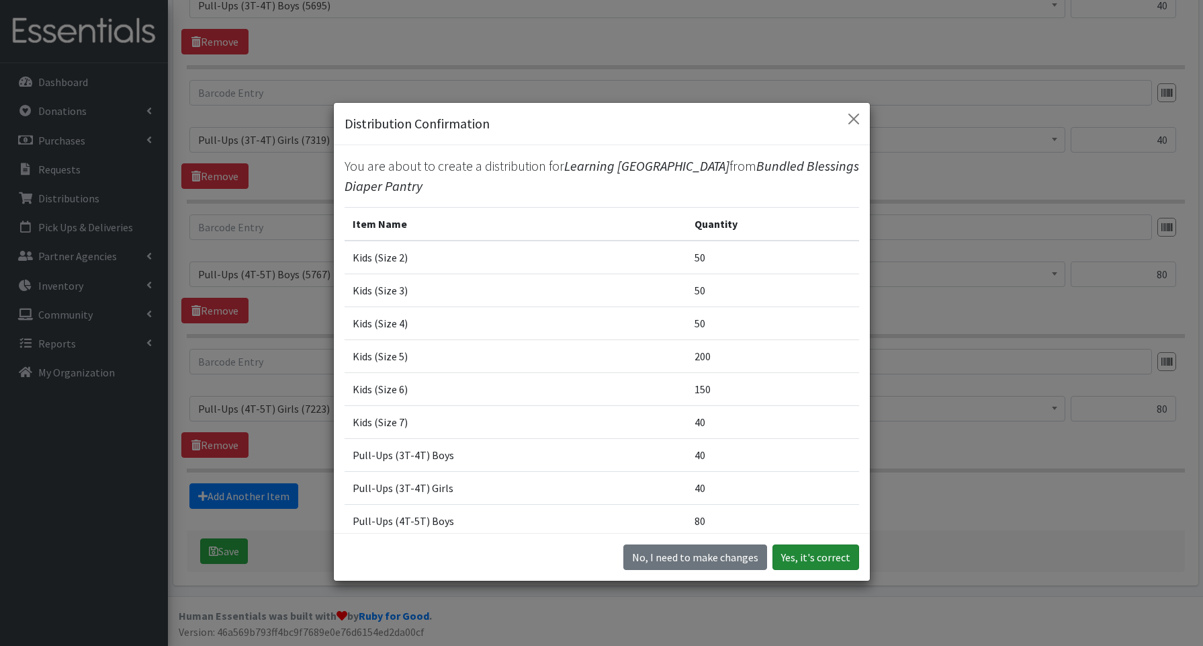
click at [847, 556] on button "Yes, it's correct" at bounding box center [815, 557] width 87 height 26
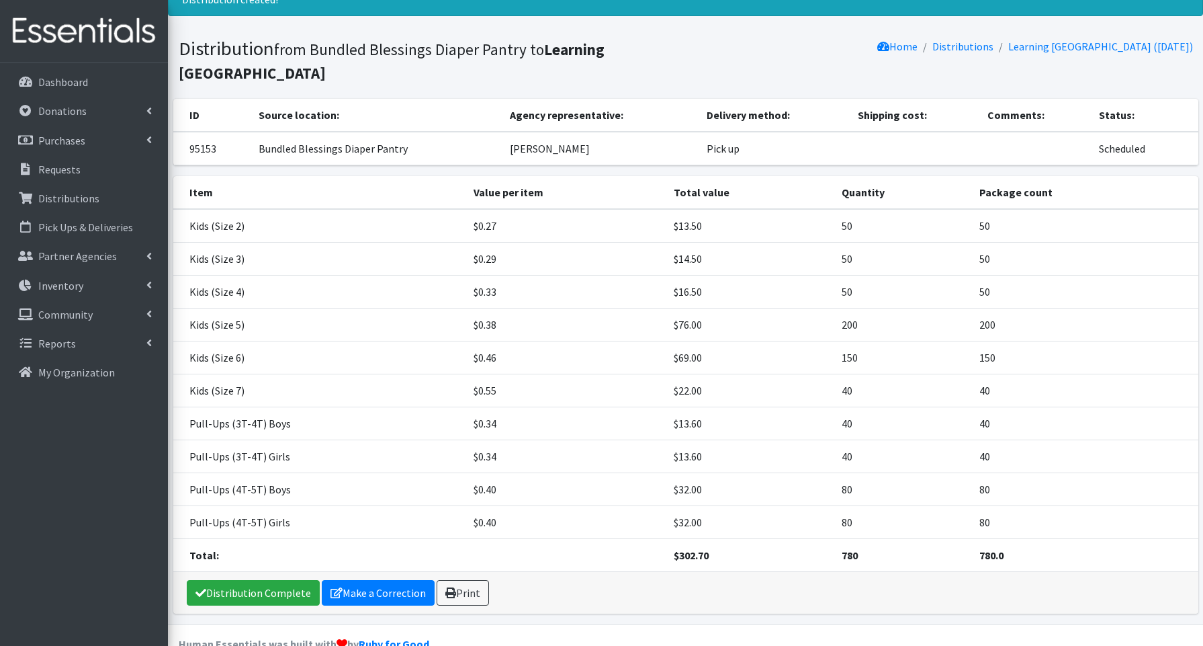
scroll to position [71, 0]
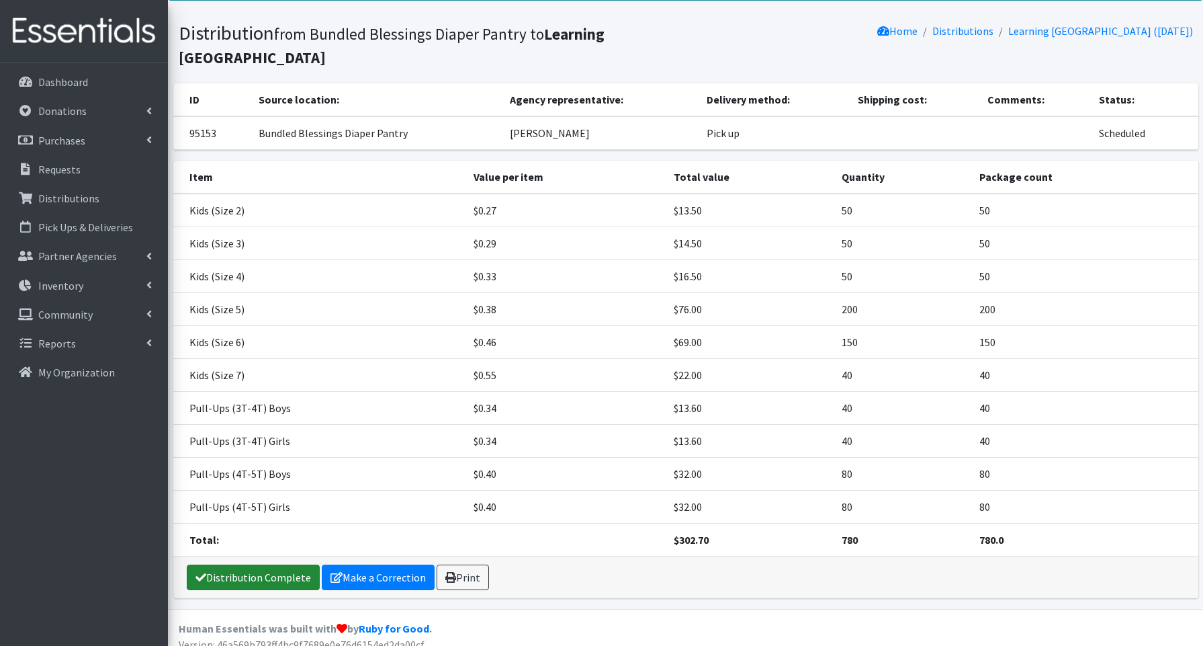
click at [220, 576] on link "Distribution Complete" at bounding box center [253, 577] width 133 height 26
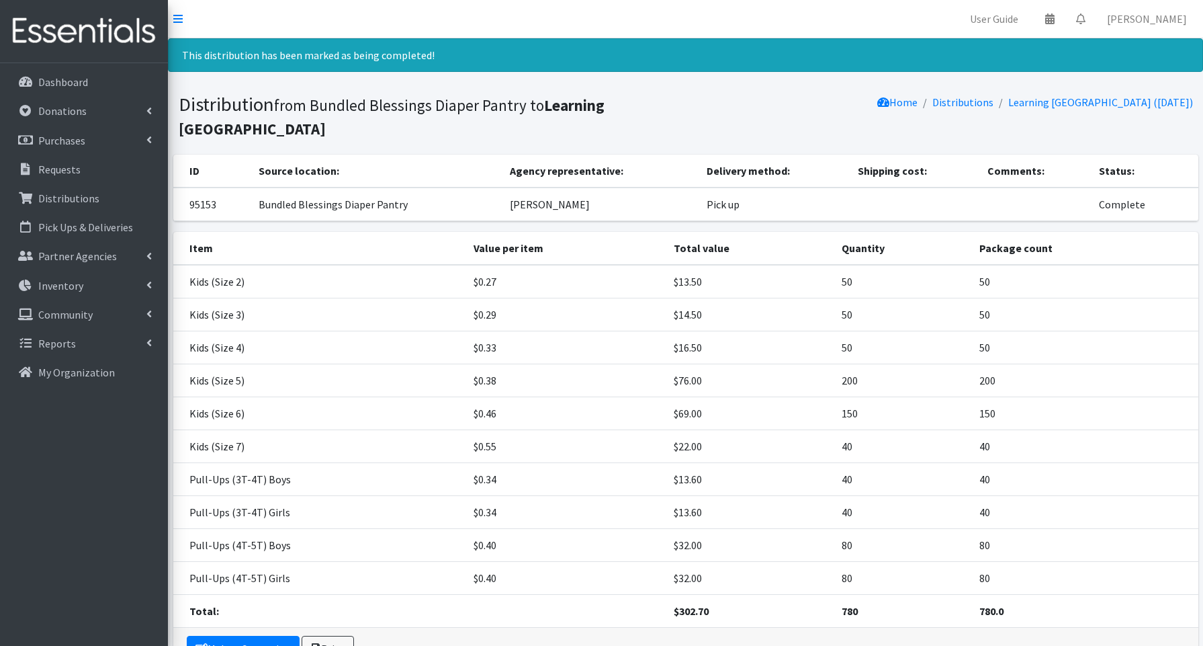
scroll to position [0, 0]
